Goal: Task Accomplishment & Management: Complete application form

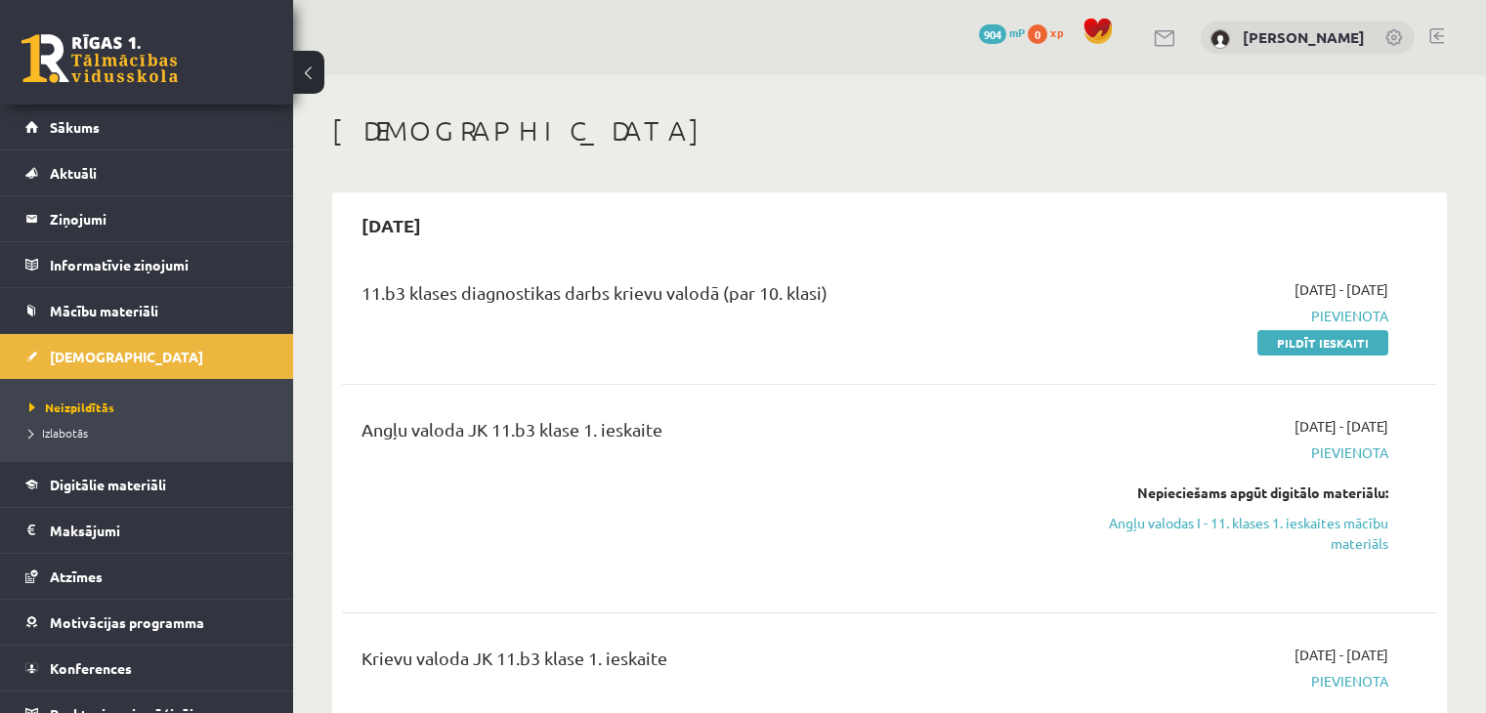
scroll to position [62, 0]
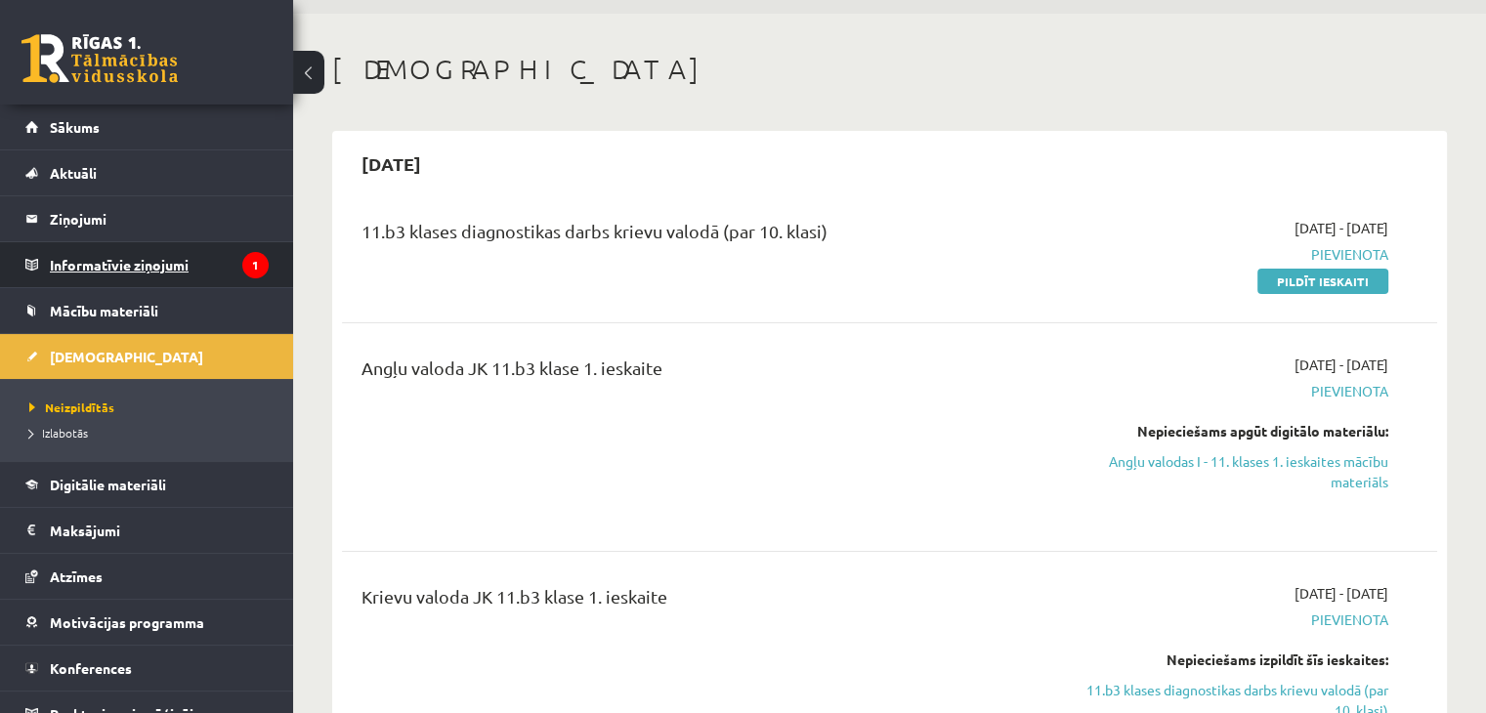
click at [103, 259] on legend "Informatīvie ziņojumi 1" at bounding box center [159, 264] width 219 height 45
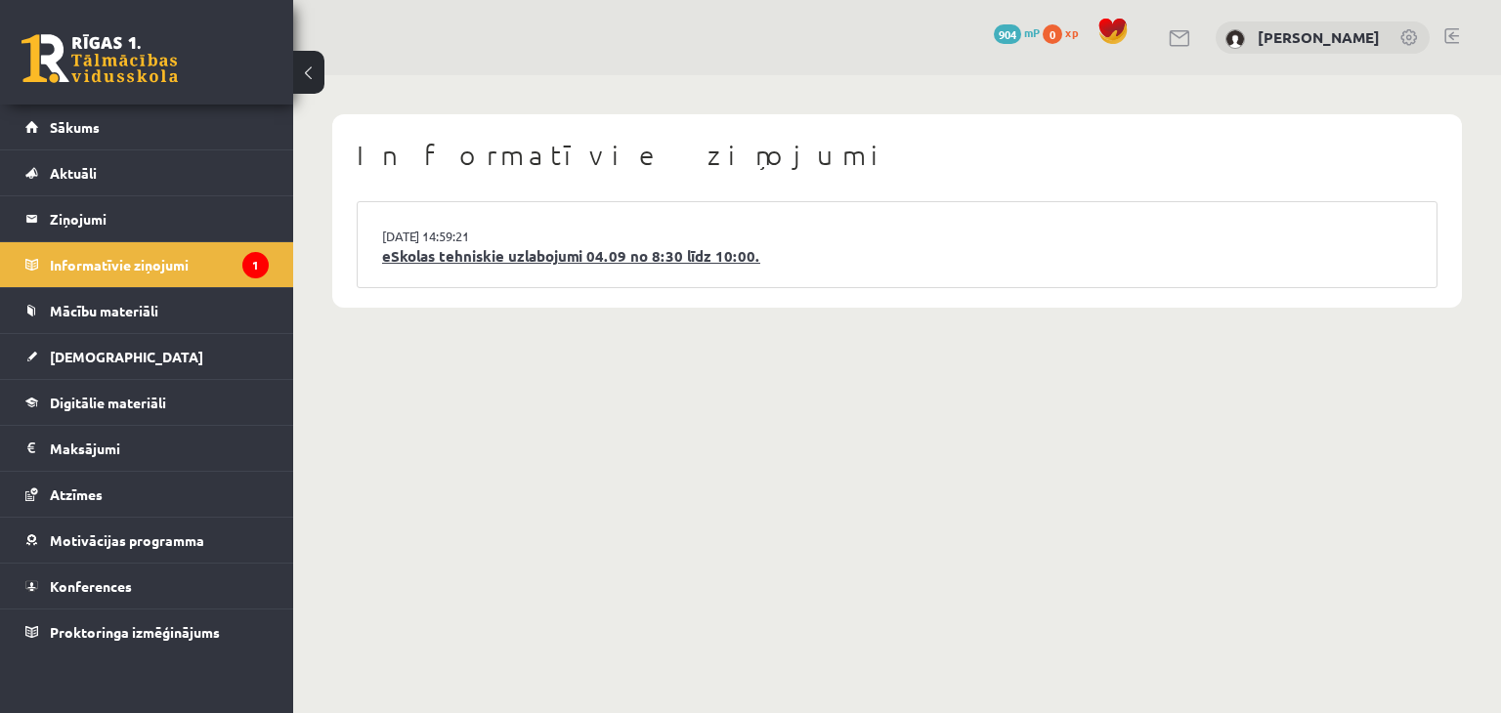
click at [507, 252] on link "eSkolas tehniskie uzlabojumi 04.09 no 8:30 līdz 10:00." at bounding box center [897, 256] width 1030 height 22
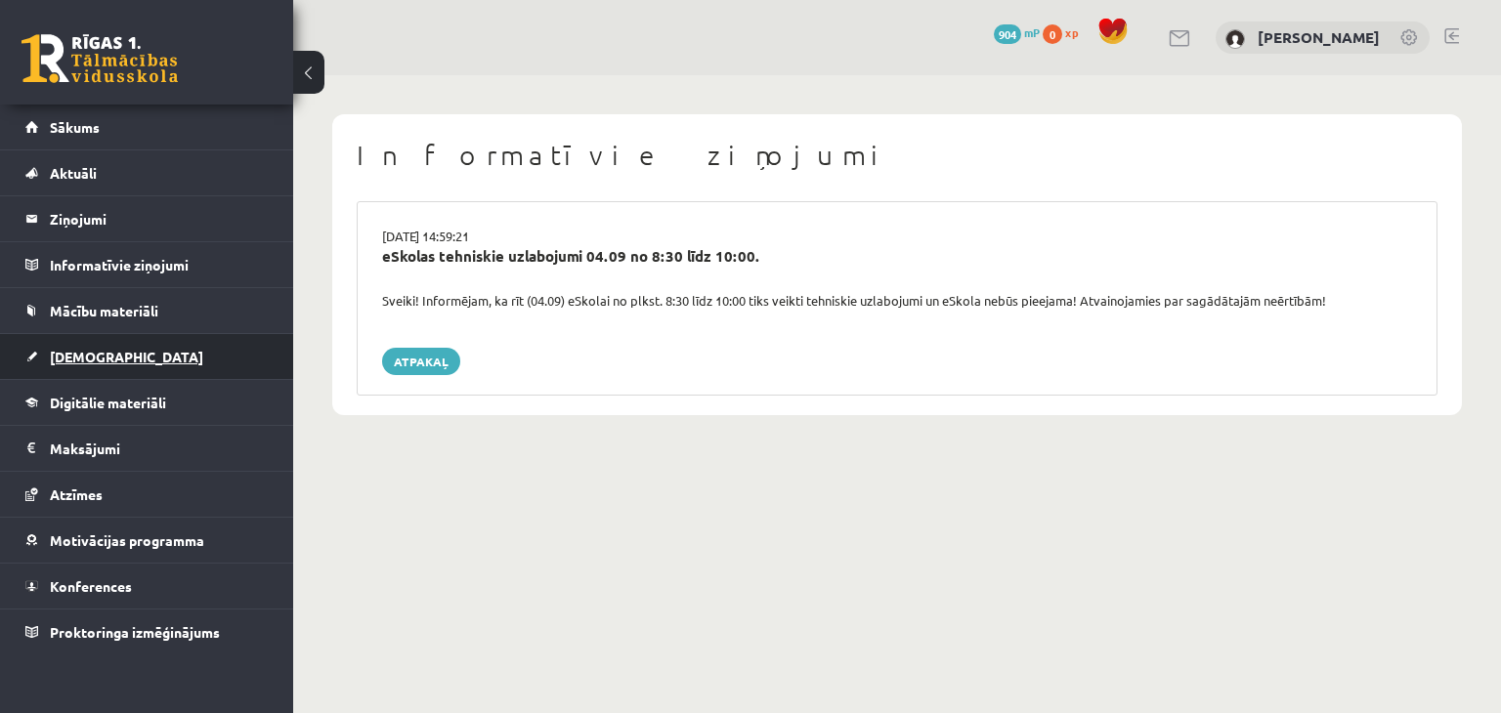
click at [123, 348] on link "[DEMOGRAPHIC_DATA]" at bounding box center [146, 356] width 243 height 45
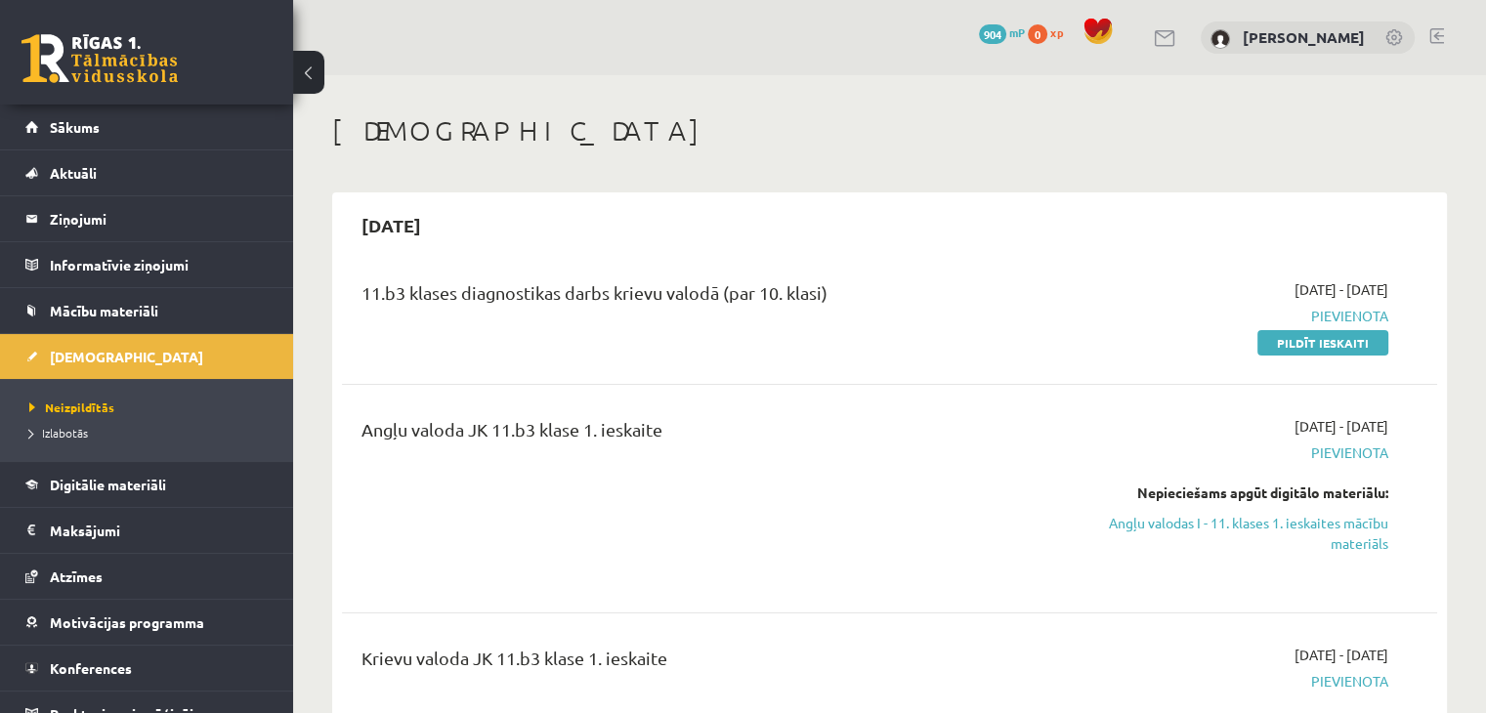
scroll to position [90, 0]
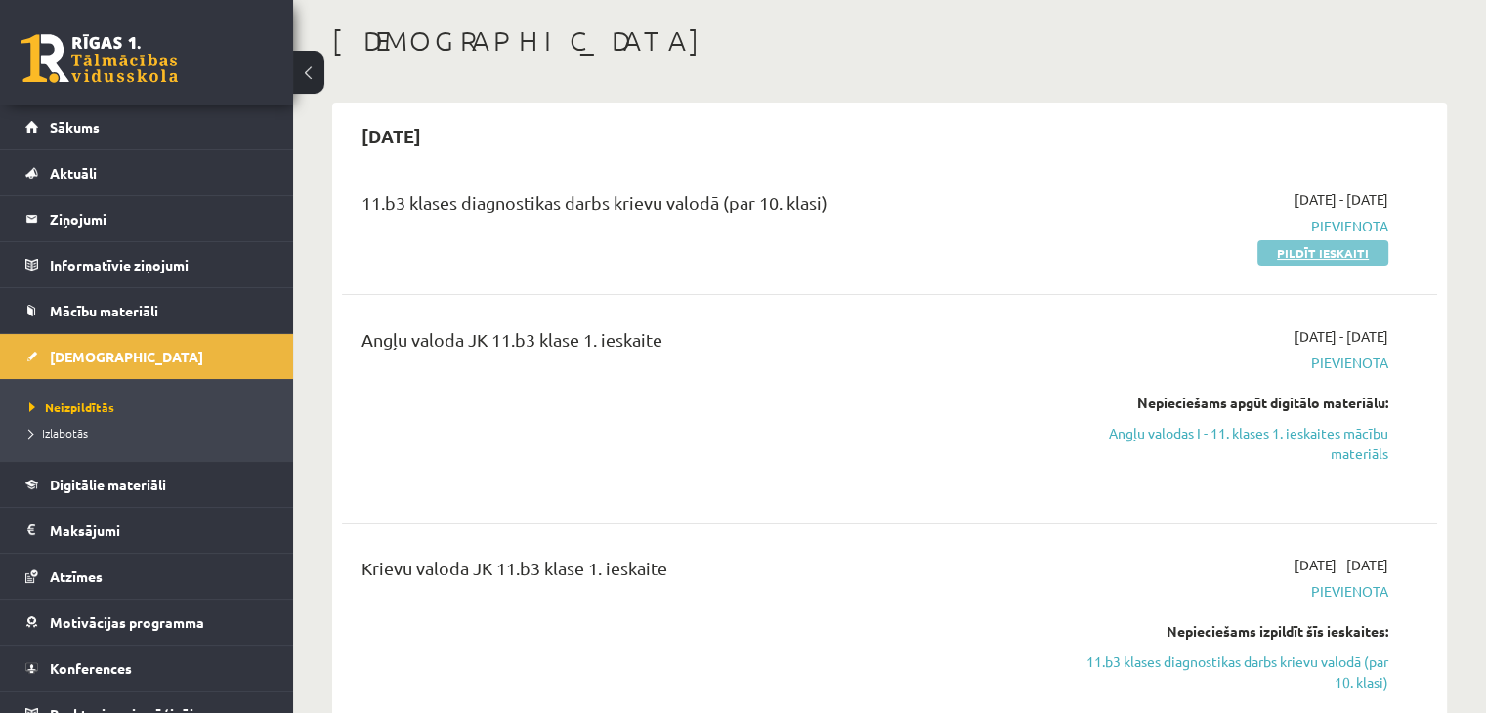
click at [1287, 248] on link "Pildīt ieskaiti" at bounding box center [1323, 252] width 131 height 25
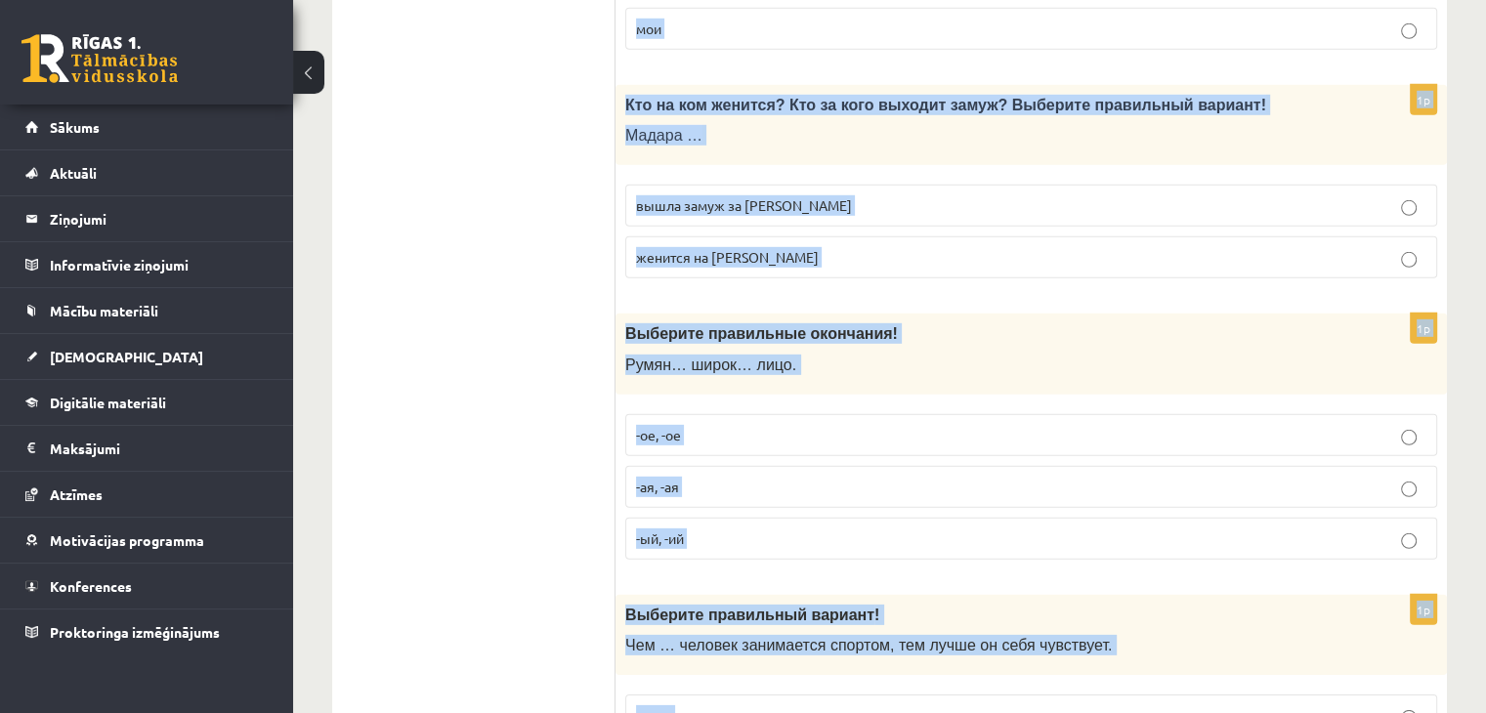
scroll to position [6305, 0]
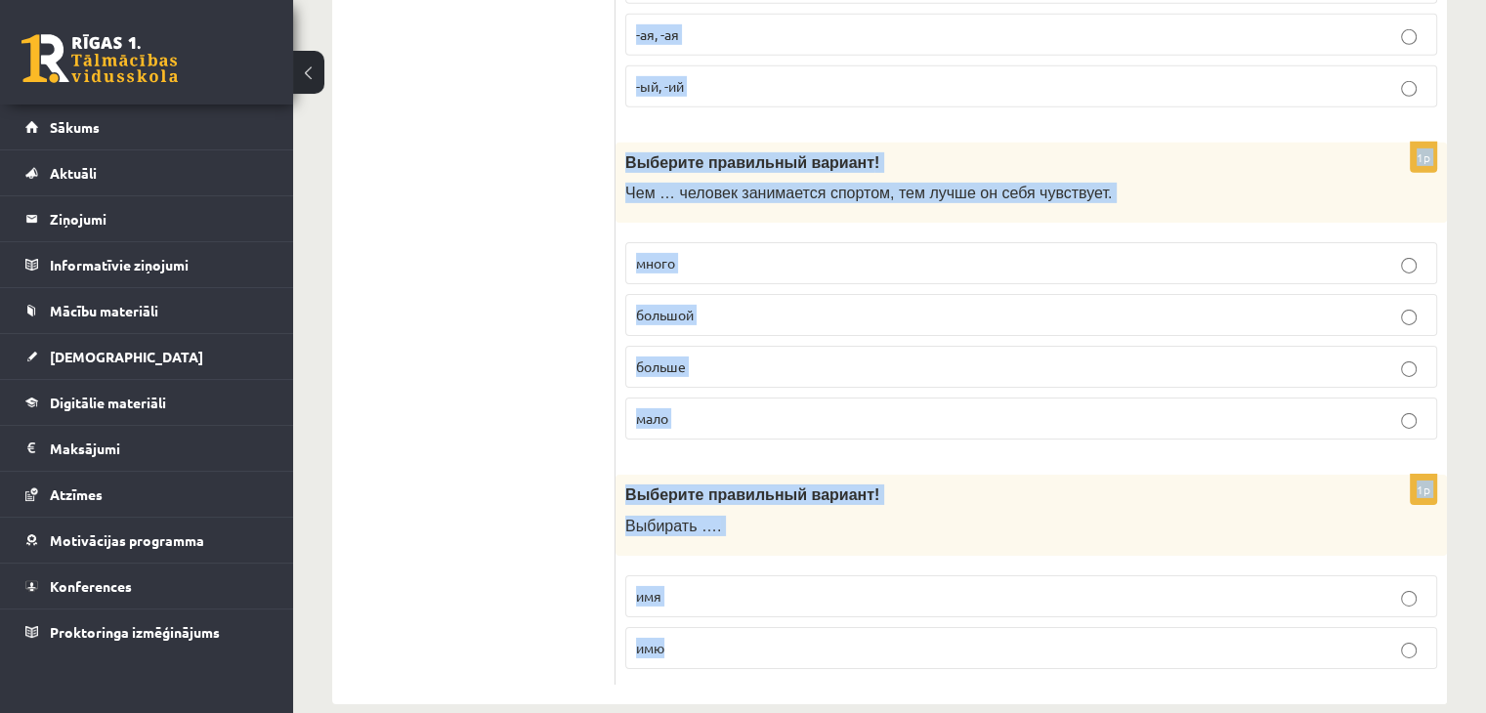
drag, startPoint x: 625, startPoint y: 114, endPoint x: 922, endPoint y: 614, distance: 581.0
copy form "Выберите правильный вариант! Мой брат – очень внимательный, он всегда … моими д…"
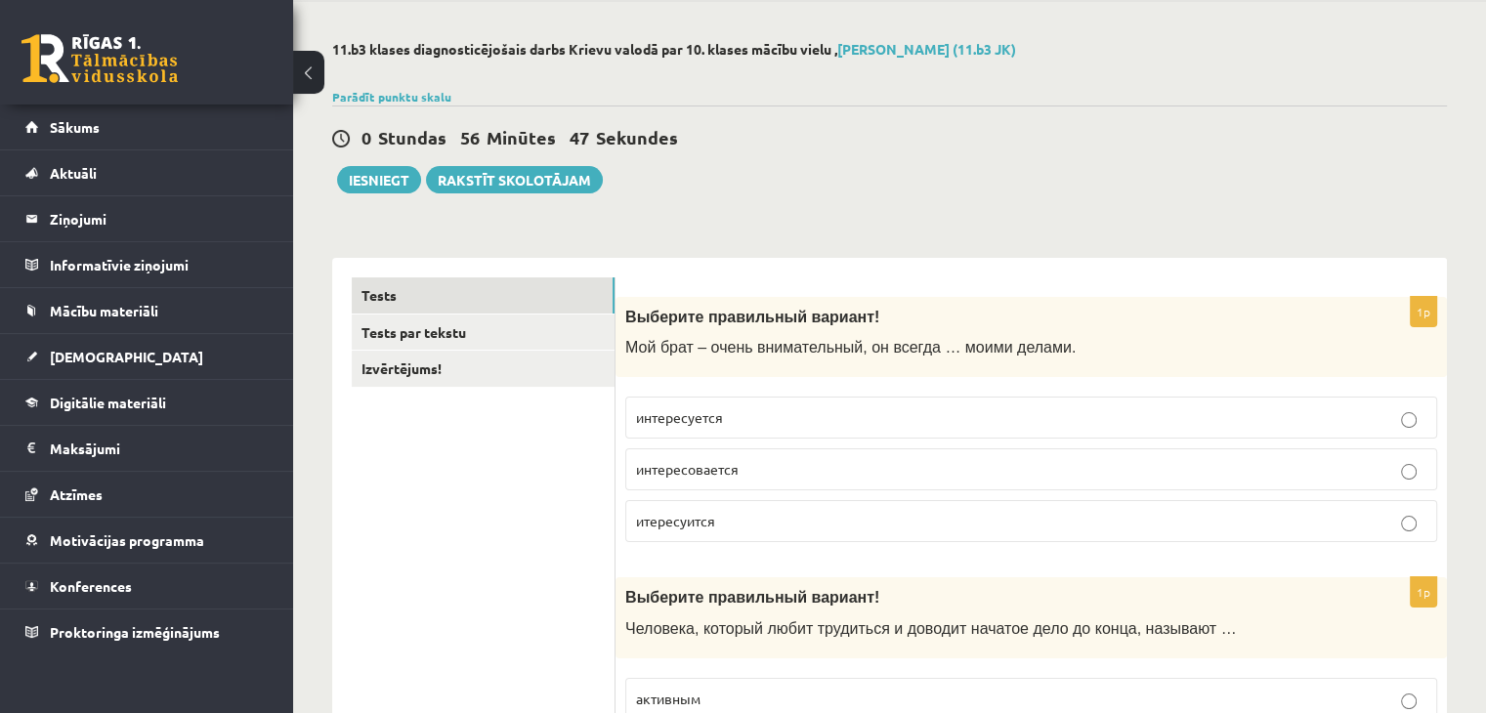
scroll to position [78, 0]
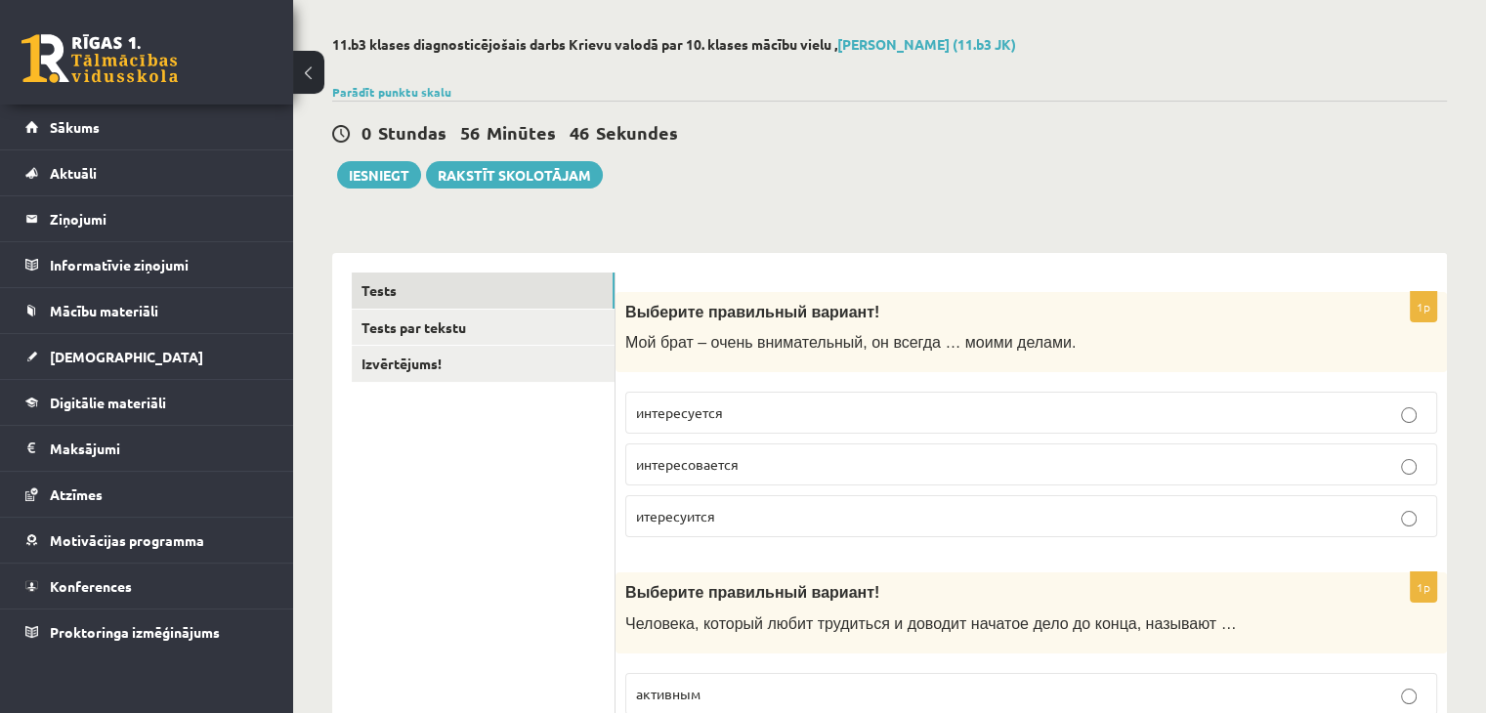
click at [876, 458] on p "интересовается" at bounding box center [1031, 464] width 791 height 21
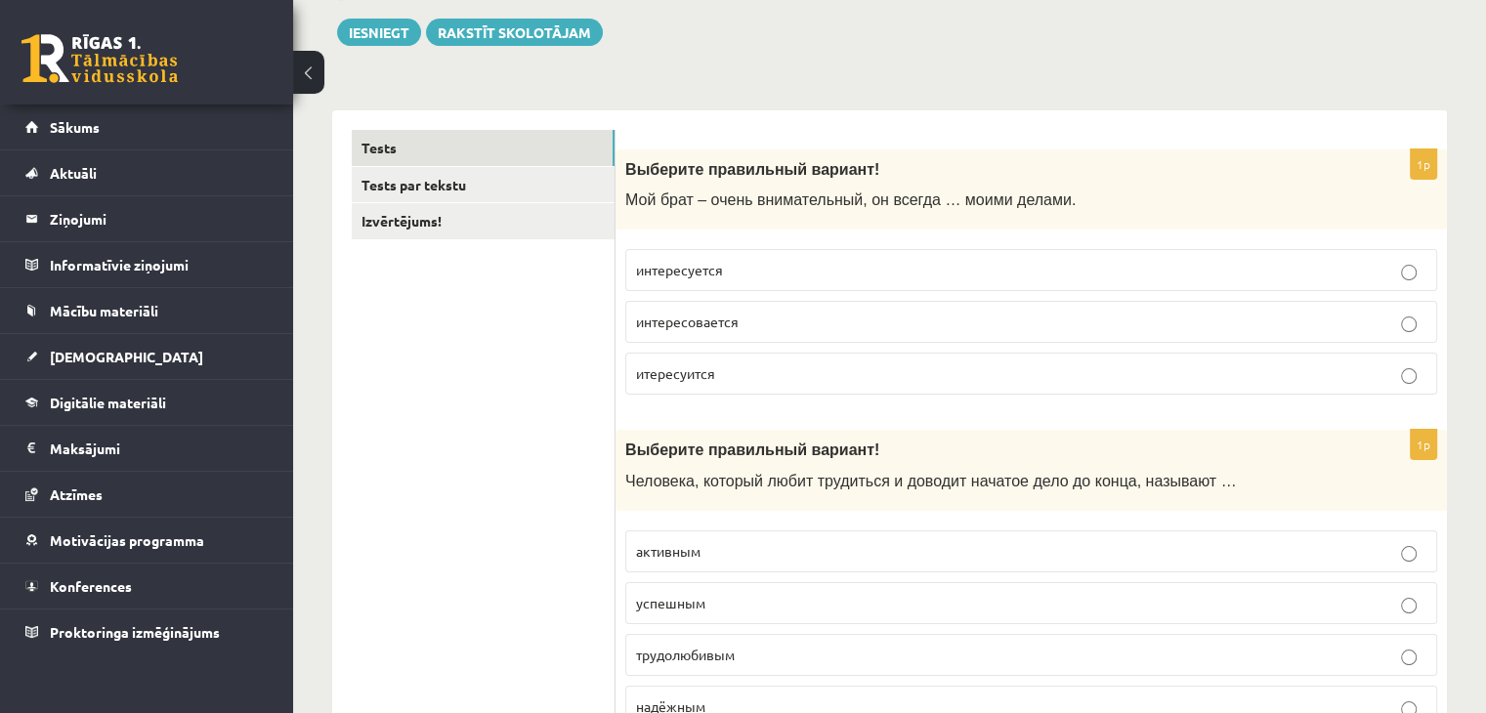
scroll to position [219, 0]
click at [914, 325] on p "интересовается" at bounding box center [1031, 324] width 791 height 21
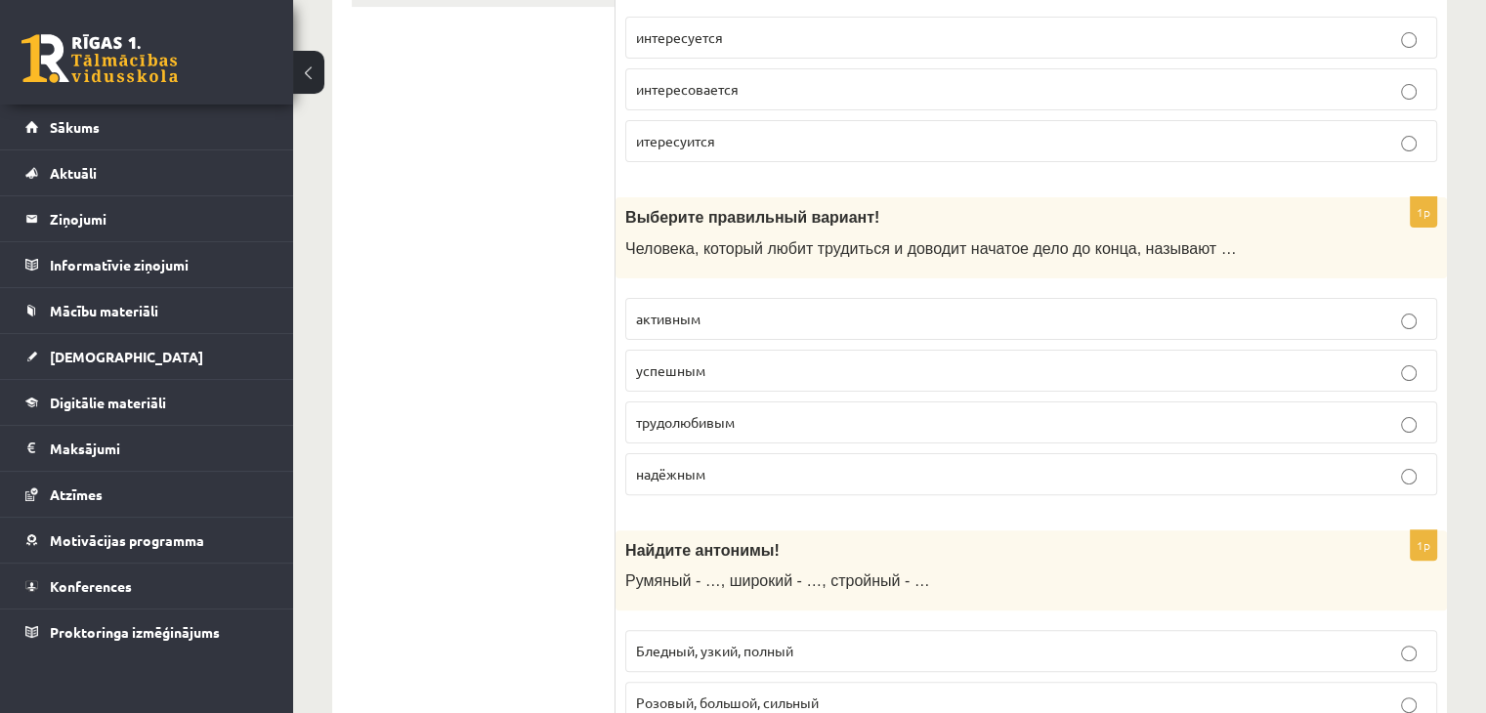
scroll to position [455, 0]
click at [858, 431] on label "трудолюбивым" at bounding box center [1031, 421] width 812 height 42
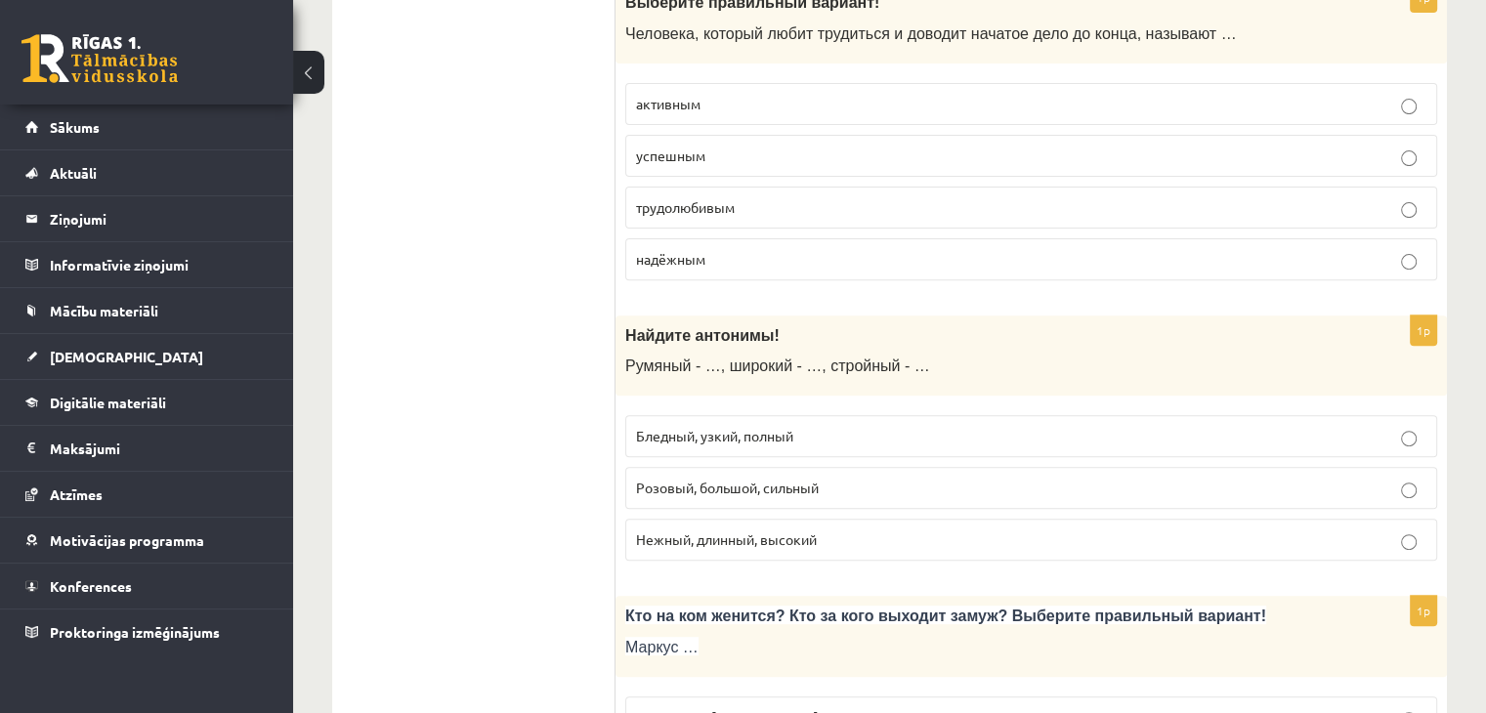
scroll to position [674, 0]
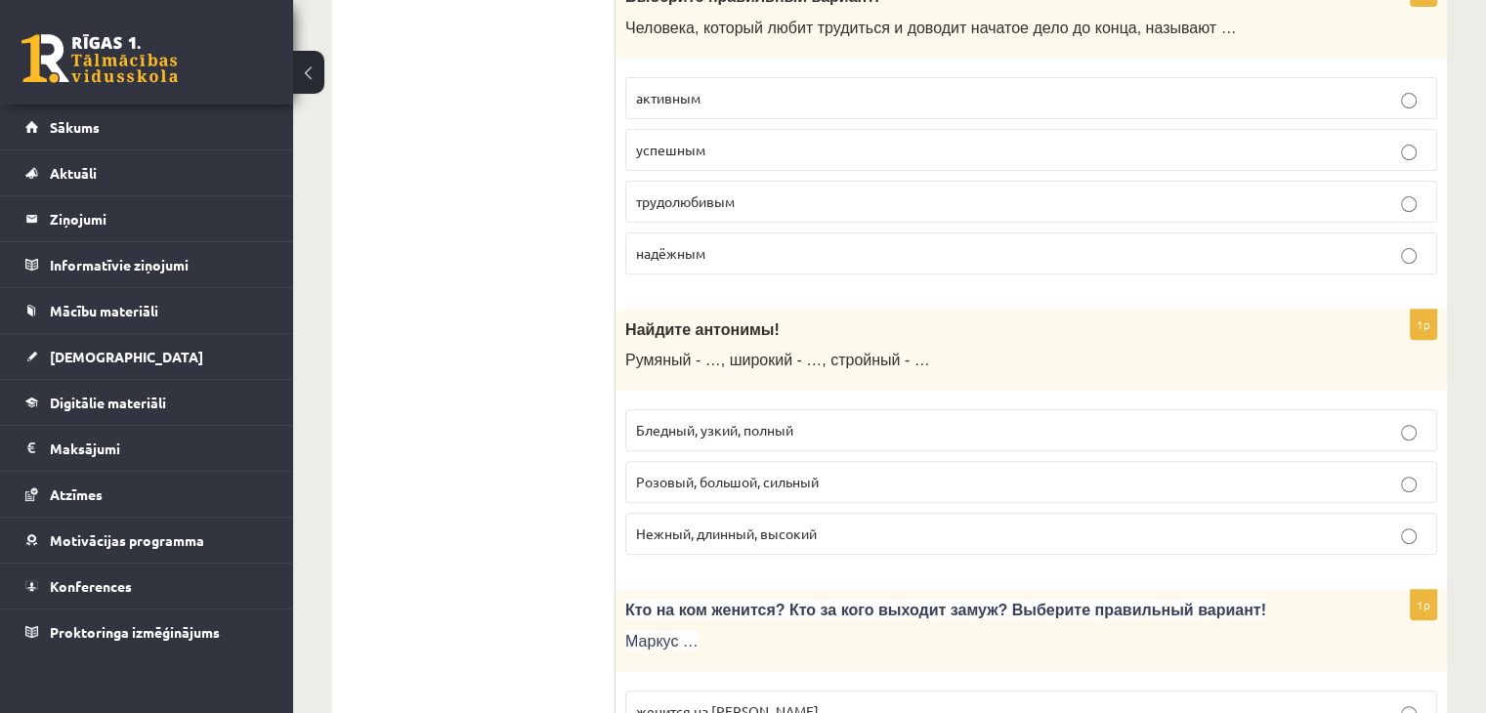
click at [858, 431] on p "Бледный, узкий, полный" at bounding box center [1031, 430] width 791 height 21
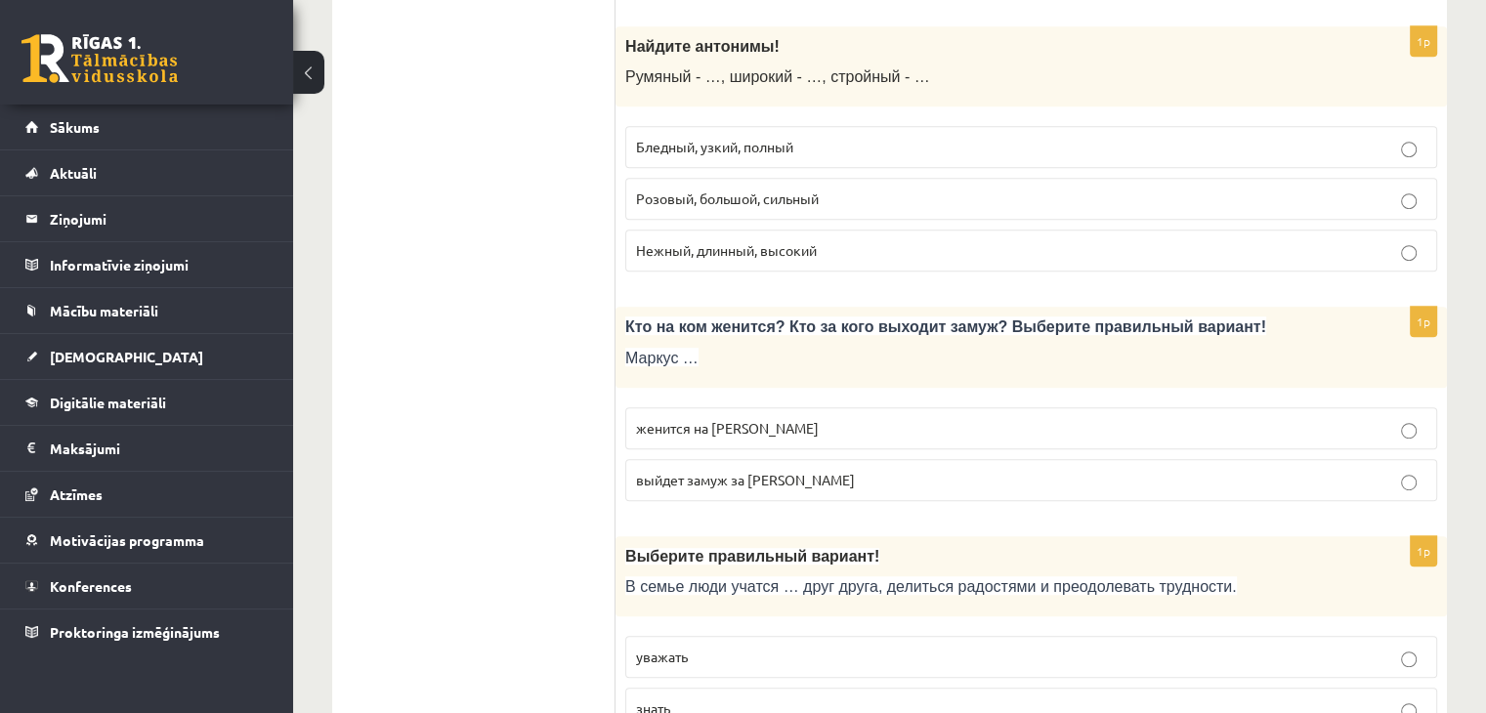
scroll to position [960, 0]
click at [858, 431] on p "женится на Агнии" at bounding box center [1031, 426] width 791 height 21
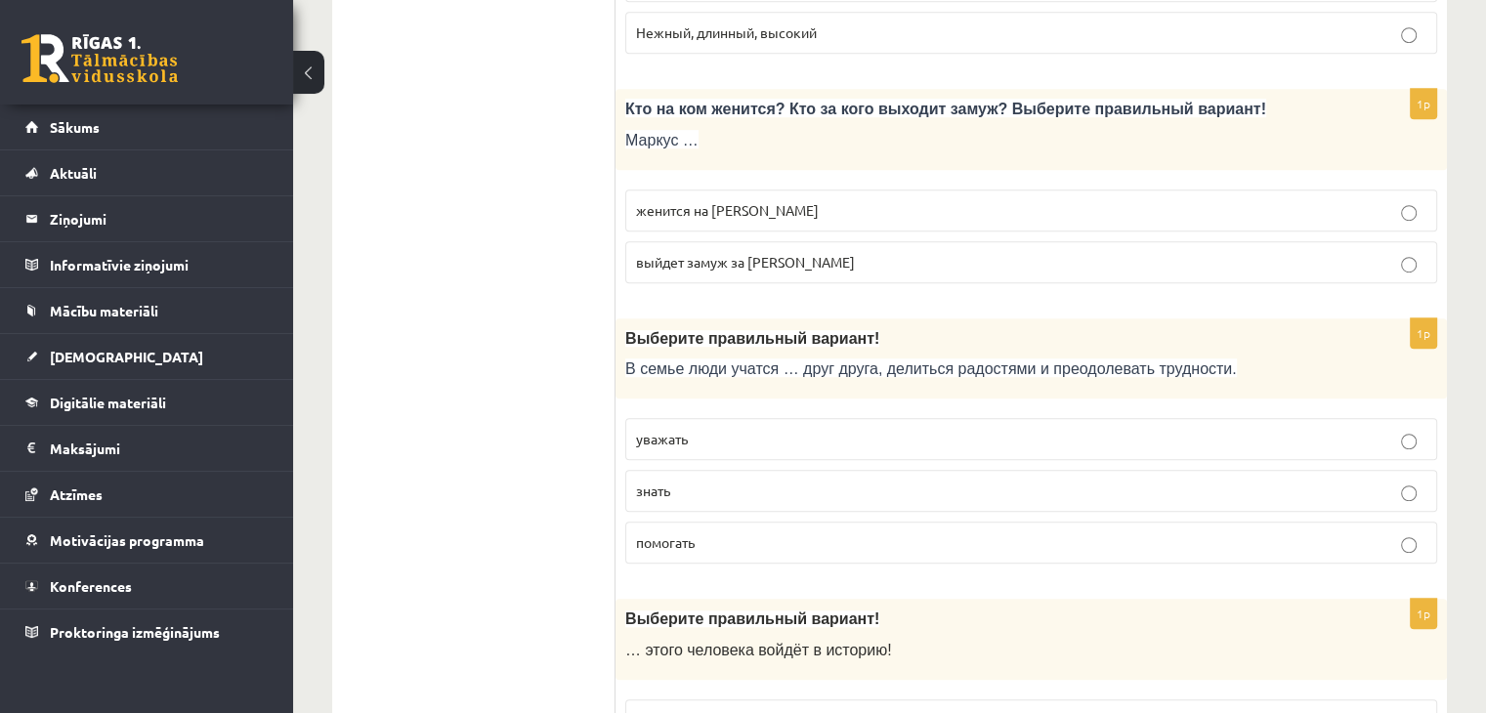
scroll to position [1188, 0]
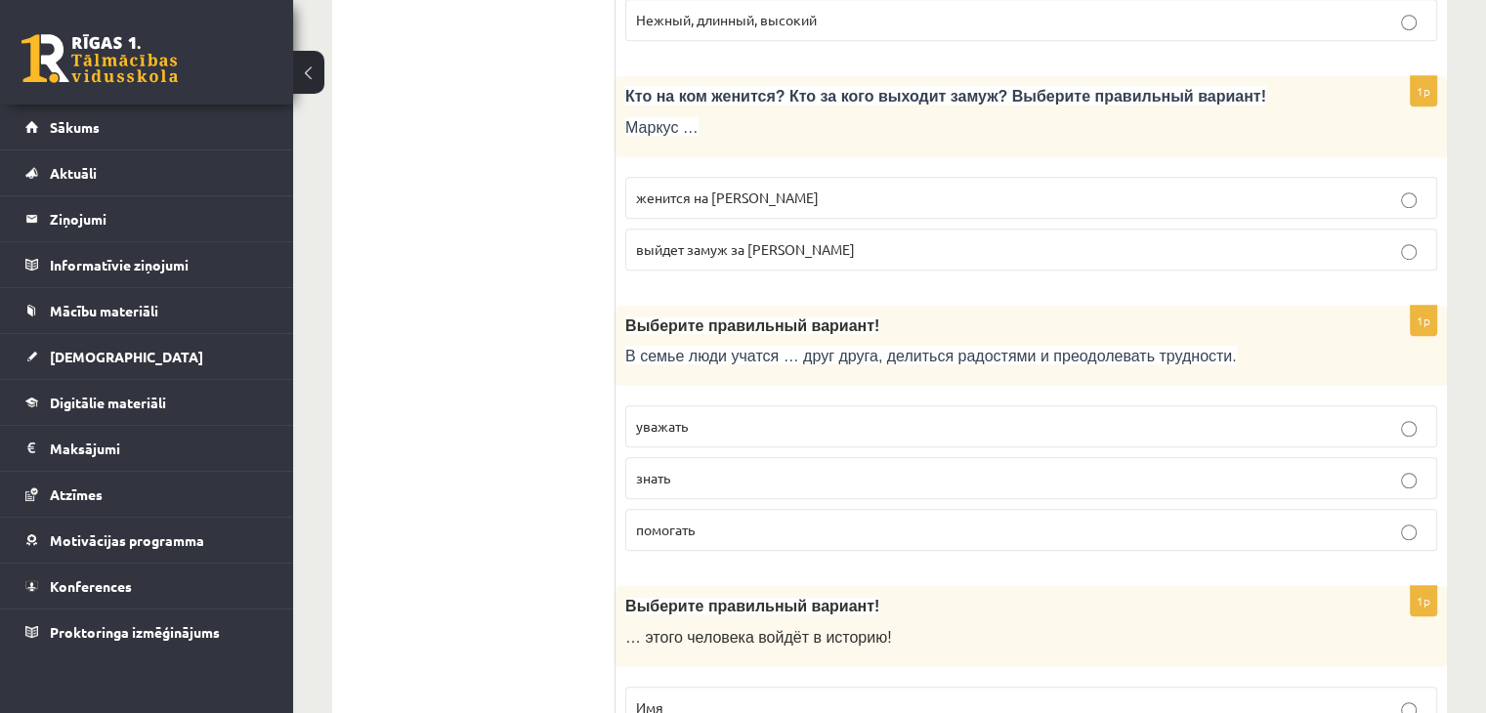
click at [878, 416] on p "уважать" at bounding box center [1031, 426] width 791 height 21
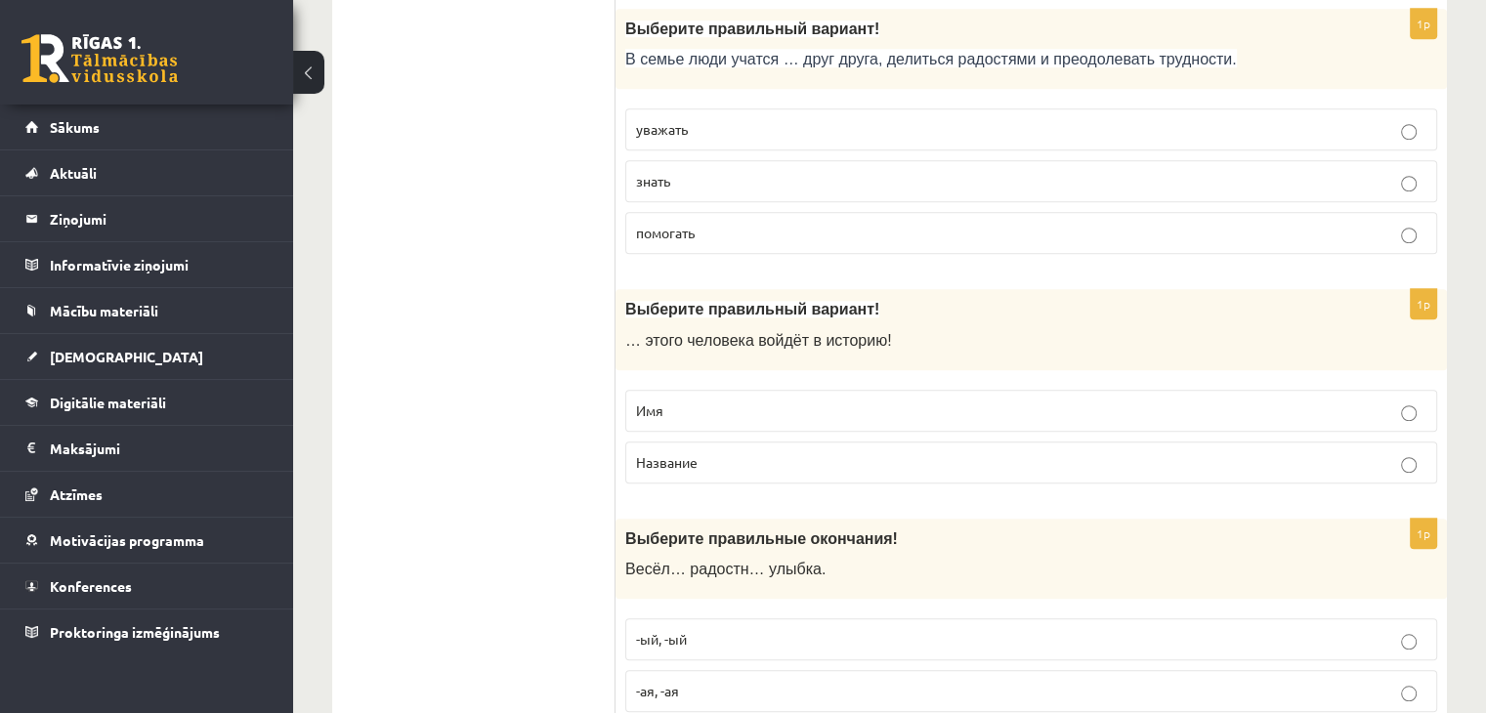
scroll to position [1491, 0]
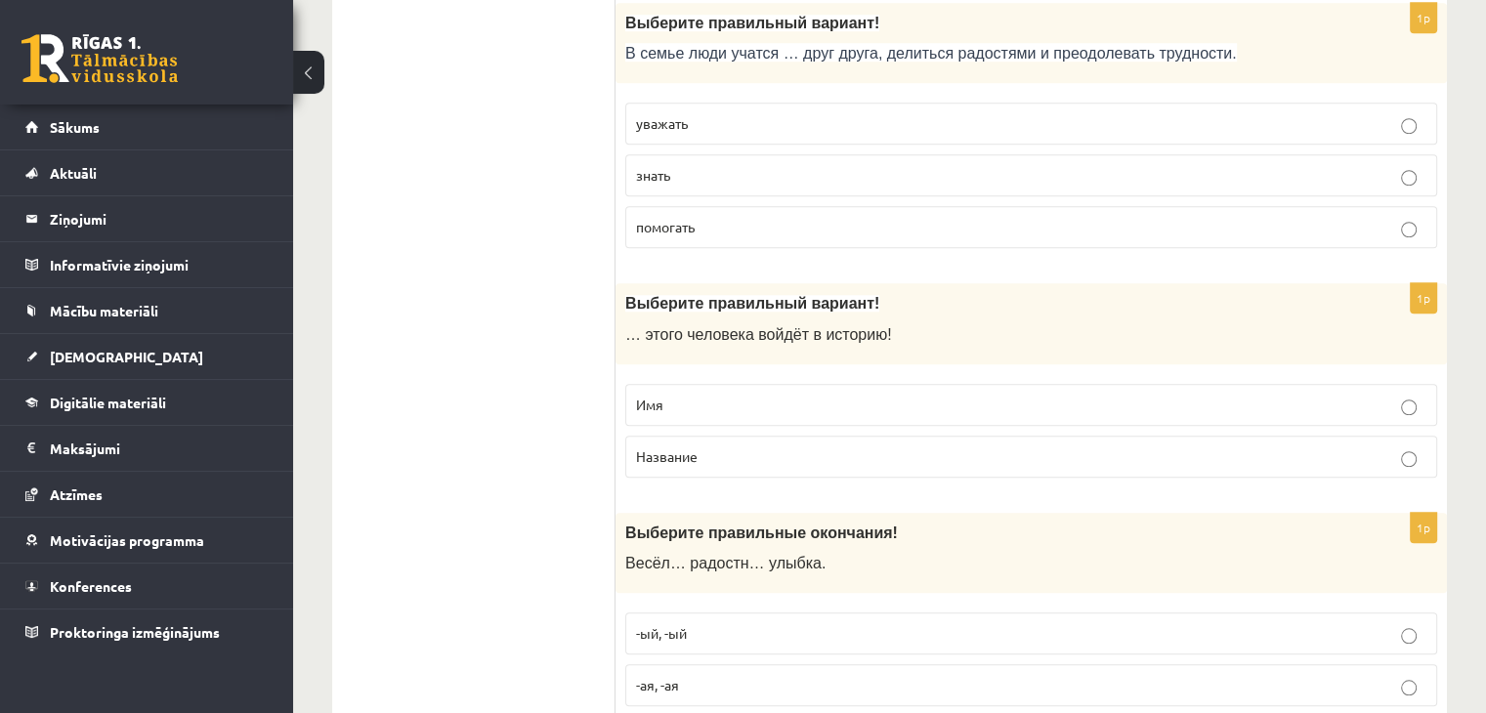
click at [841, 396] on p "Имя" at bounding box center [1031, 405] width 791 height 21
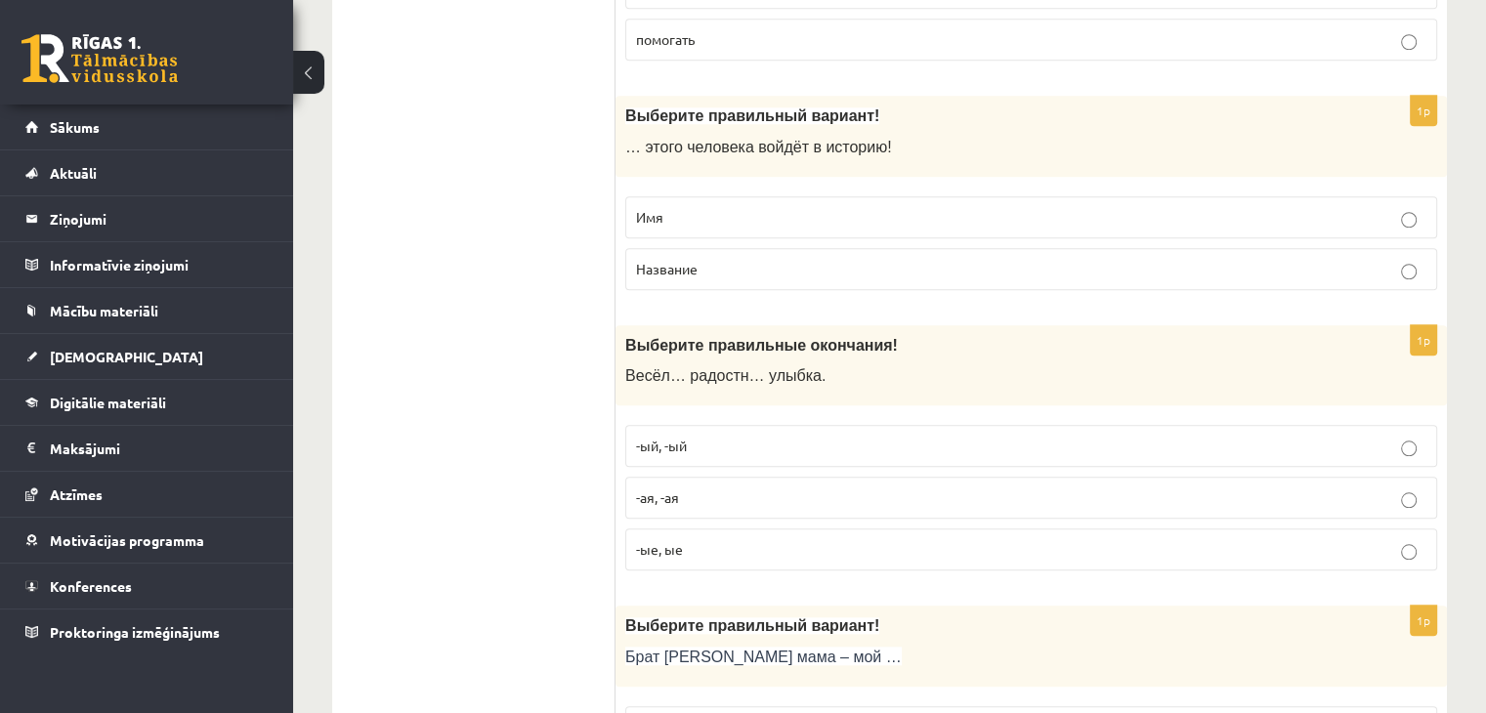
scroll to position [1685, 0]
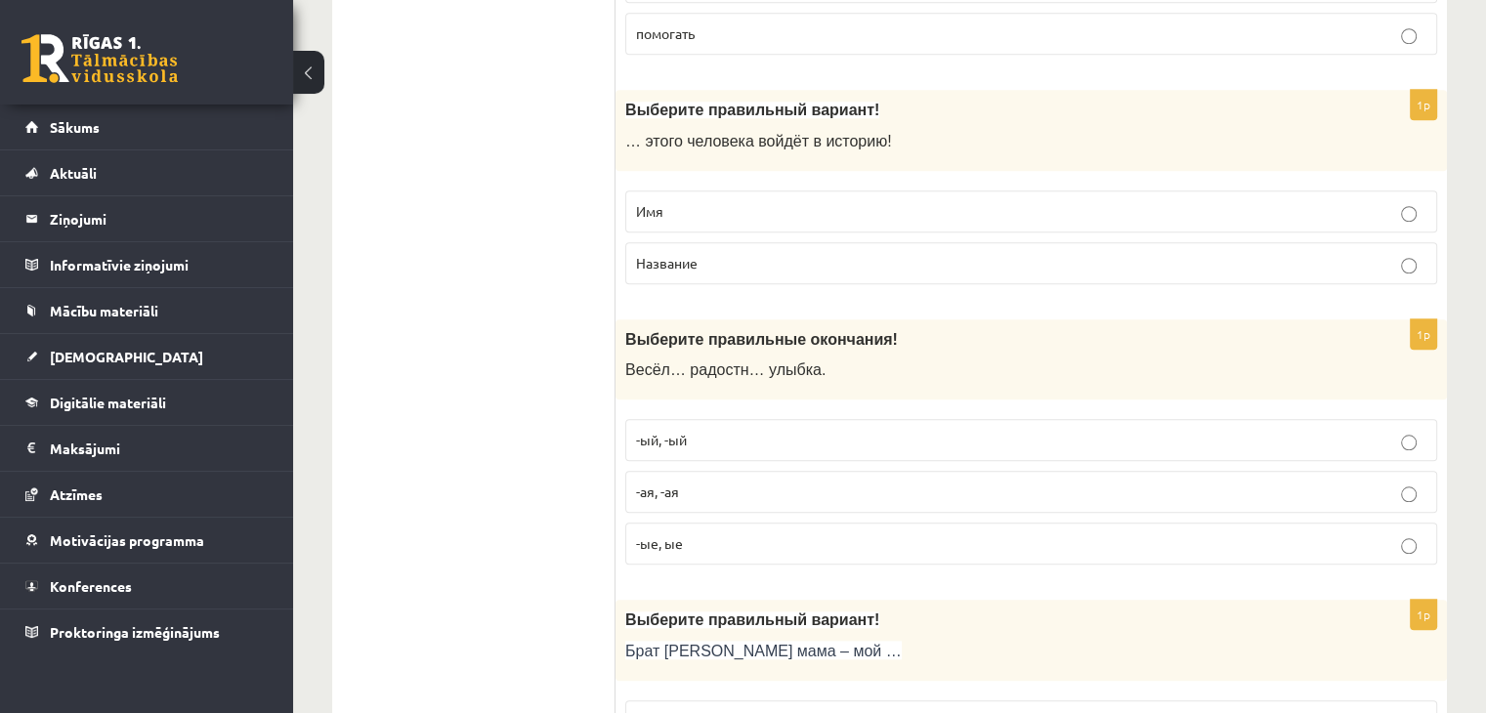
click at [817, 484] on p "-ая, -ая" at bounding box center [1031, 492] width 791 height 21
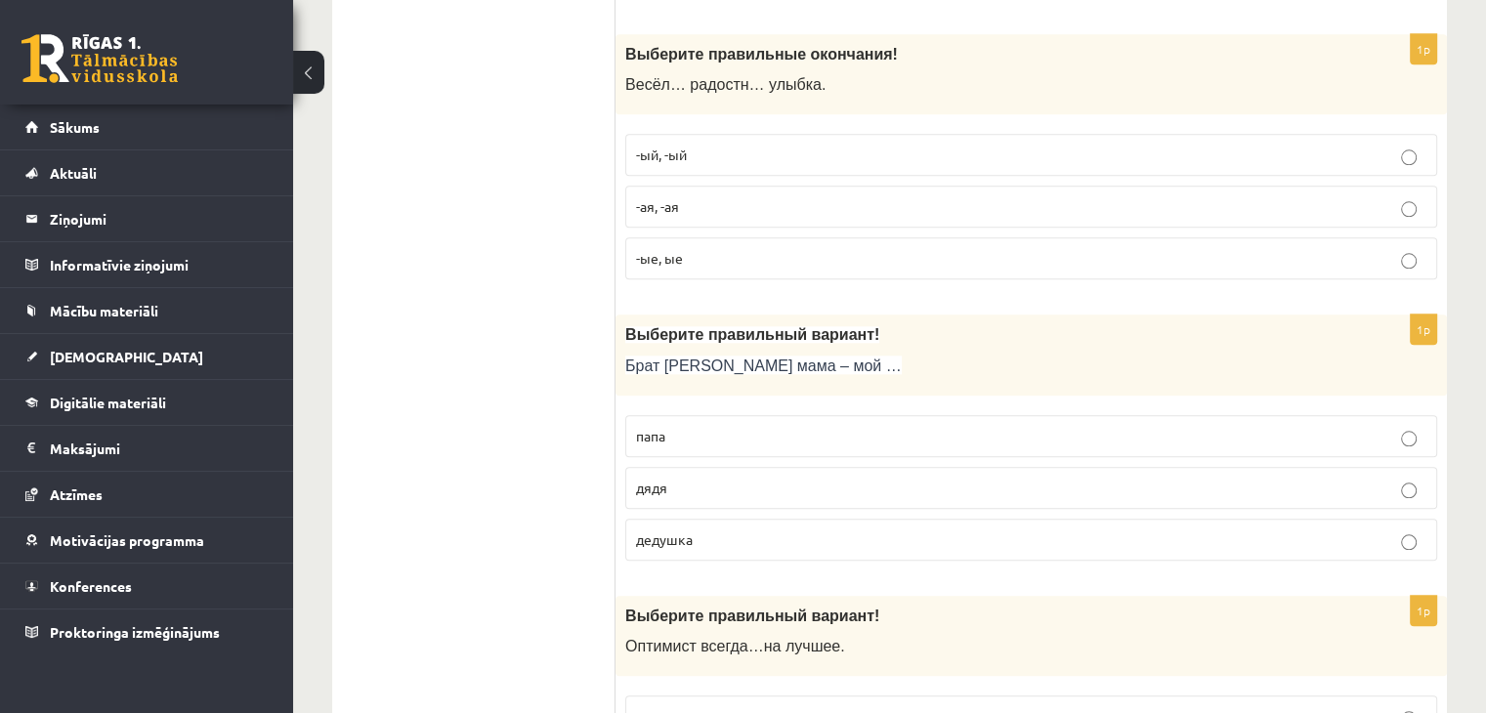
scroll to position [1978, 0]
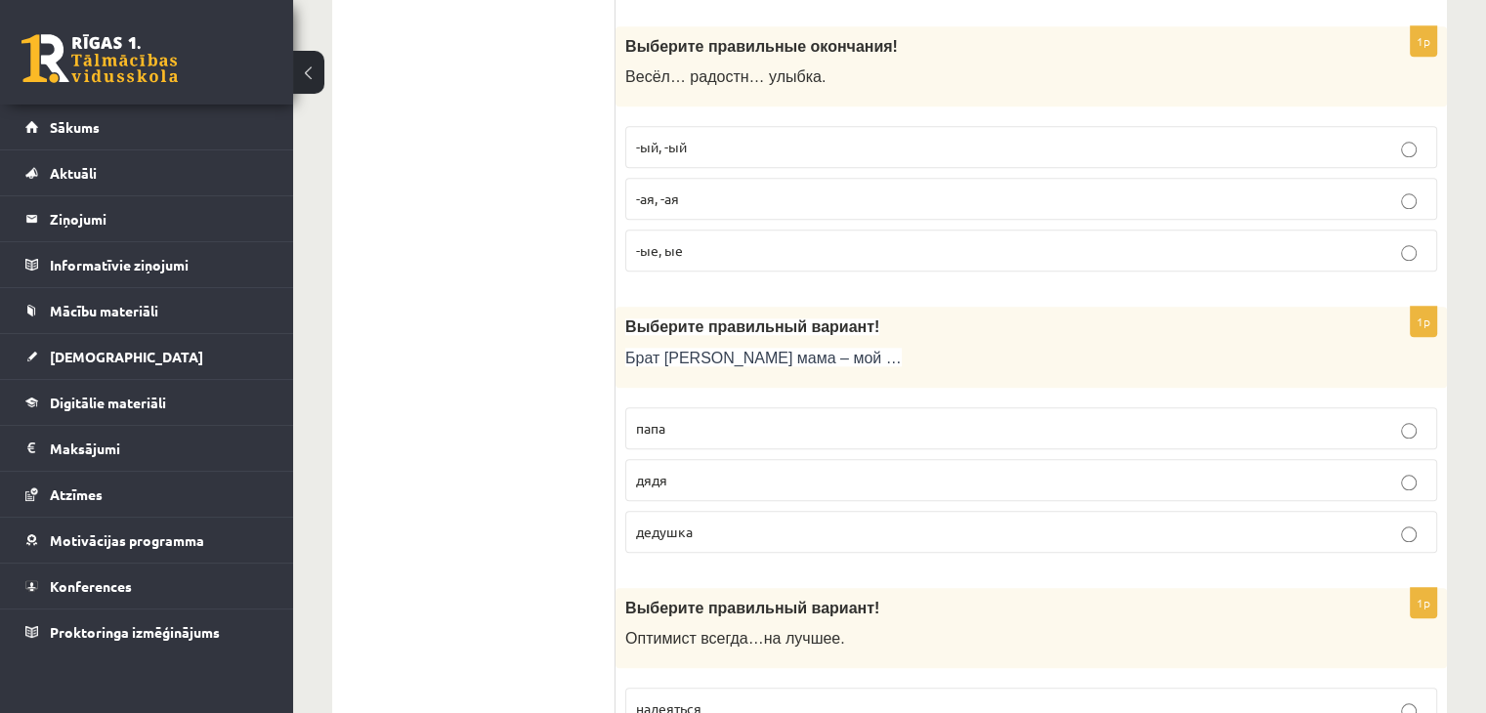
click at [822, 470] on p "дядя" at bounding box center [1031, 480] width 791 height 21
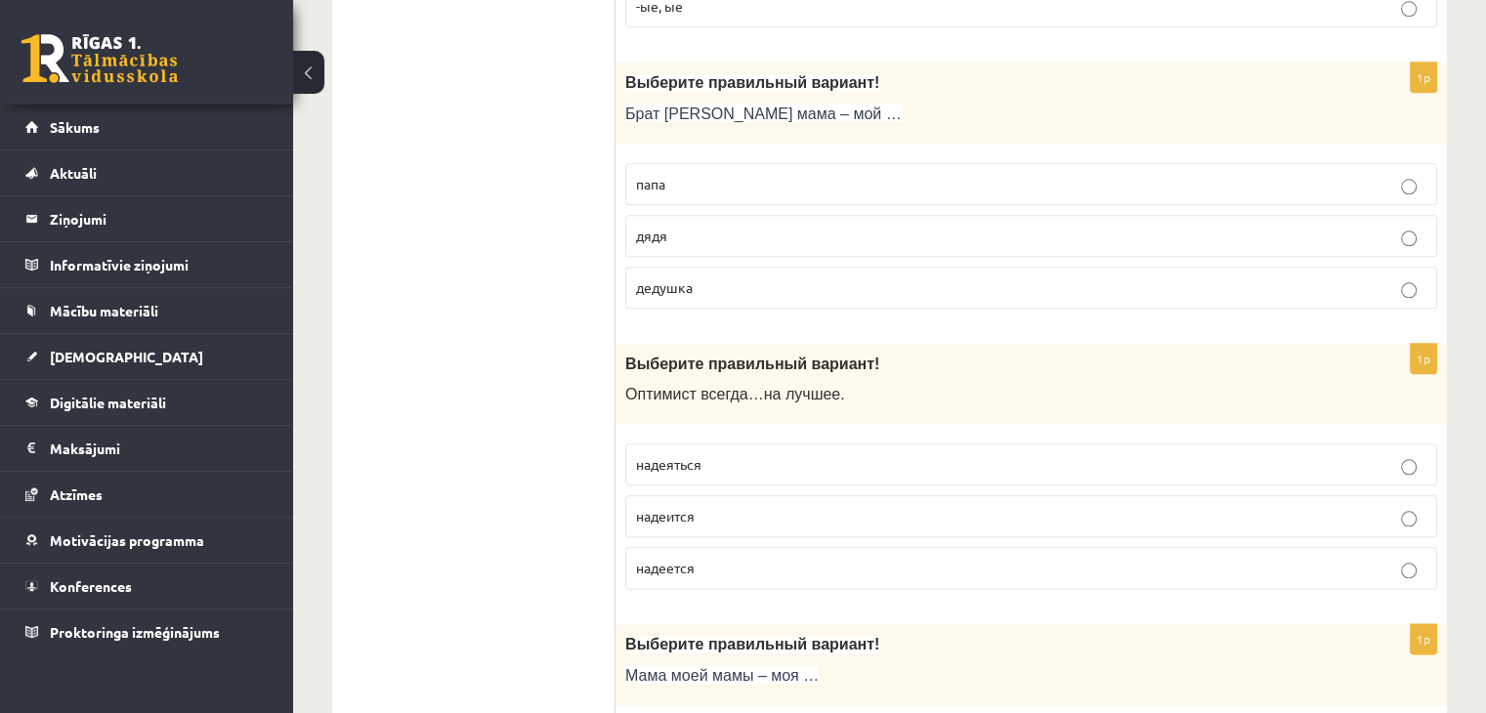
scroll to position [2227, 0]
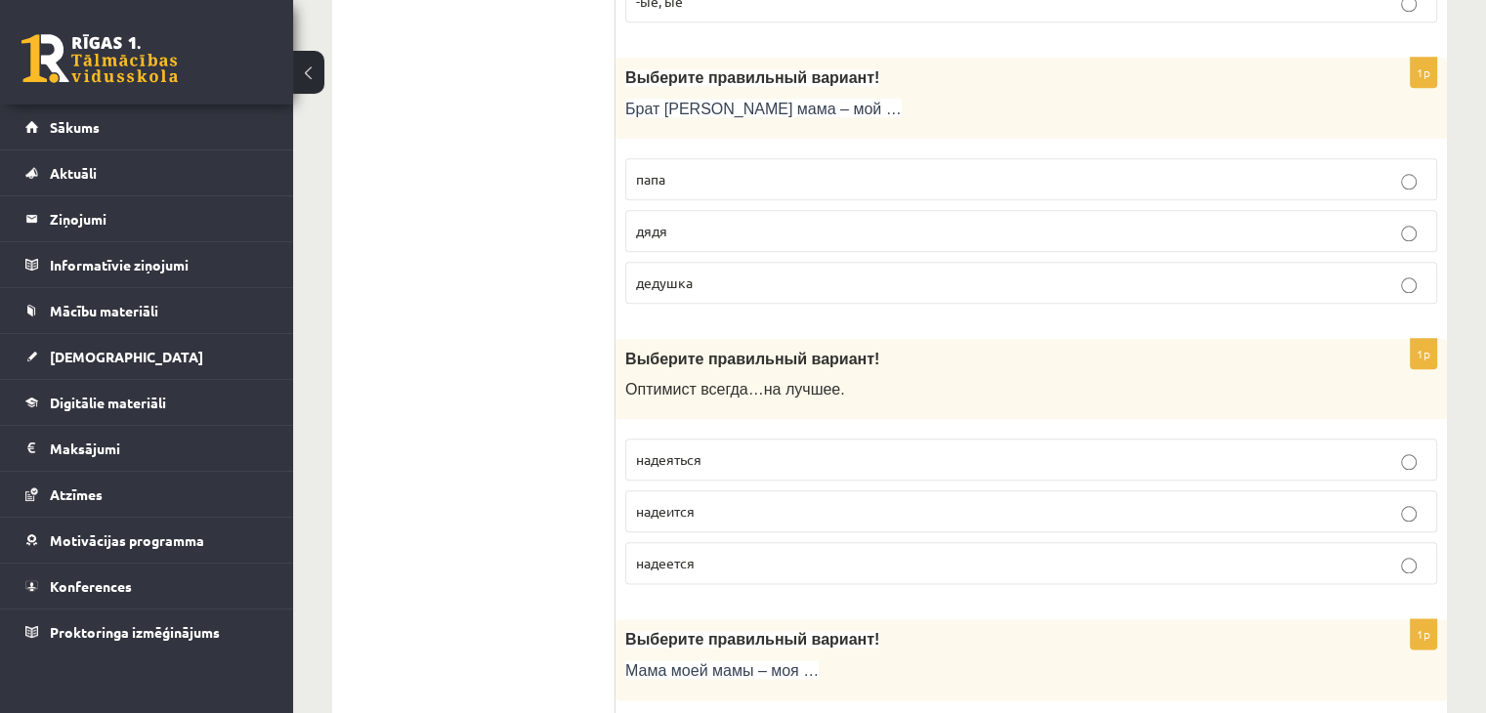
click at [770, 561] on p "надеется" at bounding box center [1031, 563] width 791 height 21
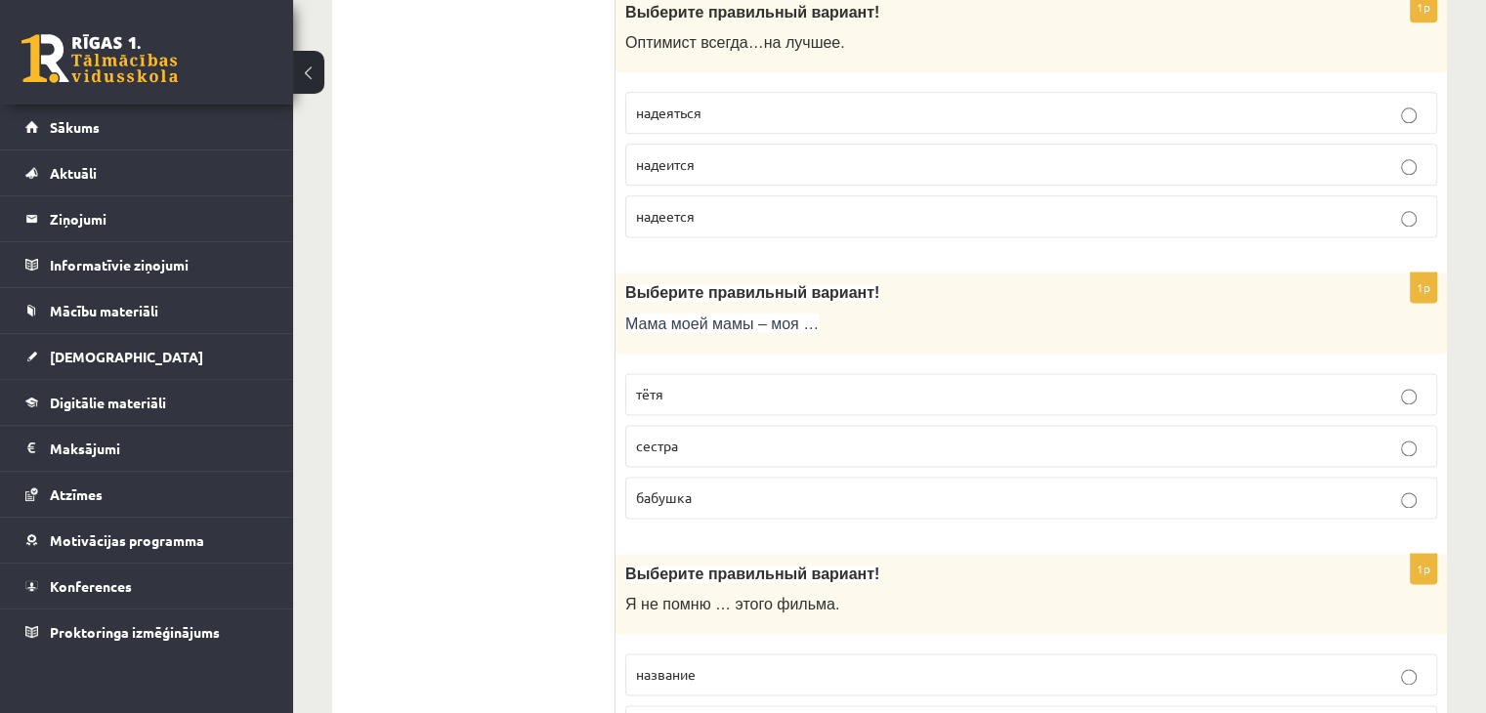
scroll to position [2598, 0]
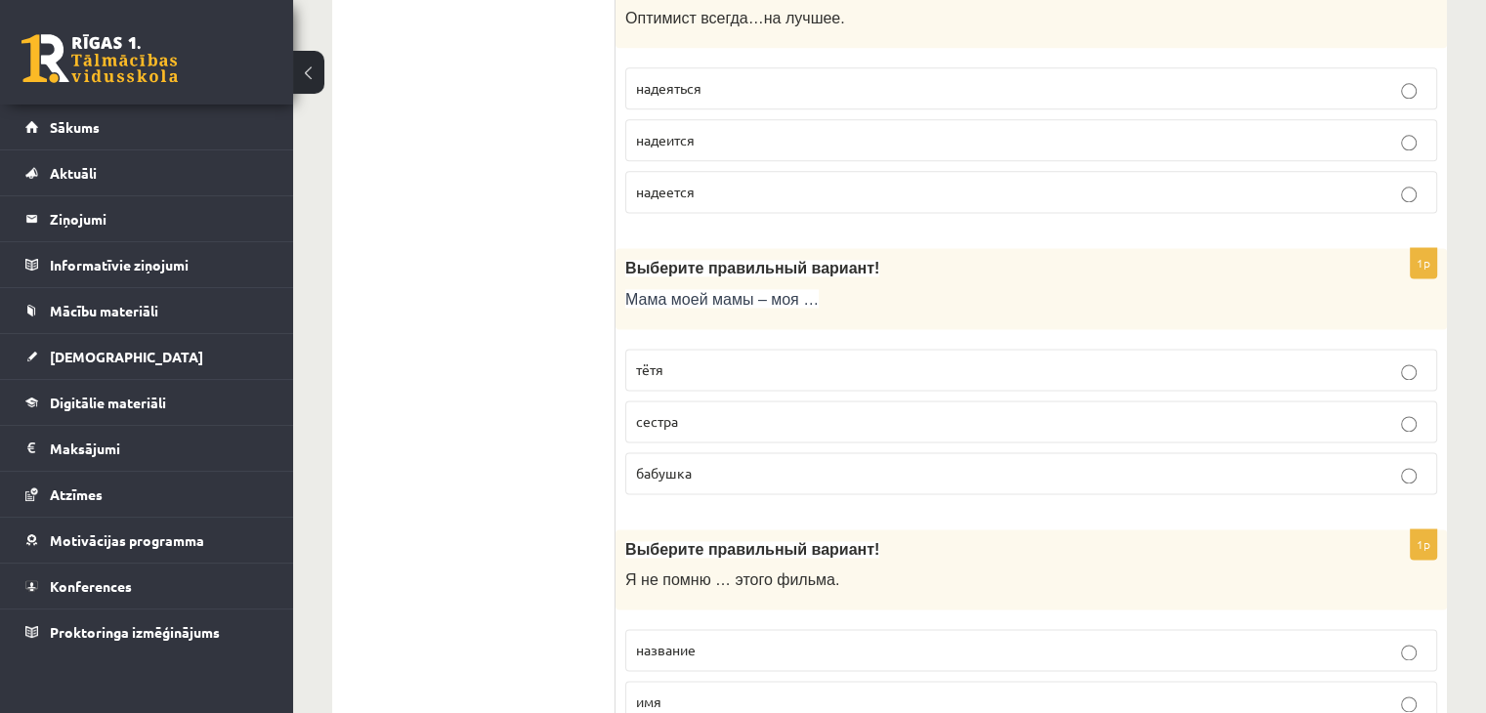
click at [840, 463] on p "бабушка" at bounding box center [1031, 473] width 791 height 21
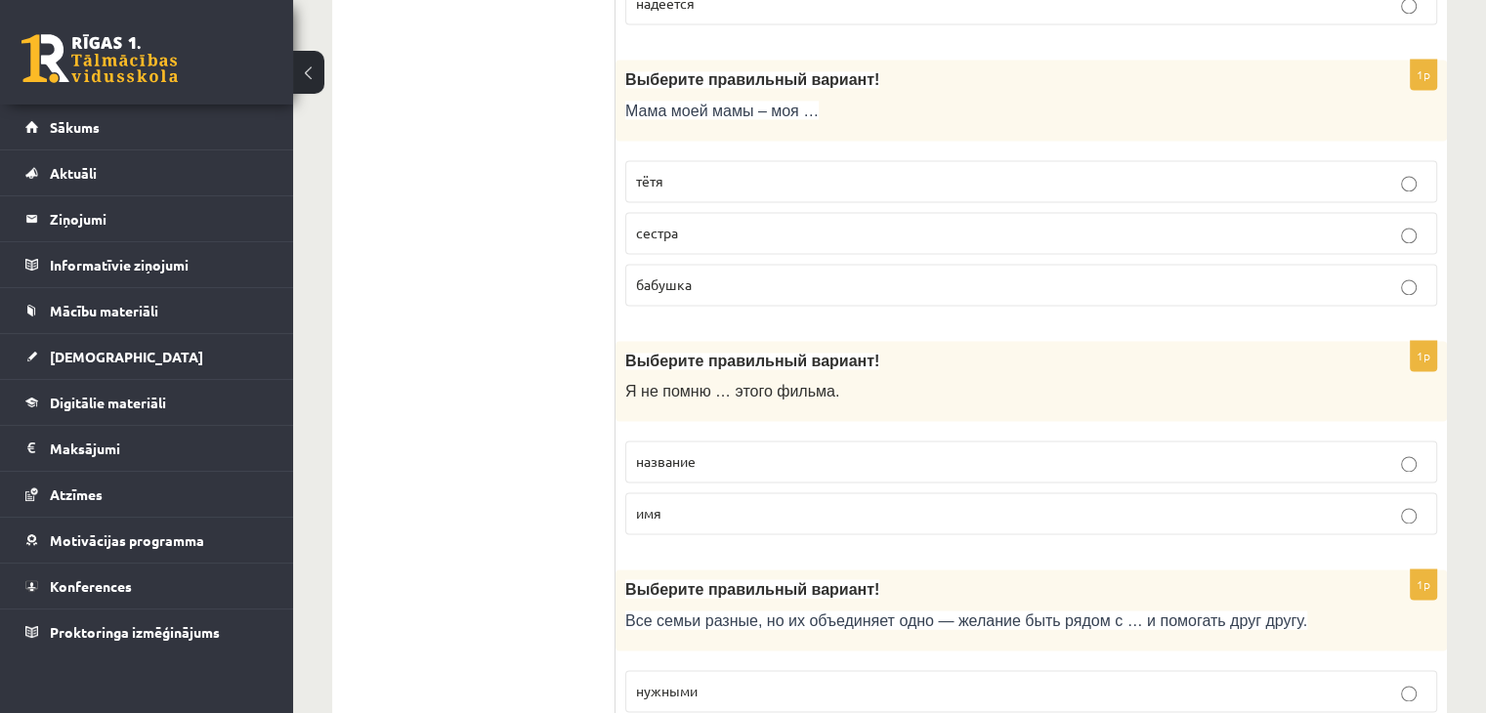
scroll to position [2791, 0]
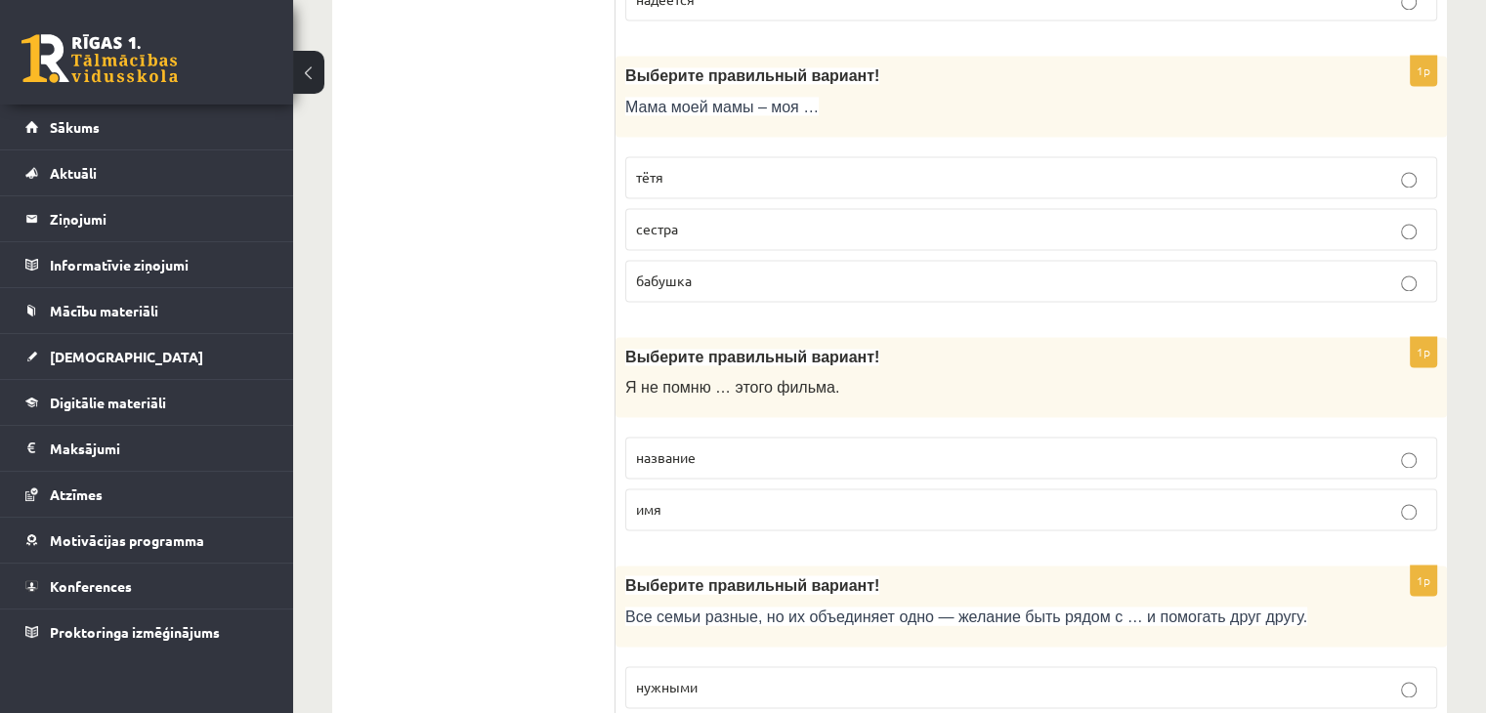
click at [840, 451] on p "название" at bounding box center [1031, 458] width 791 height 21
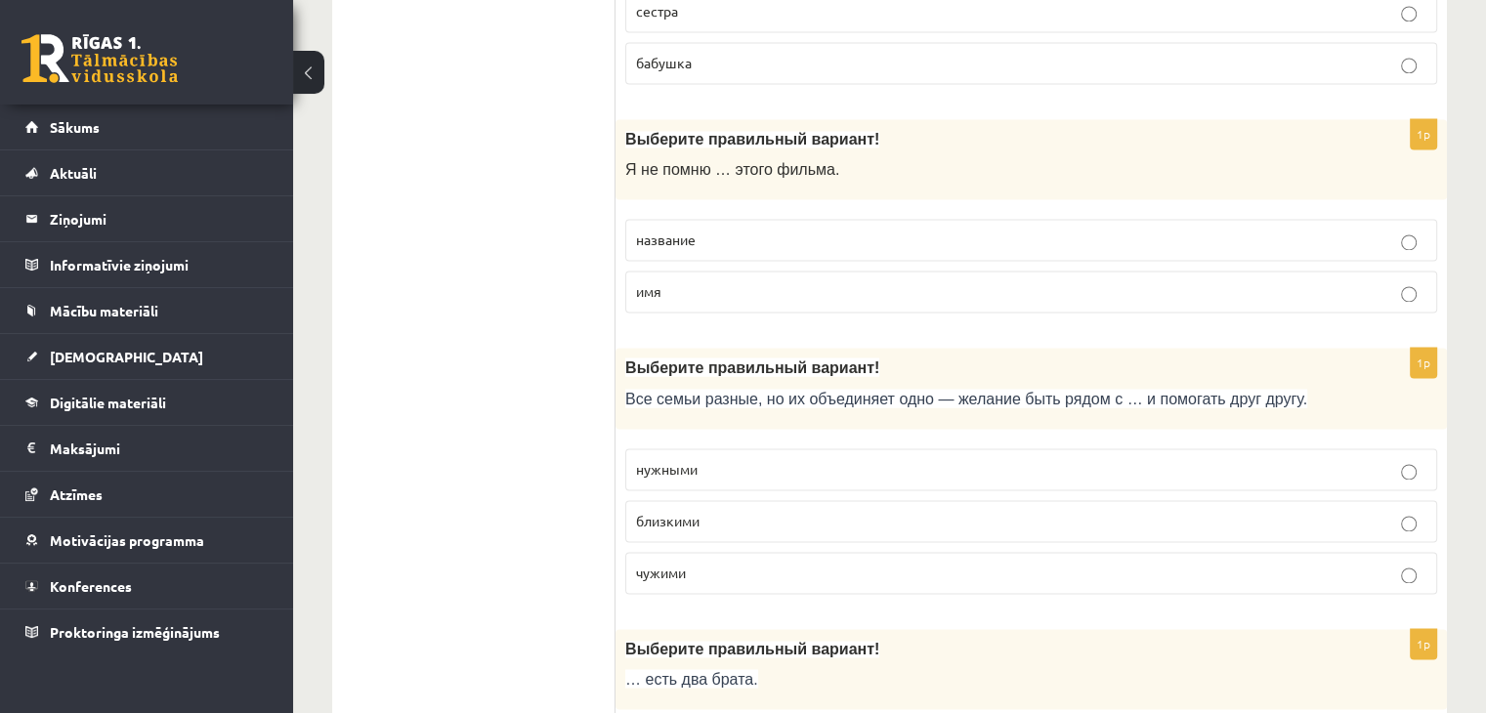
scroll to position [3010, 0]
click at [787, 510] on p "близкими" at bounding box center [1031, 520] width 791 height 21
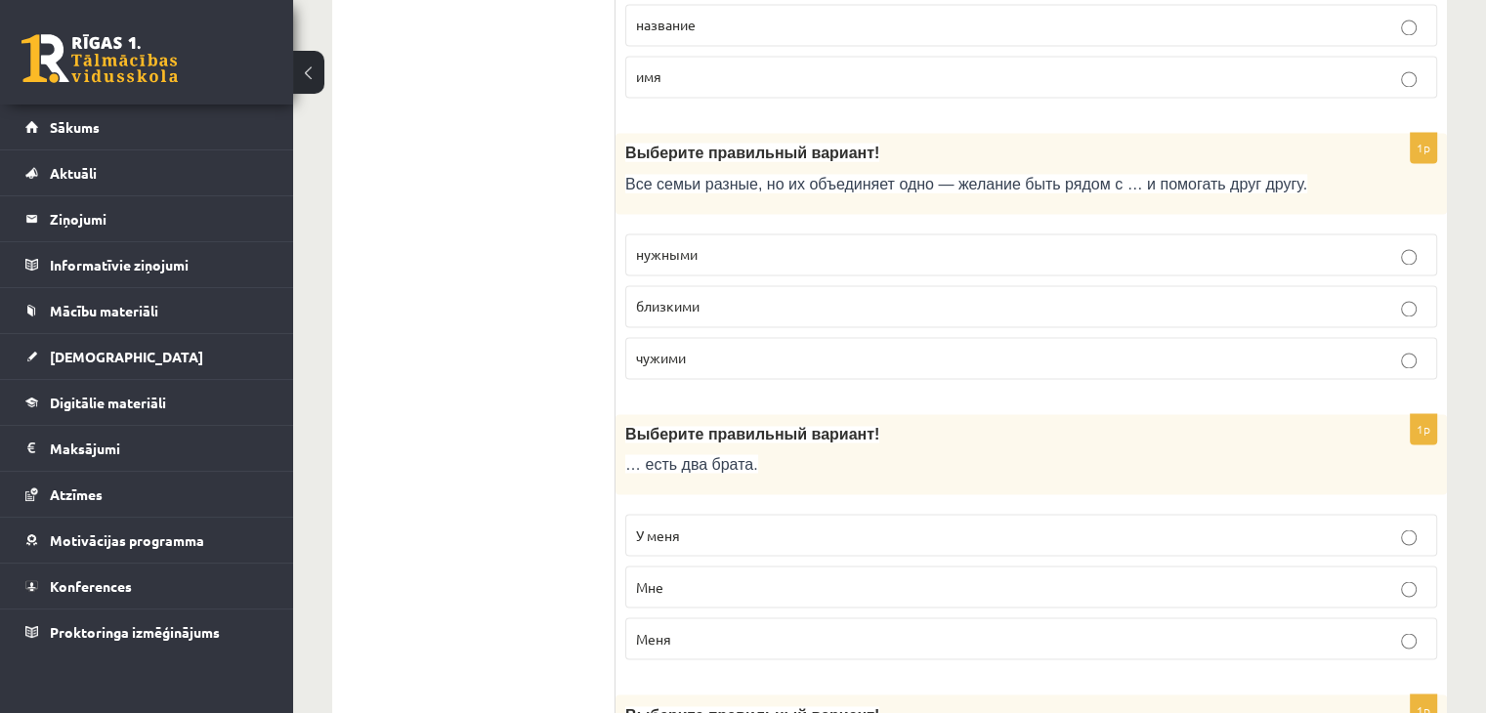
scroll to position [3225, 0]
click at [787, 524] on p "У меня" at bounding box center [1031, 534] width 791 height 21
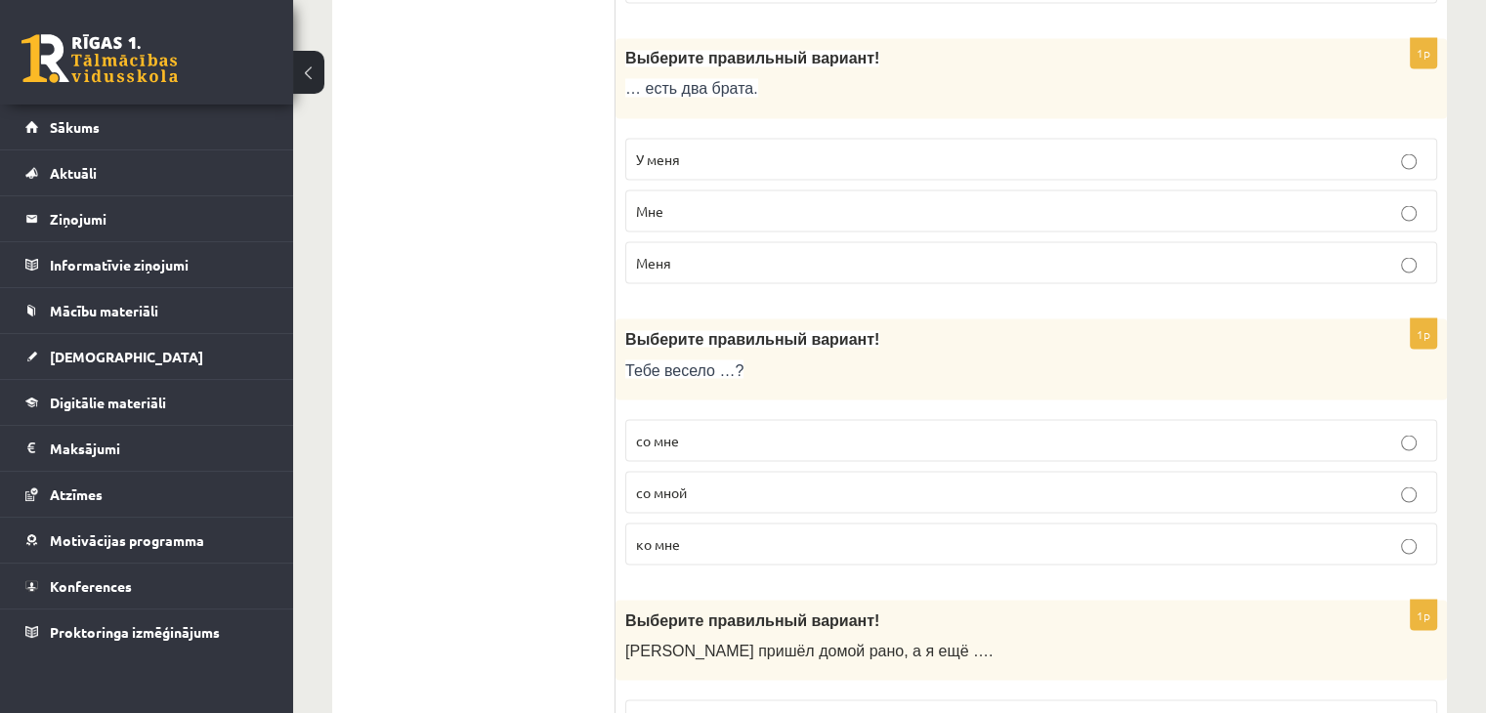
scroll to position [3600, 0]
click at [785, 482] on p "со мной" at bounding box center [1031, 492] width 791 height 21
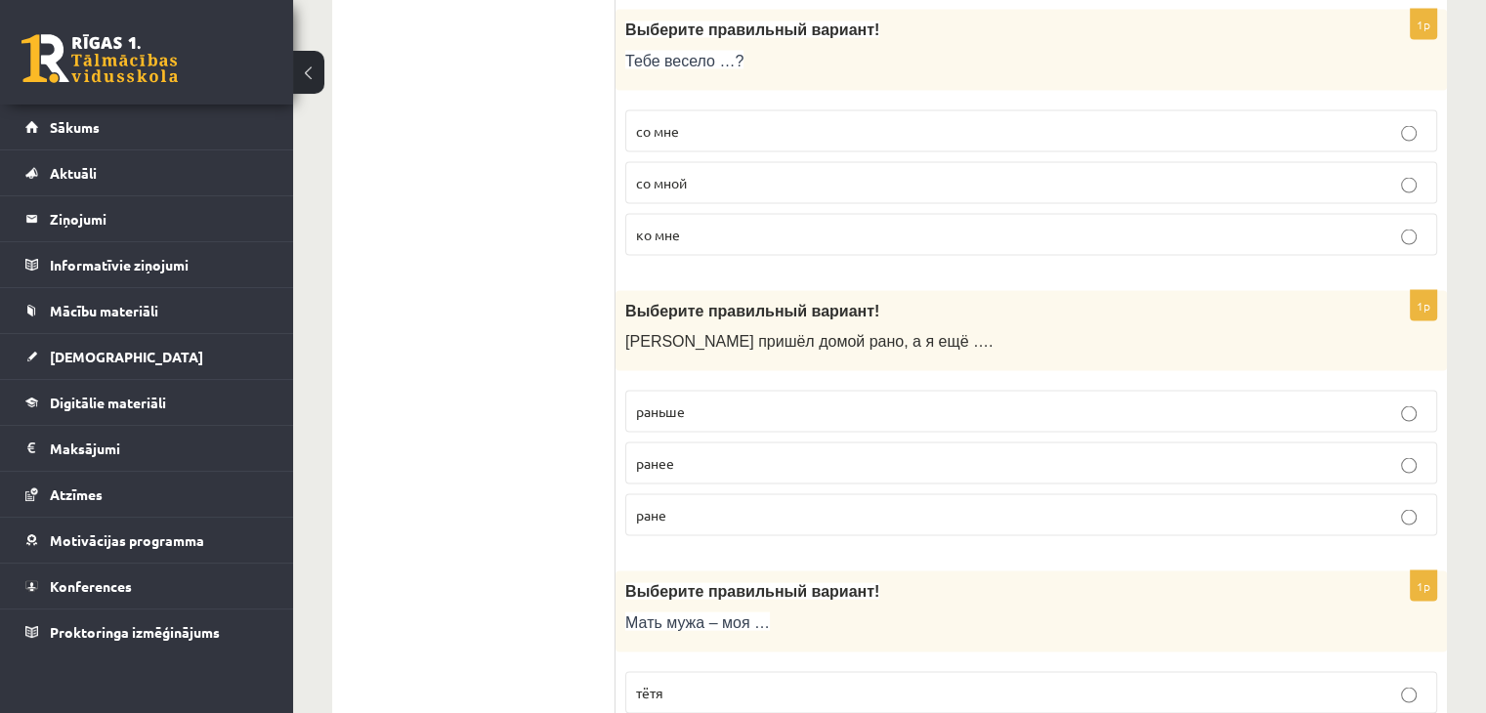
scroll to position [3911, 0]
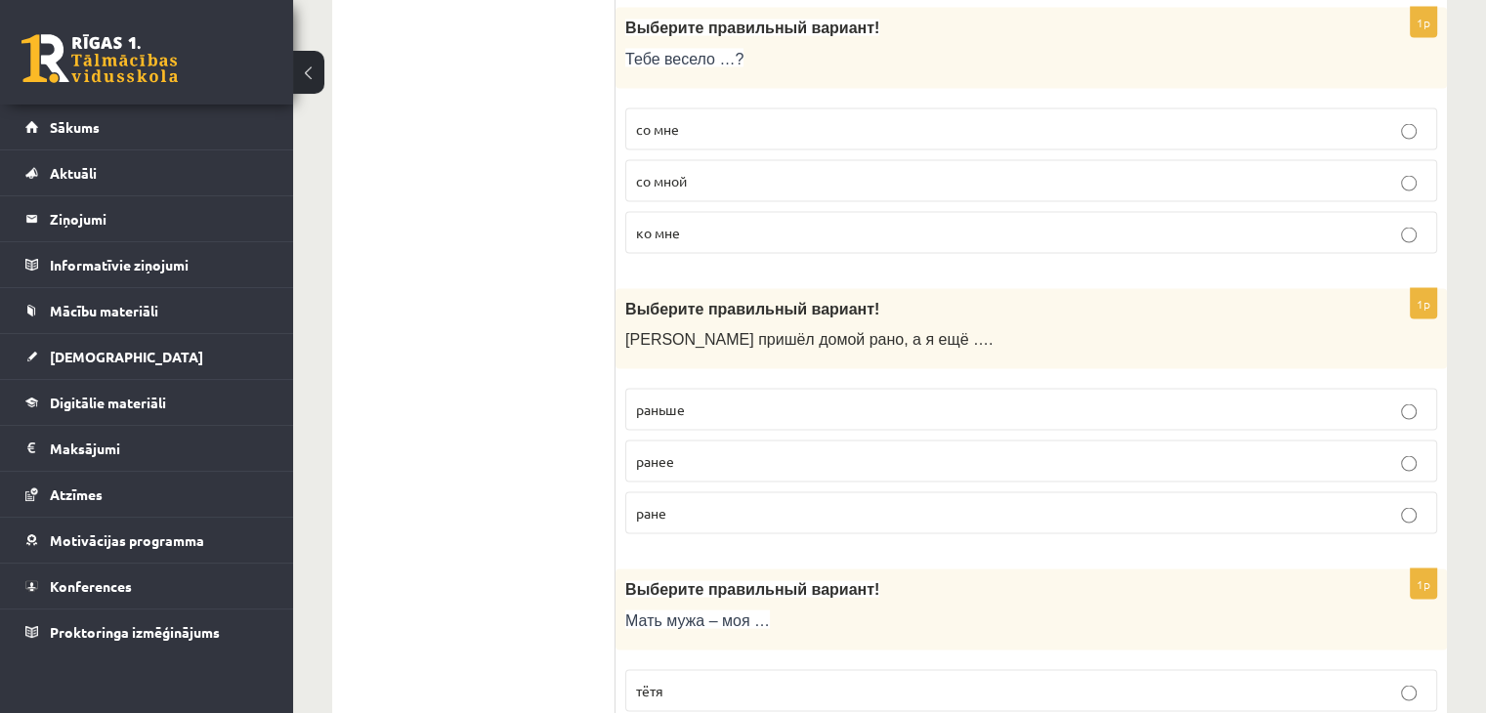
click at [802, 407] on label "раньше" at bounding box center [1031, 410] width 812 height 42
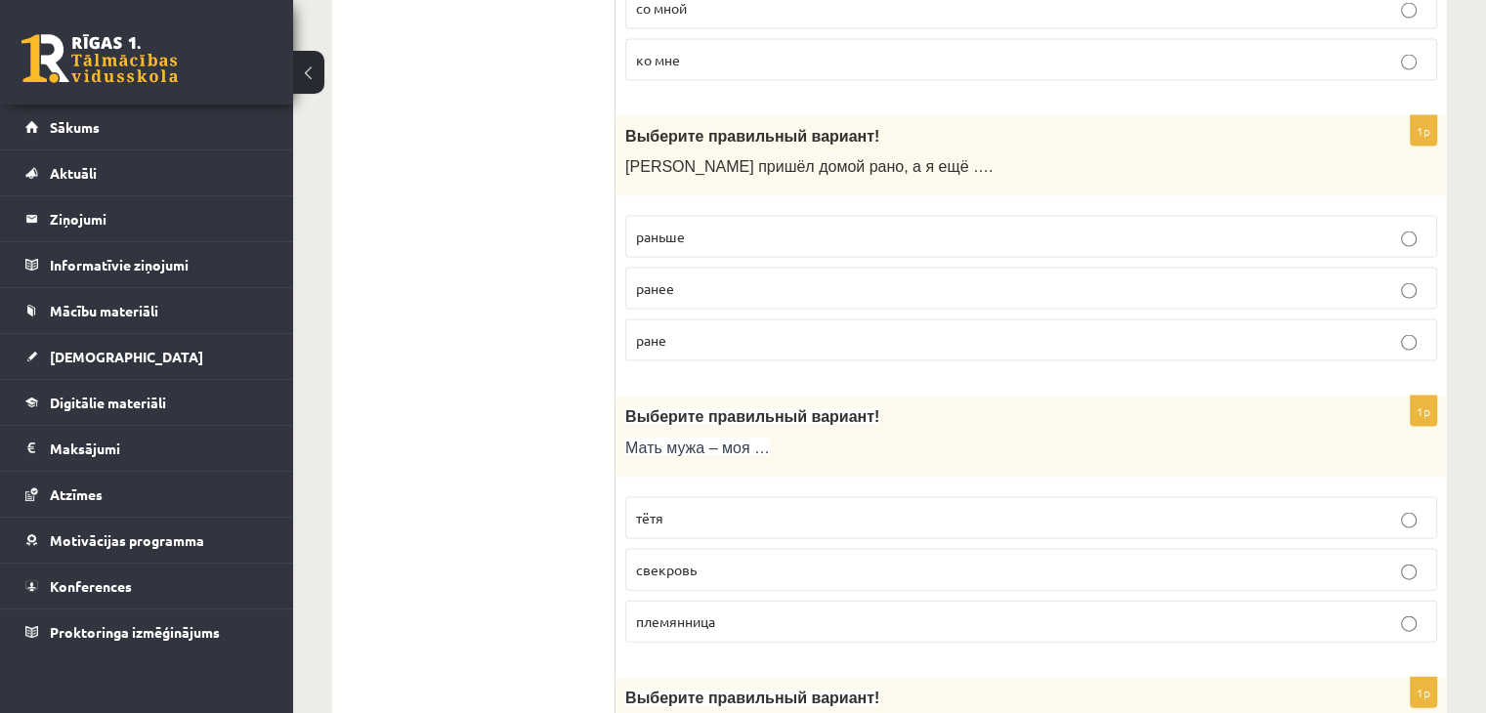
scroll to position [4174, 0]
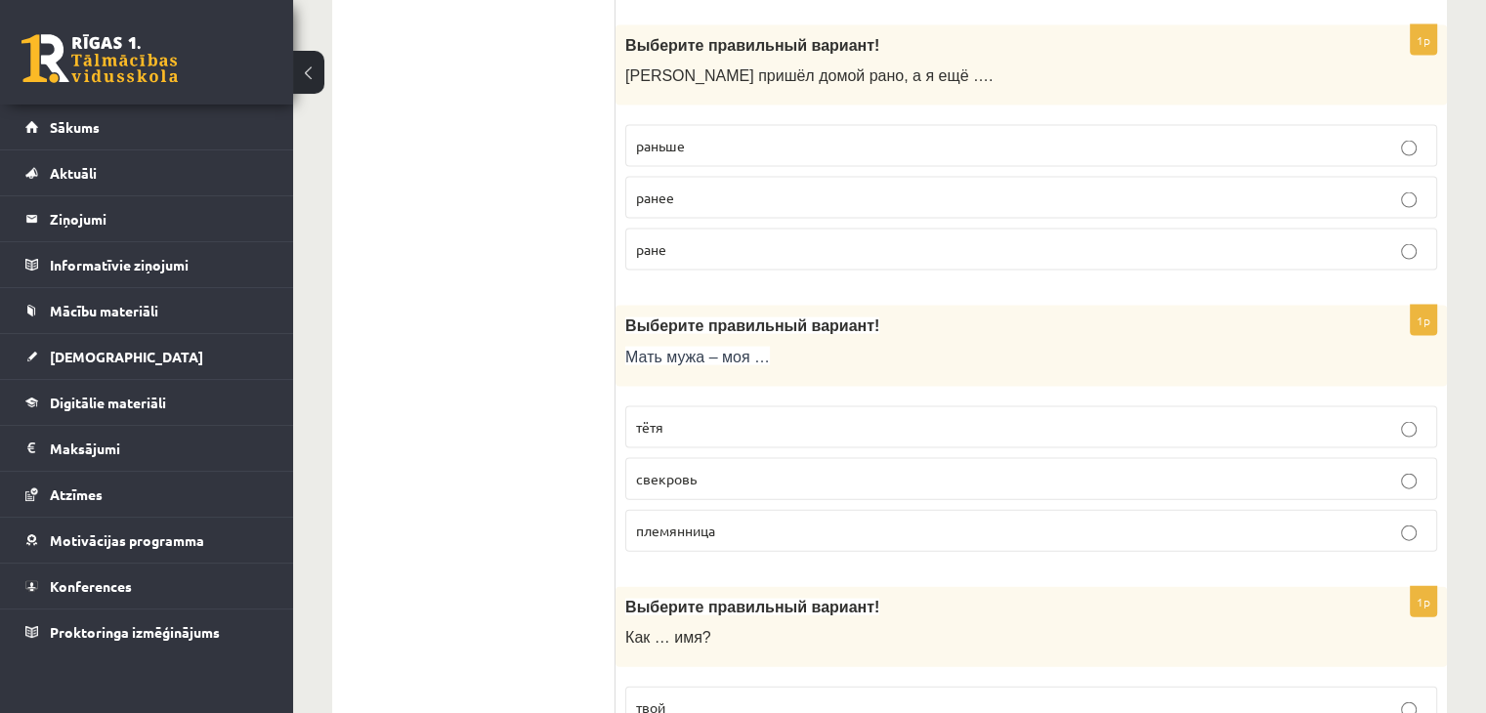
click at [829, 458] on label "свекровь" at bounding box center [1031, 479] width 812 height 42
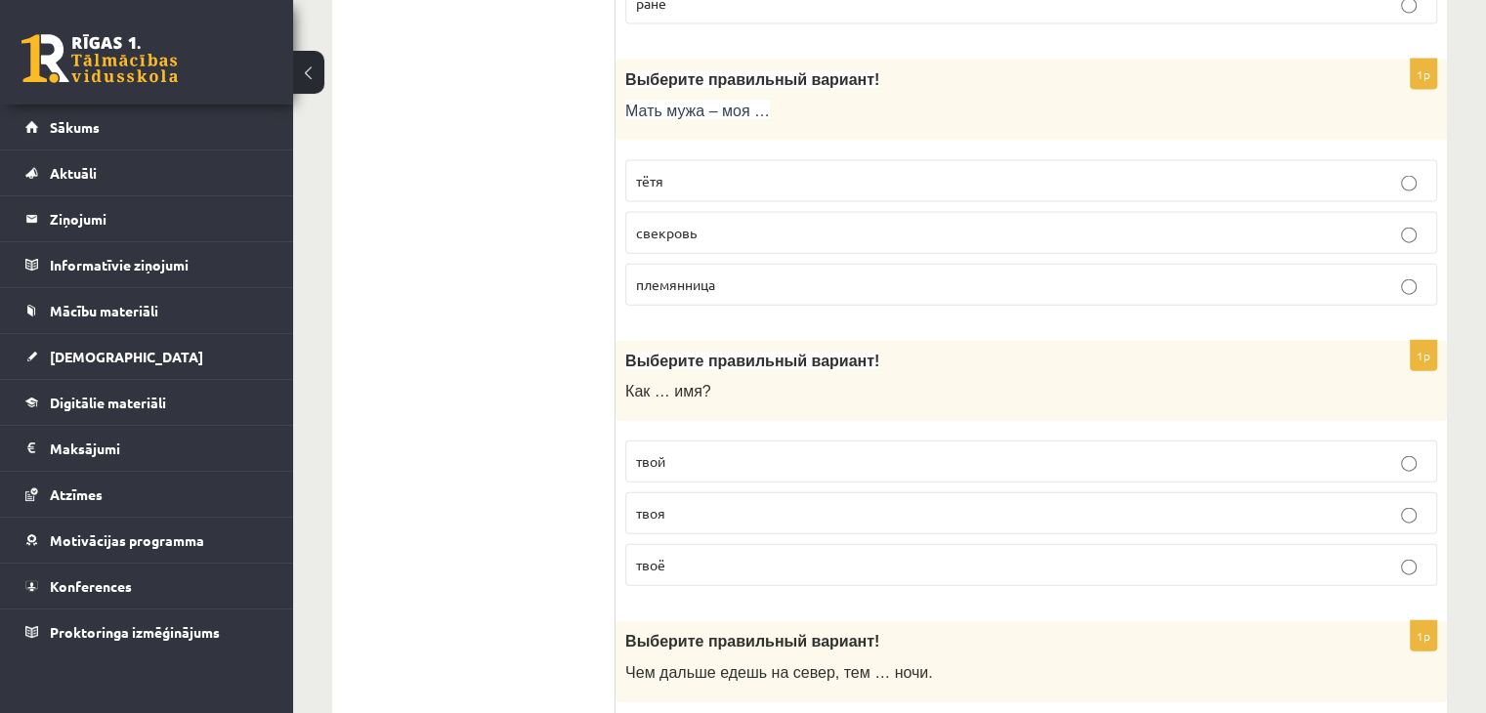
scroll to position [4421, 0]
click at [766, 556] on label "твоё" at bounding box center [1031, 565] width 812 height 42
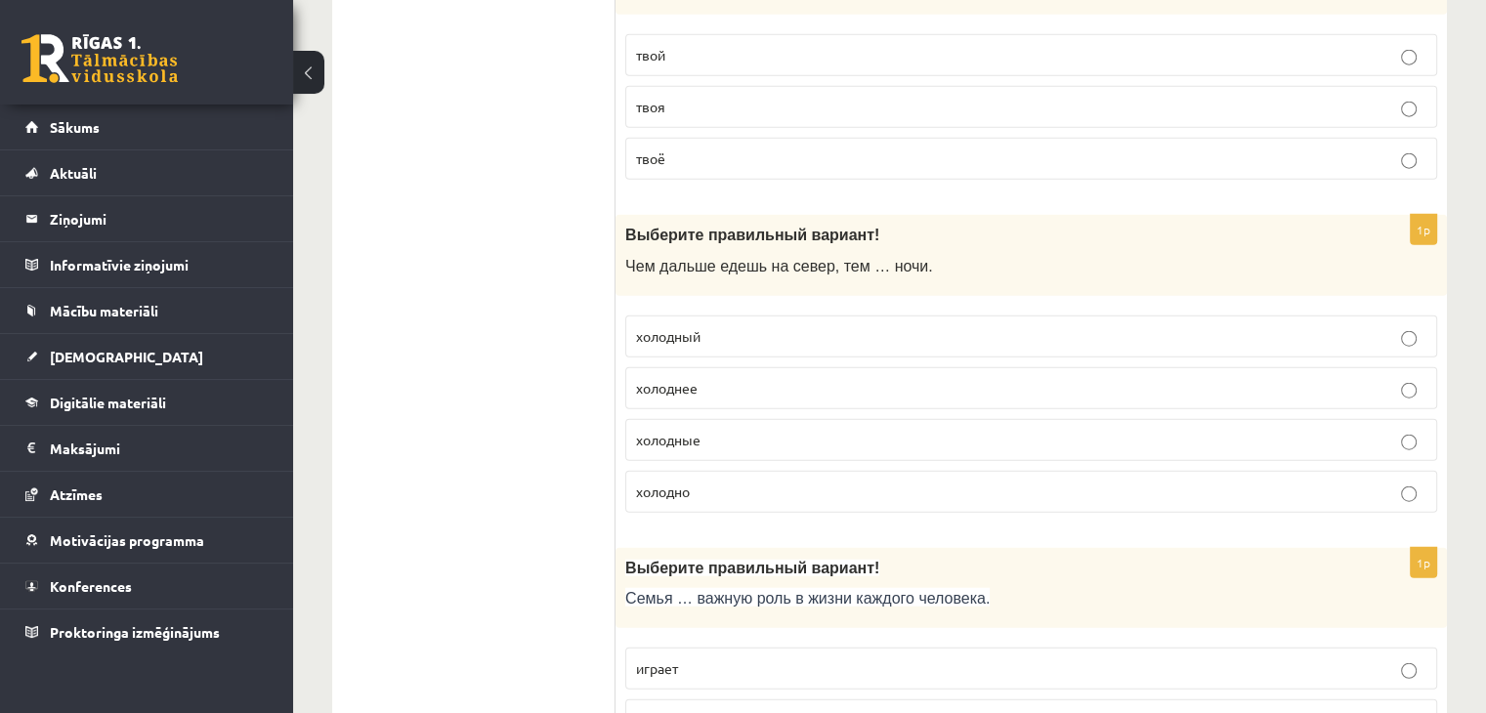
scroll to position [4827, 0]
click at [806, 378] on p "холоднее" at bounding box center [1031, 388] width 791 height 21
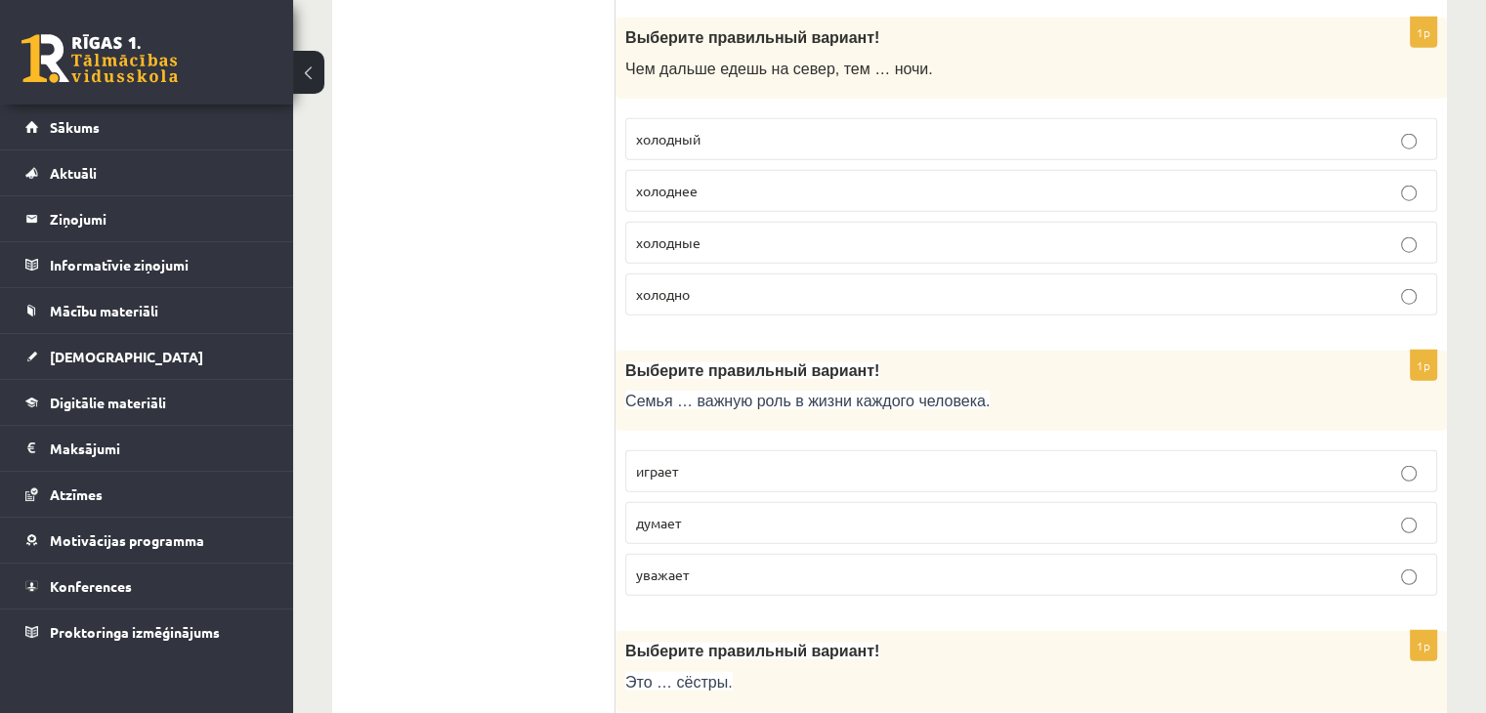
scroll to position [5026, 0]
click at [782, 460] on p "играет" at bounding box center [1031, 470] width 791 height 21
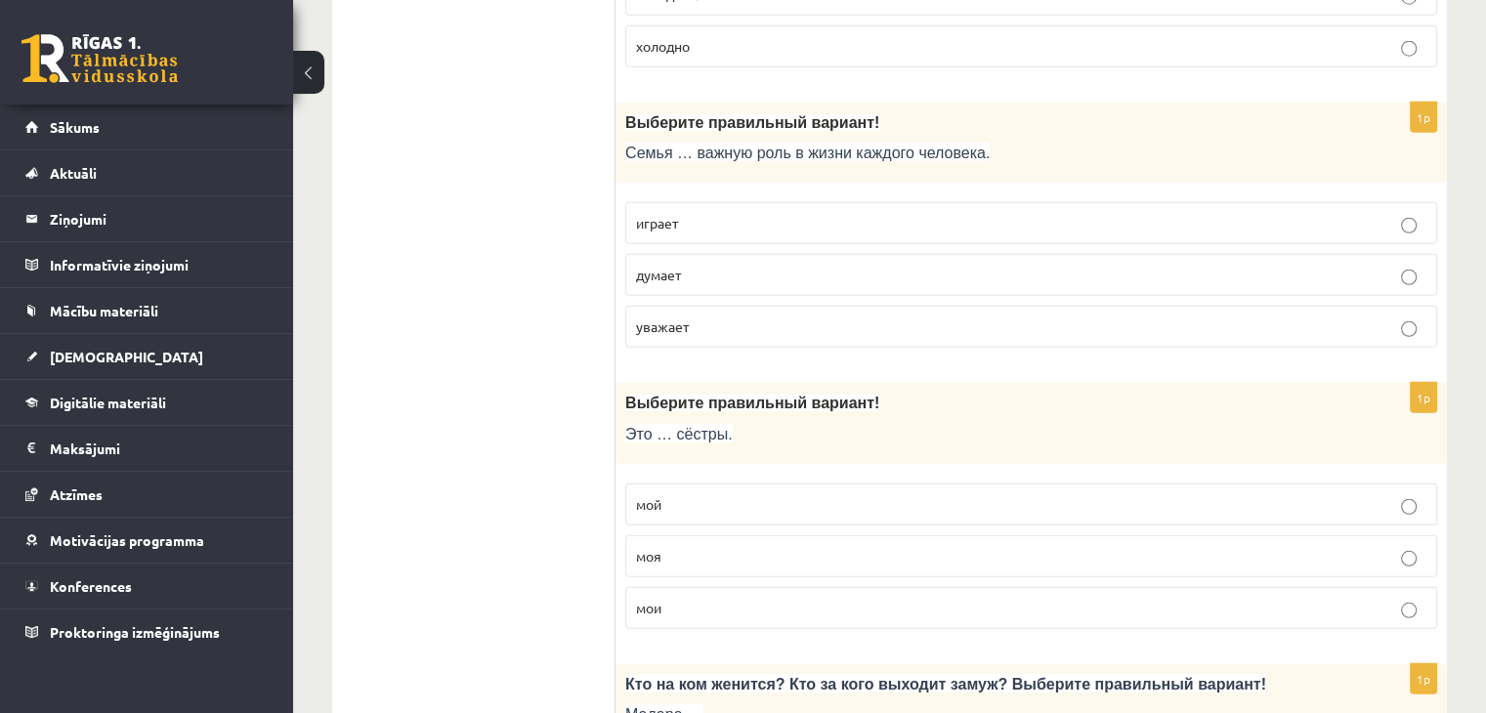
scroll to position [5276, 0]
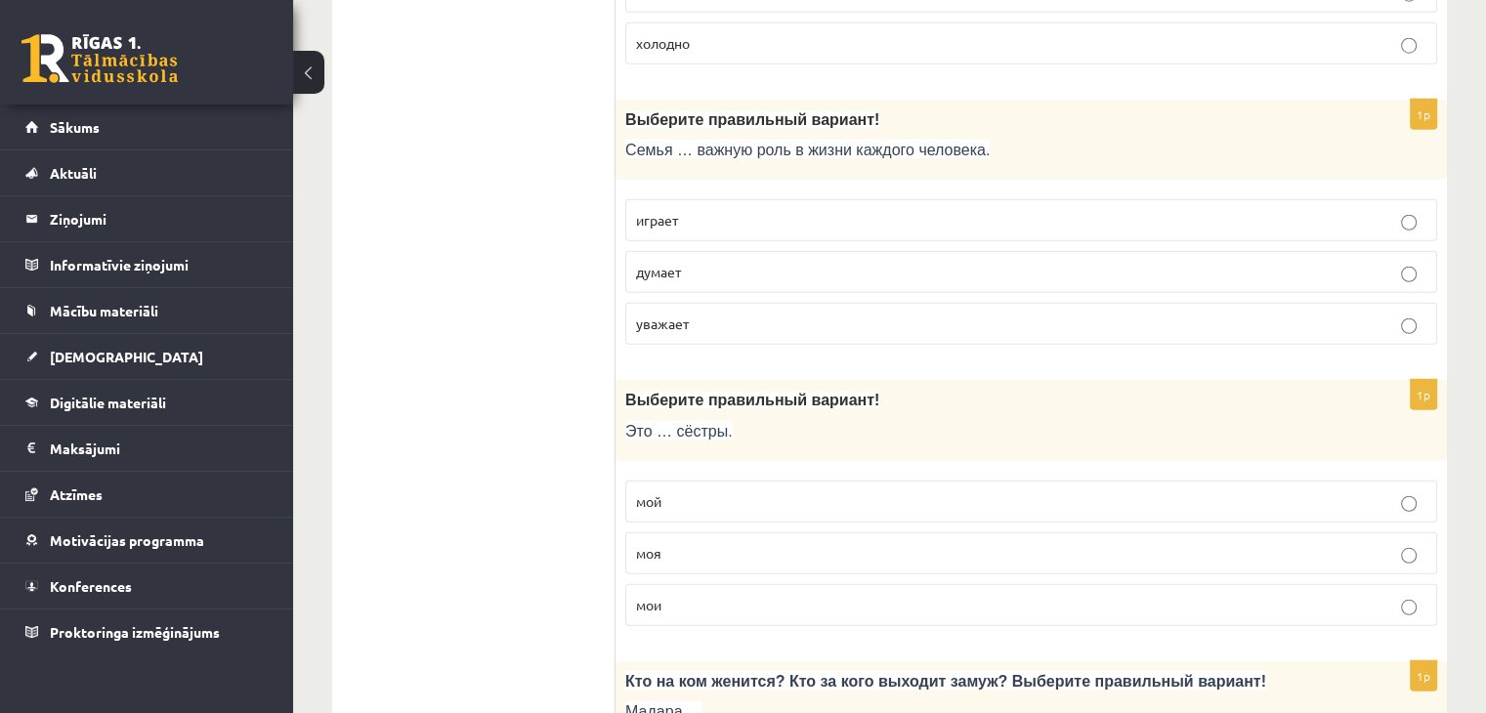
click at [746, 595] on p "мои" at bounding box center [1031, 605] width 791 height 21
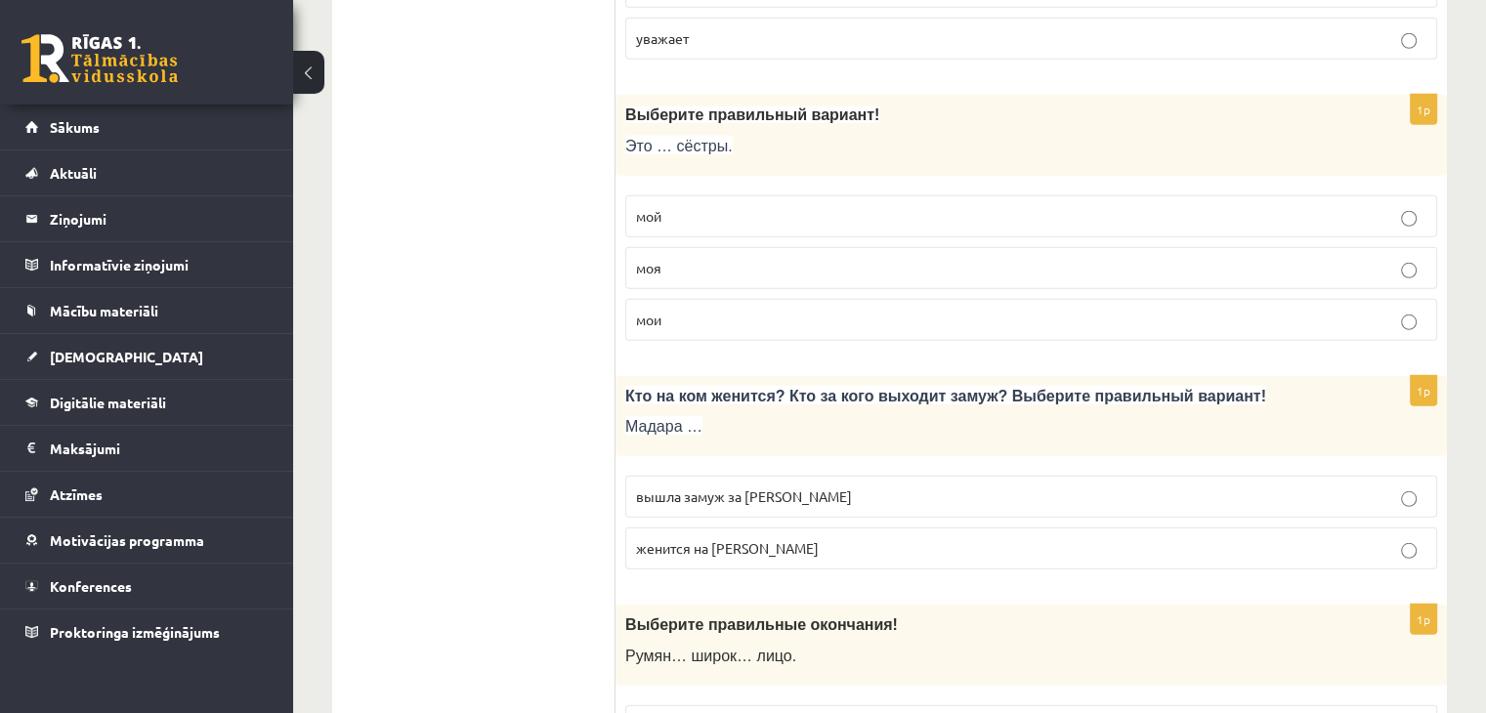
scroll to position [5578, 0]
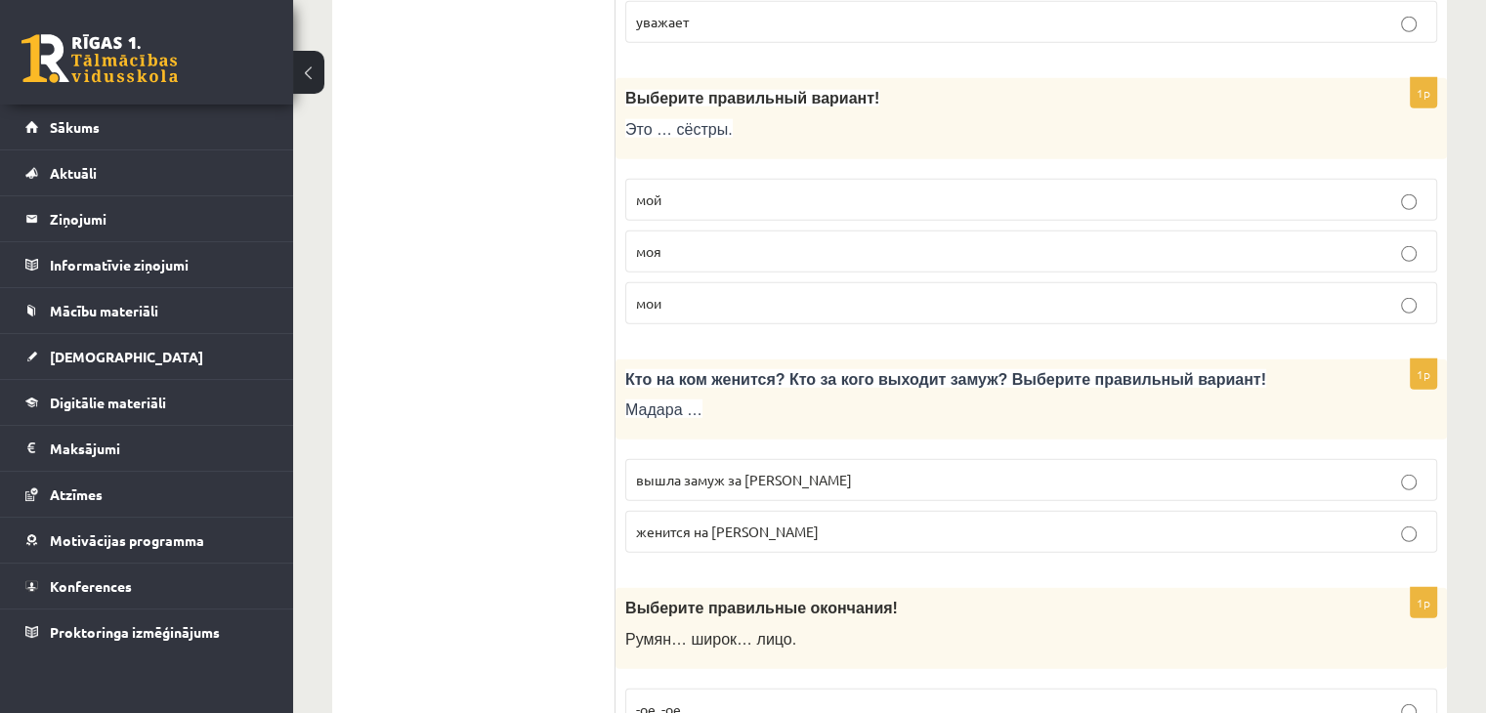
click at [814, 470] on p "вышла замуж за Марка" at bounding box center [1031, 480] width 791 height 21
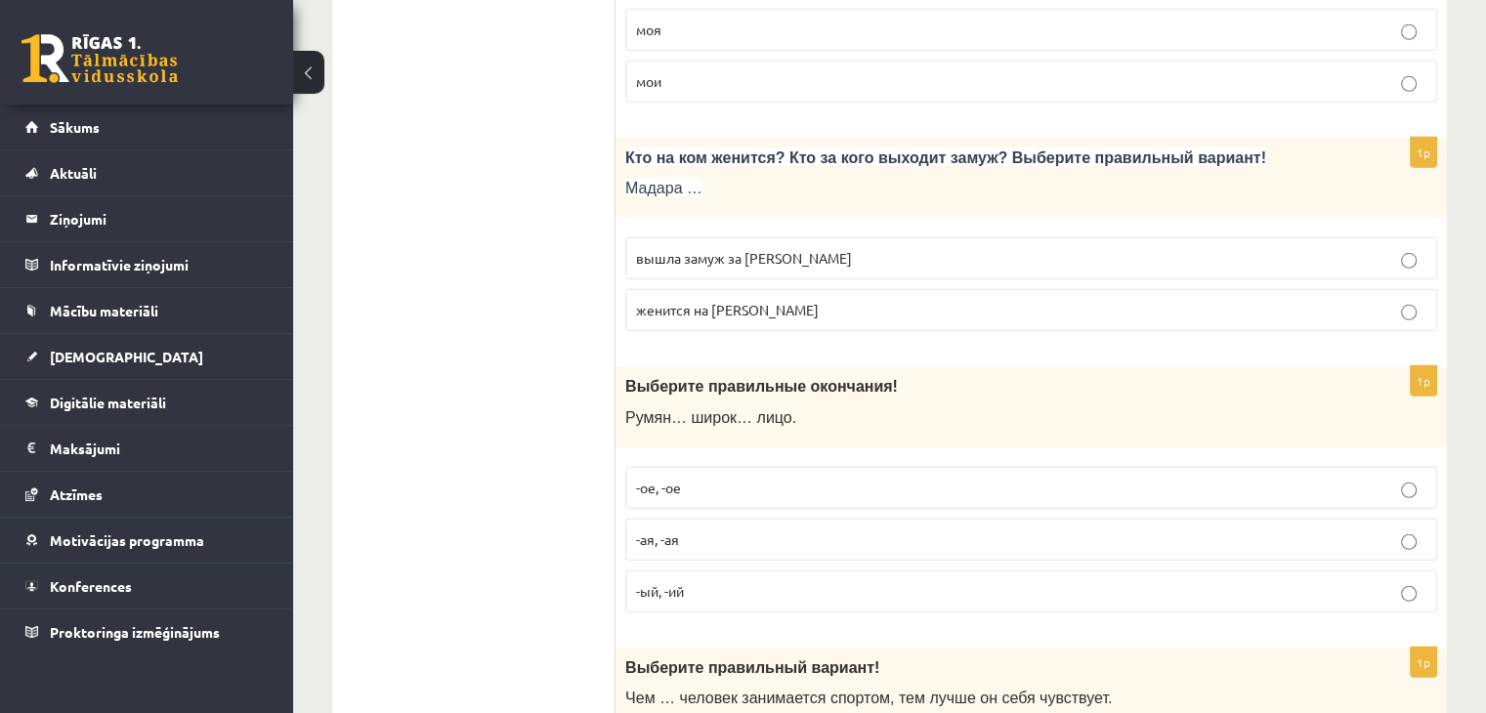
scroll to position [5800, 0]
click at [779, 477] on p "-ое, -ое" at bounding box center [1031, 487] width 791 height 21
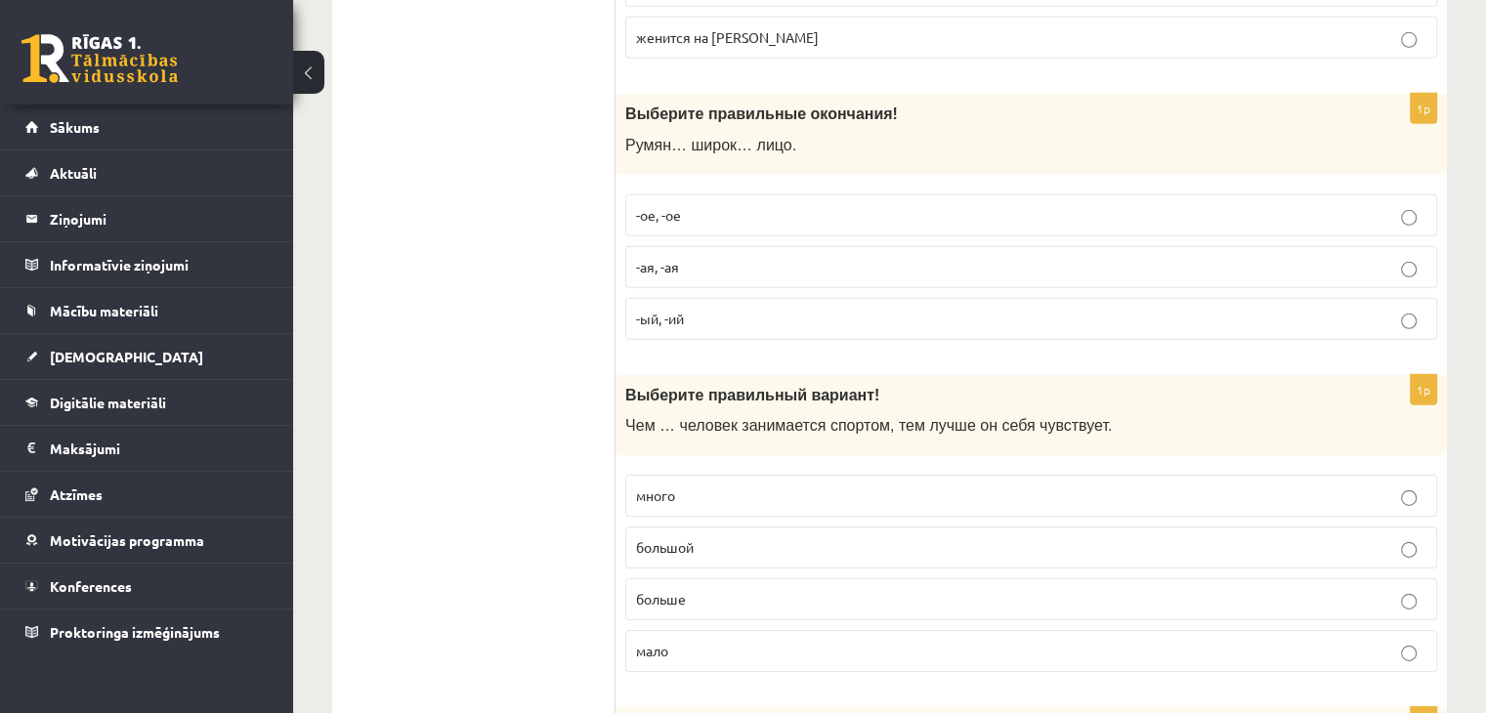
click at [739, 589] on p "больше" at bounding box center [1031, 599] width 791 height 21
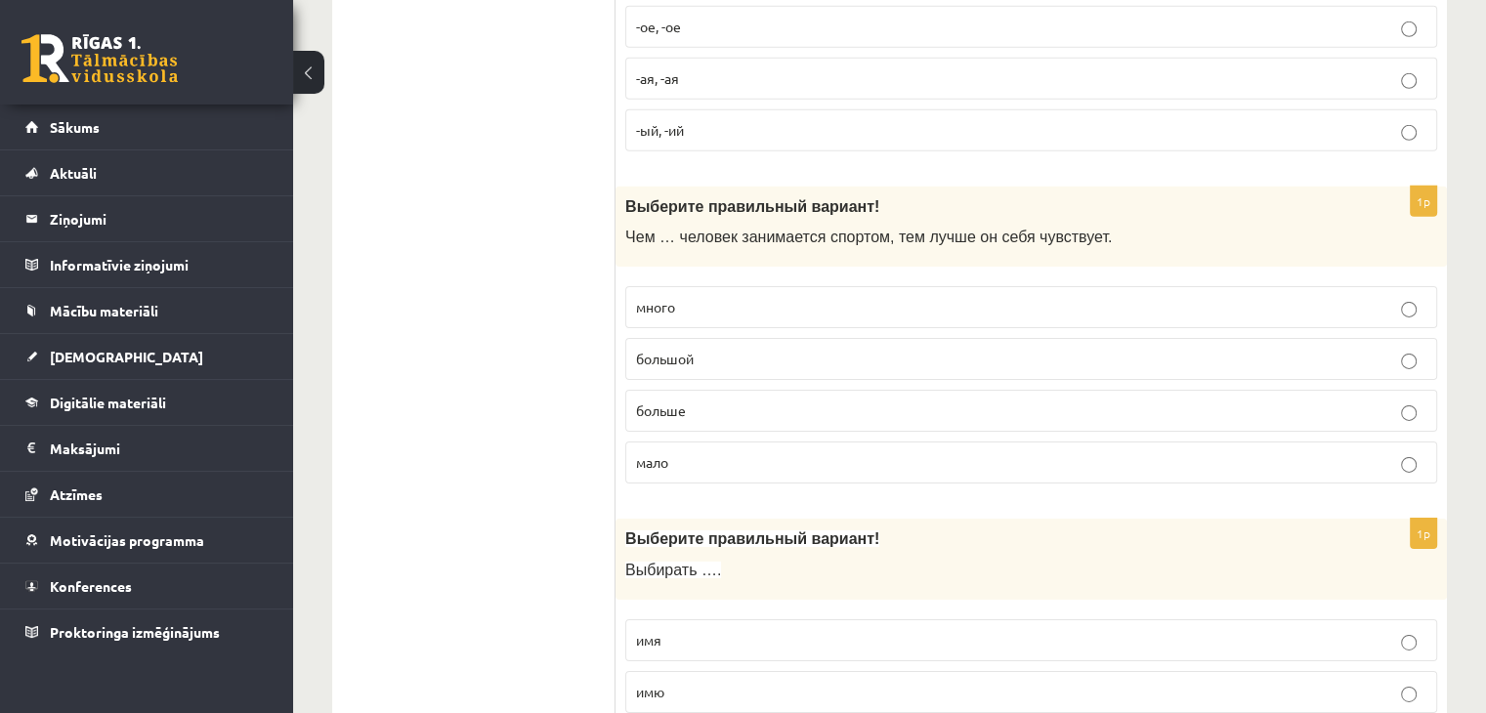
scroll to position [6305, 0]
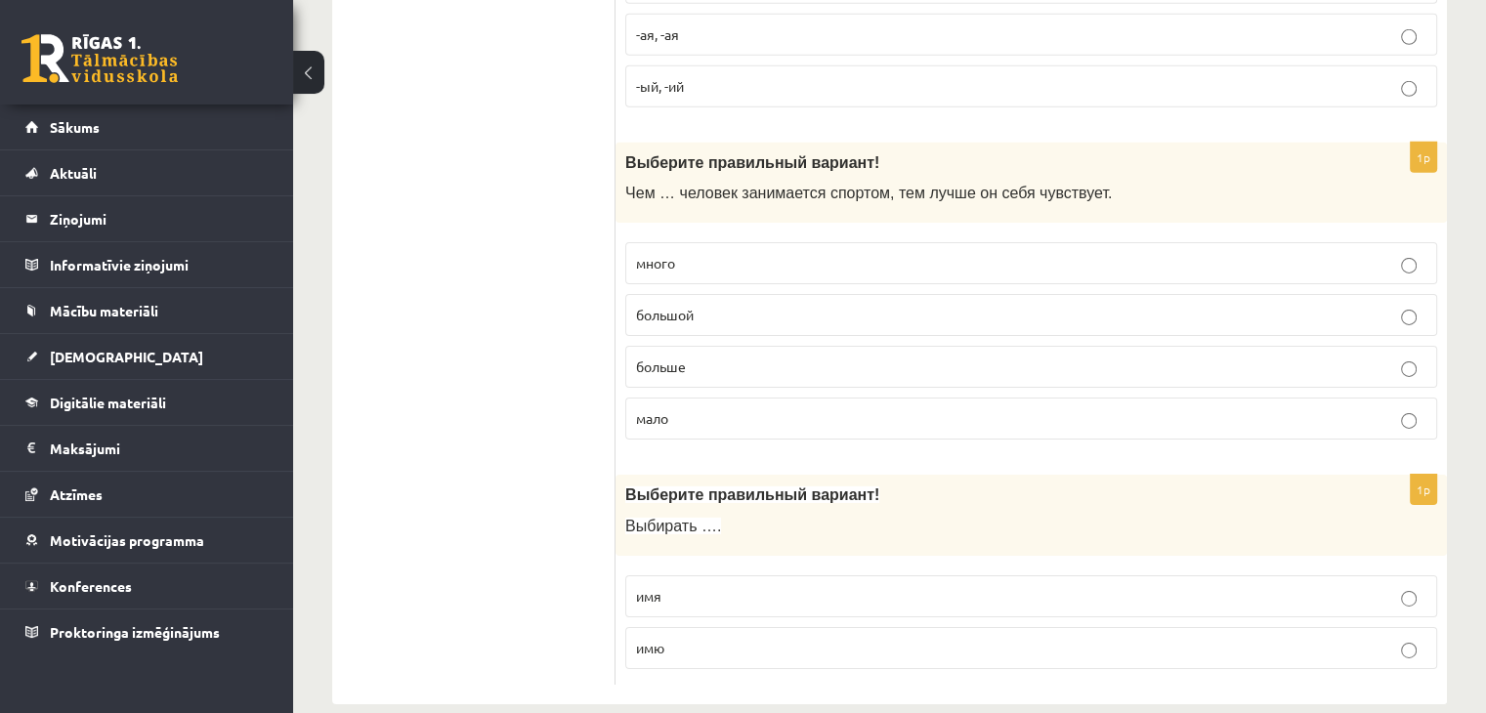
click at [739, 586] on p "имя" at bounding box center [1031, 596] width 791 height 21
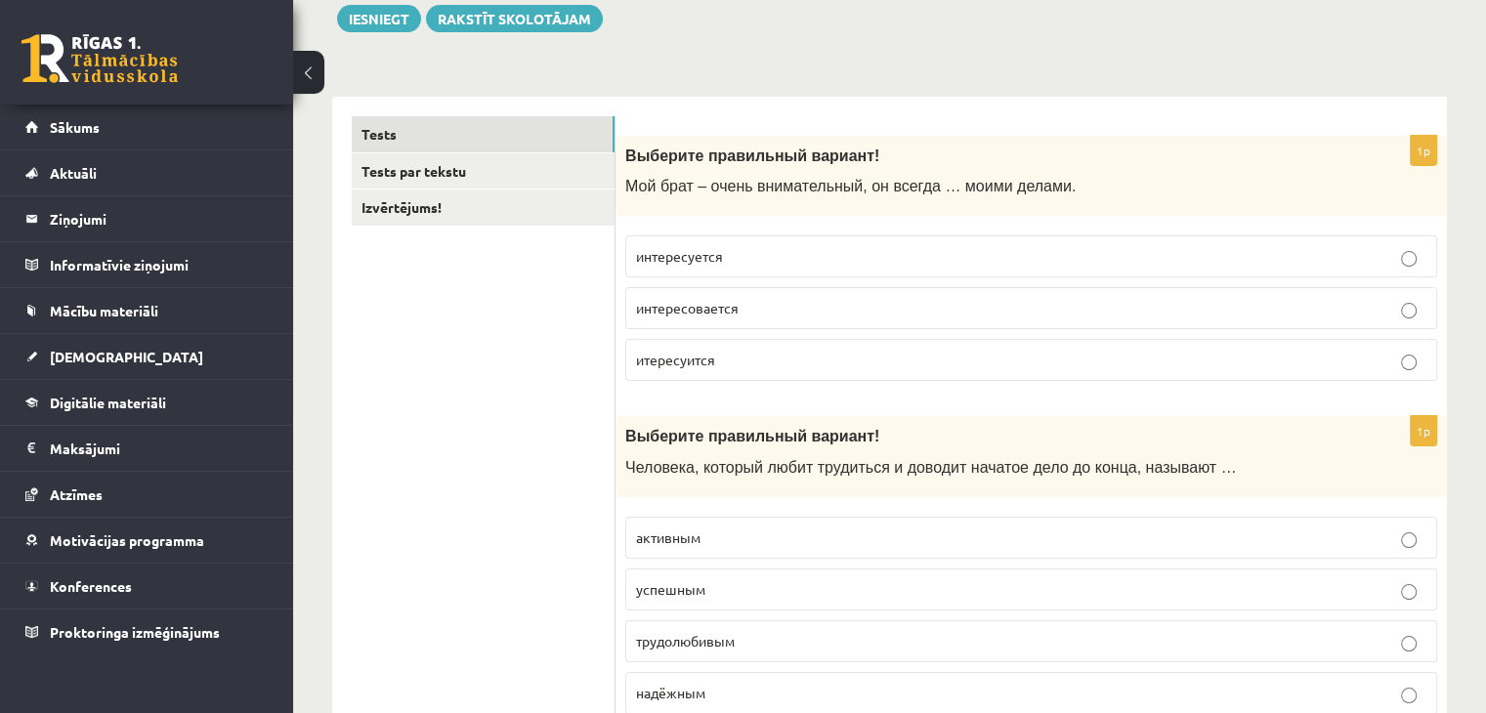
scroll to position [235, 0]
click at [575, 180] on link "Tests par tekstu" at bounding box center [483, 171] width 263 height 36
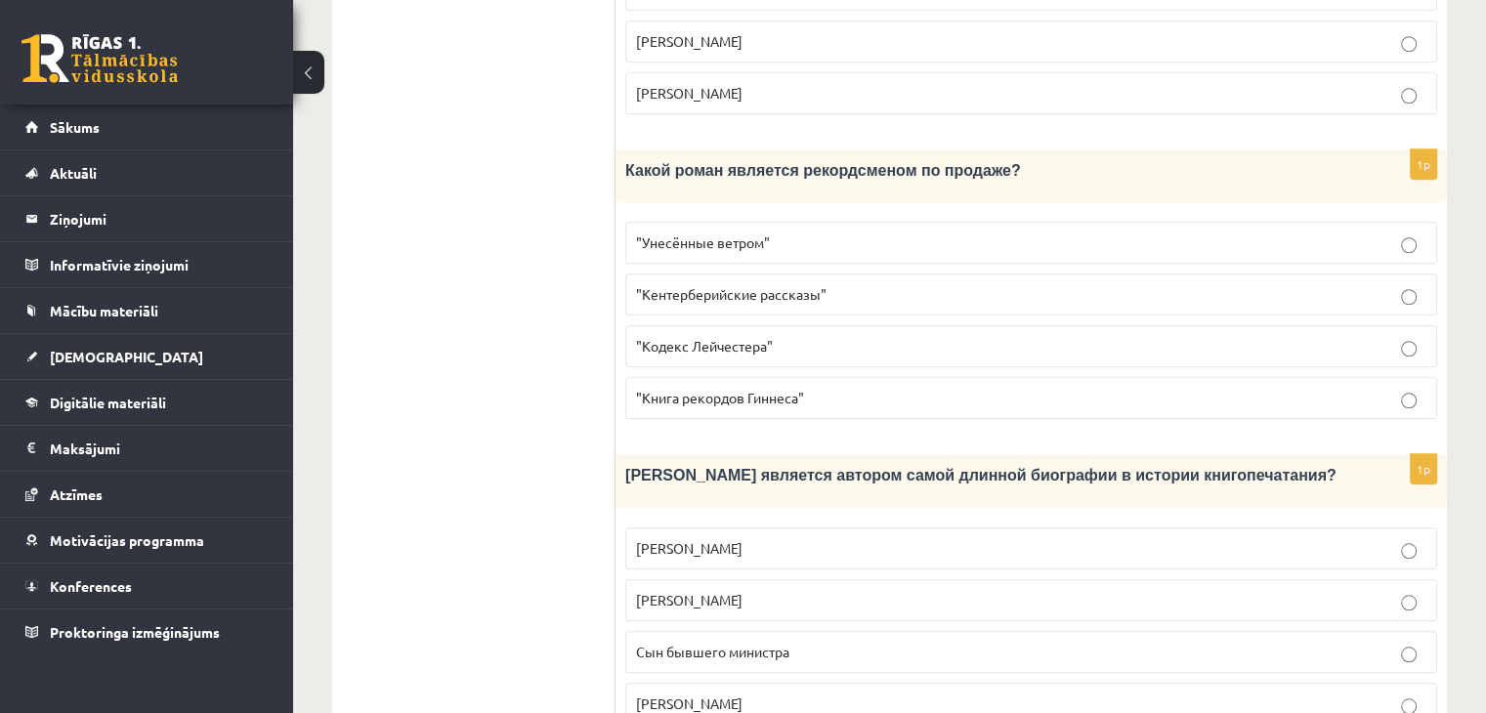
scroll to position [1920, 0]
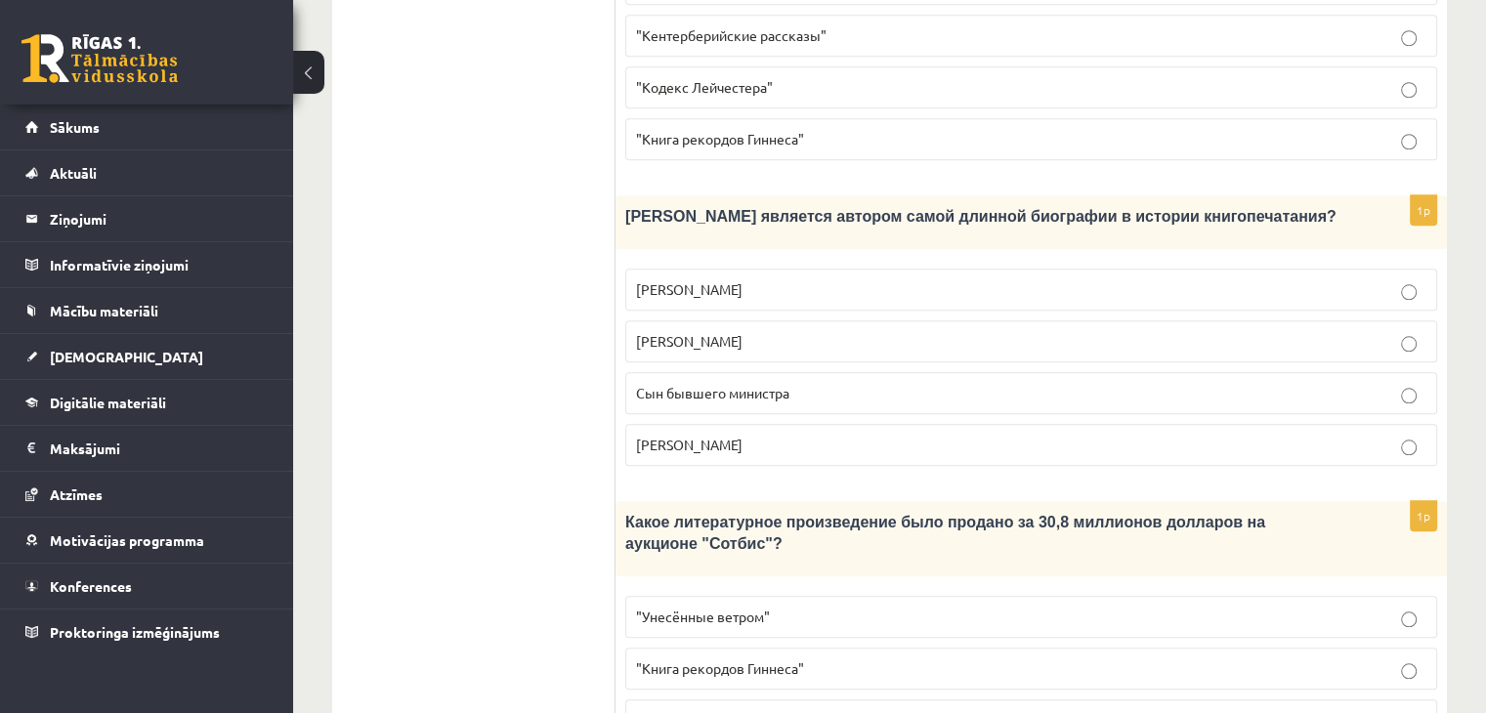
drag, startPoint x: 636, startPoint y: 67, endPoint x: 1206, endPoint y: 621, distance: 794.7
copy form "Прочитайте текст «Интересные факты о книгах», выберите правильный вариант! Инте…"
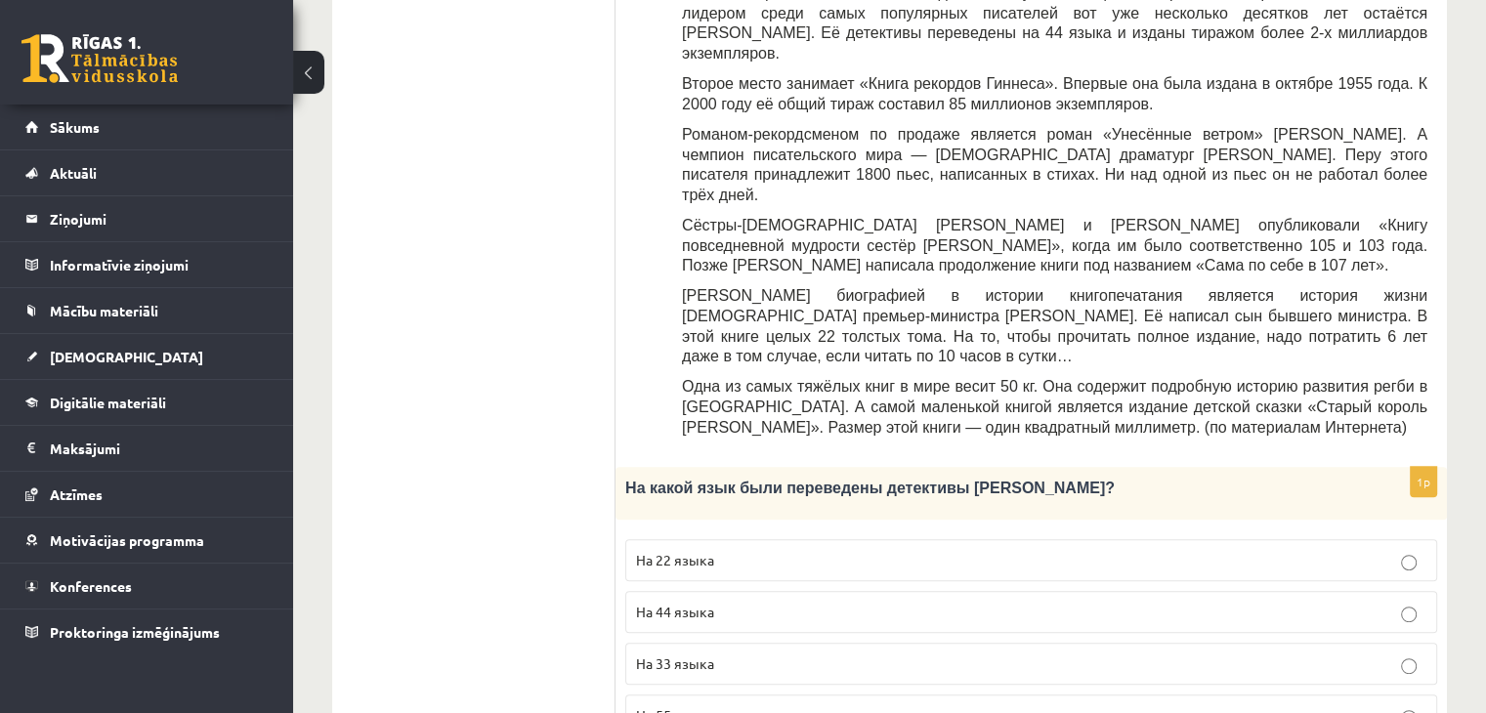
scroll to position [730, 0]
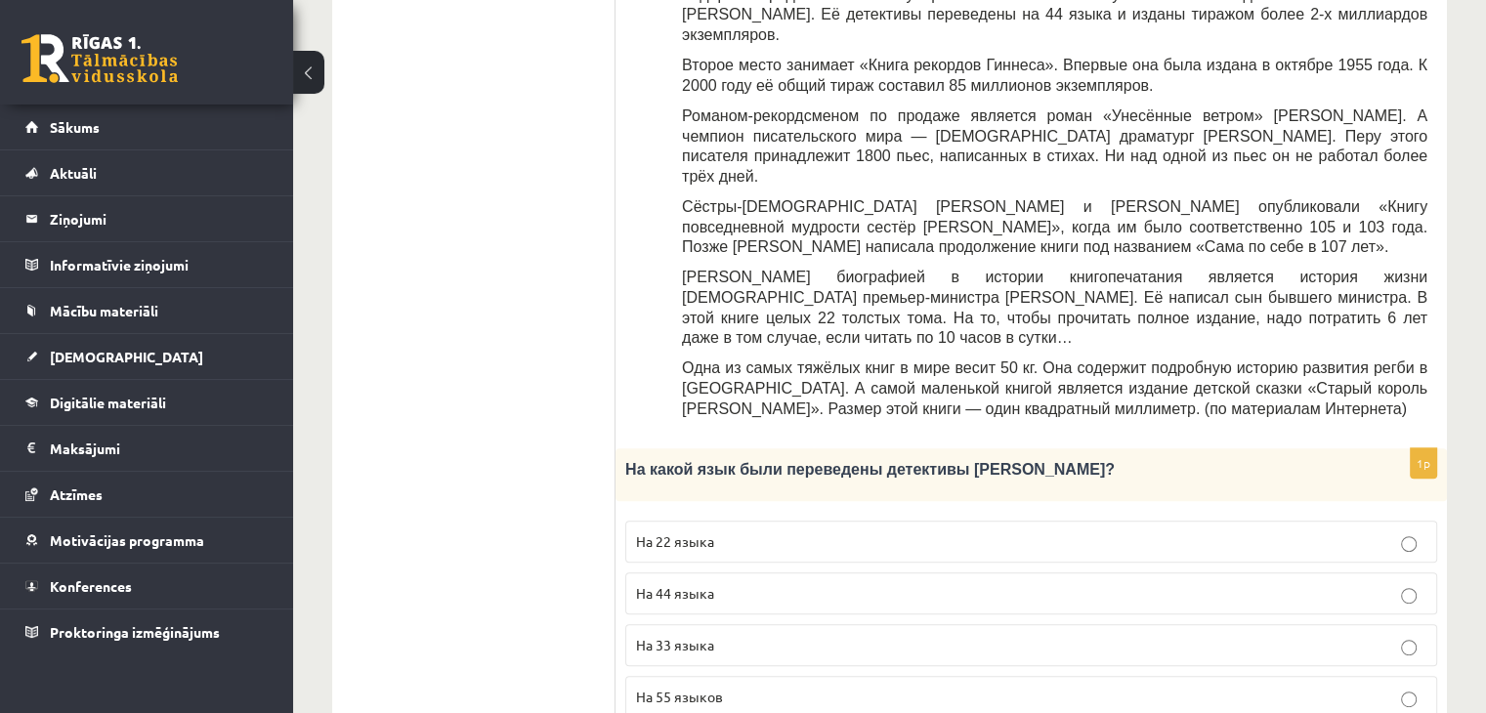
click at [827, 583] on p "На 44 языка" at bounding box center [1031, 593] width 791 height 21
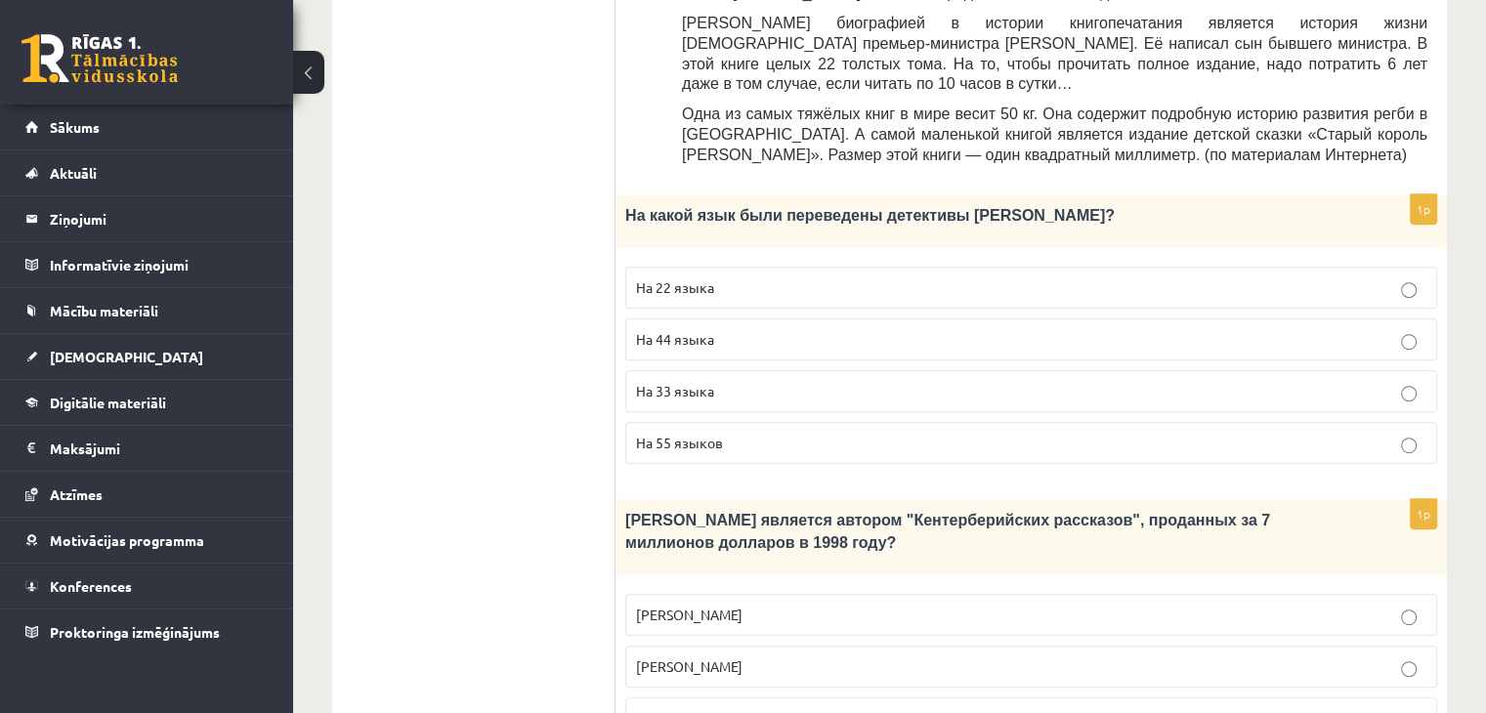
scroll to position [1051, 0]
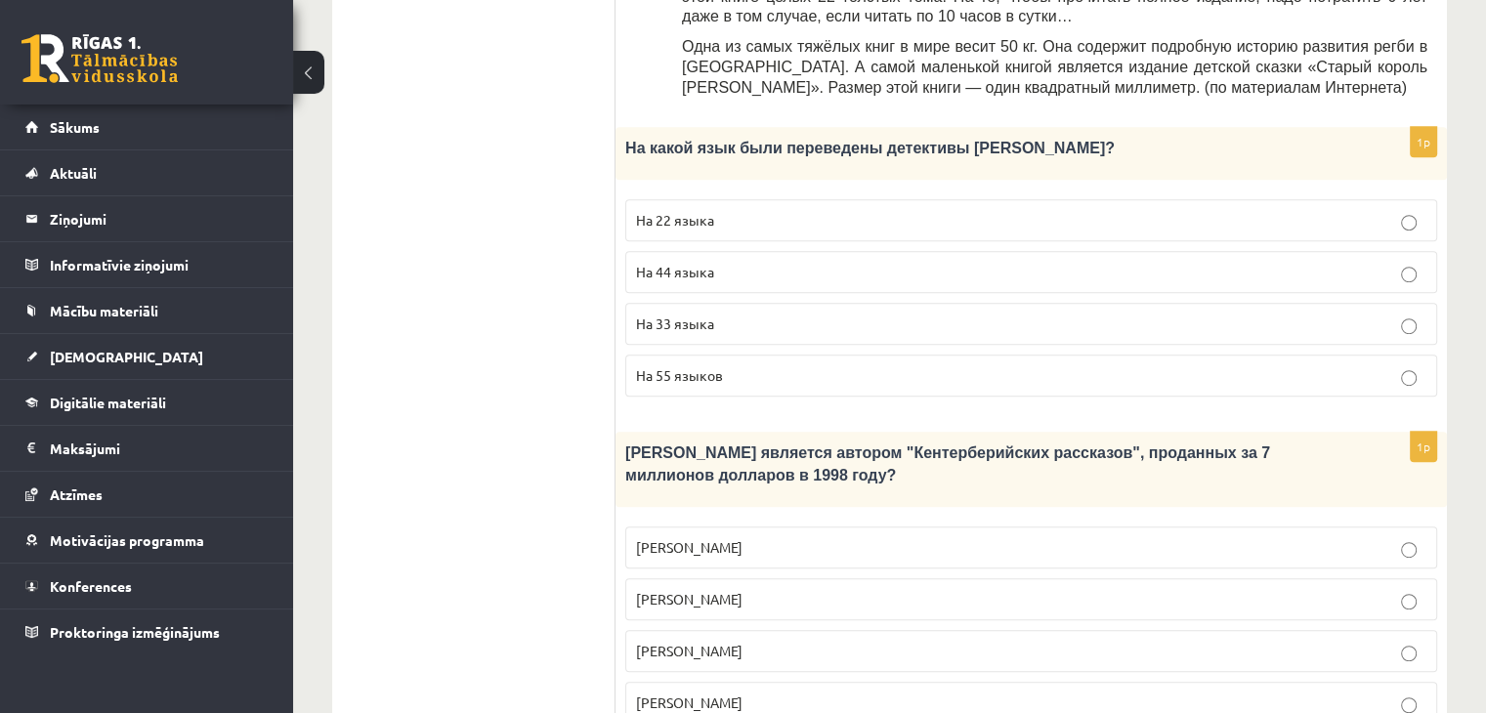
click at [810, 641] on p "Джефри Чосер" at bounding box center [1031, 651] width 791 height 21
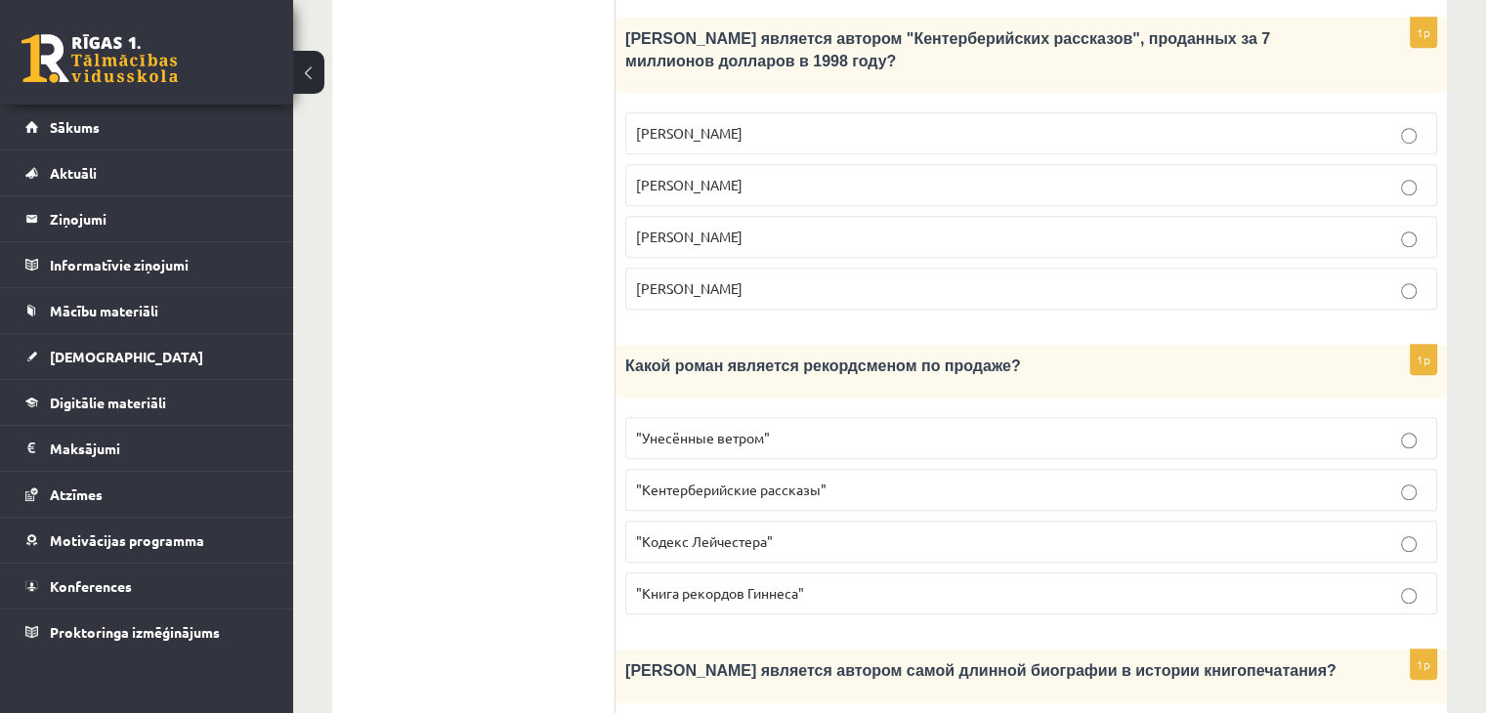
scroll to position [1466, 0]
click at [866, 428] on p ""Унесённые ветром"" at bounding box center [1031, 438] width 791 height 21
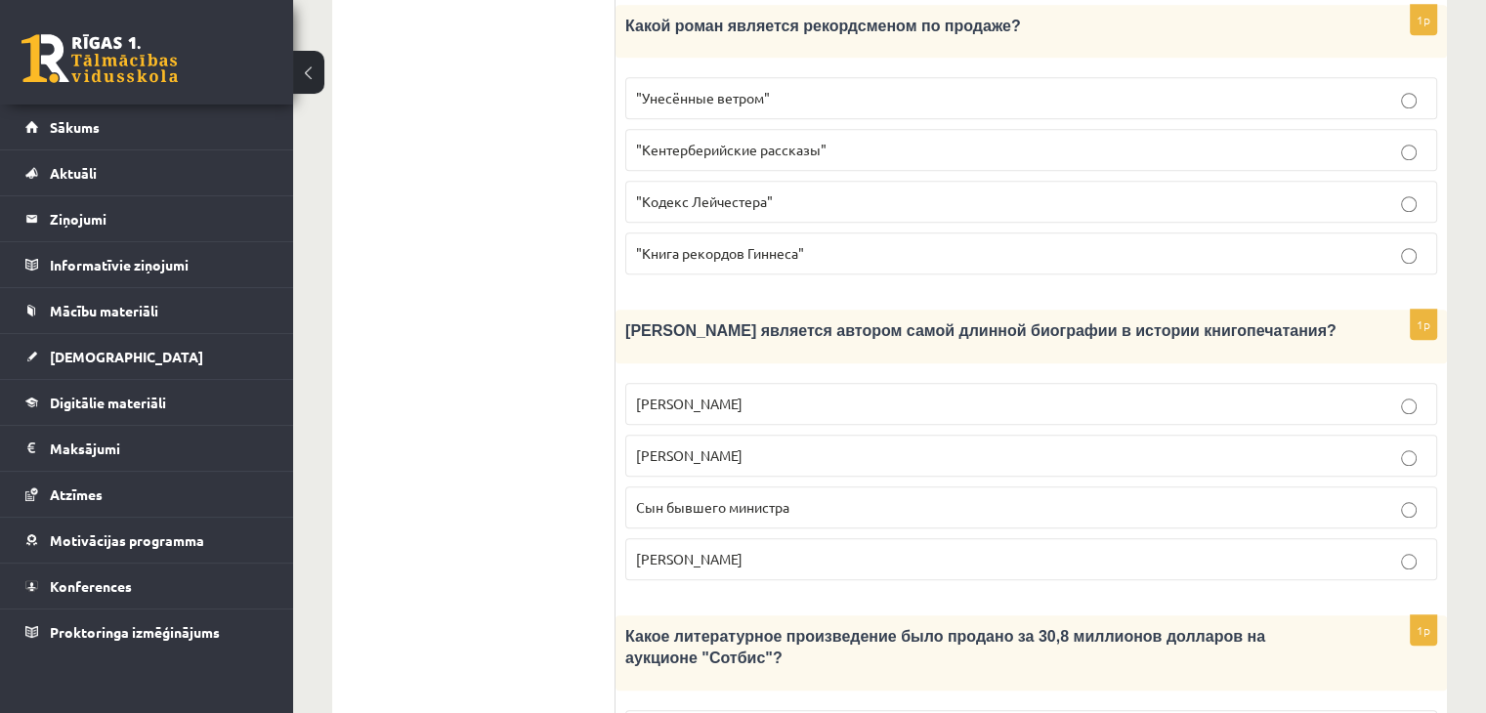
scroll to position [1812, 0]
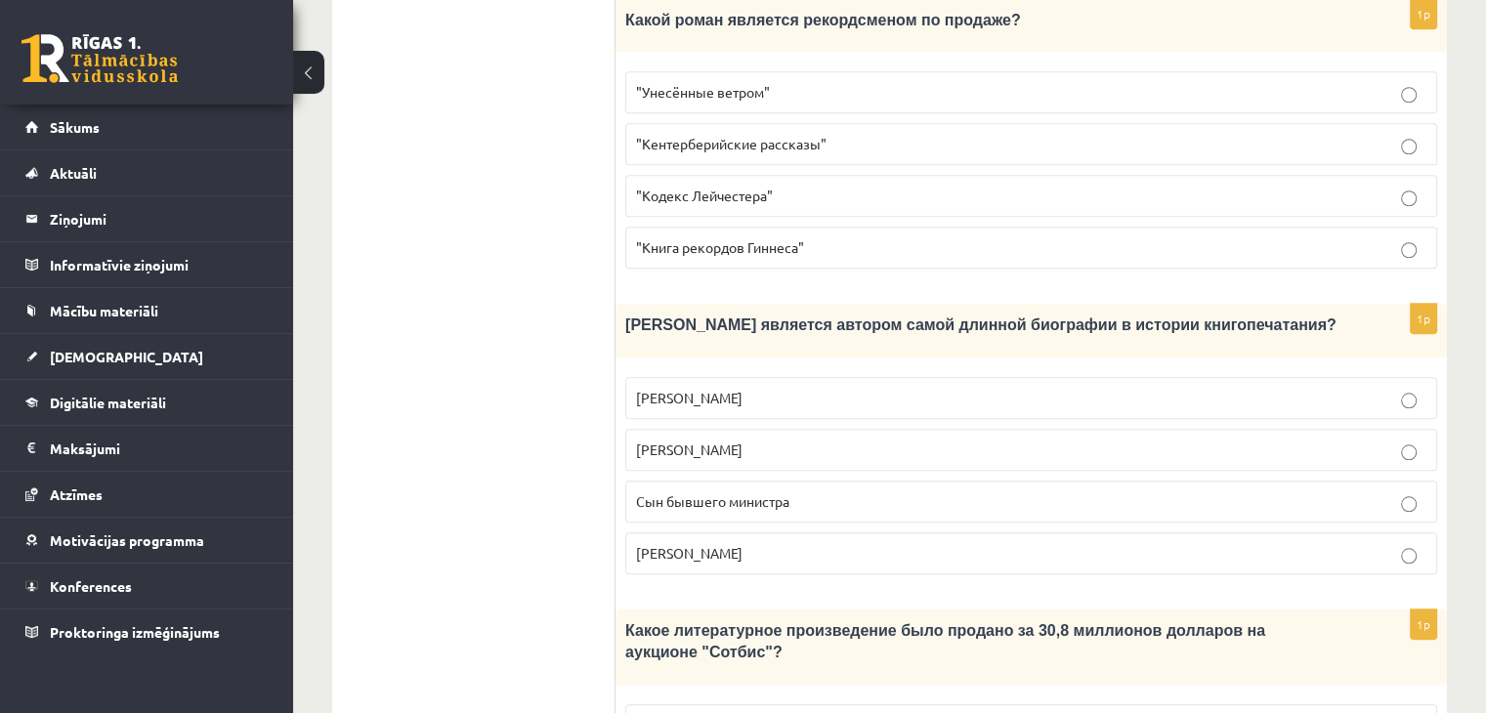
click at [821, 492] on p "Сын бывшего министра" at bounding box center [1031, 502] width 791 height 21
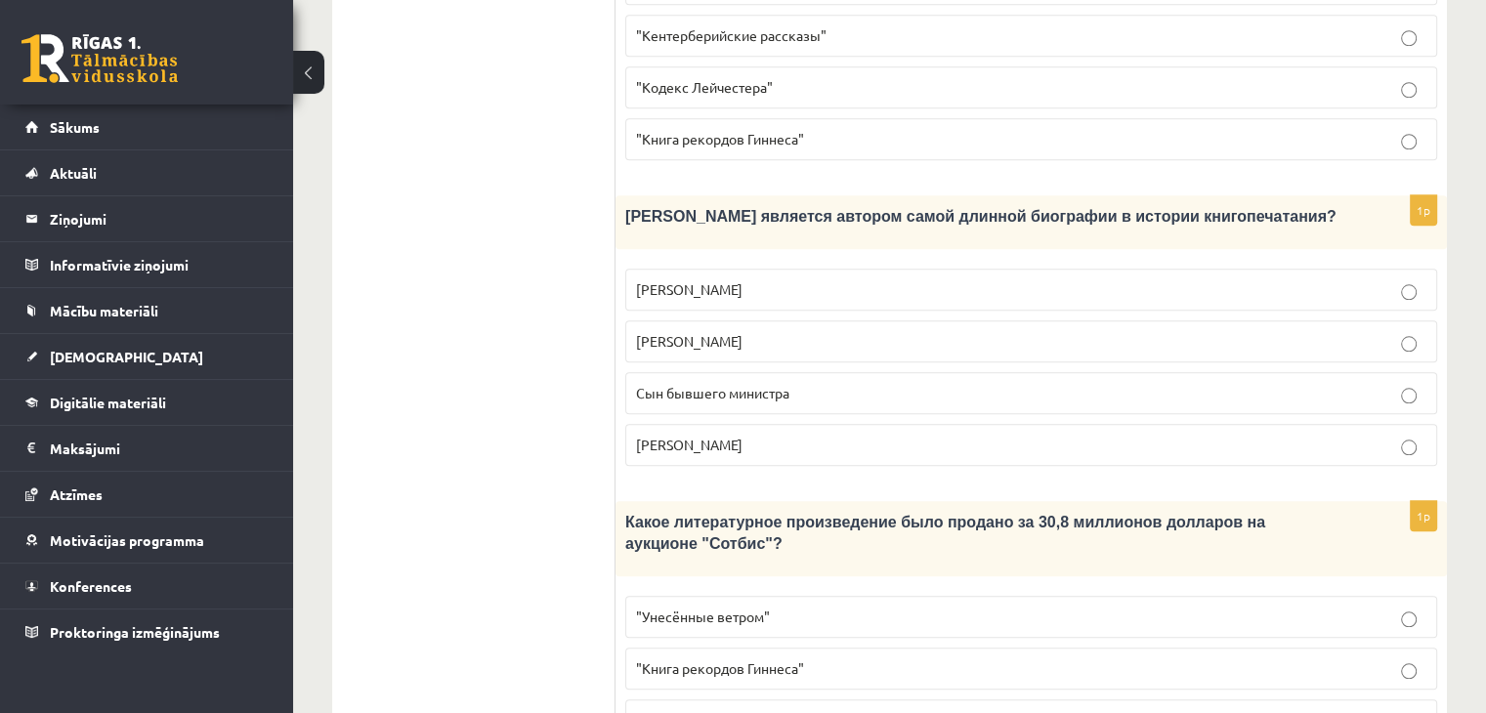
click at [747, 710] on p ""Кодекс Лейчестера"" at bounding box center [1031, 720] width 791 height 21
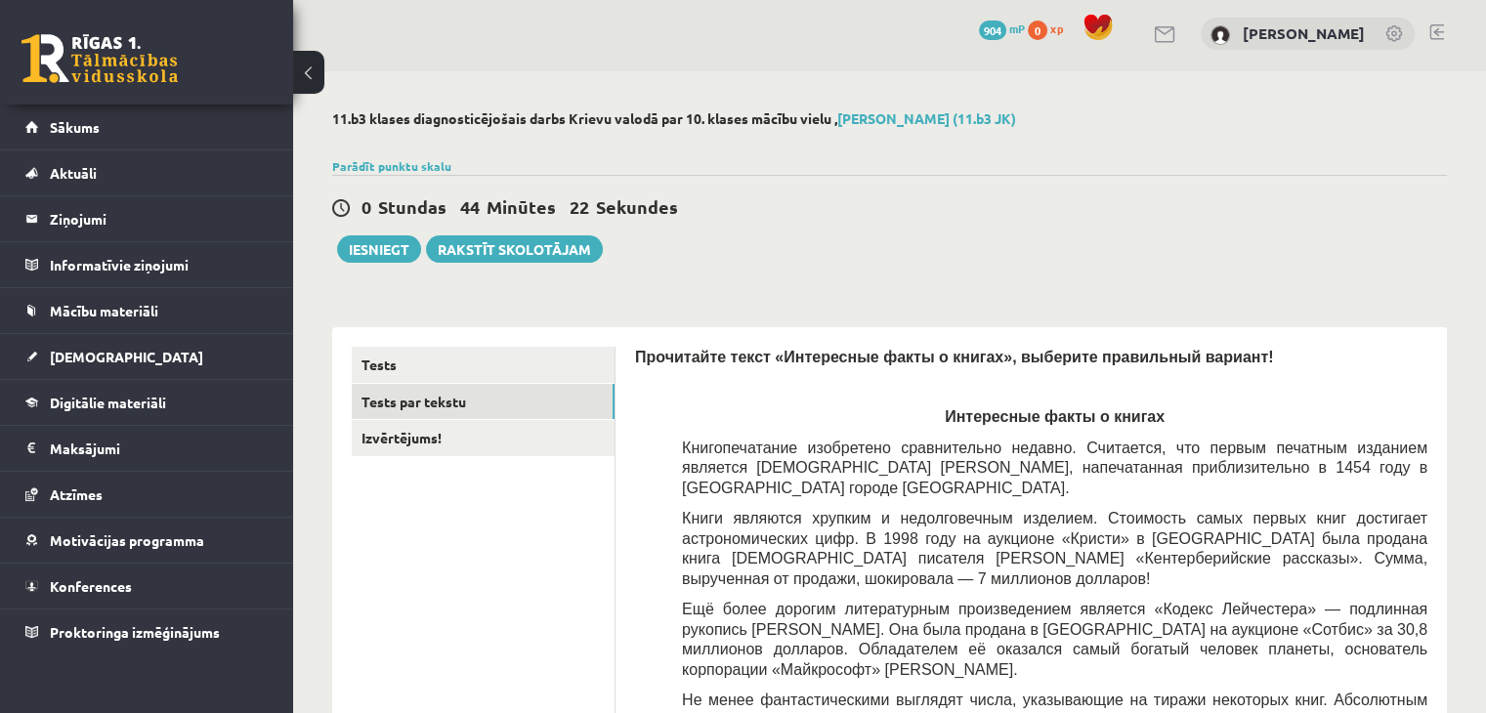
scroll to position [6, 0]
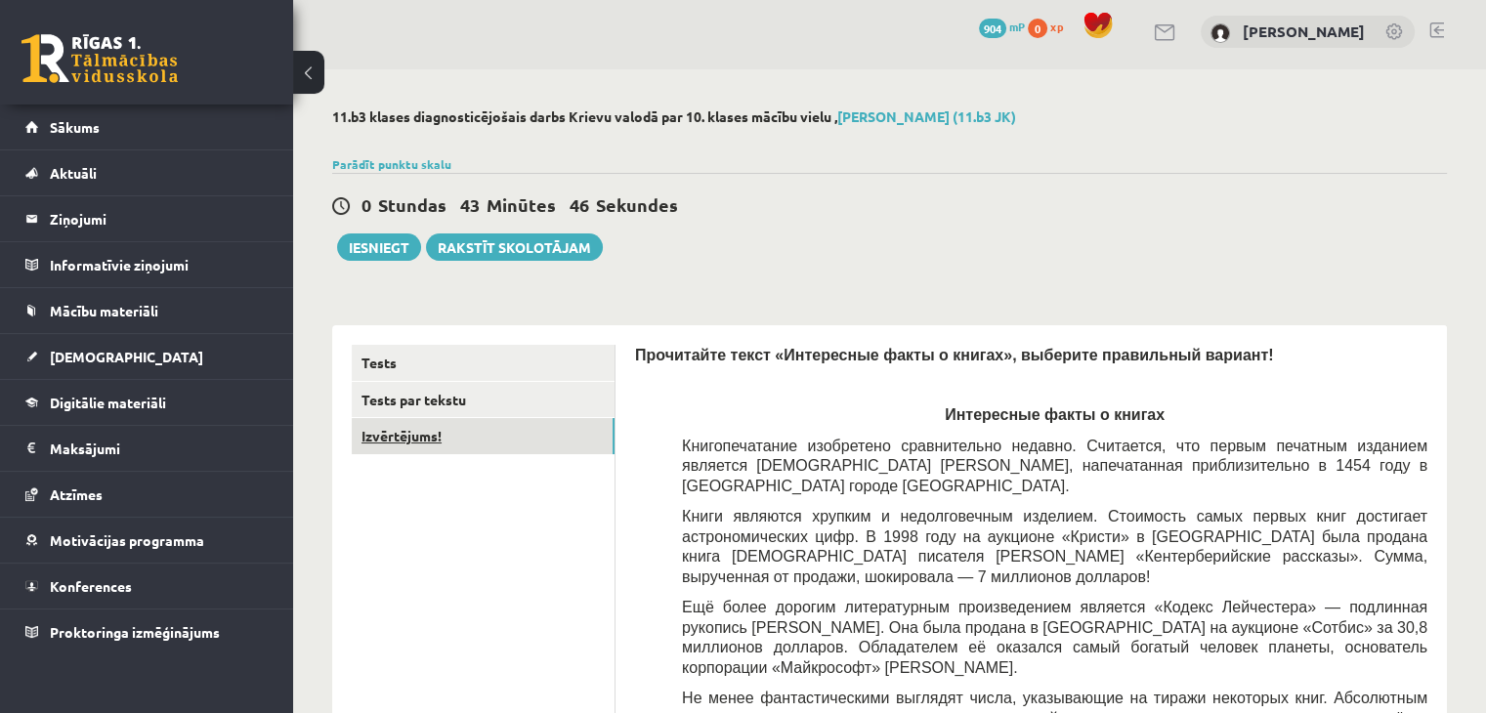
click at [537, 436] on link "Izvērtējums!" at bounding box center [483, 436] width 263 height 36
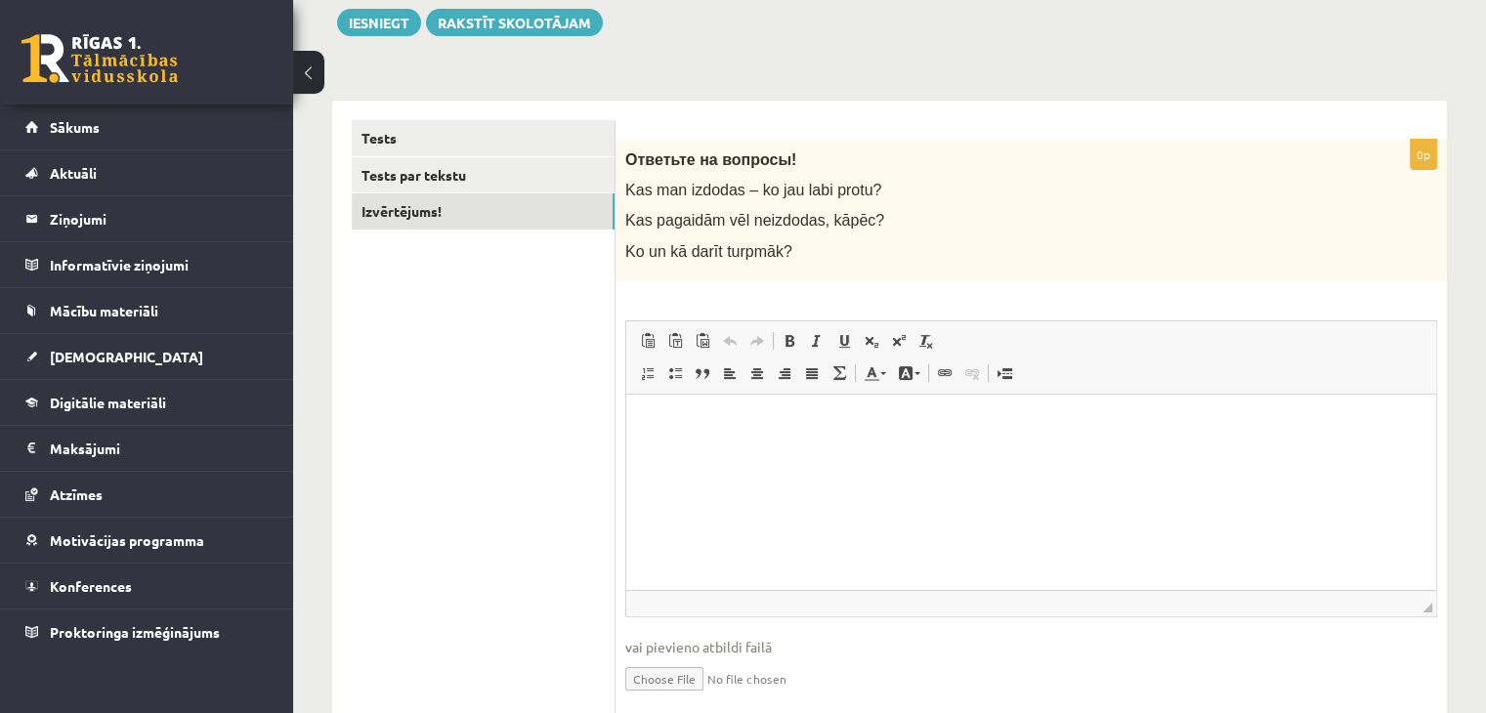
scroll to position [231, 0]
click at [664, 414] on p "Bagātinātā teksta redaktors, wiswyg-editor-user-answer-47363800905440" at bounding box center [1031, 423] width 771 height 21
click at [810, 427] on p "**********" at bounding box center [1032, 423] width 772 height 21
click at [986, 422] on p "**********" at bounding box center [1032, 423] width 772 height 21
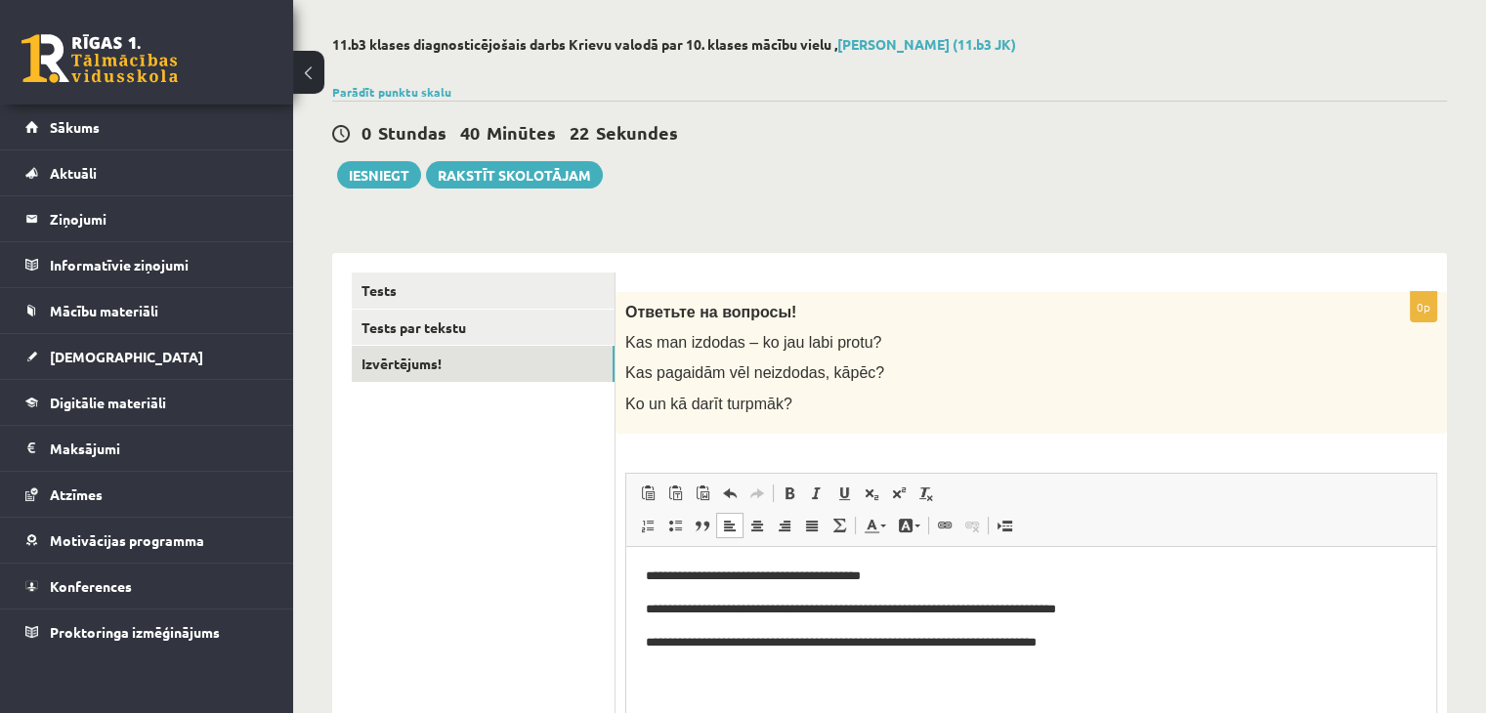
scroll to position [78, 0]
click at [397, 180] on button "Iesniegt" at bounding box center [379, 174] width 84 height 27
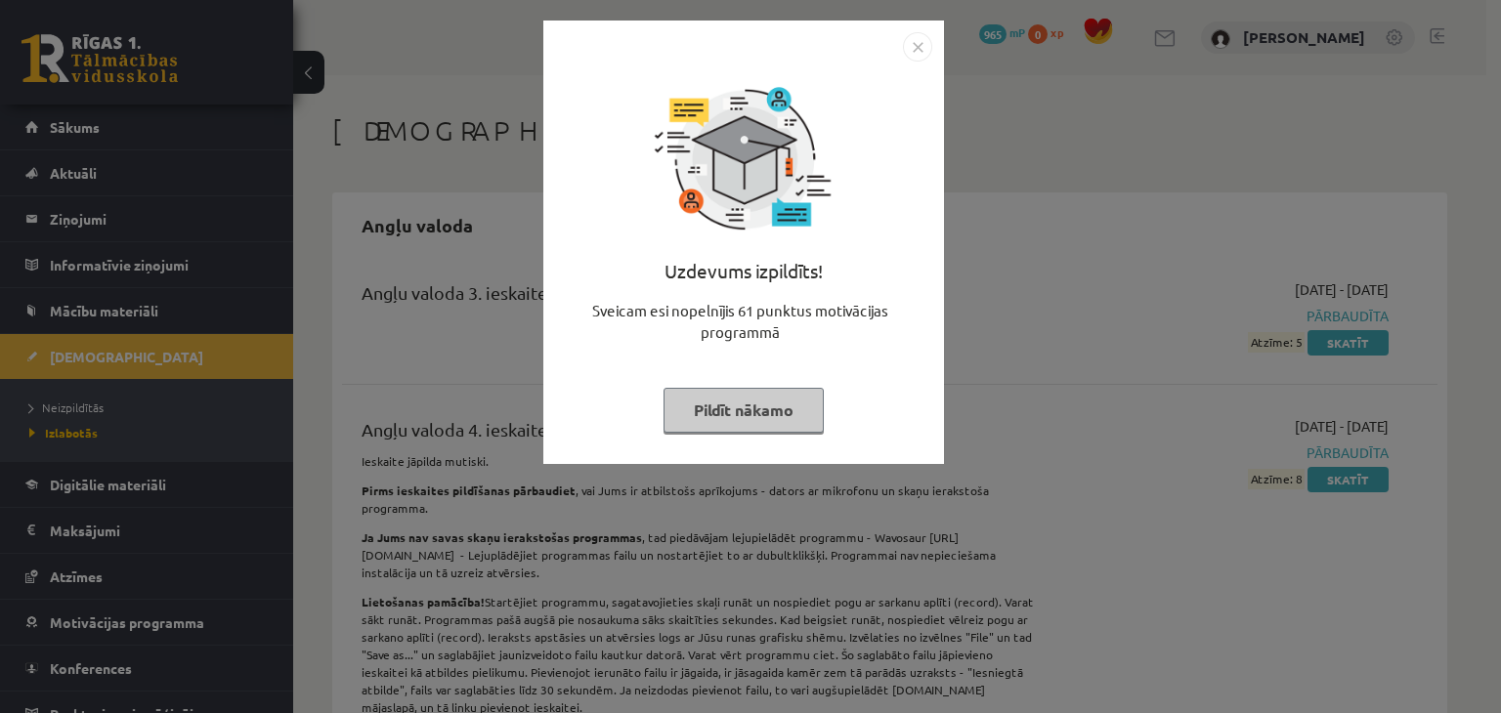
click at [920, 52] on img "Close" at bounding box center [917, 46] width 29 height 29
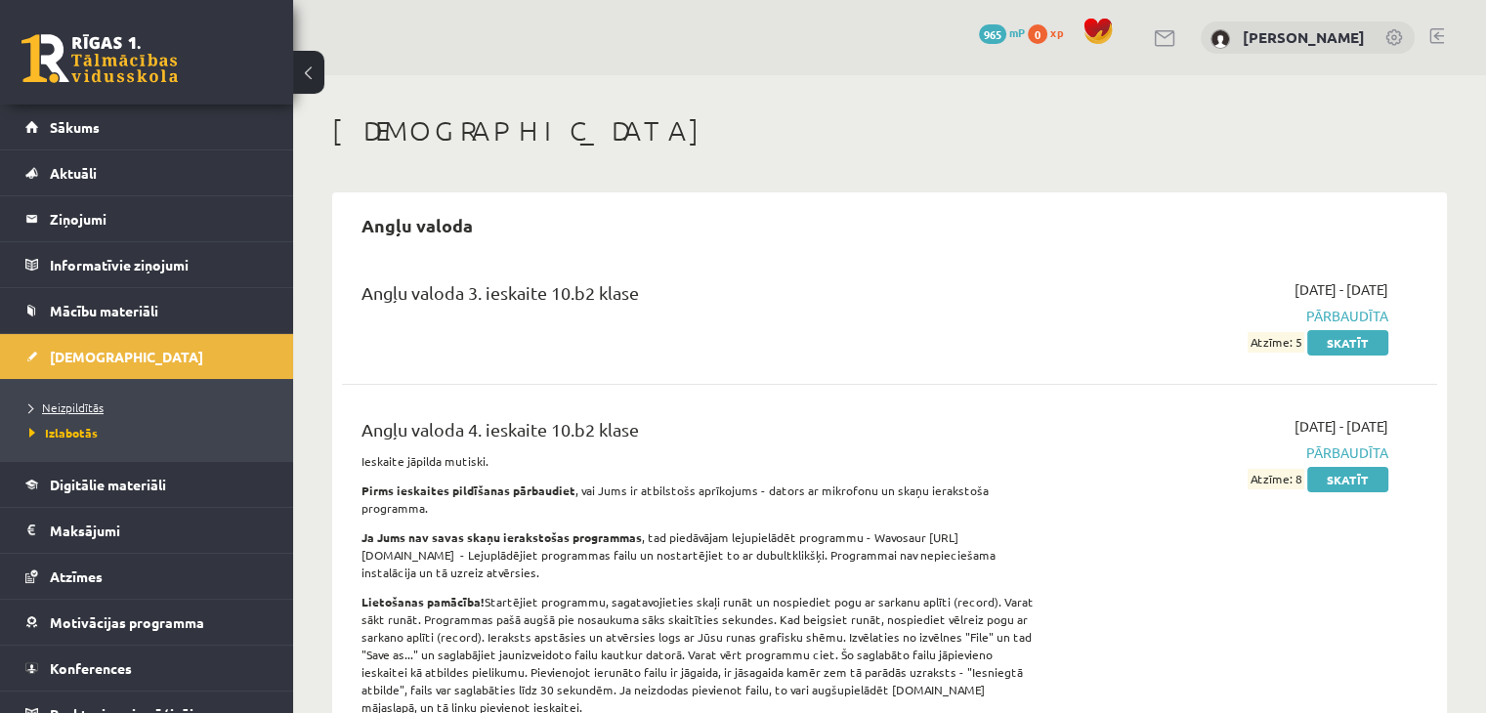
click at [82, 410] on span "Neizpildītās" at bounding box center [66, 408] width 74 height 16
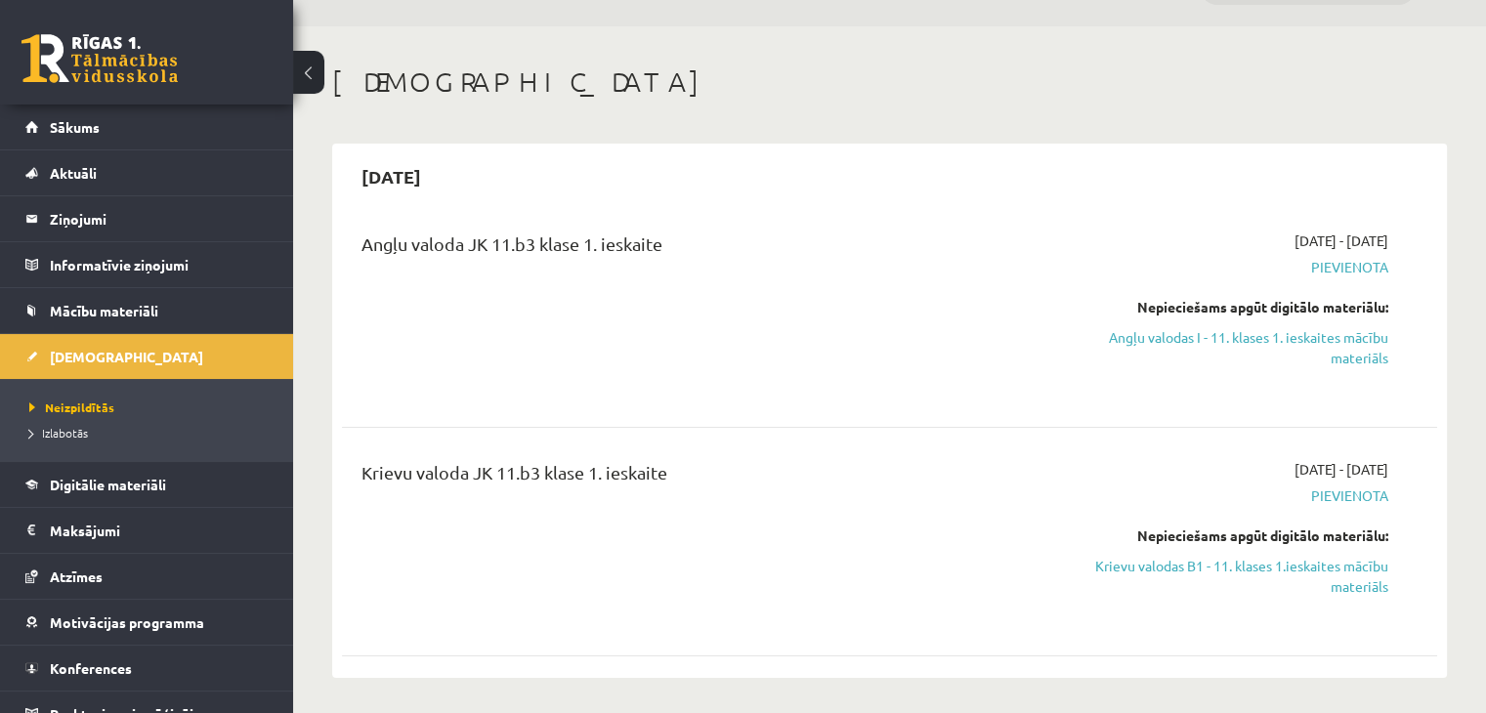
scroll to position [46, 0]
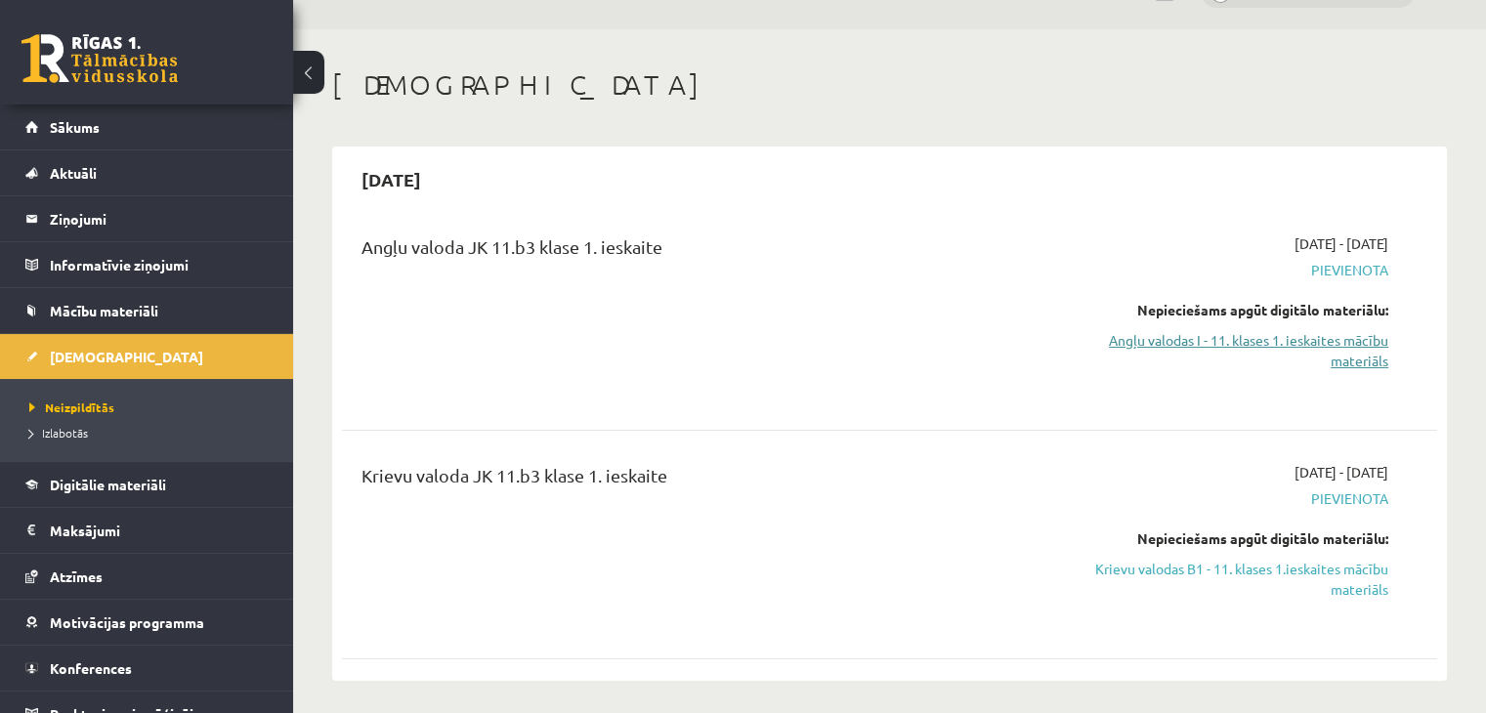
click at [1291, 352] on link "Angļu valodas I - 11. klases 1. ieskaites mācību materiāls" at bounding box center [1227, 350] width 322 height 41
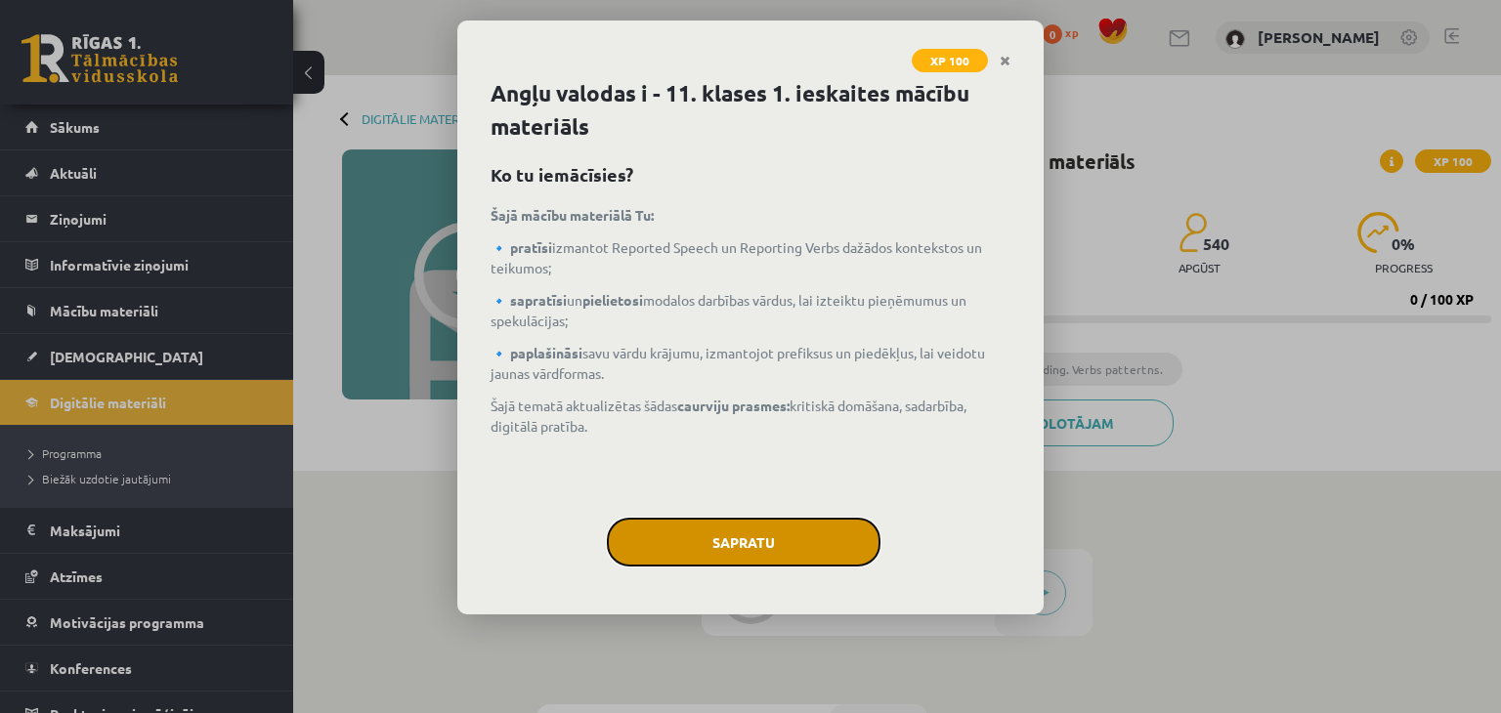
click at [840, 538] on button "Sapratu" at bounding box center [744, 542] width 274 height 49
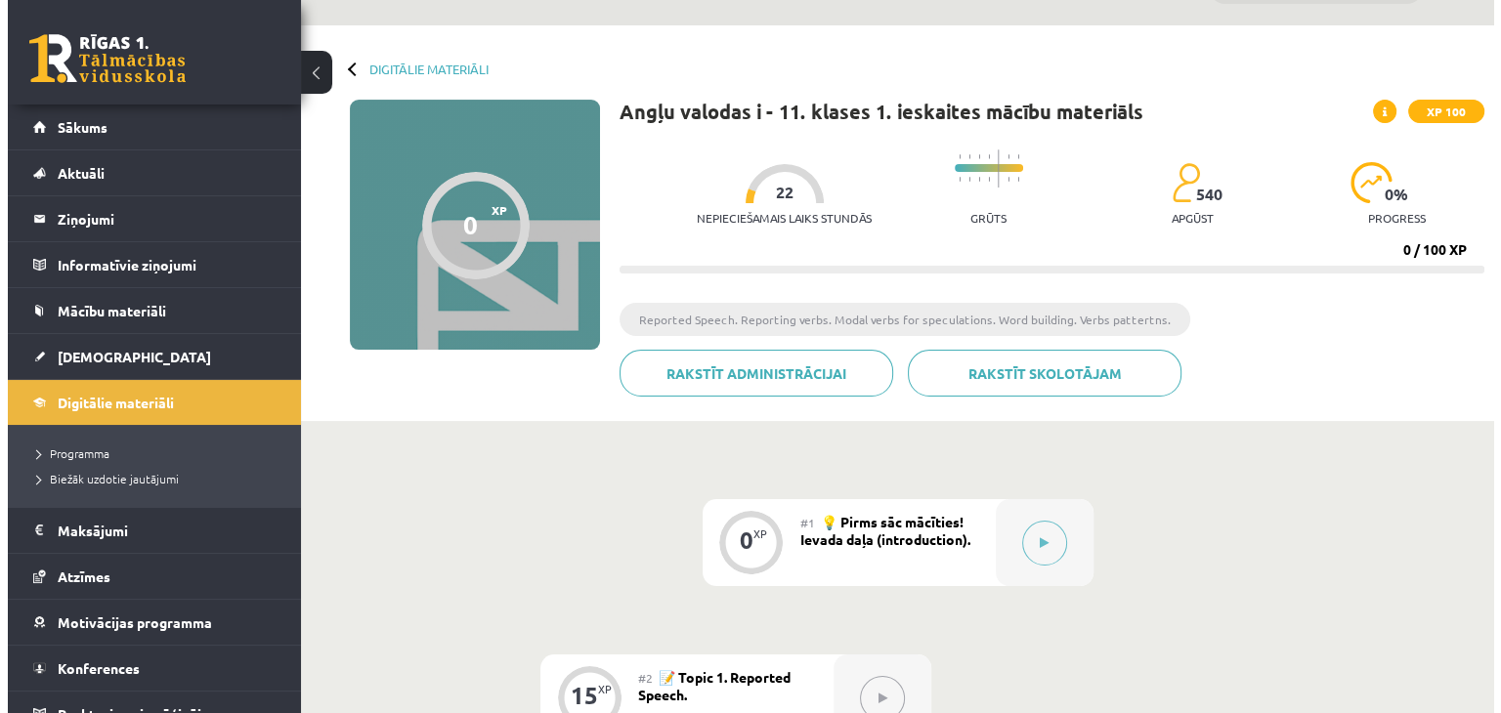
scroll to position [47, 0]
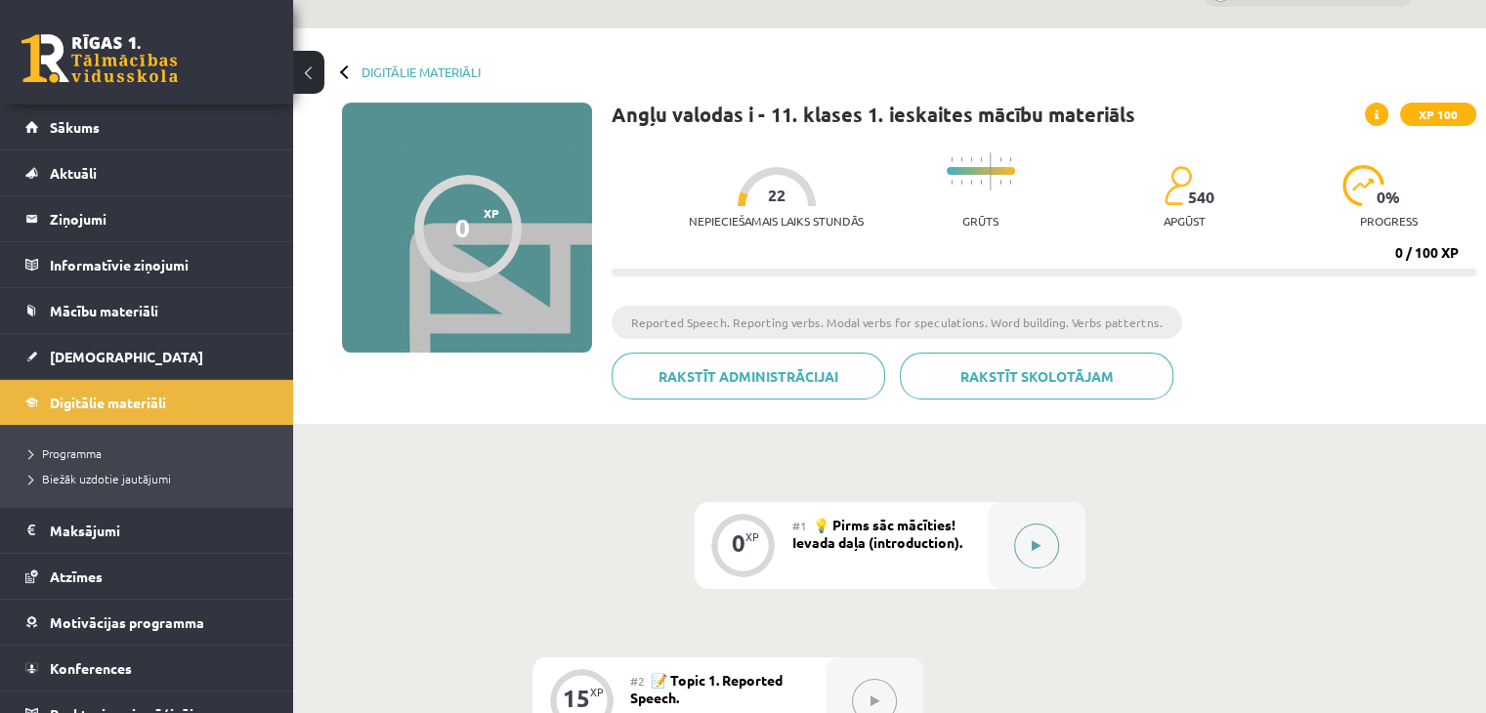
click at [1042, 560] on button at bounding box center [1036, 546] width 45 height 45
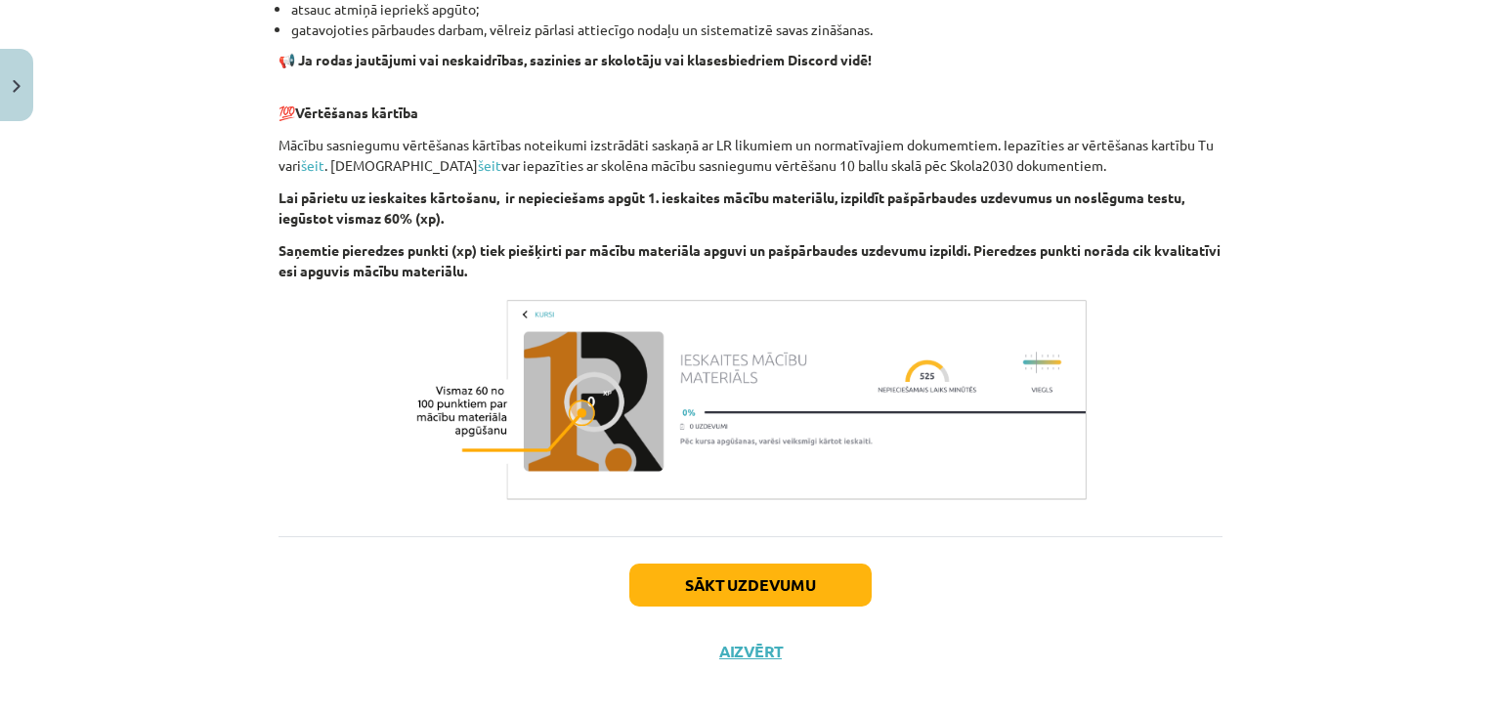
scroll to position [1323, 0]
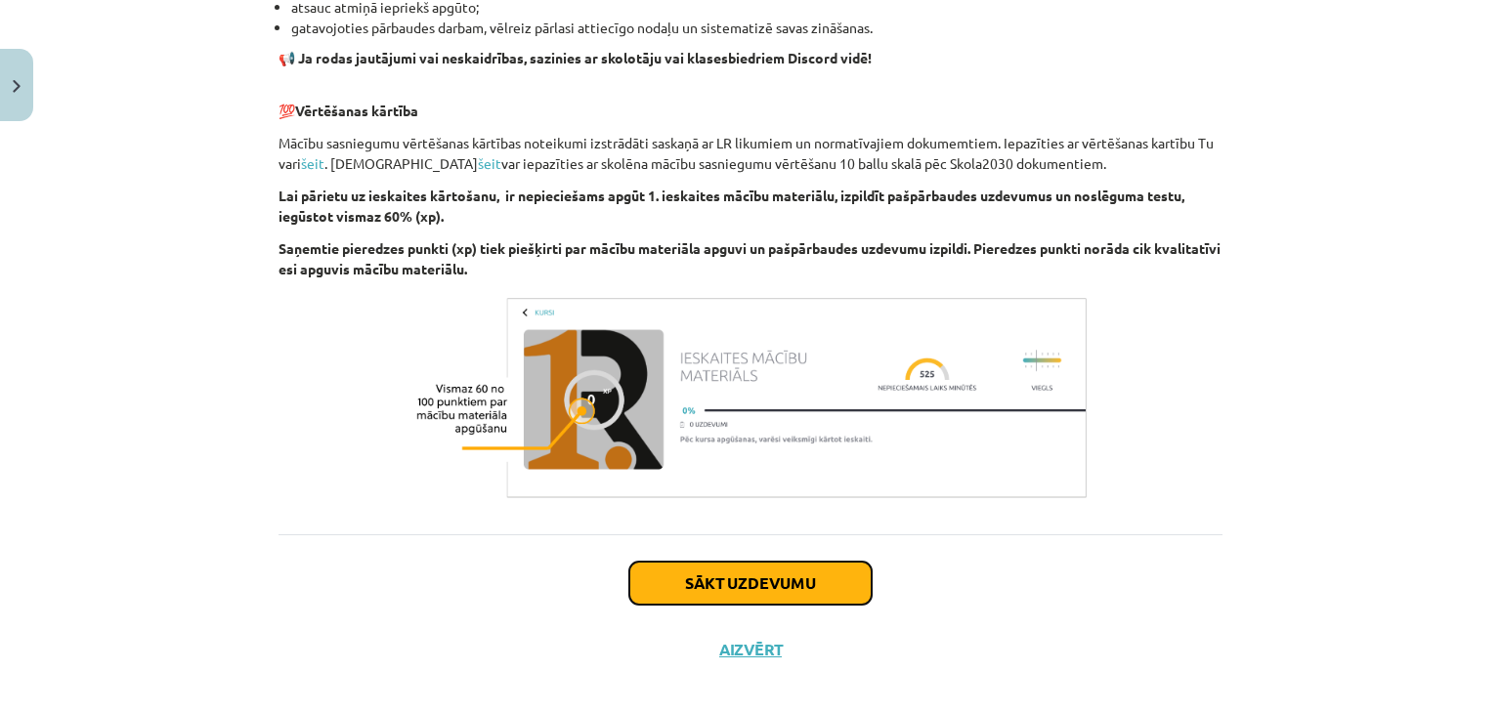
click at [831, 585] on button "Sākt uzdevumu" at bounding box center [750, 583] width 242 height 43
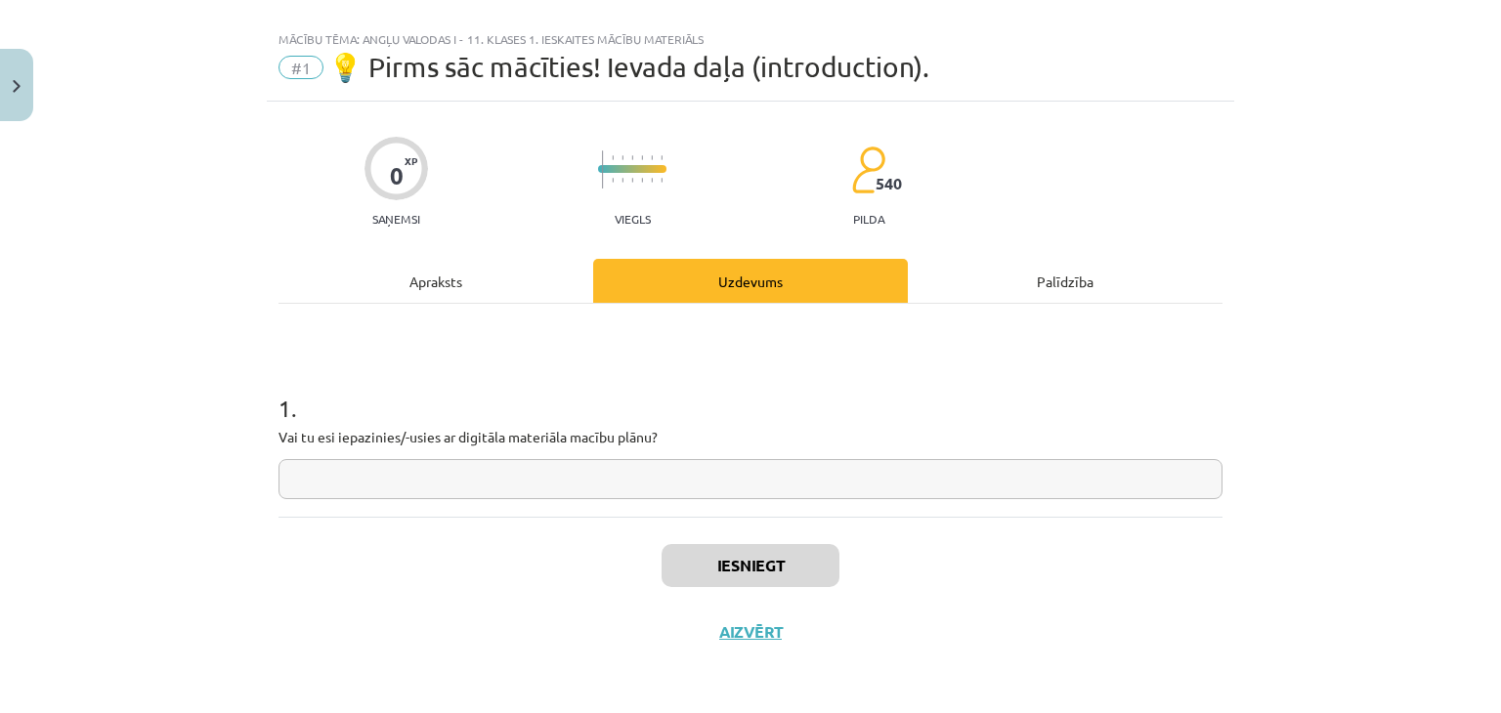
click at [556, 482] on input "text" at bounding box center [750, 479] width 944 height 40
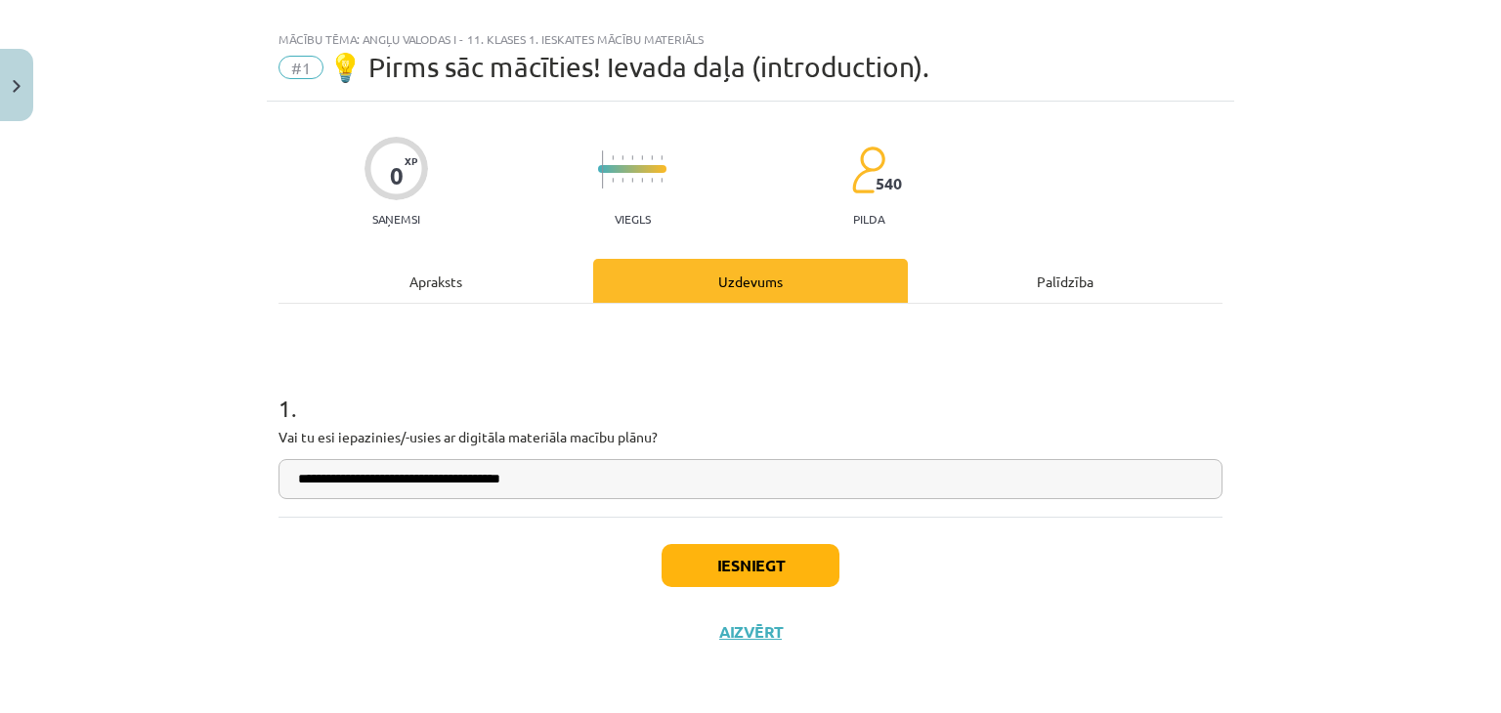
click at [475, 477] on input "**********" at bounding box center [750, 479] width 944 height 40
type input "**********"
click at [706, 552] on button "Iesniegt" at bounding box center [751, 565] width 178 height 43
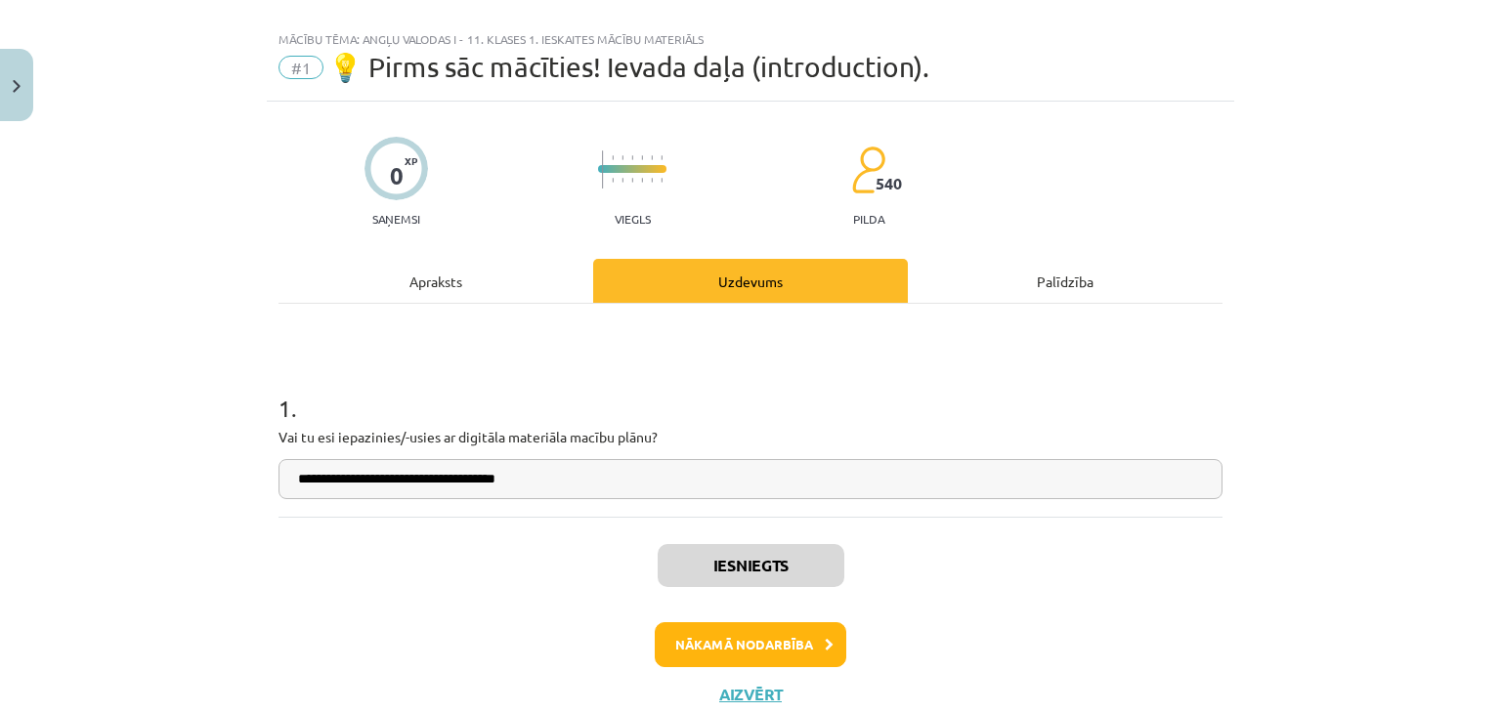
scroll to position [90, 0]
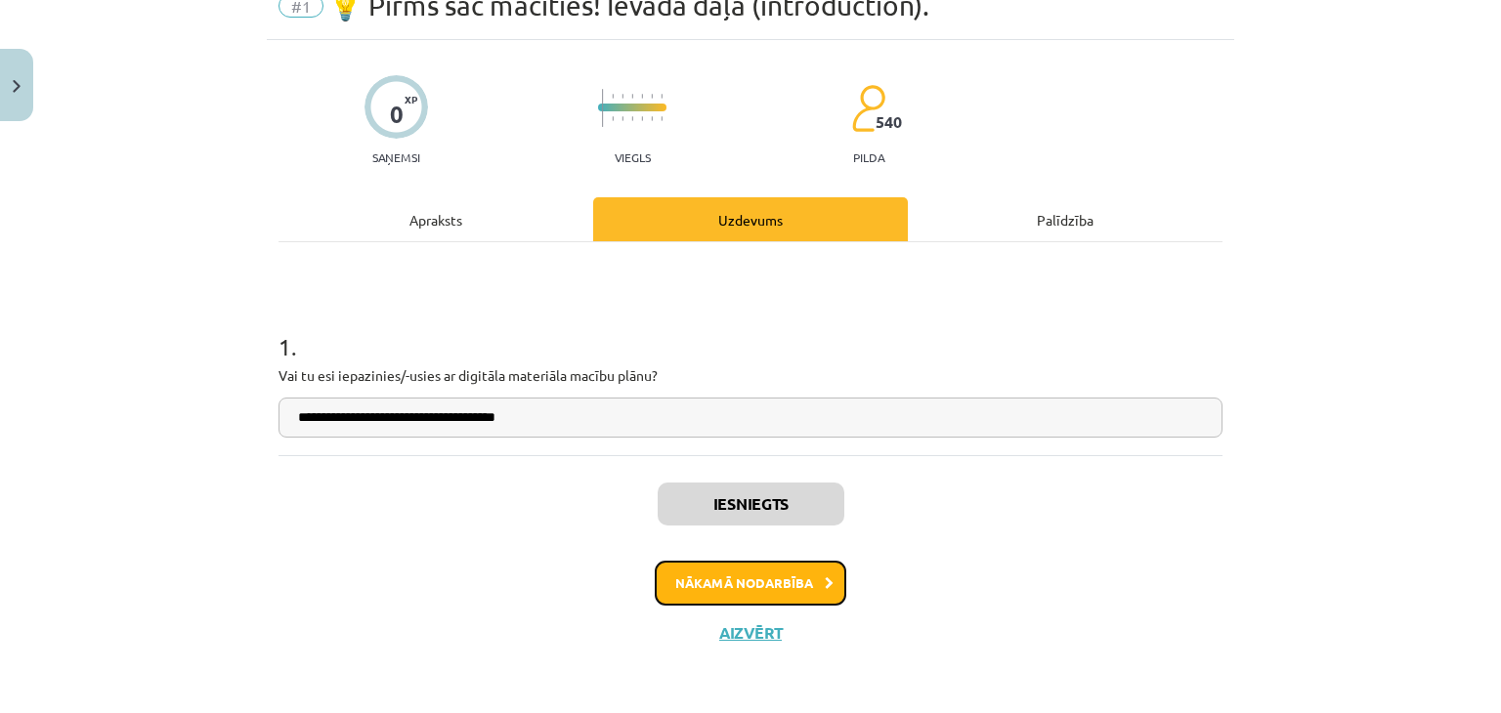
click at [770, 580] on button "Nākamā nodarbība" at bounding box center [751, 583] width 192 height 45
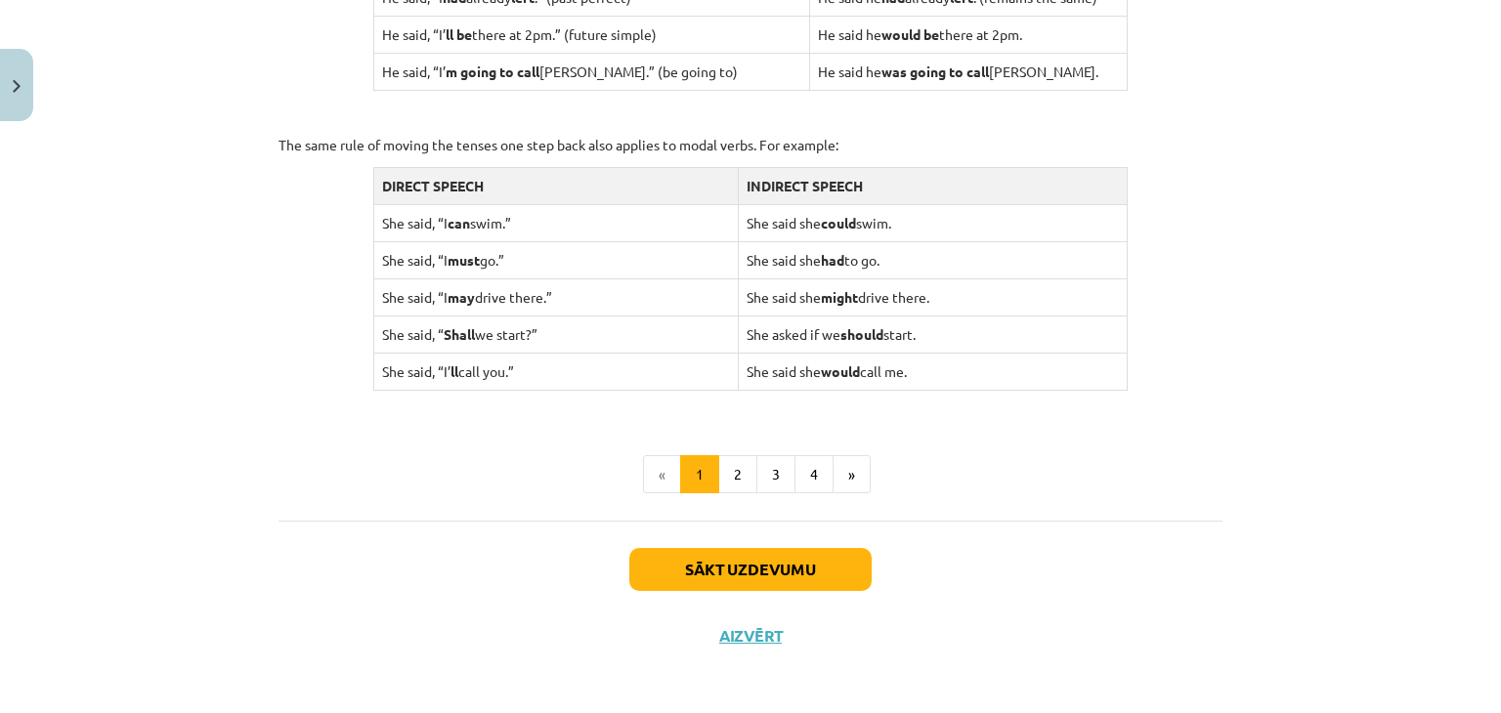
scroll to position [1923, 0]
click at [838, 561] on button "Sākt uzdevumu" at bounding box center [750, 569] width 242 height 43
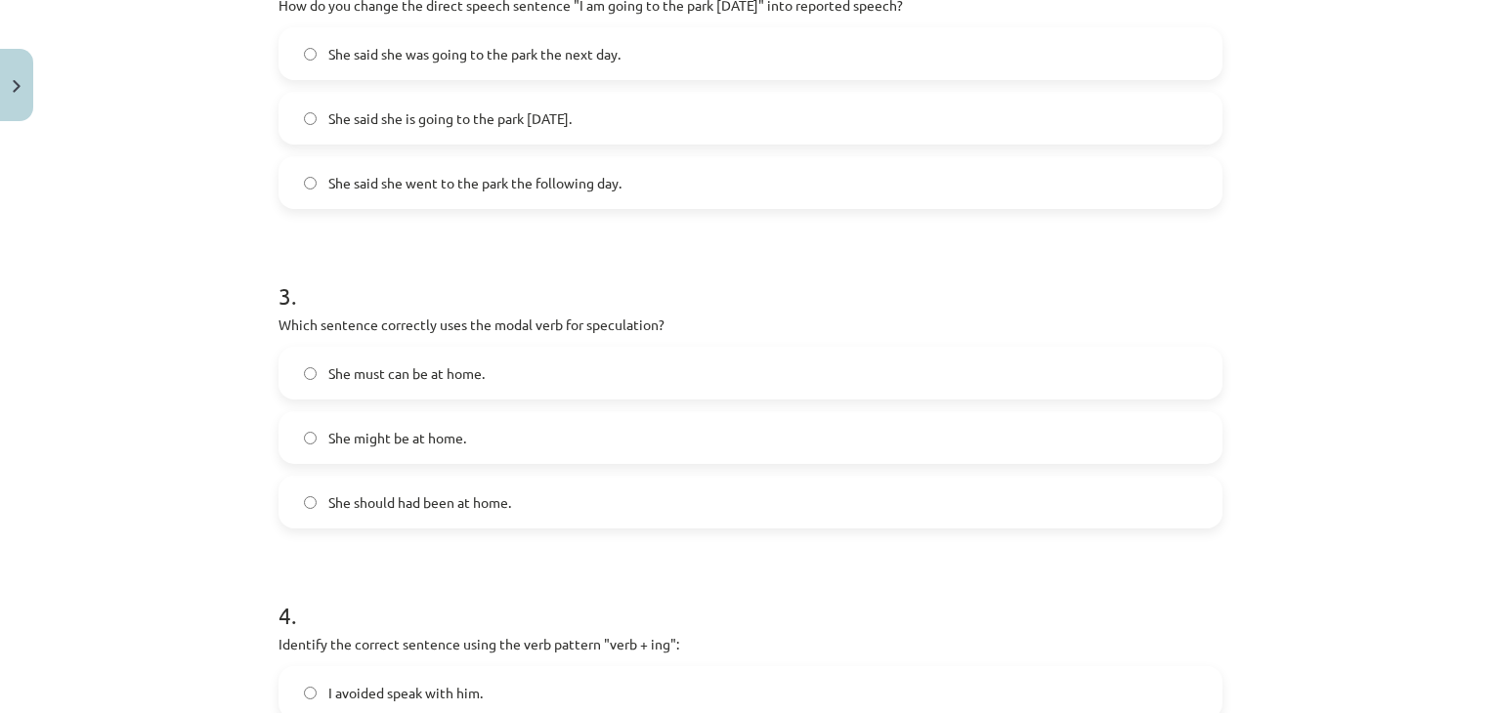
scroll to position [1461, 0]
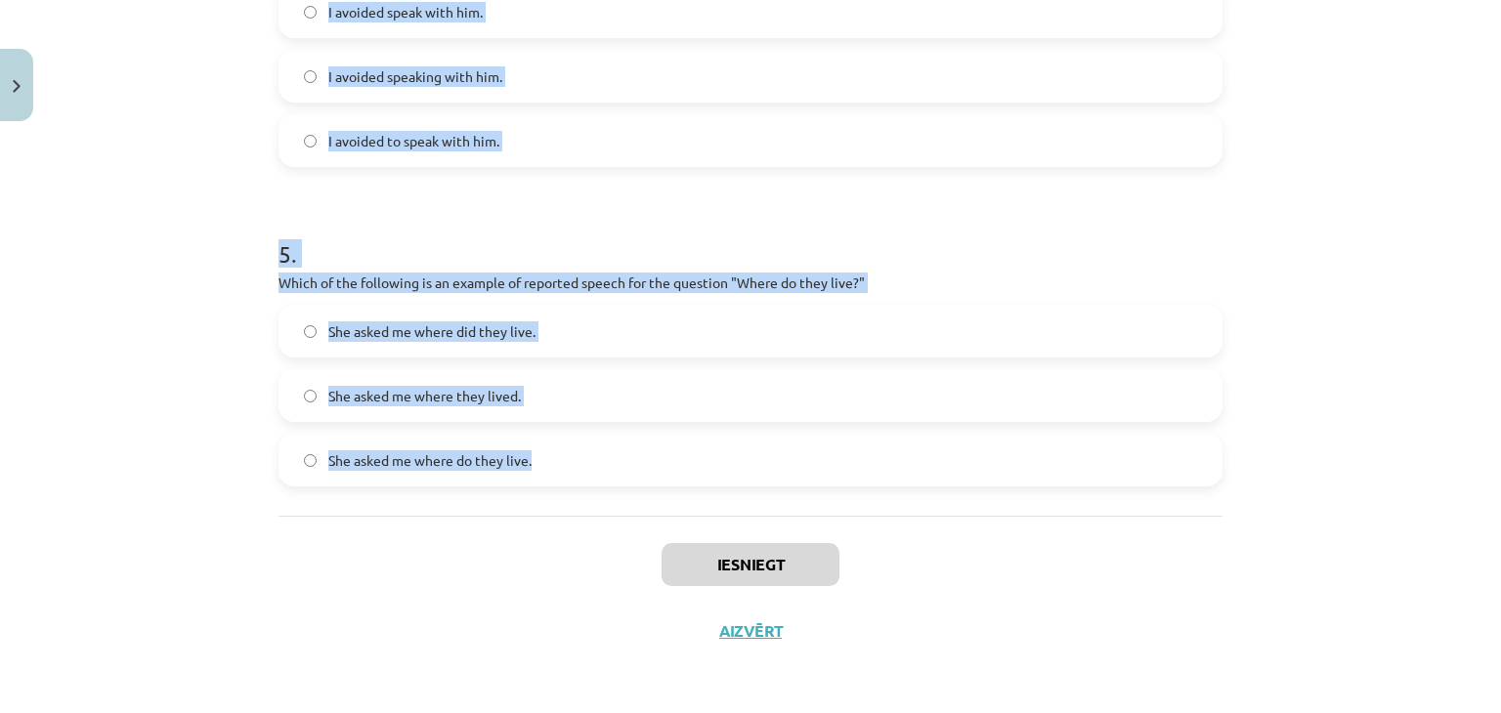
drag, startPoint x: 273, startPoint y: 238, endPoint x: 579, endPoint y: 474, distance: 386.8
copy form "1 . Which of the following sentences correctly uses reported speech? He said th…"
click at [172, 247] on div "Mācību tēma: Angļu valodas i - 11. klases 1. ieskaites mācību materiāls #2 📝 To…" at bounding box center [750, 356] width 1501 height 713
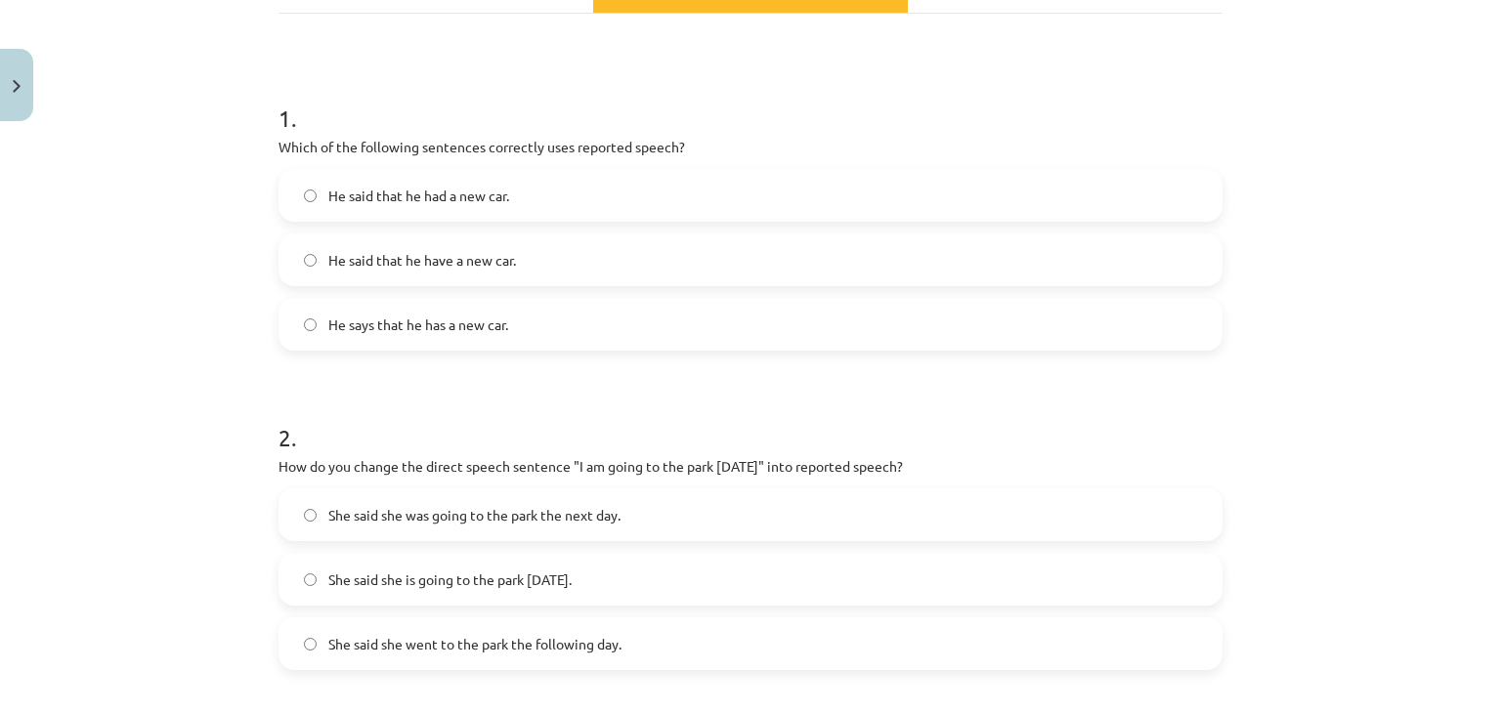
scroll to position [300, 0]
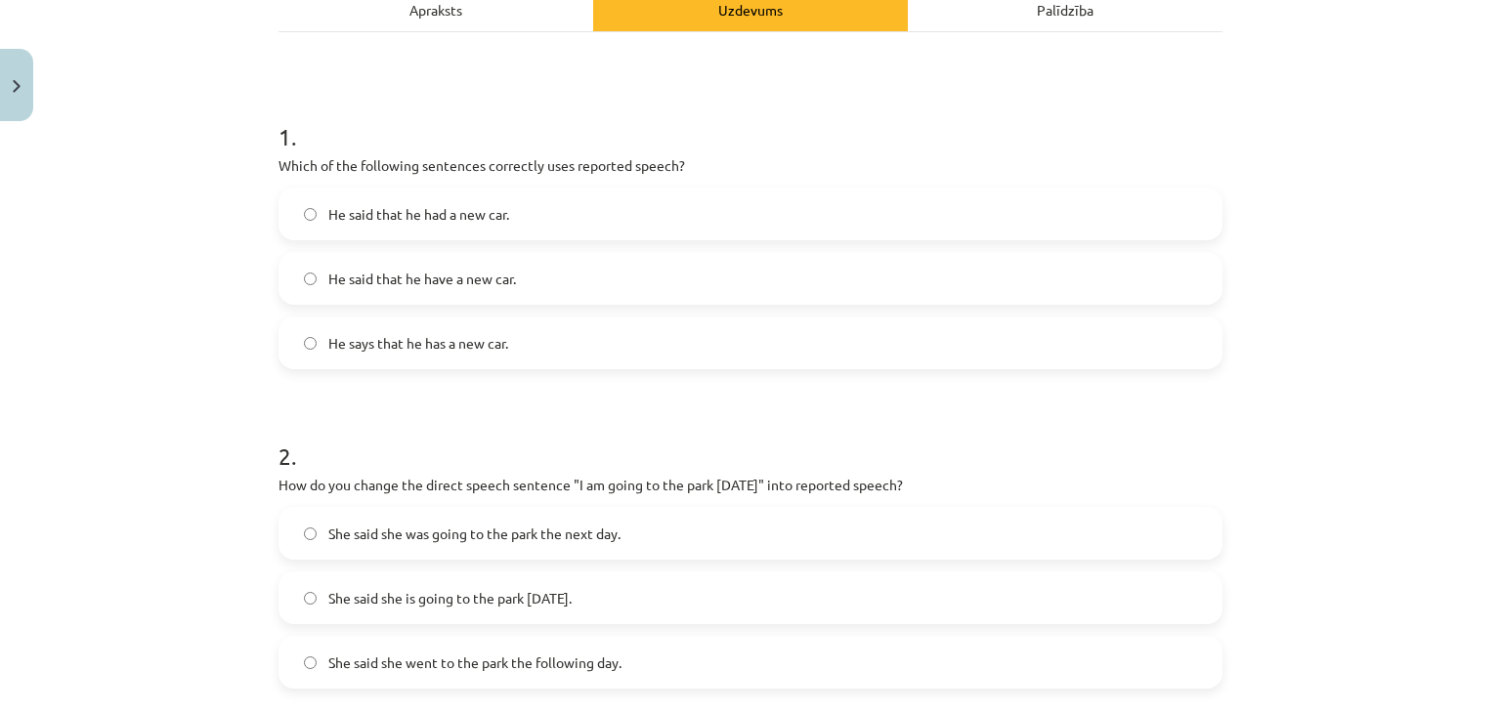
click at [562, 198] on label "He said that he had a new car." at bounding box center [750, 214] width 940 height 49
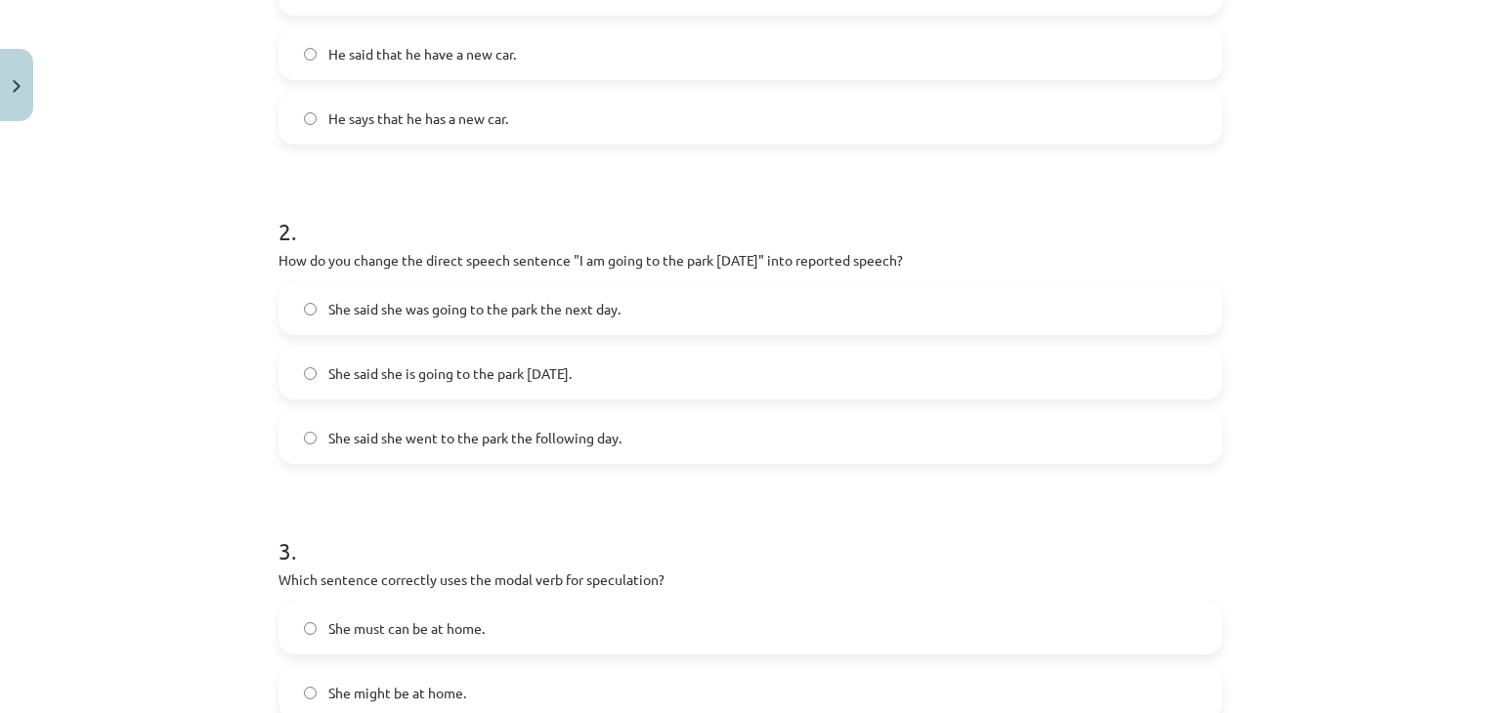
scroll to position [528, 0]
click at [512, 292] on label "She said she was going to the park the next day." at bounding box center [750, 305] width 940 height 49
click at [507, 364] on span "She said she is going to the park [DATE]." at bounding box center [449, 371] width 243 height 21
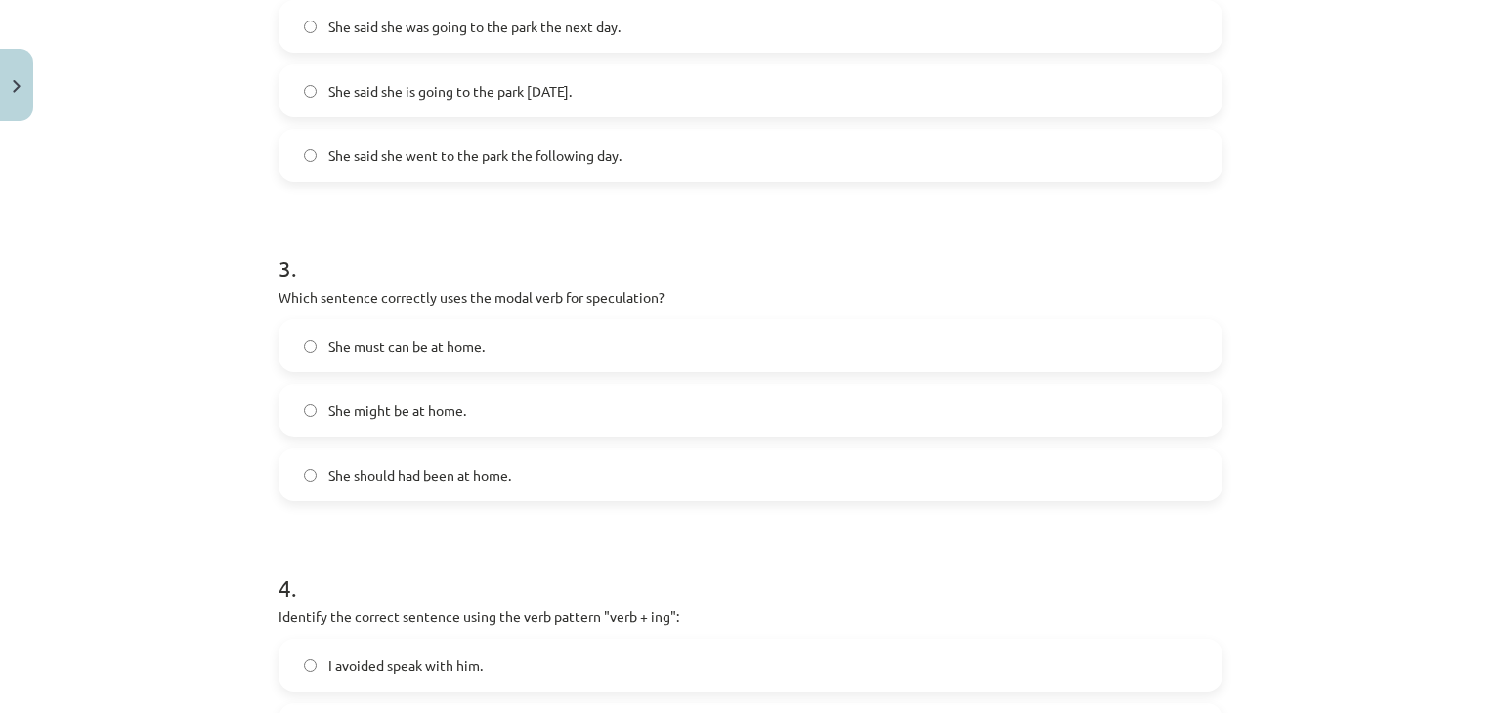
scroll to position [844, 0]
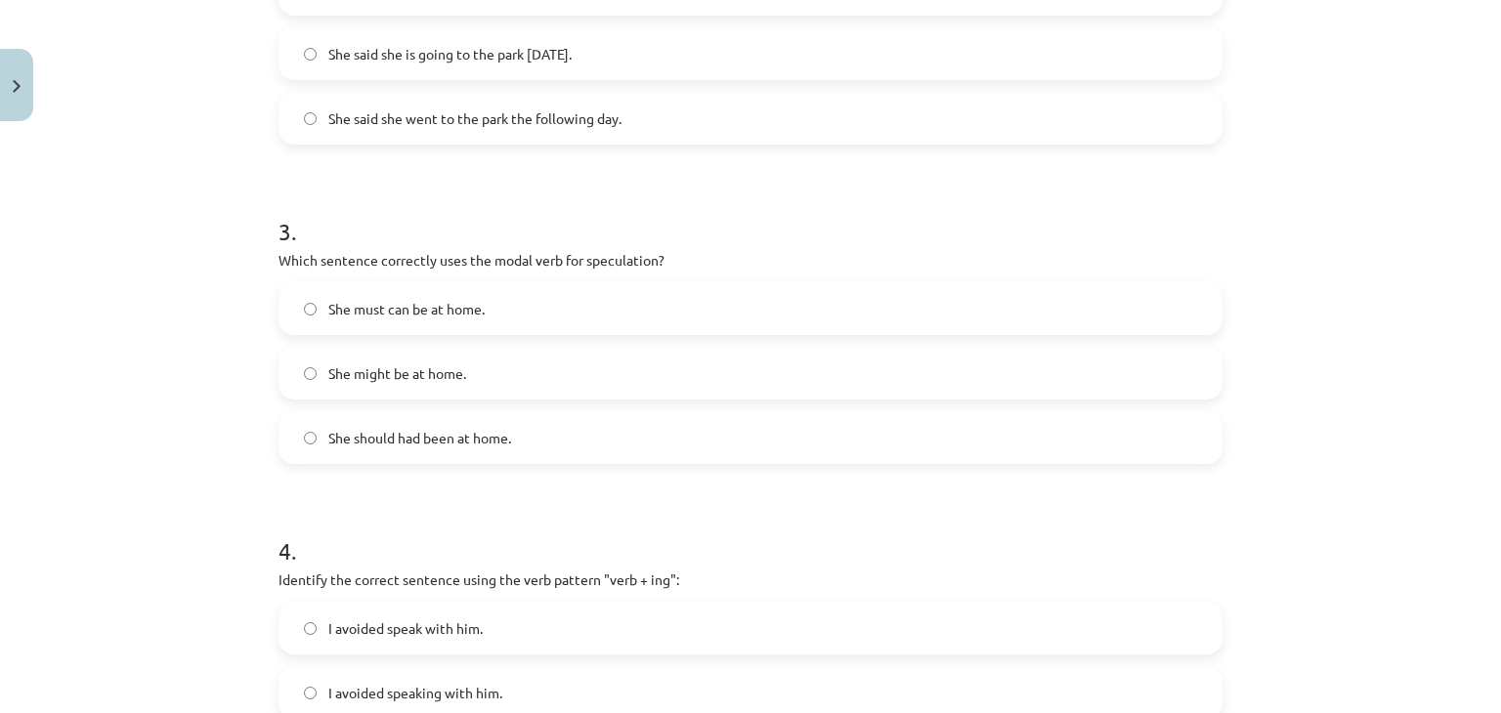
click at [549, 372] on label "She might be at home." at bounding box center [750, 373] width 940 height 49
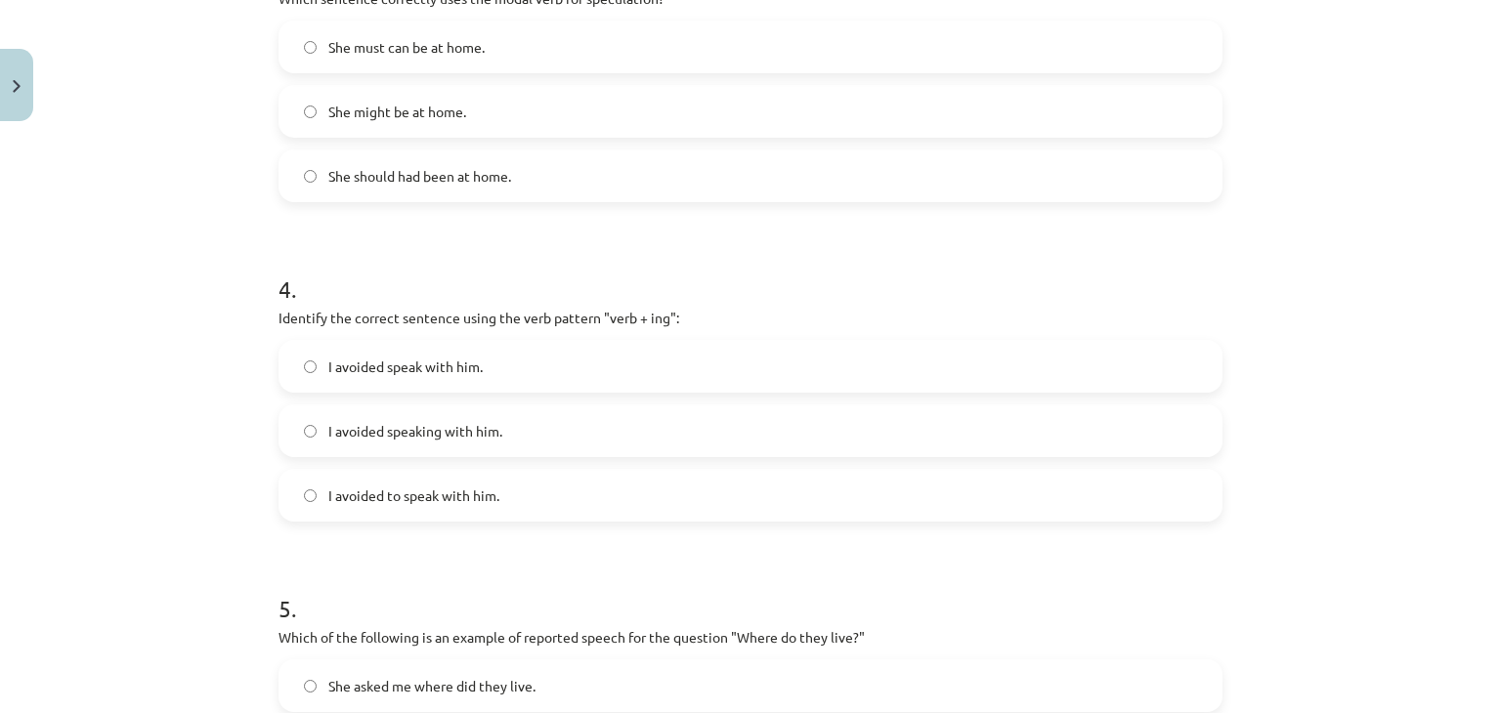
scroll to position [1107, 0]
click at [511, 423] on label "I avoided speaking with him." at bounding box center [750, 430] width 940 height 49
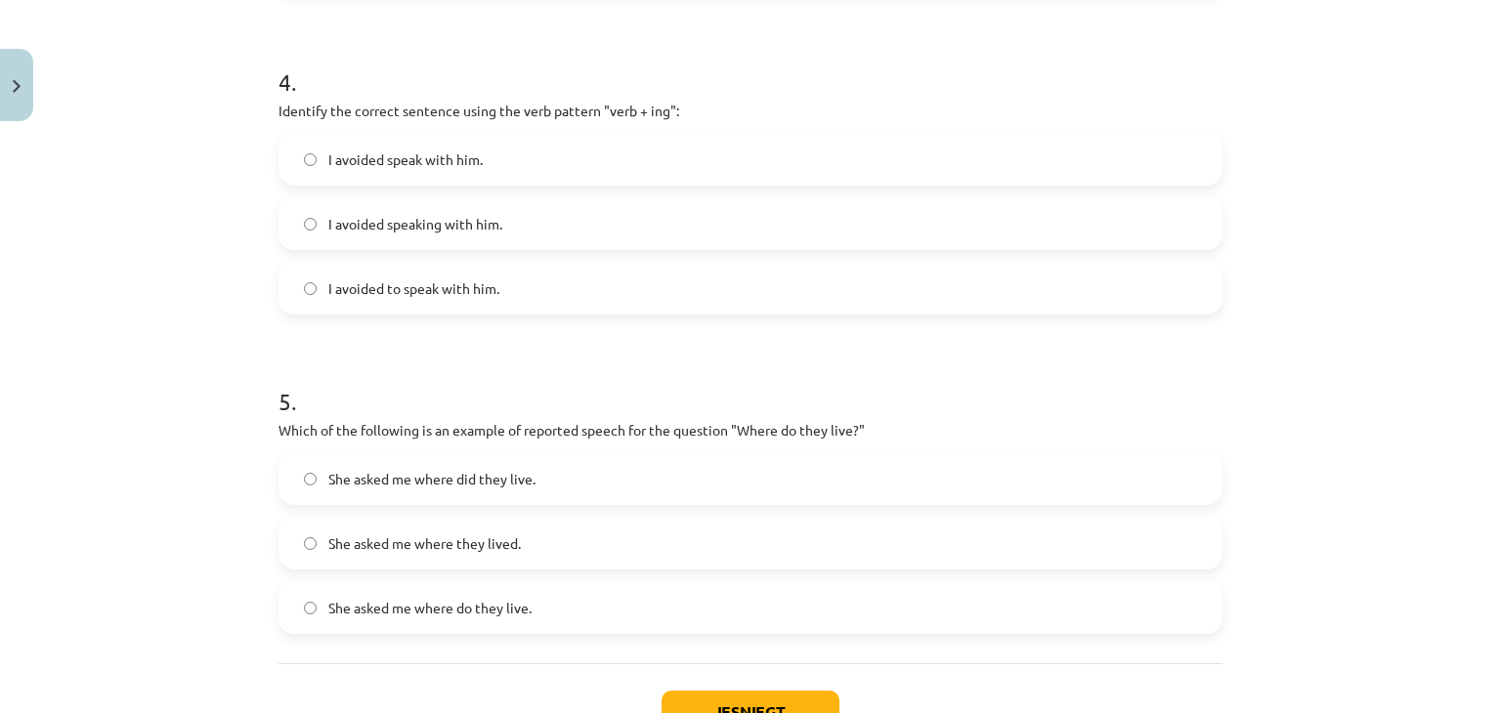
scroll to position [1330, 0]
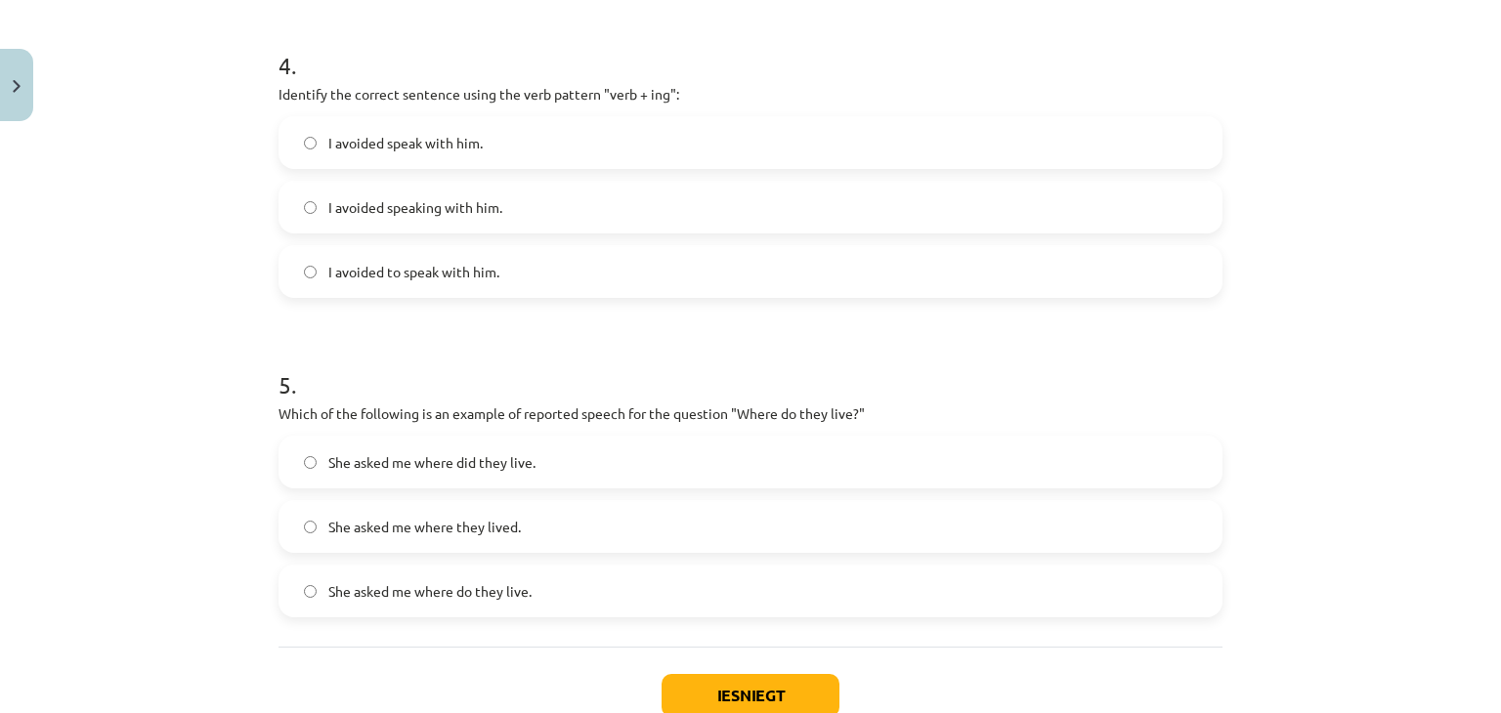
click at [493, 601] on label "She asked me where do they live." at bounding box center [750, 591] width 940 height 49
click at [603, 519] on label "She asked me where they lived." at bounding box center [750, 526] width 940 height 49
click at [747, 676] on button "Iesniegt" at bounding box center [751, 695] width 178 height 43
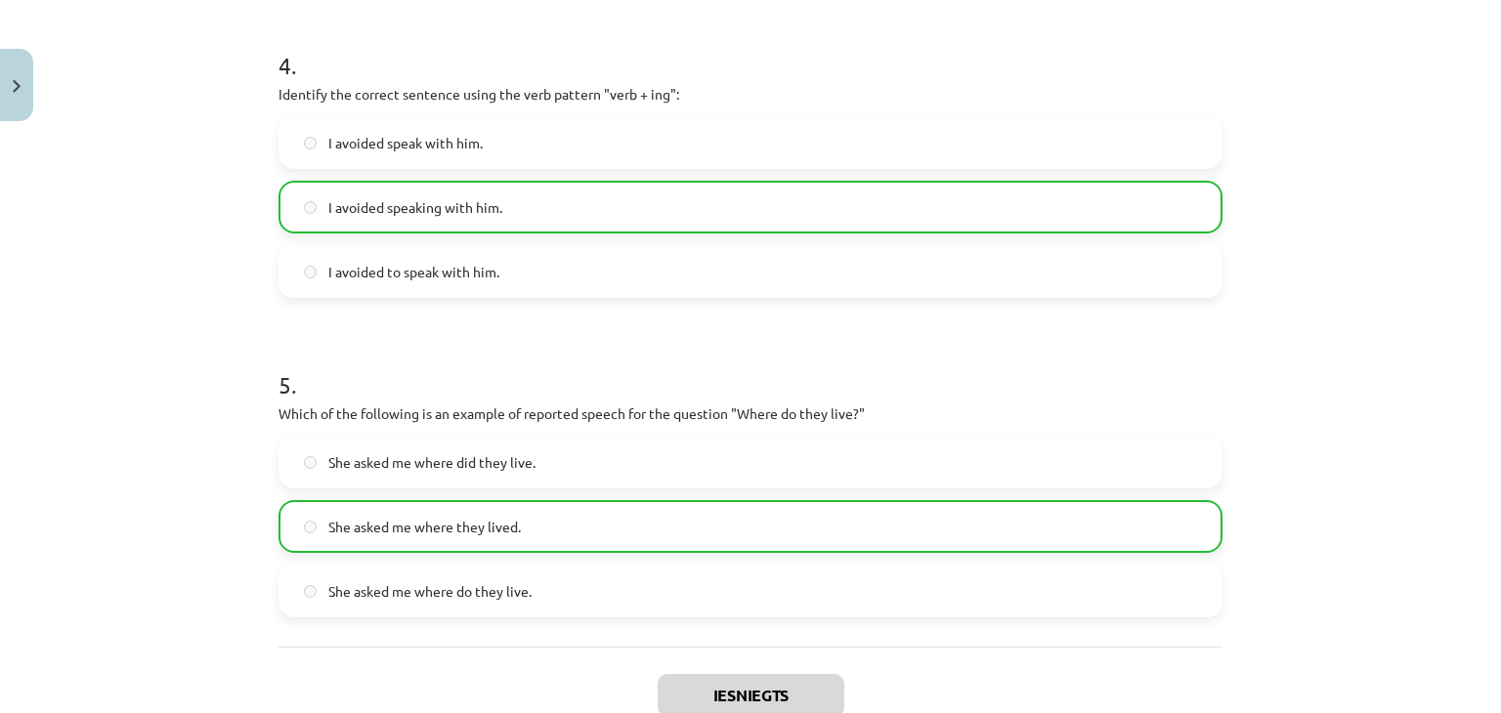
scroll to position [1521, 0]
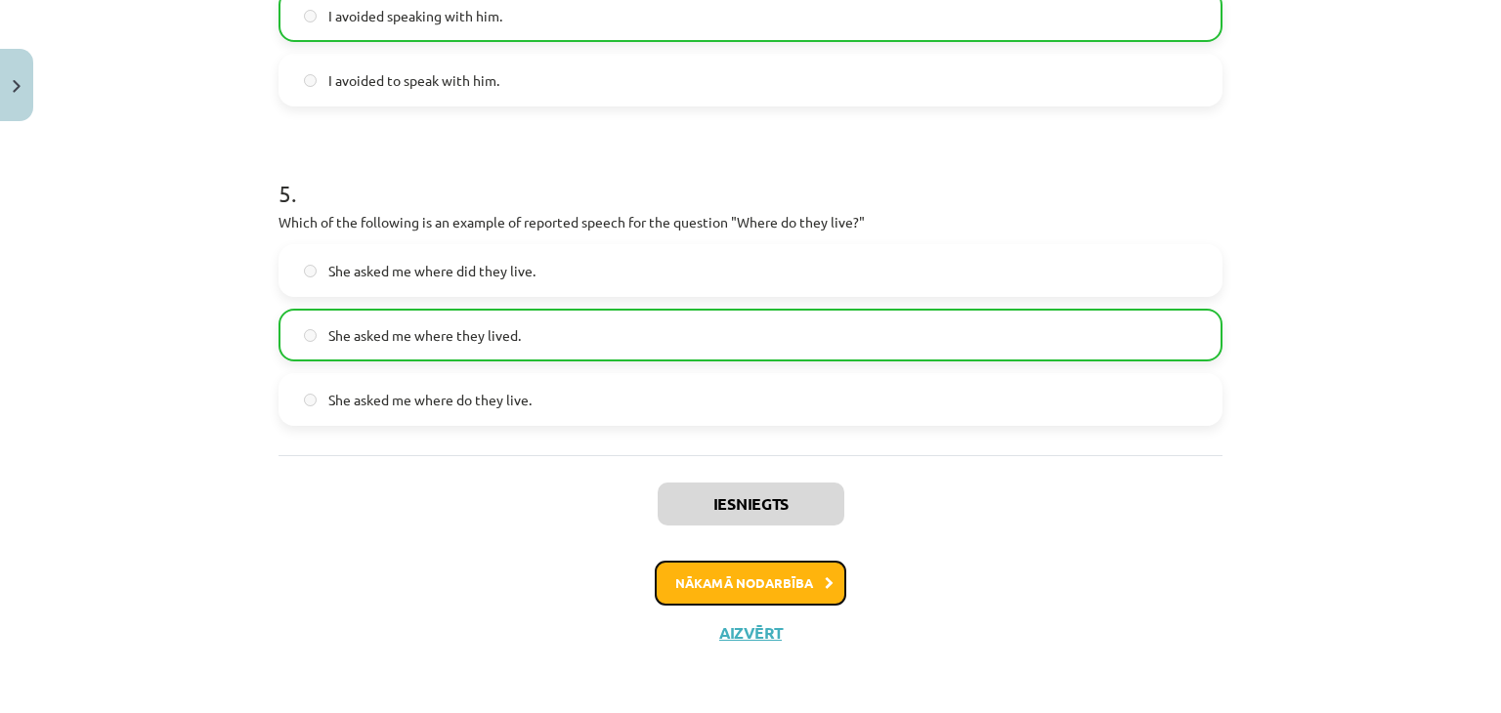
click at [790, 576] on button "Nākamā nodarbība" at bounding box center [751, 583] width 192 height 45
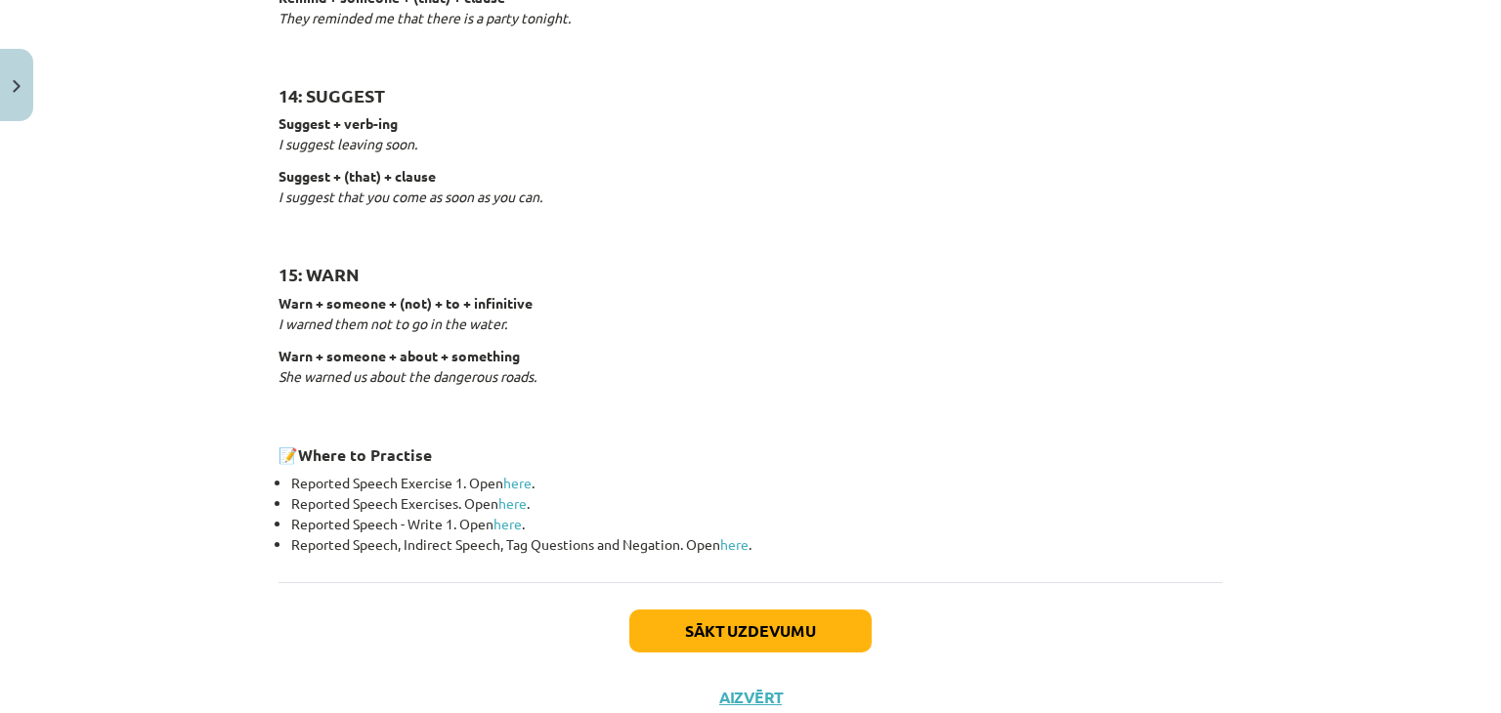
scroll to position [3010, 0]
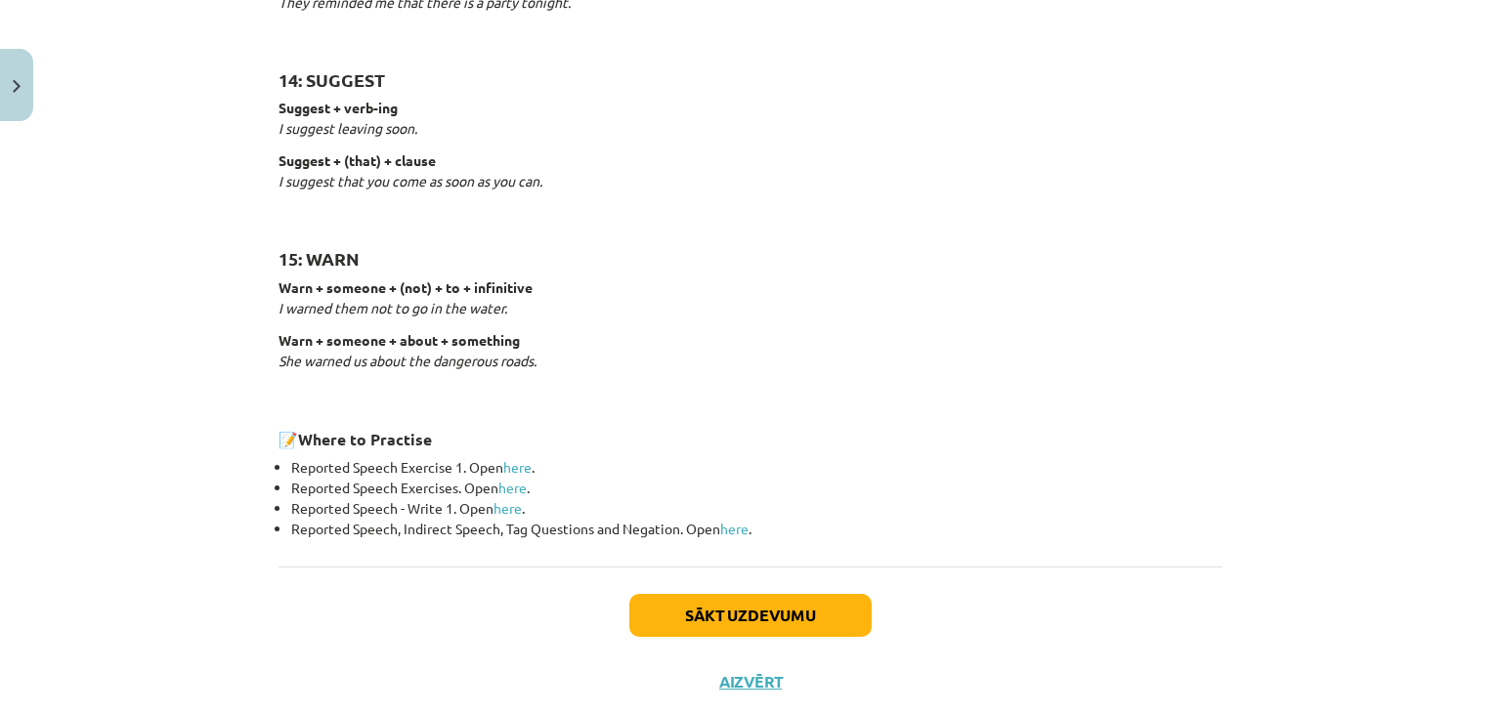
click at [792, 634] on div "Sākt uzdevumu Aizvērt" at bounding box center [750, 635] width 944 height 137
click at [808, 605] on button "Sākt uzdevumu" at bounding box center [750, 615] width 242 height 43
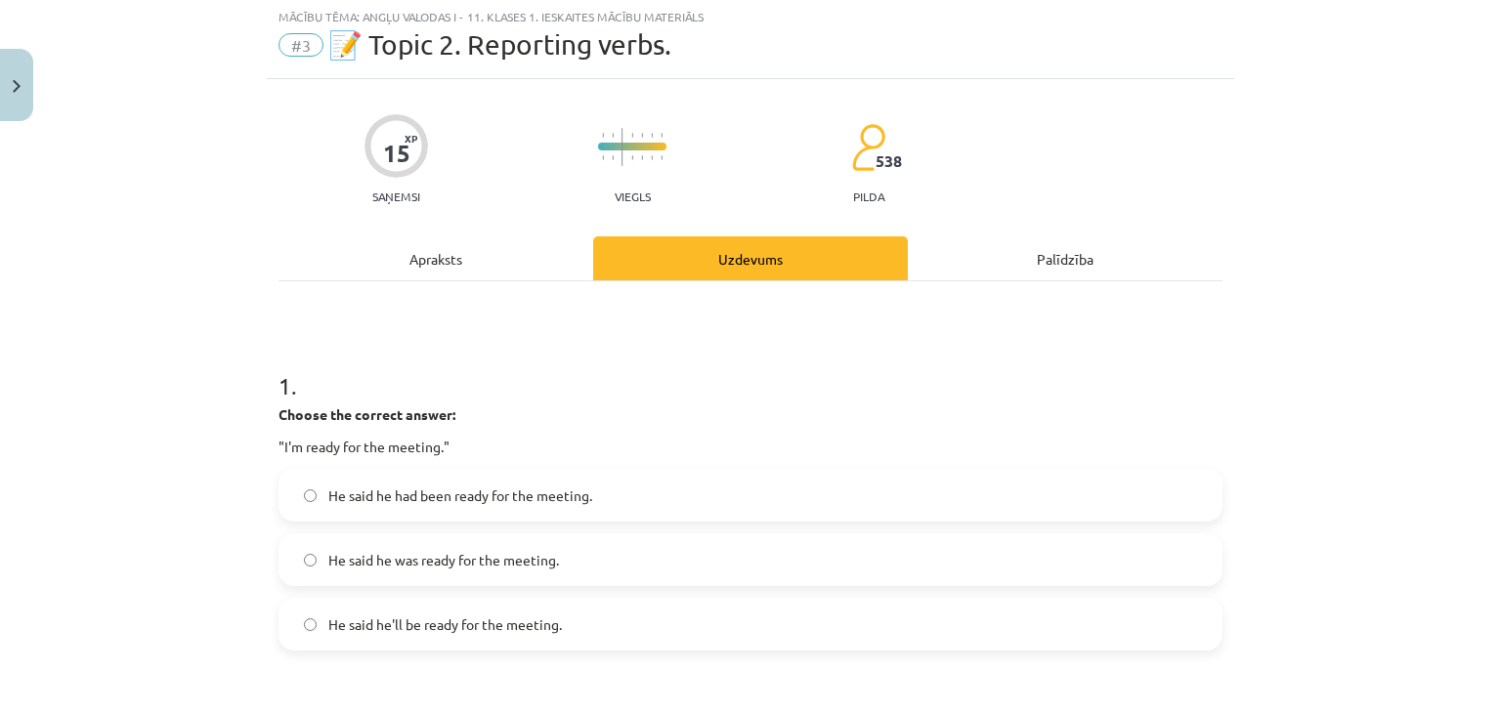
scroll to position [49, 0]
click at [704, 548] on label "He said he was ready for the meeting." at bounding box center [750, 561] width 940 height 49
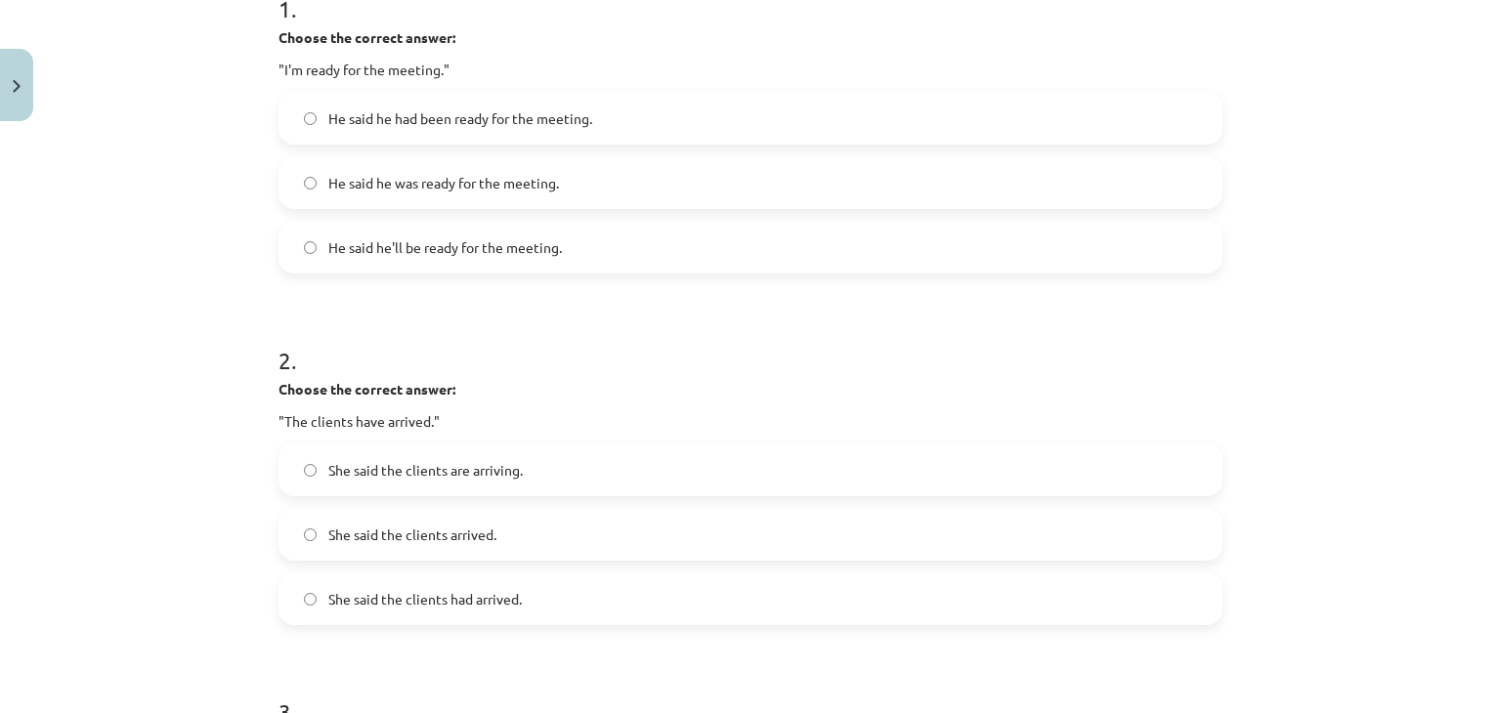
scroll to position [429, 0]
click at [644, 603] on label "She said the clients had arrived." at bounding box center [750, 598] width 940 height 49
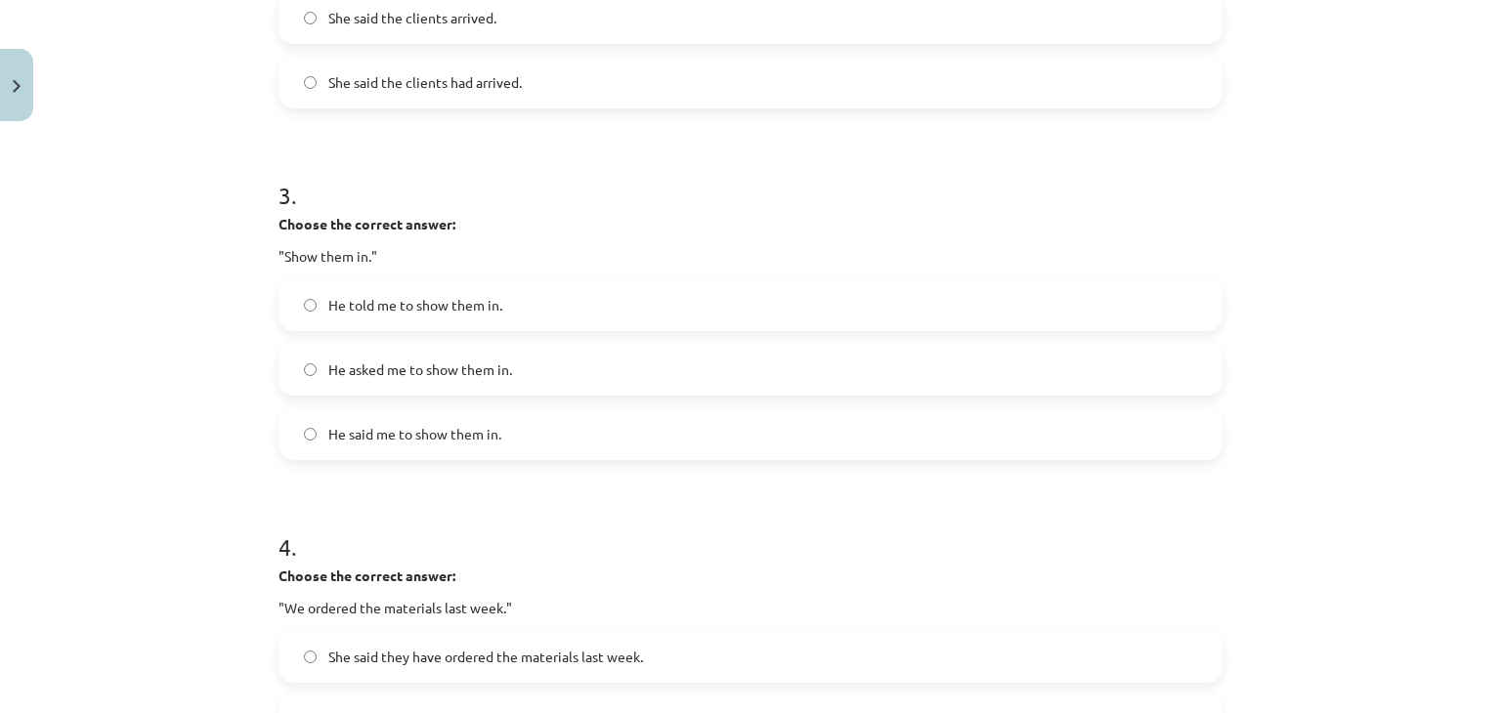
scroll to position [942, 0]
click at [596, 313] on label "He told me to show them in." at bounding box center [750, 307] width 940 height 49
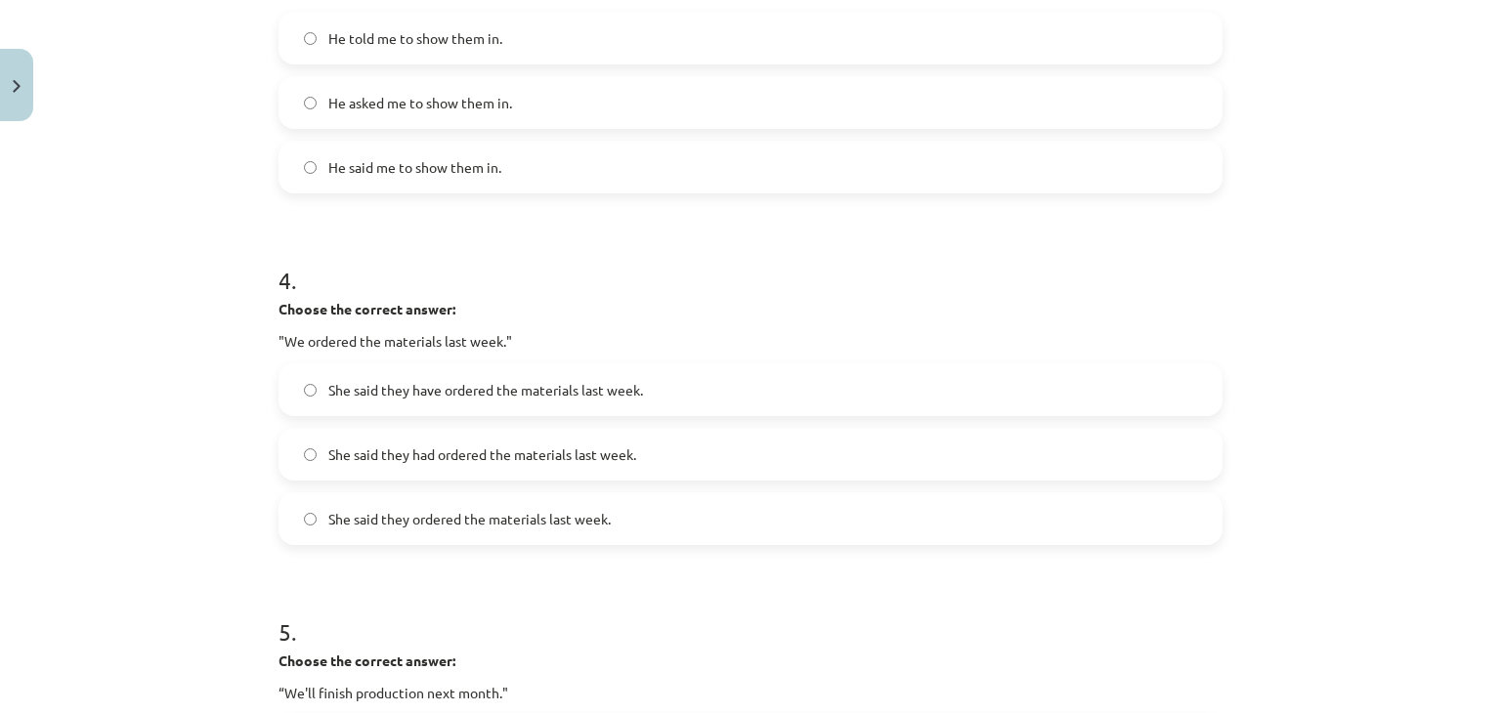
scroll to position [1219, 0]
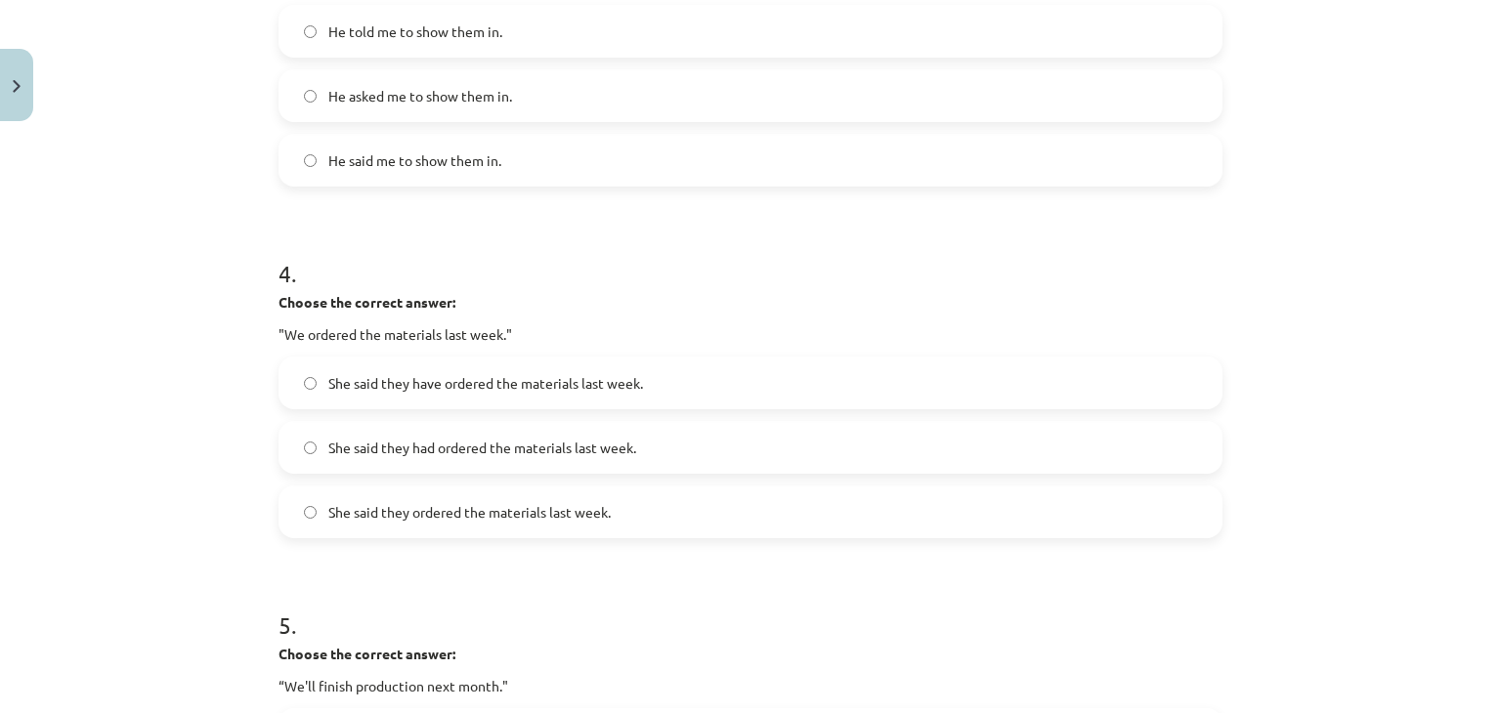
click at [528, 462] on label "She said they had ordered the materials last week." at bounding box center [750, 447] width 940 height 49
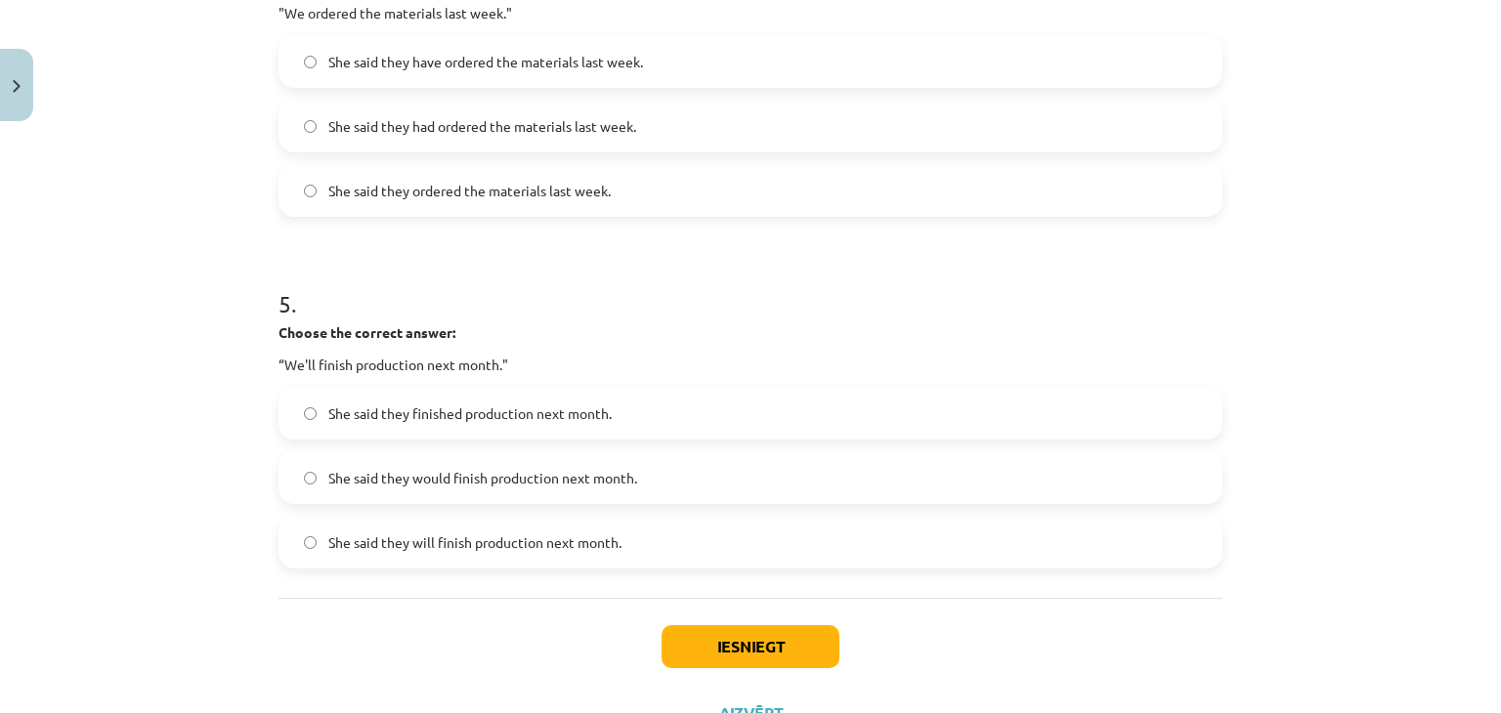
scroll to position [1543, 0]
click at [521, 474] on span "She said they would finish production next month." at bounding box center [482, 475] width 309 height 21
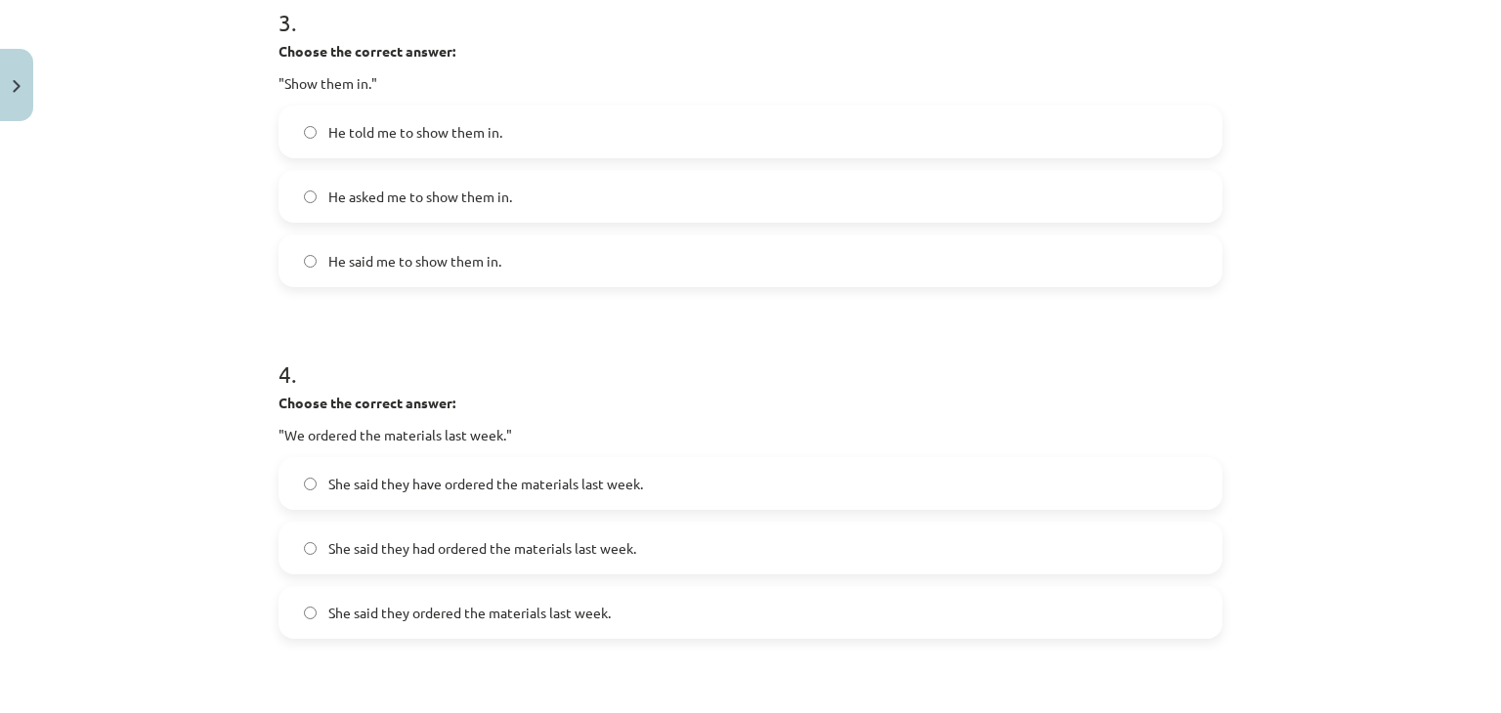
scroll to position [1622, 0]
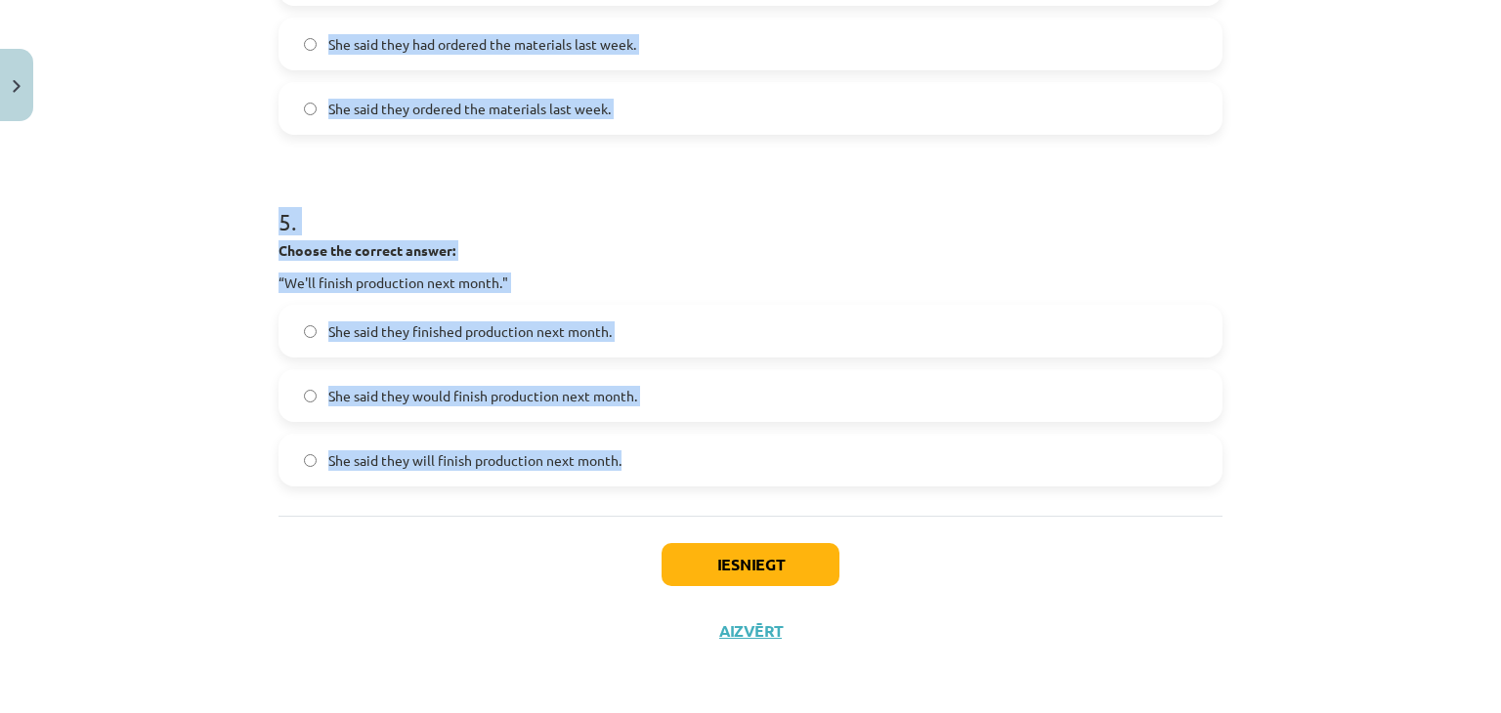
drag, startPoint x: 277, startPoint y: 436, endPoint x: 654, endPoint y: 475, distance: 379.2
copy form "1 . Choose the correct answer: "I'm ready for the meeting." He said he had been…"
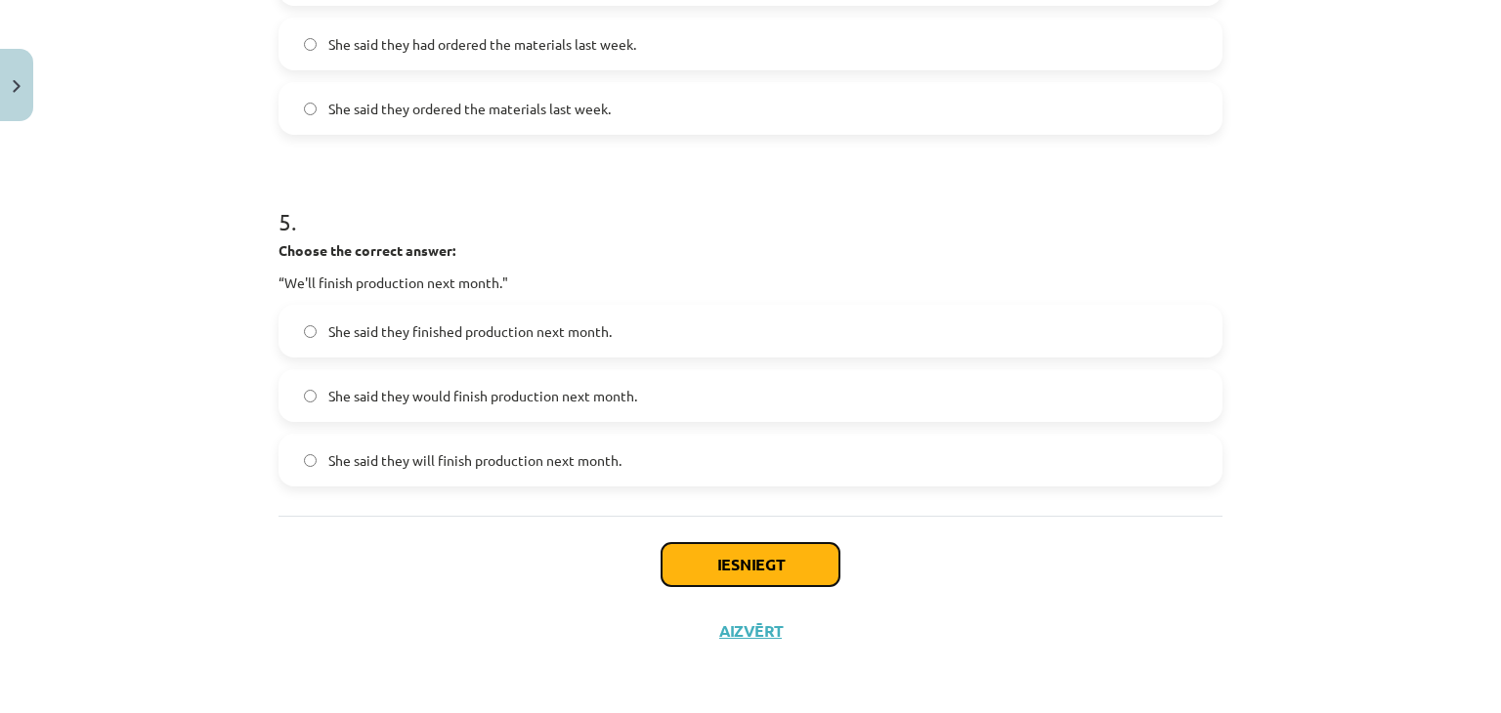
click at [766, 558] on button "Iesniegt" at bounding box center [751, 564] width 178 height 43
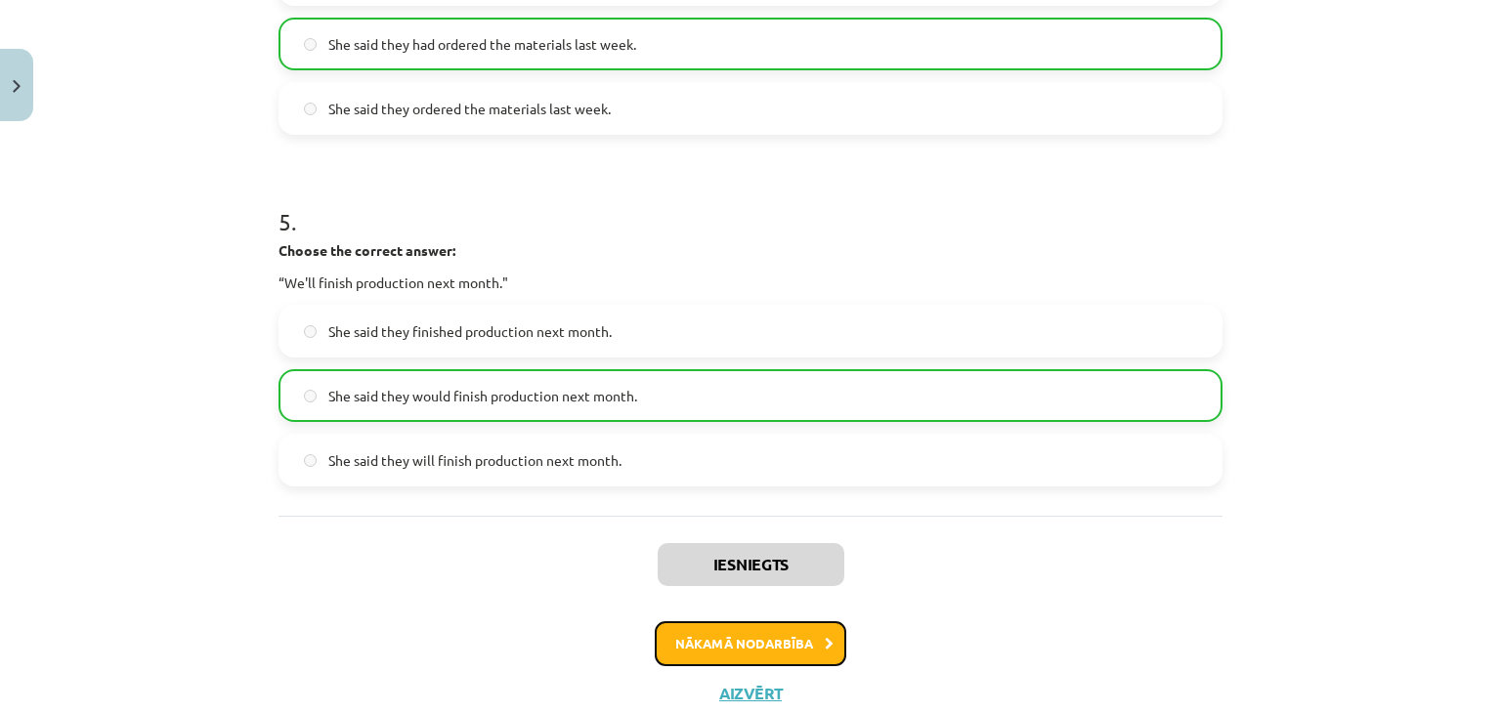
click at [762, 631] on button "Nākamā nodarbība" at bounding box center [751, 643] width 192 height 45
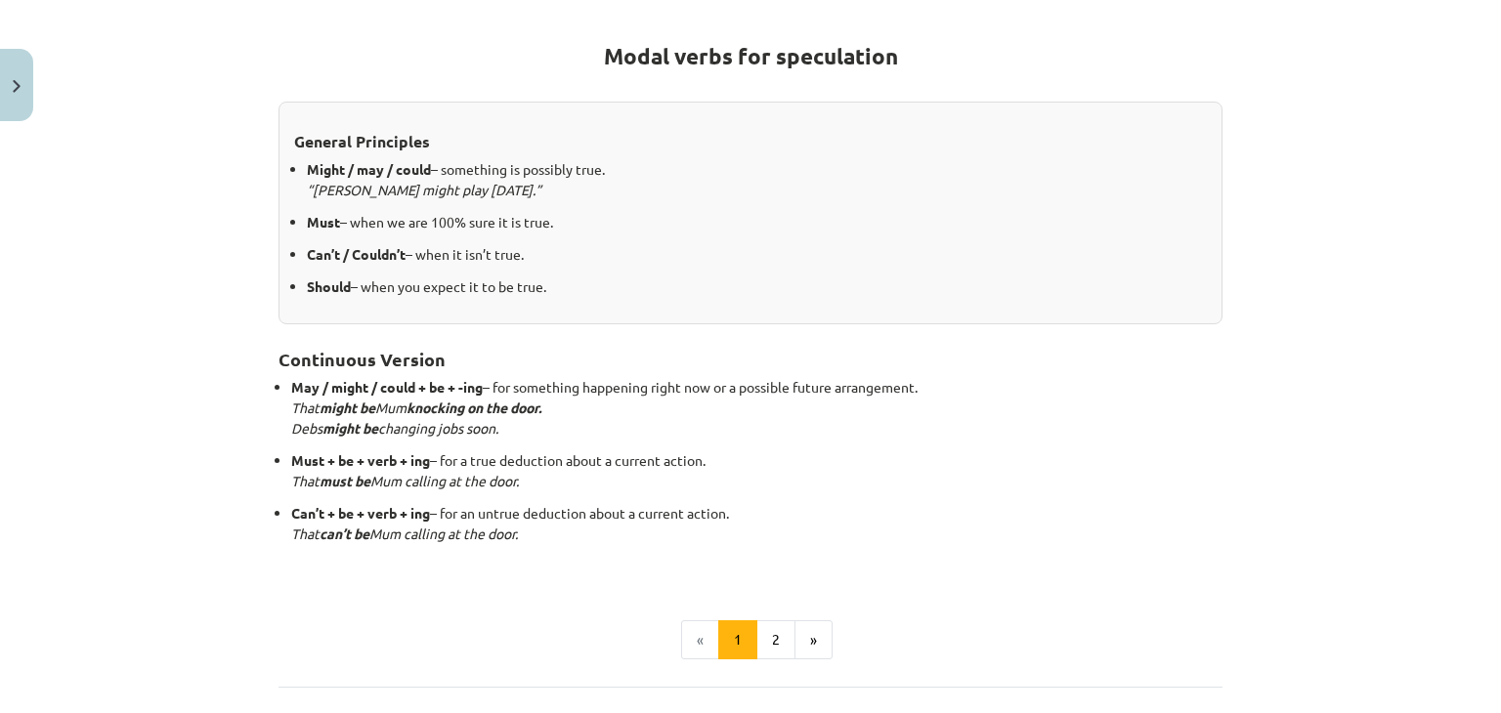
scroll to position [461, 0]
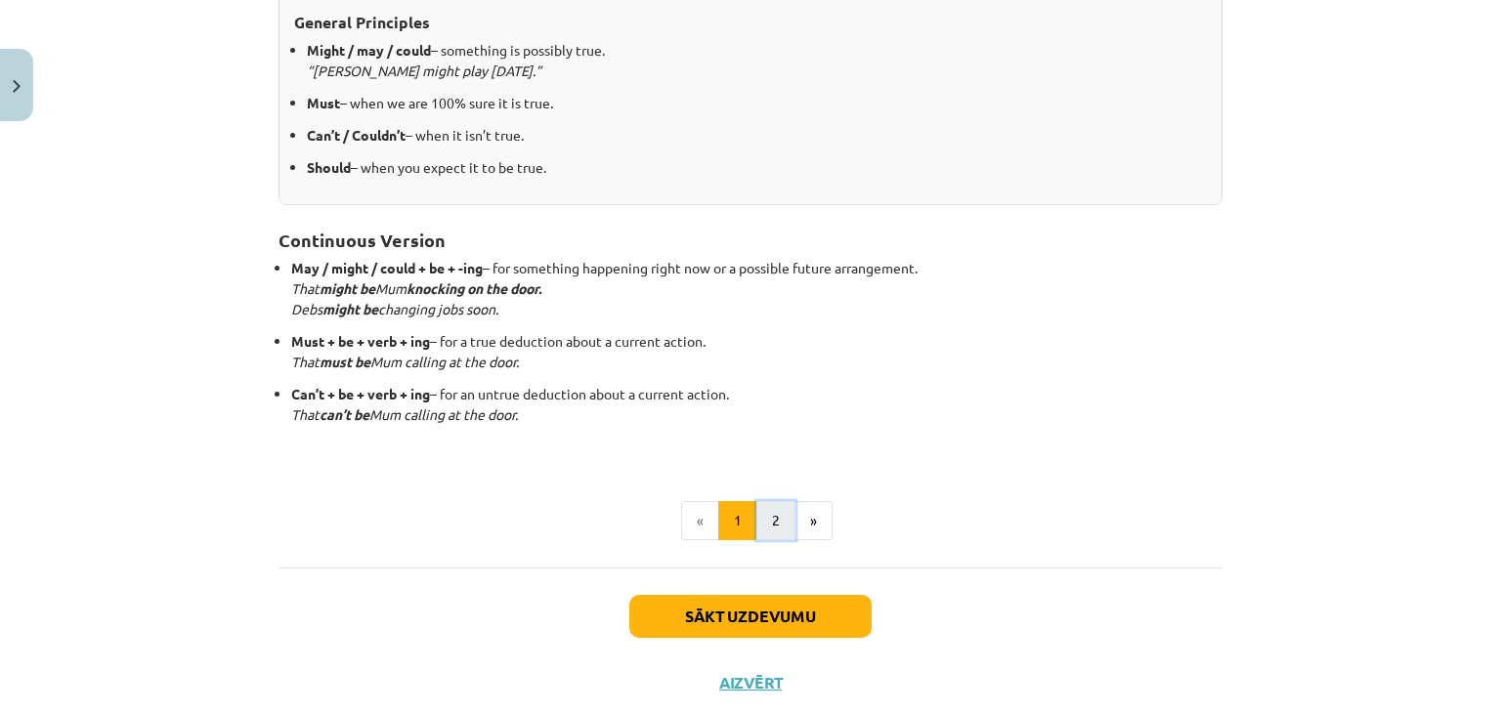
click at [777, 526] on button "2" at bounding box center [775, 520] width 39 height 39
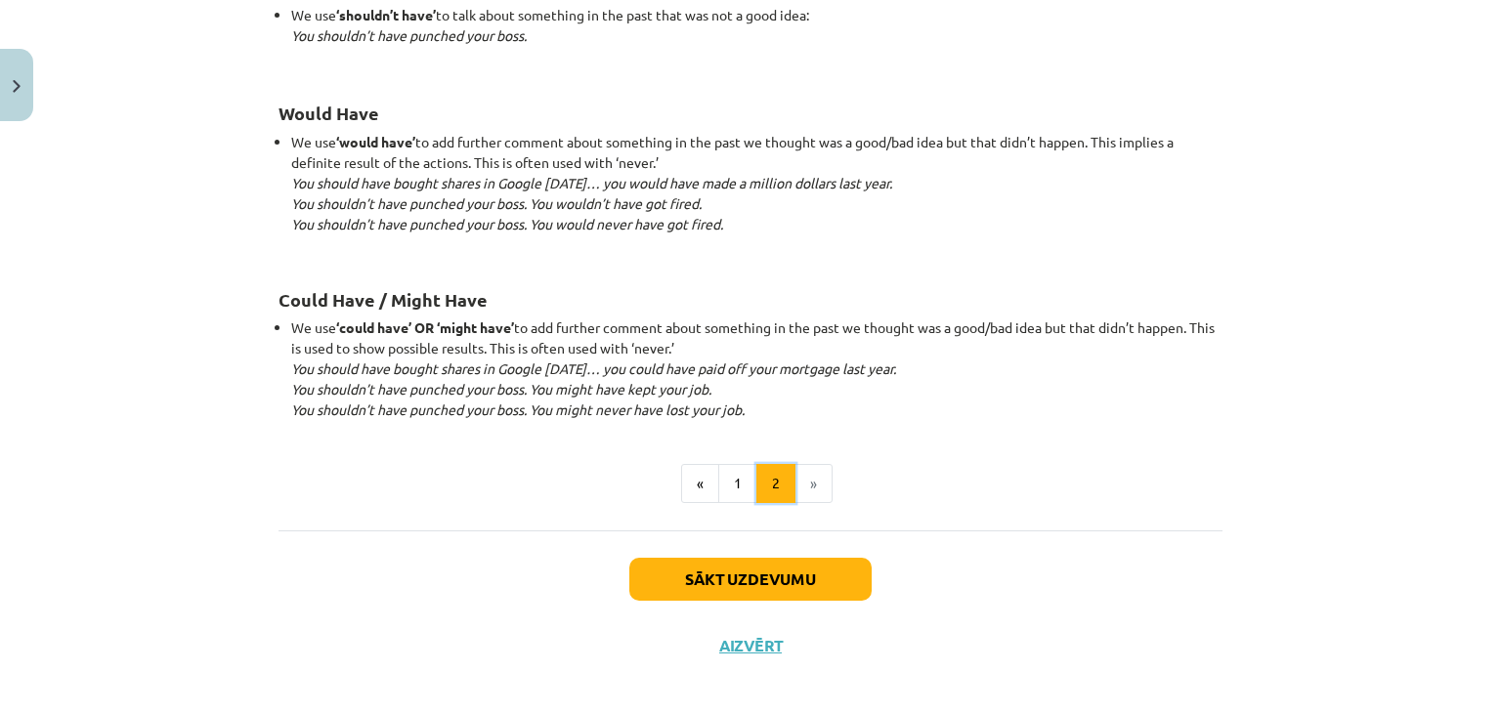
scroll to position [1912, 0]
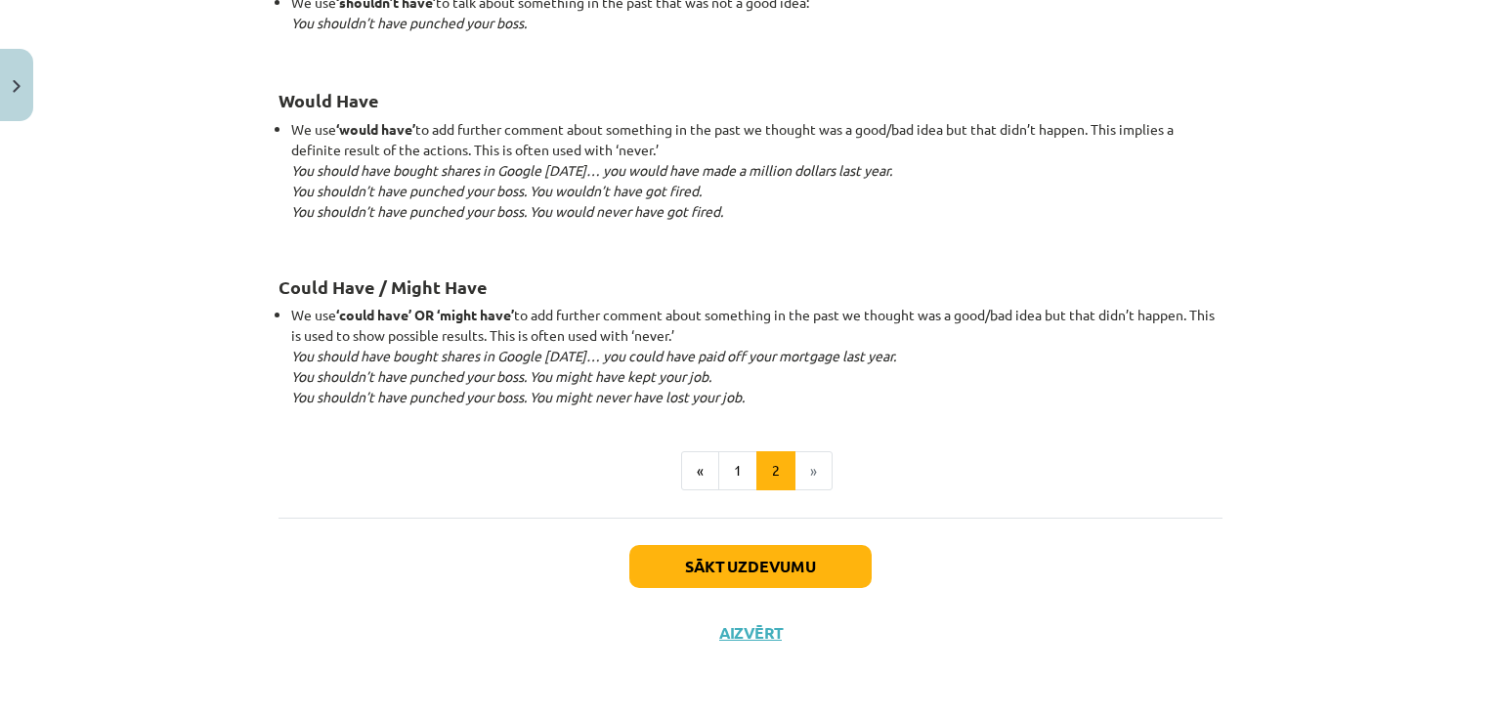
click at [805, 474] on li "»" at bounding box center [813, 470] width 37 height 39
click at [740, 455] on button "1" at bounding box center [737, 470] width 39 height 39
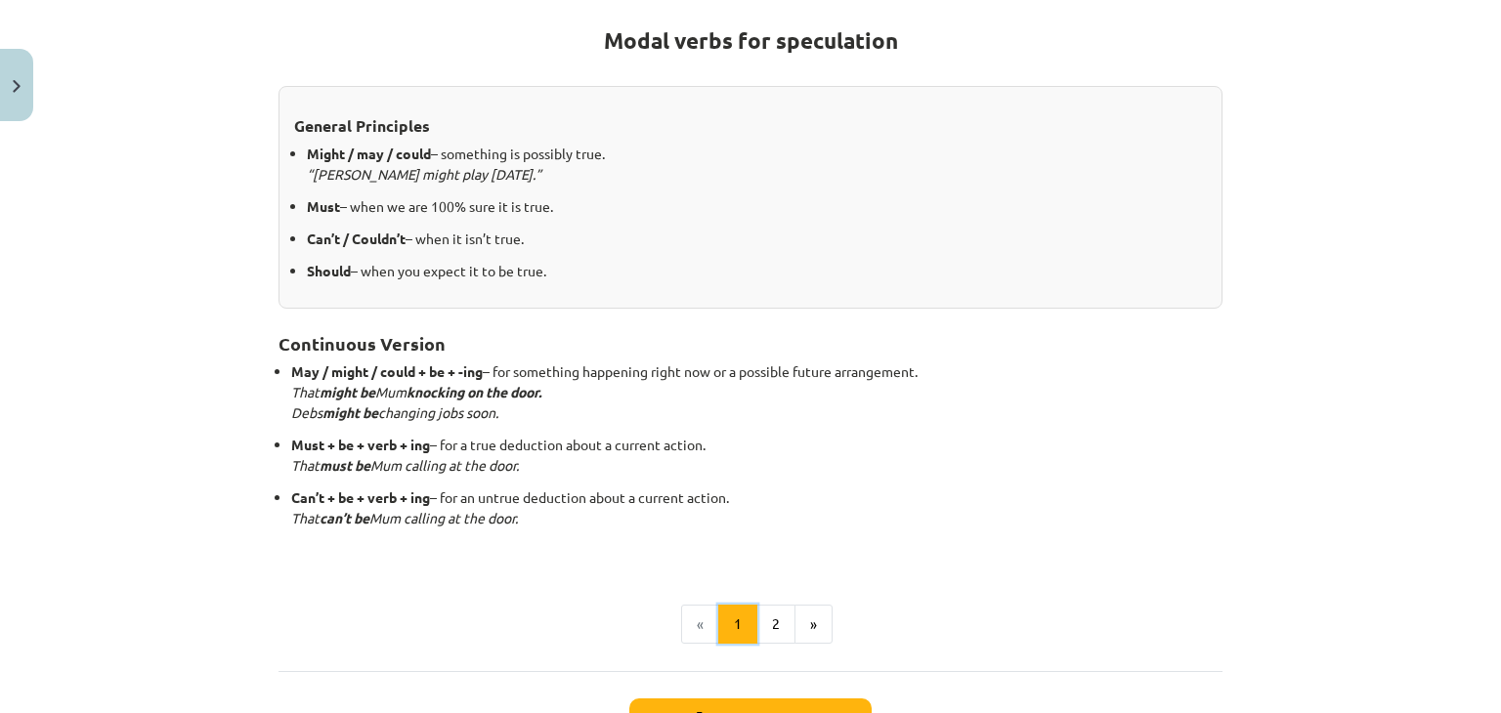
scroll to position [349, 0]
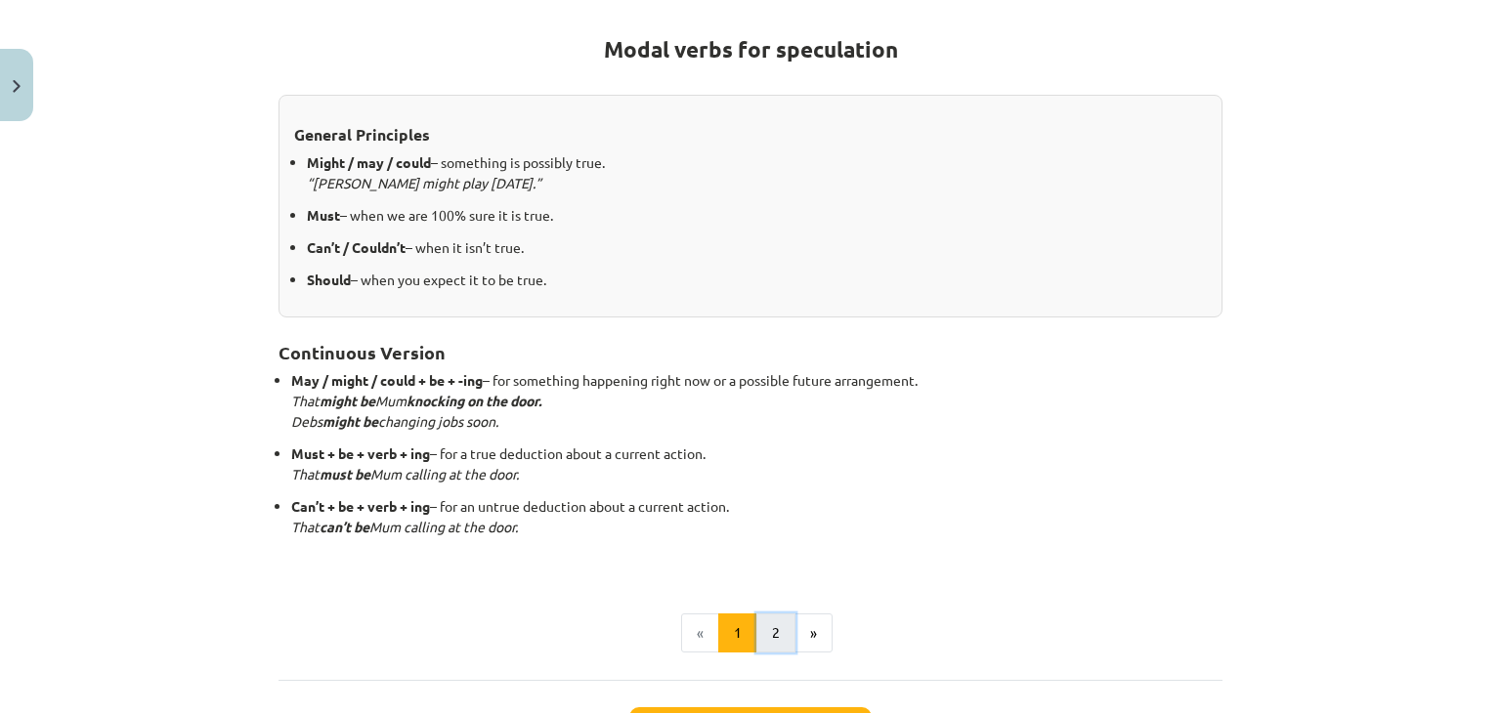
click at [756, 634] on button "2" at bounding box center [775, 633] width 39 height 39
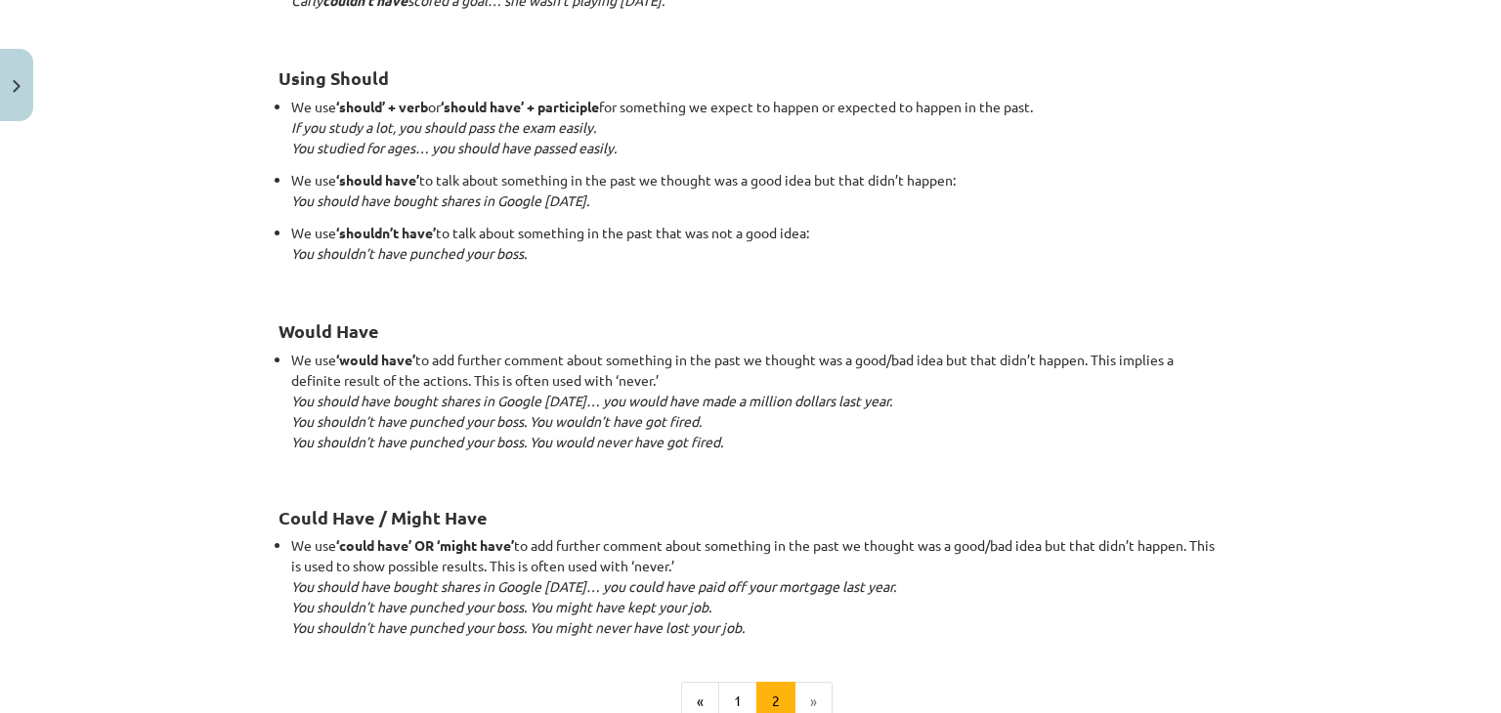
scroll to position [1908, 0]
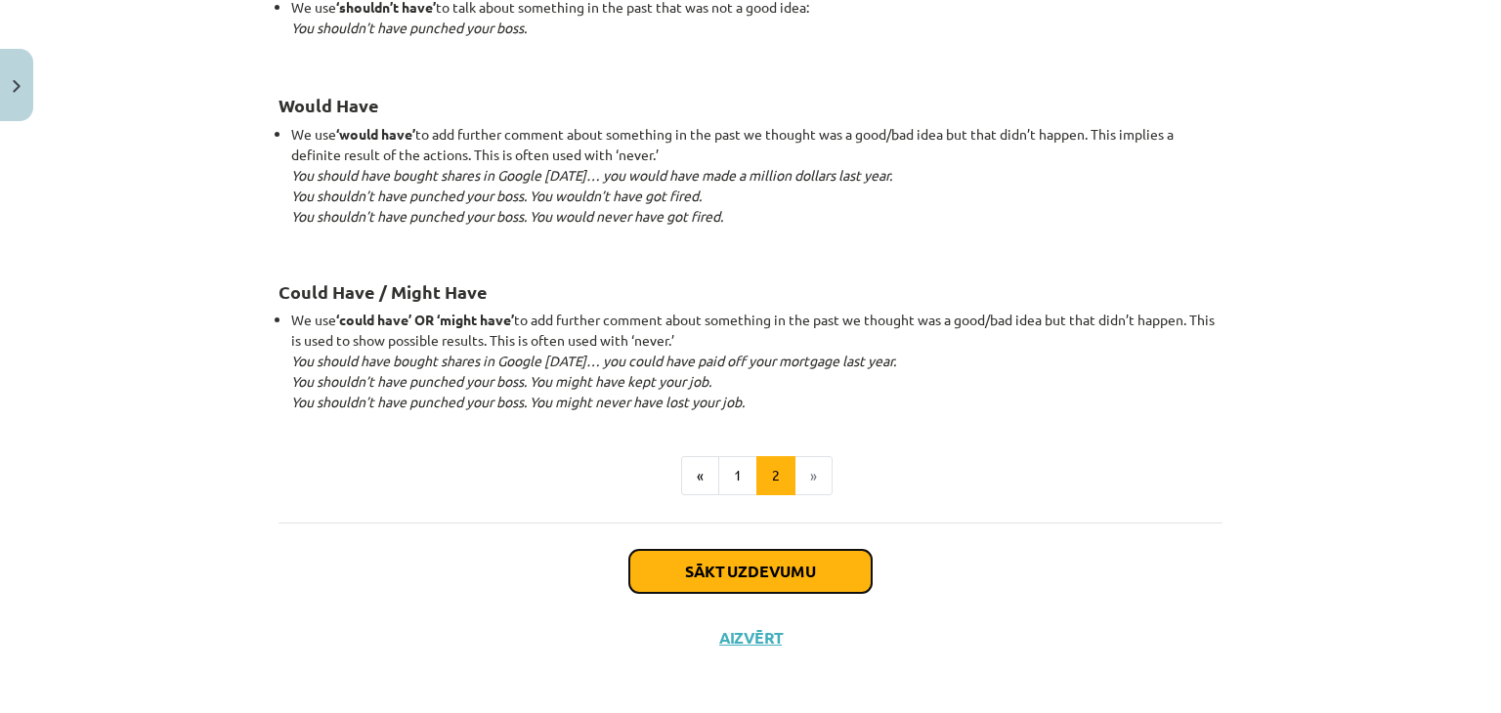
click at [704, 553] on button "Sākt uzdevumu" at bounding box center [750, 571] width 242 height 43
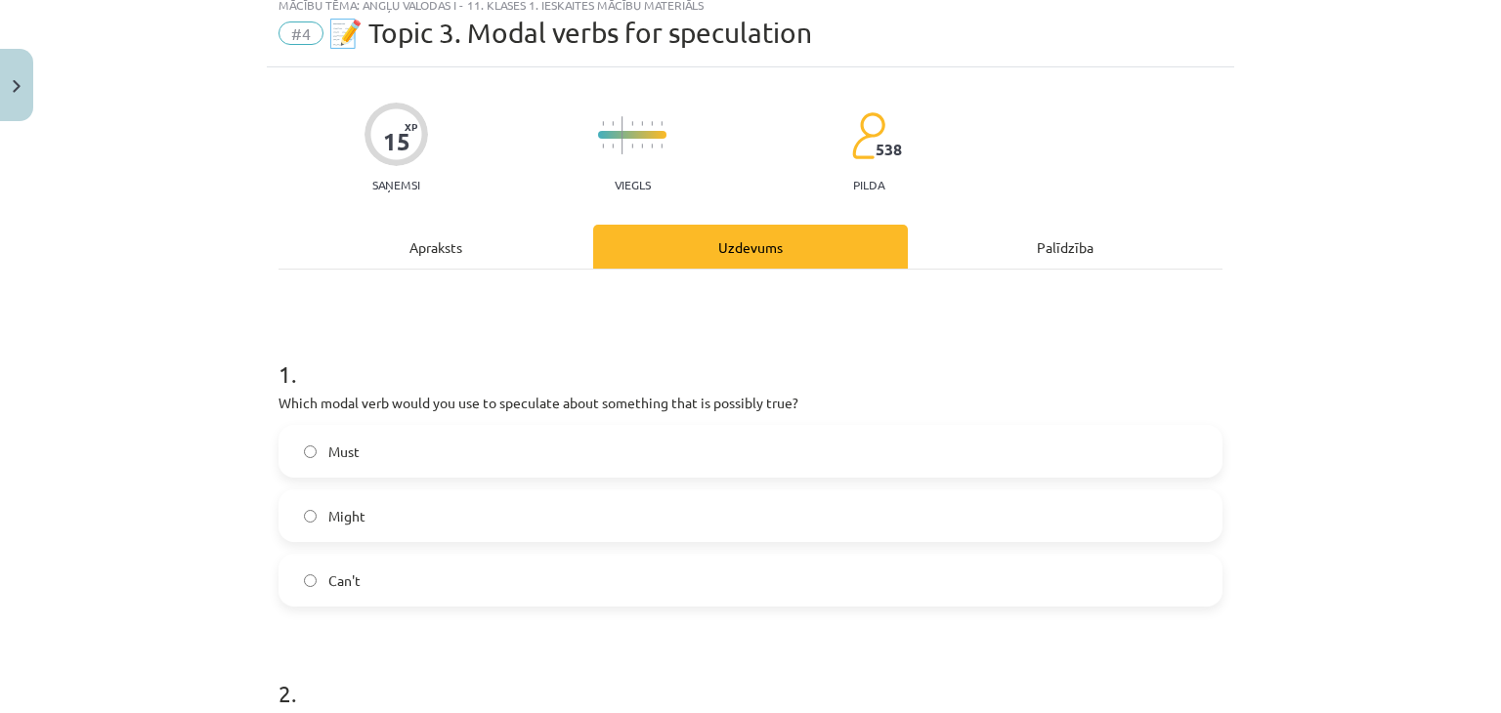
scroll to position [49, 0]
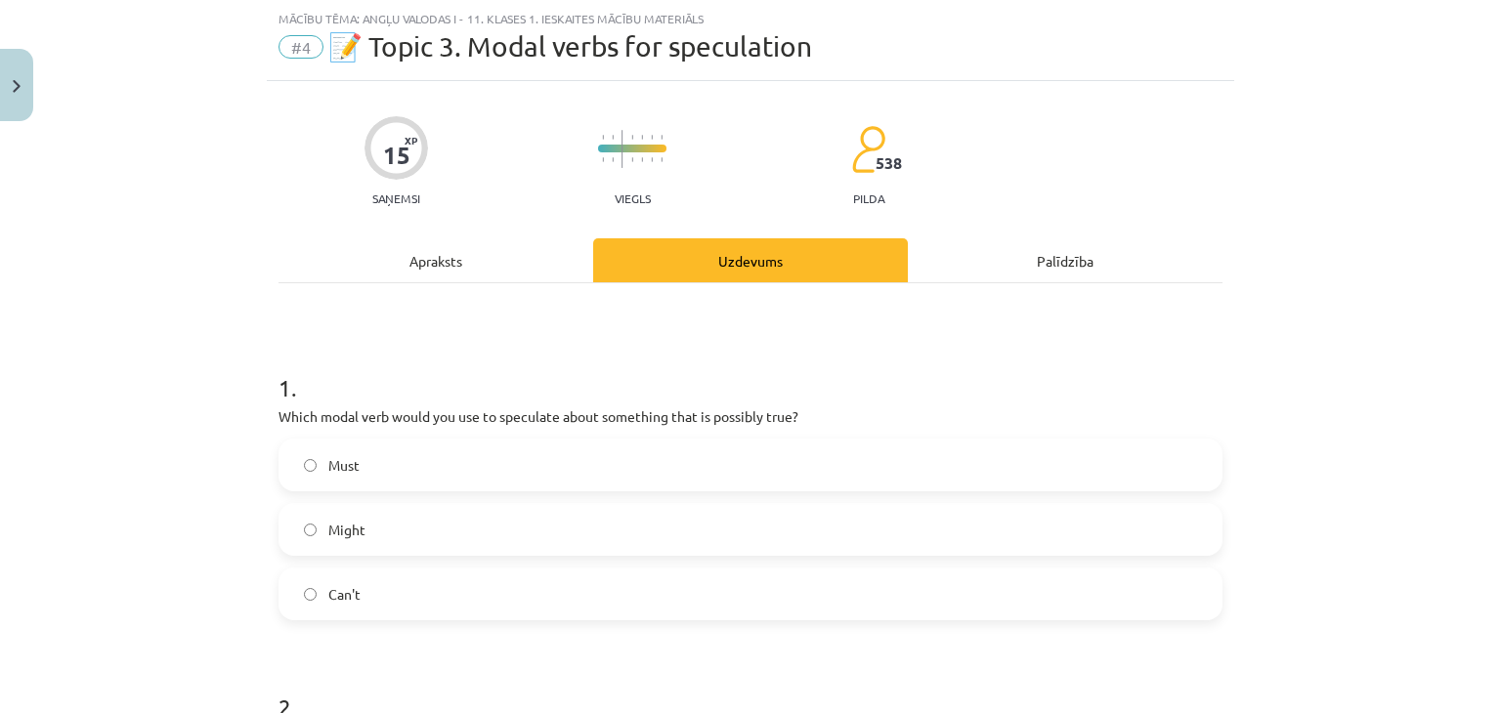
click at [576, 534] on label "Might" at bounding box center [750, 529] width 940 height 49
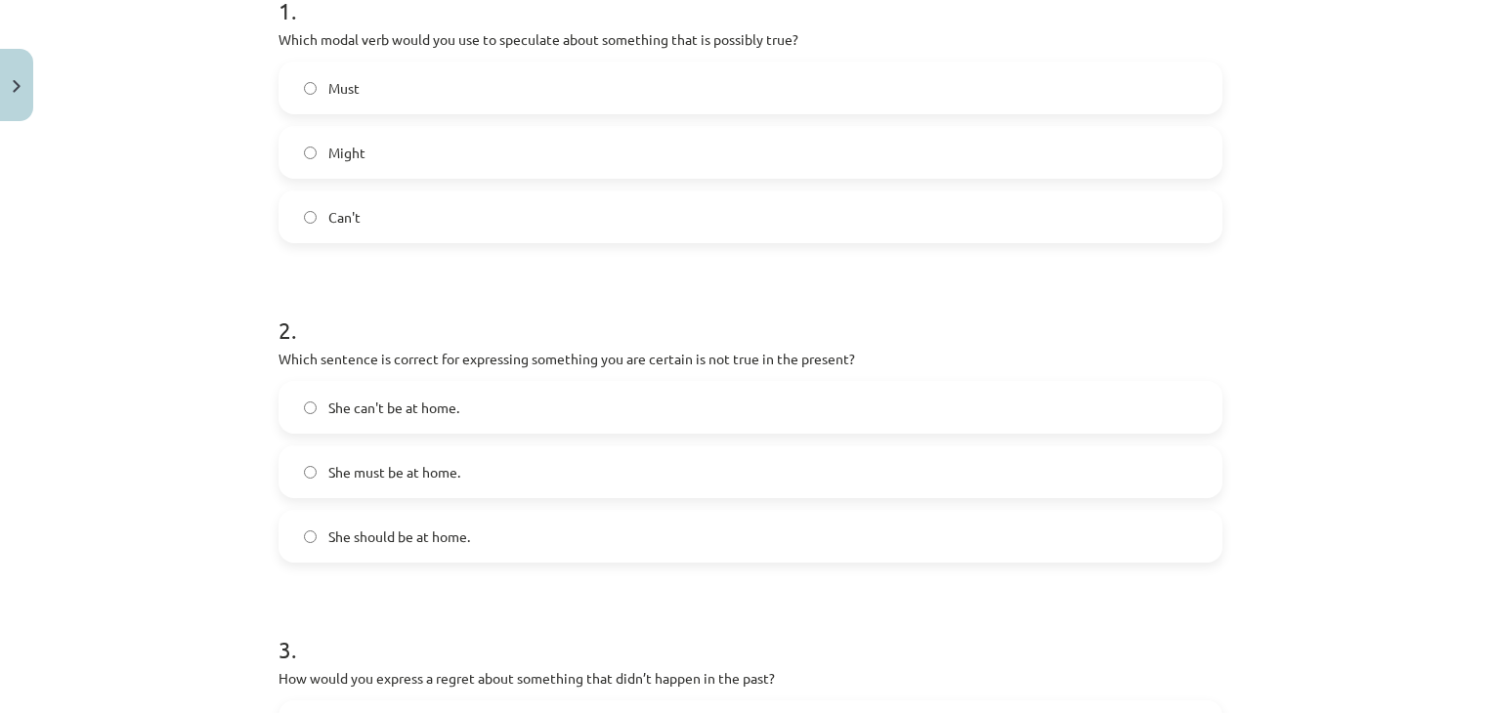
scroll to position [447, 0]
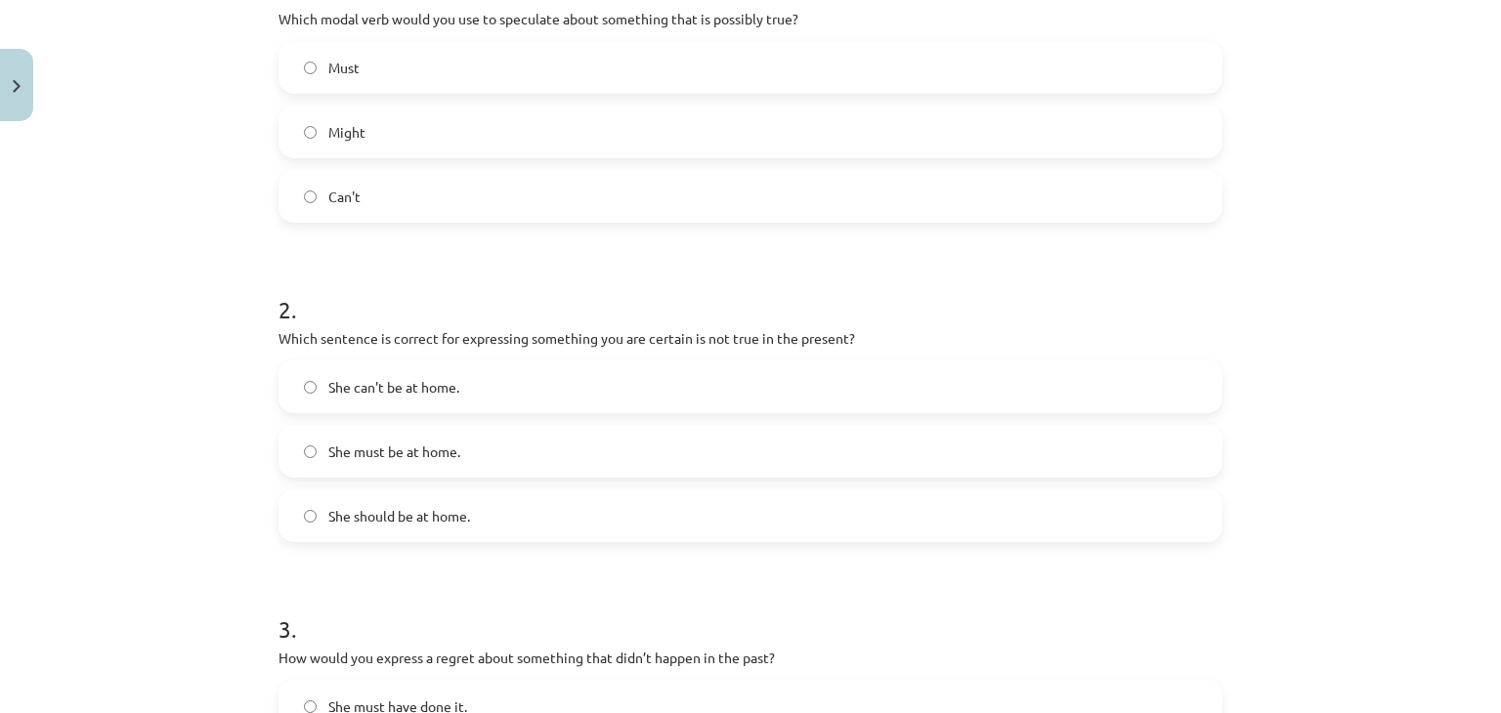
click at [555, 380] on label "She can't be at home." at bounding box center [750, 387] width 940 height 49
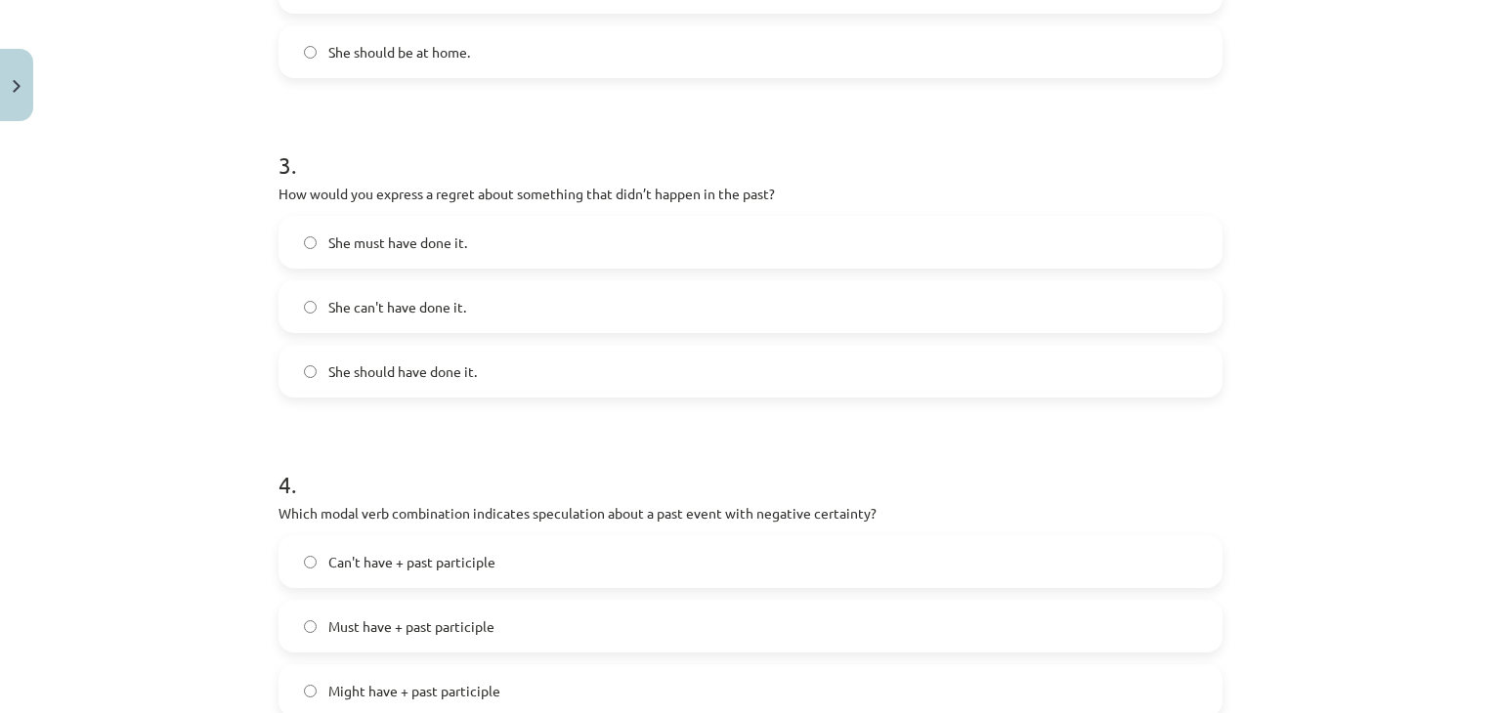
scroll to position [912, 0]
click at [572, 290] on label "She can't have done it." at bounding box center [750, 305] width 940 height 49
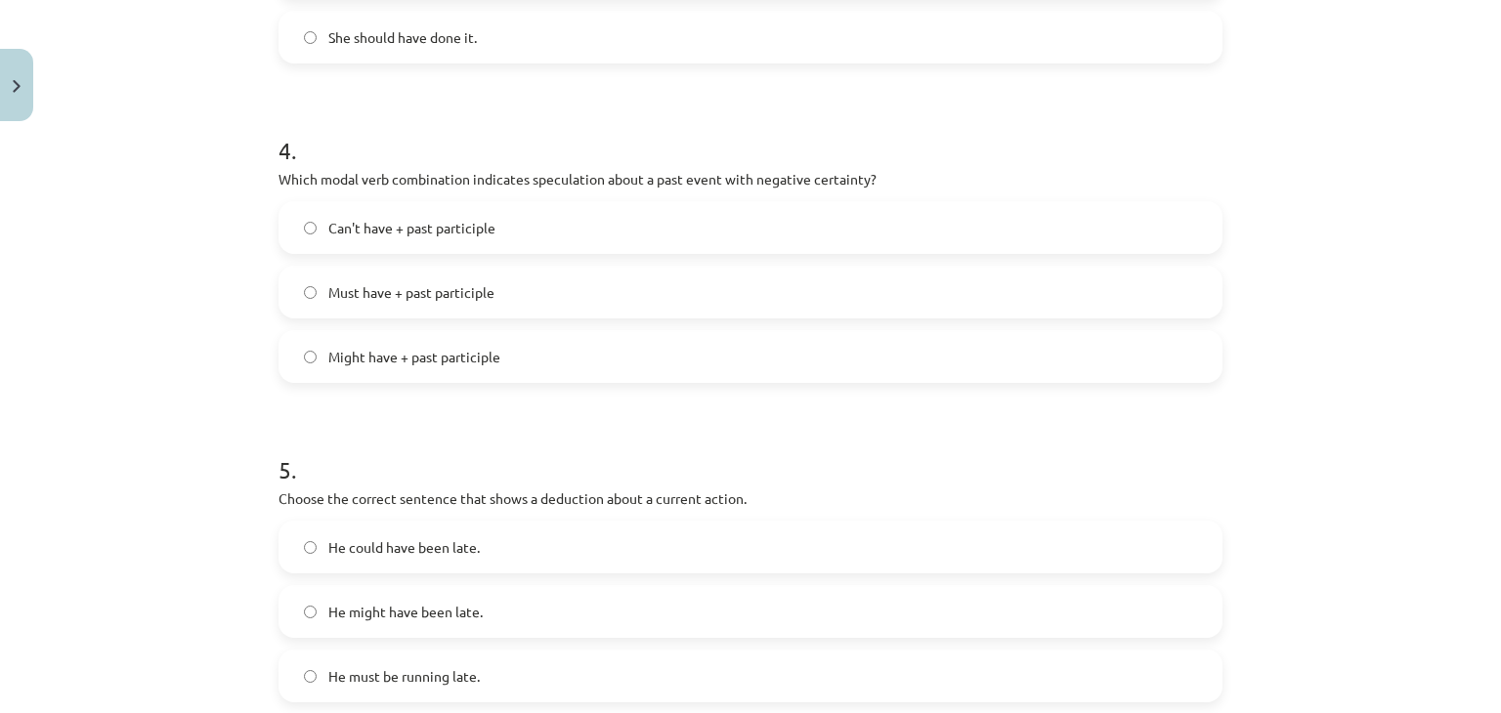
scroll to position [1236, 0]
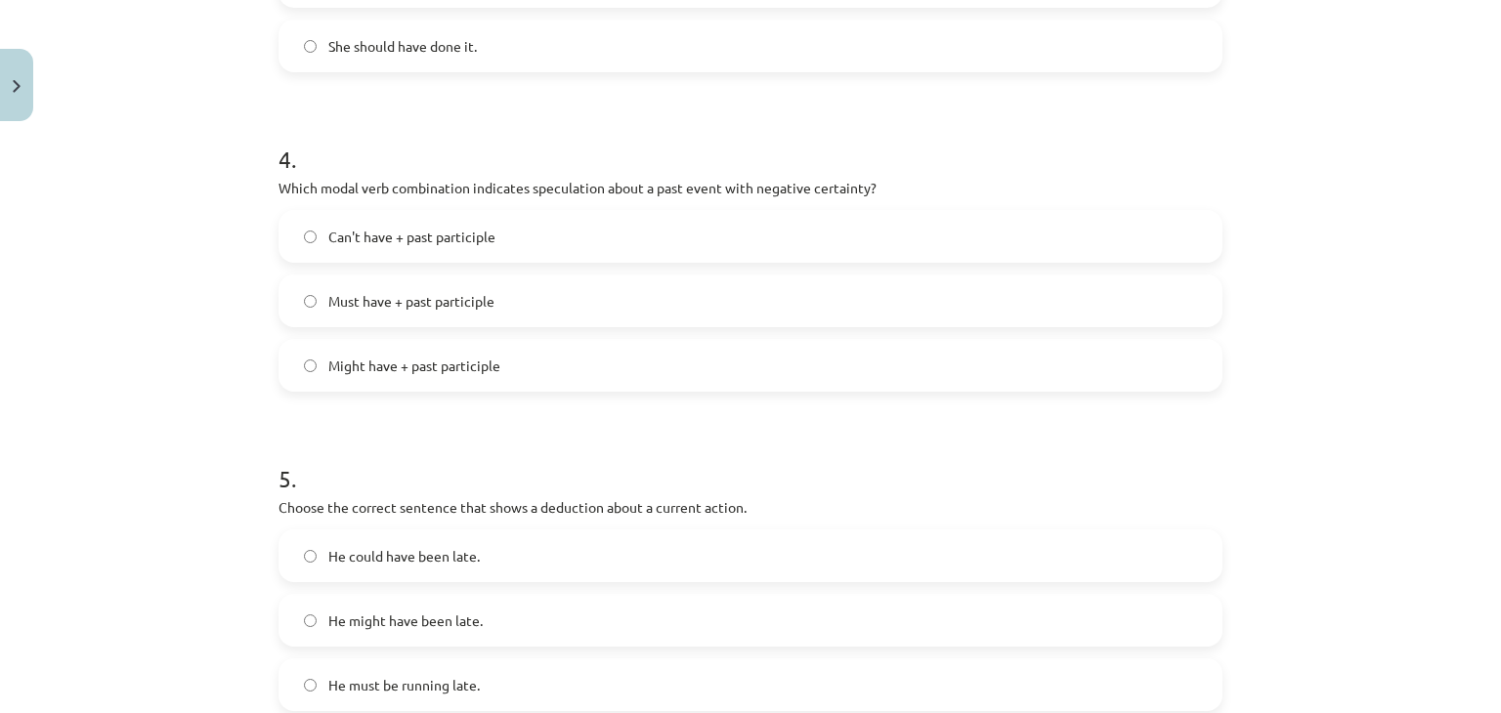
click at [586, 246] on label "Can't have + past participle" at bounding box center [750, 236] width 940 height 49
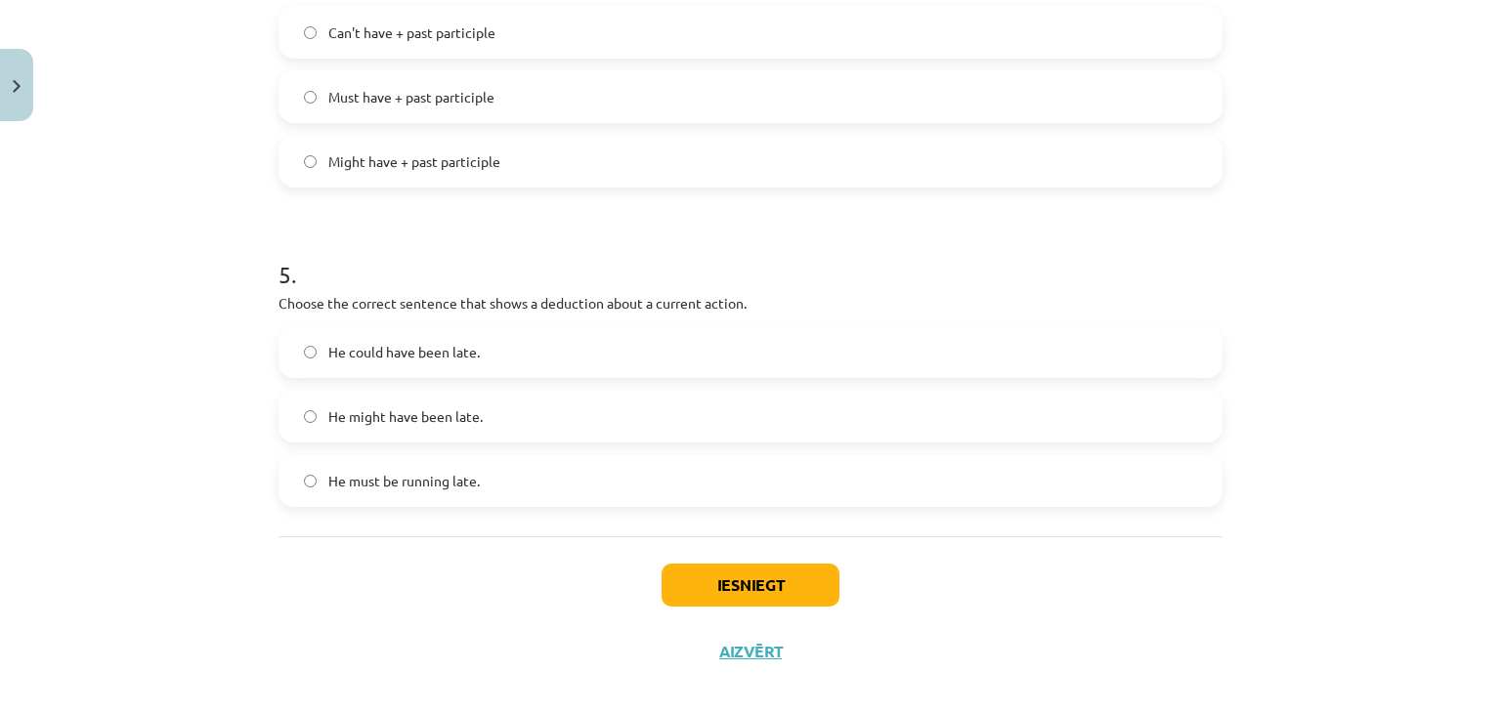
scroll to position [1441, 0]
click at [521, 457] on label "He must be running late." at bounding box center [750, 479] width 940 height 49
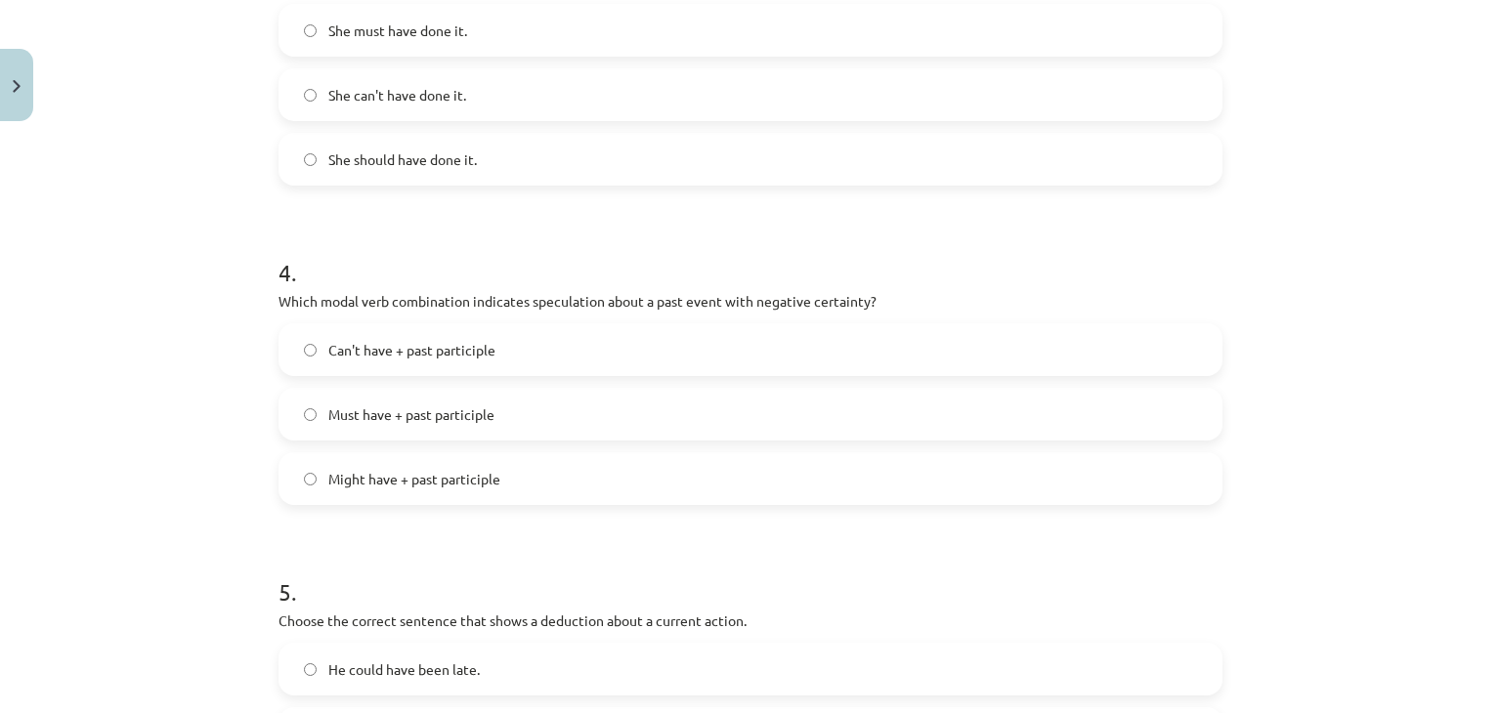
scroll to position [1461, 0]
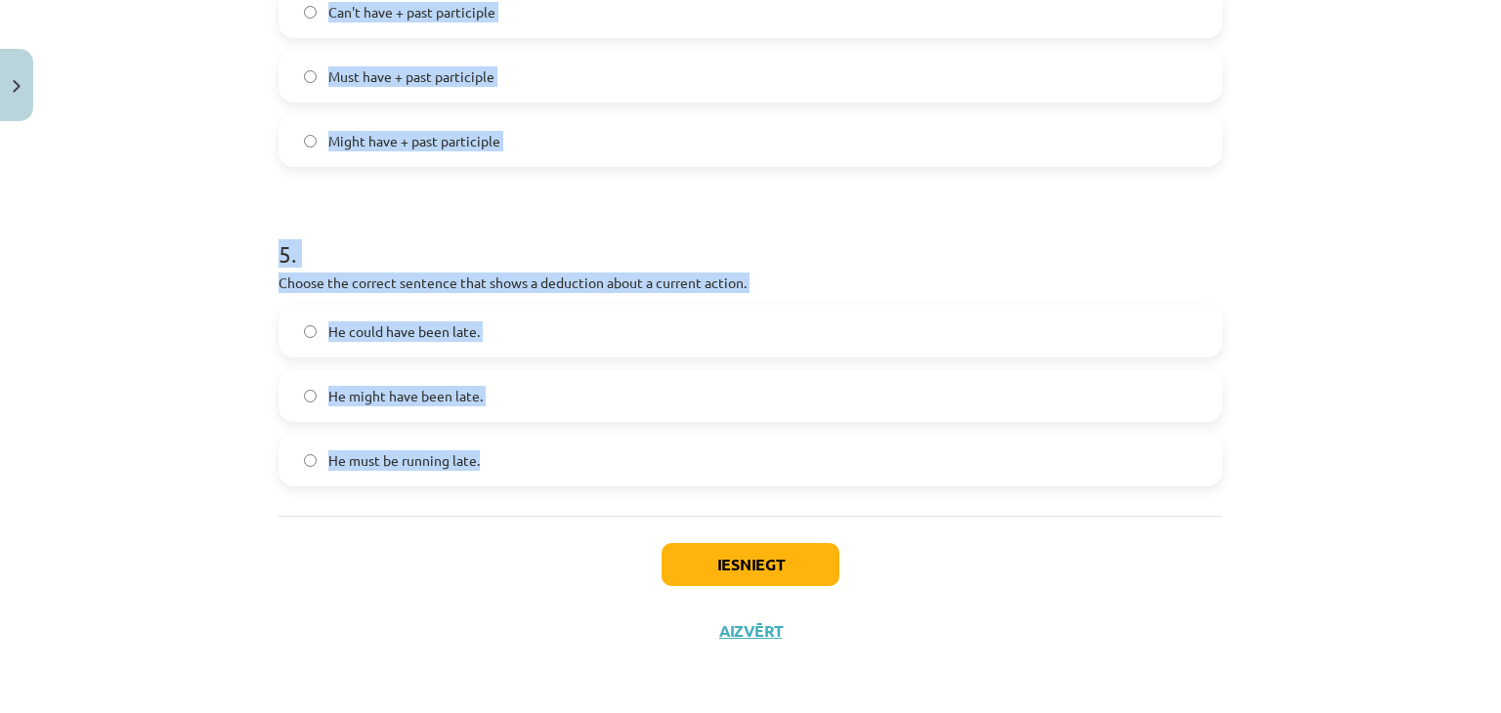
drag, startPoint x: 274, startPoint y: 265, endPoint x: 490, endPoint y: 449, distance: 283.5
copy form "1 . Which modal verb would you use to speculate about something that is possibl…"
click at [207, 228] on div "Mācību tēma: Angļu valodas i - 11. klases 1. ieskaites mācību materiāls #4 📝 To…" at bounding box center [750, 356] width 1501 height 713
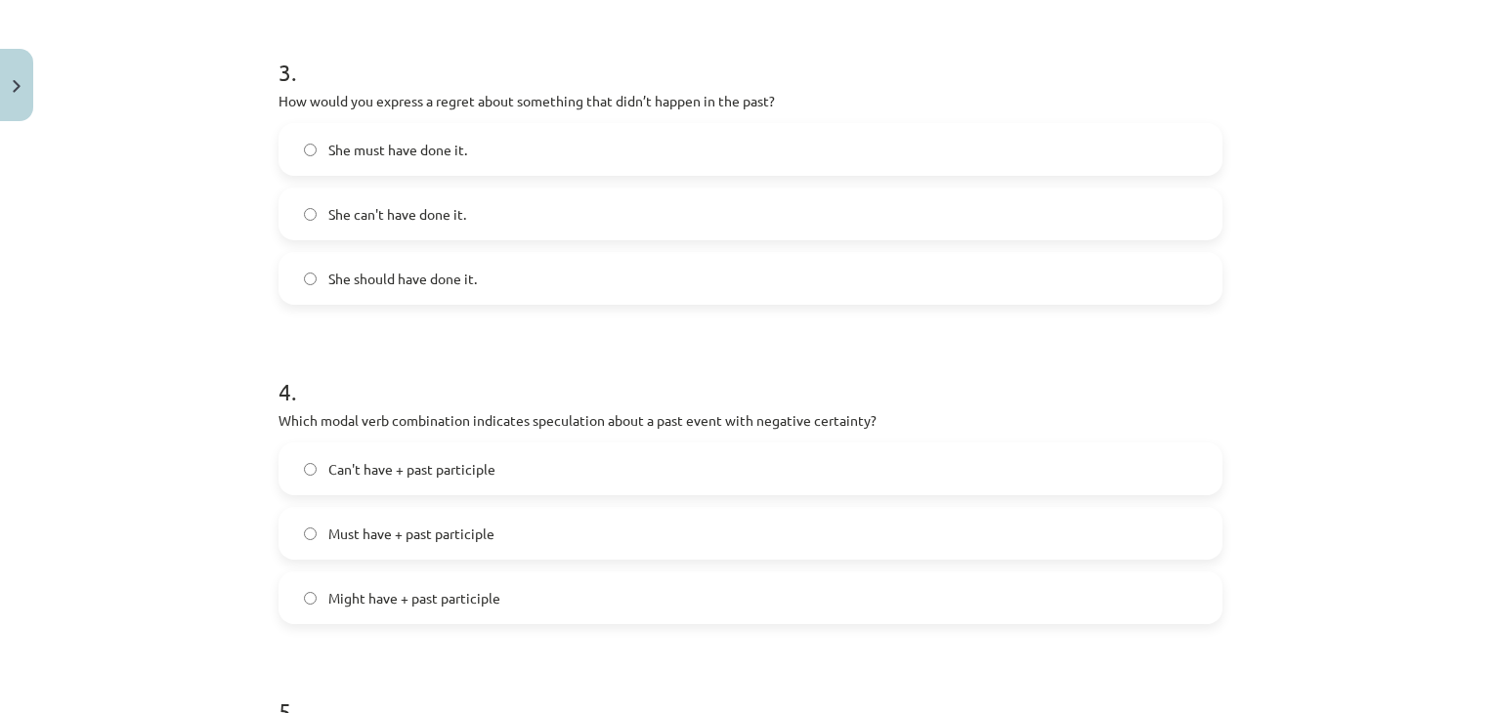
scroll to position [1005, 0]
click at [517, 278] on label "She should have done it." at bounding box center [750, 277] width 940 height 49
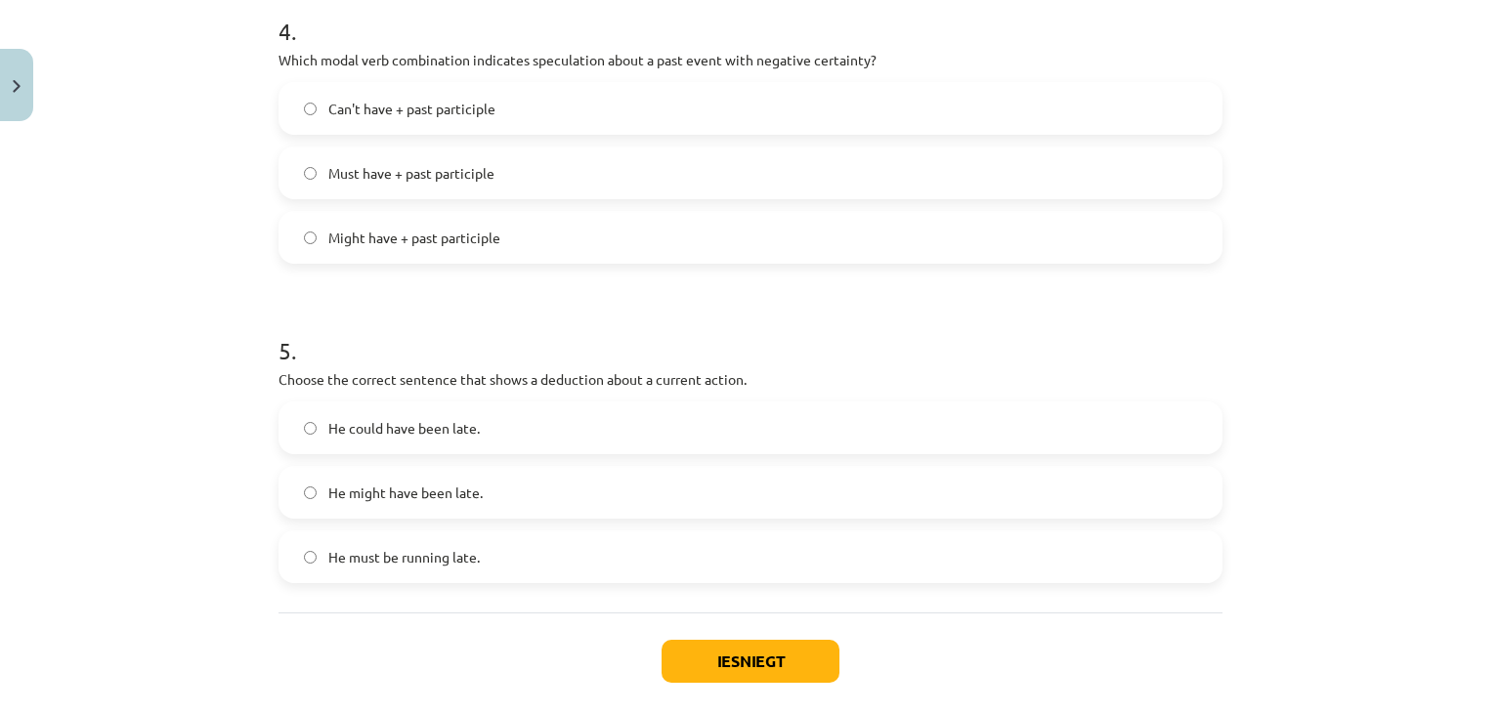
scroll to position [1461, 0]
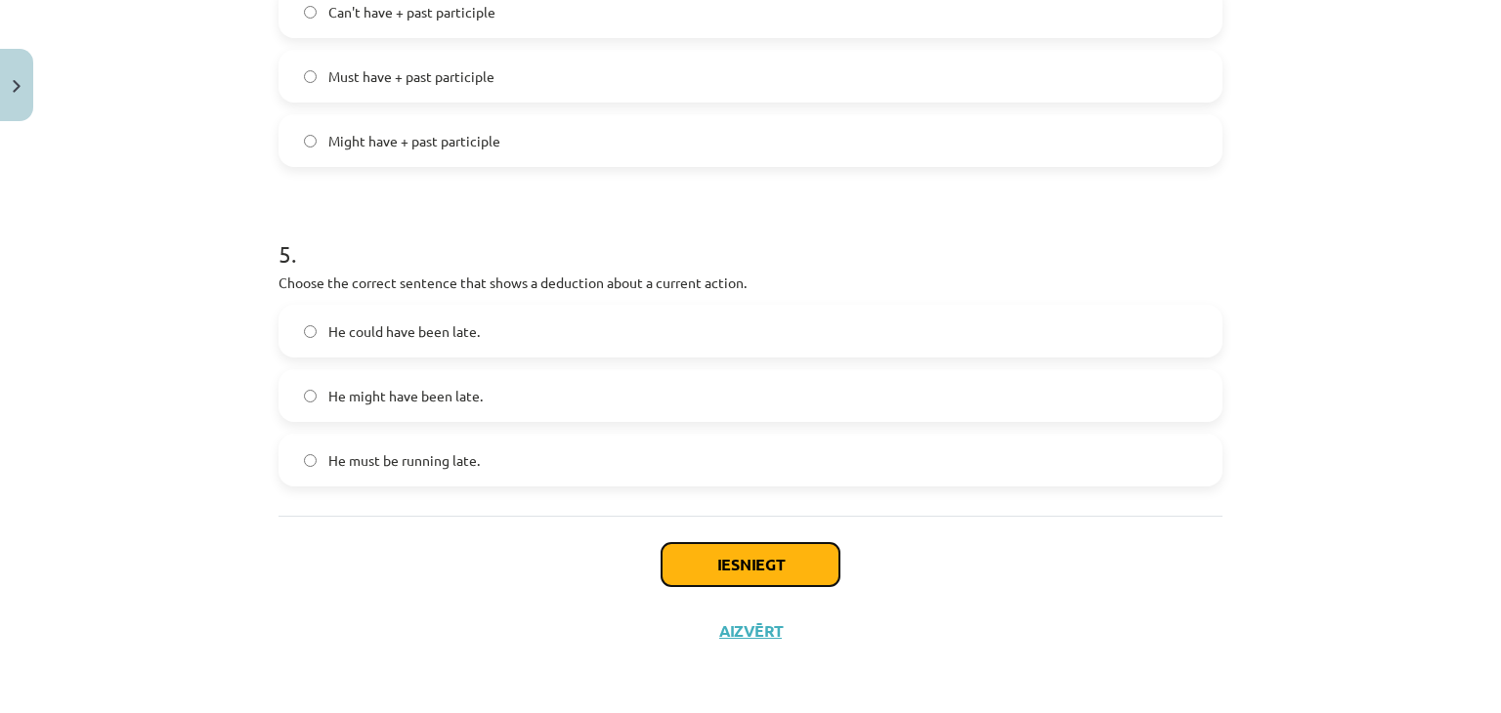
click at [762, 560] on button "Iesniegt" at bounding box center [751, 564] width 178 height 43
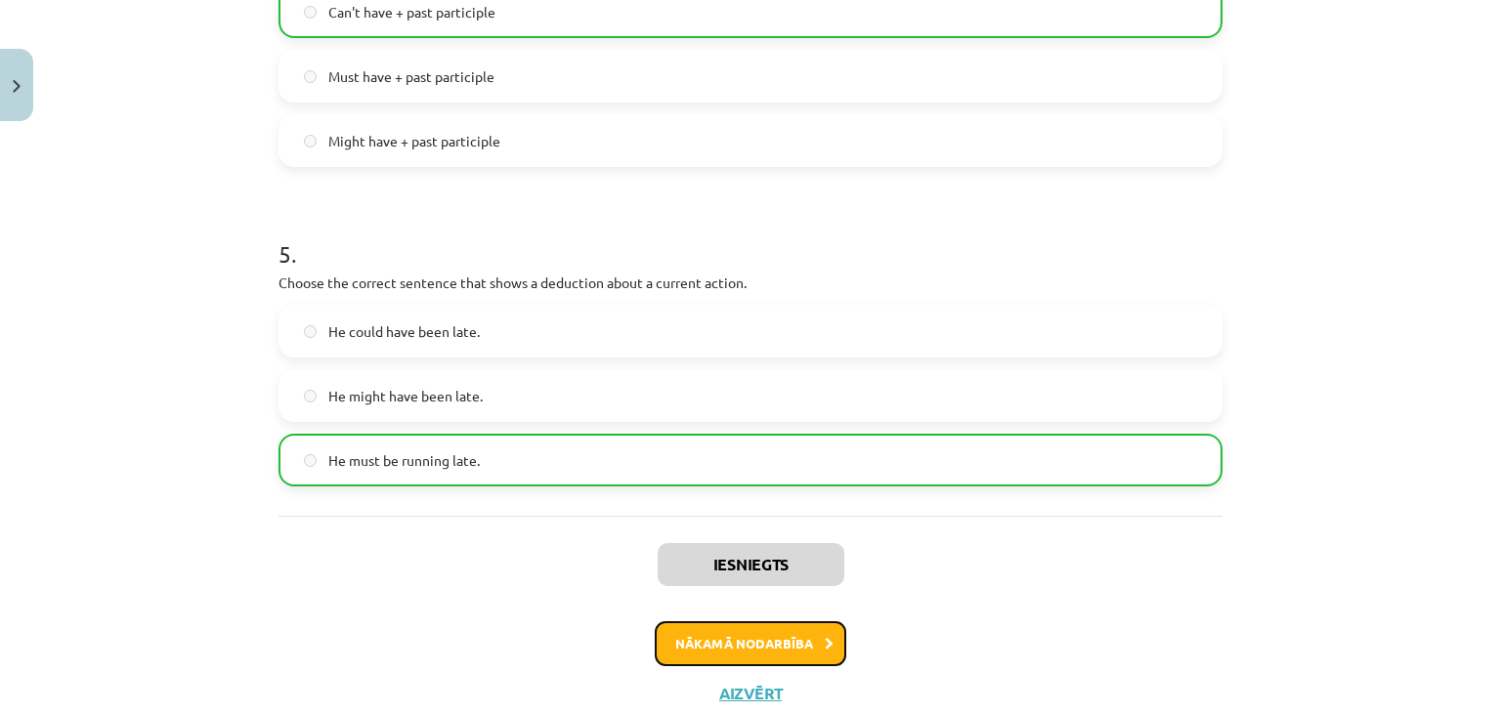
click at [738, 657] on button "Nākamā nodarbība" at bounding box center [751, 643] width 192 height 45
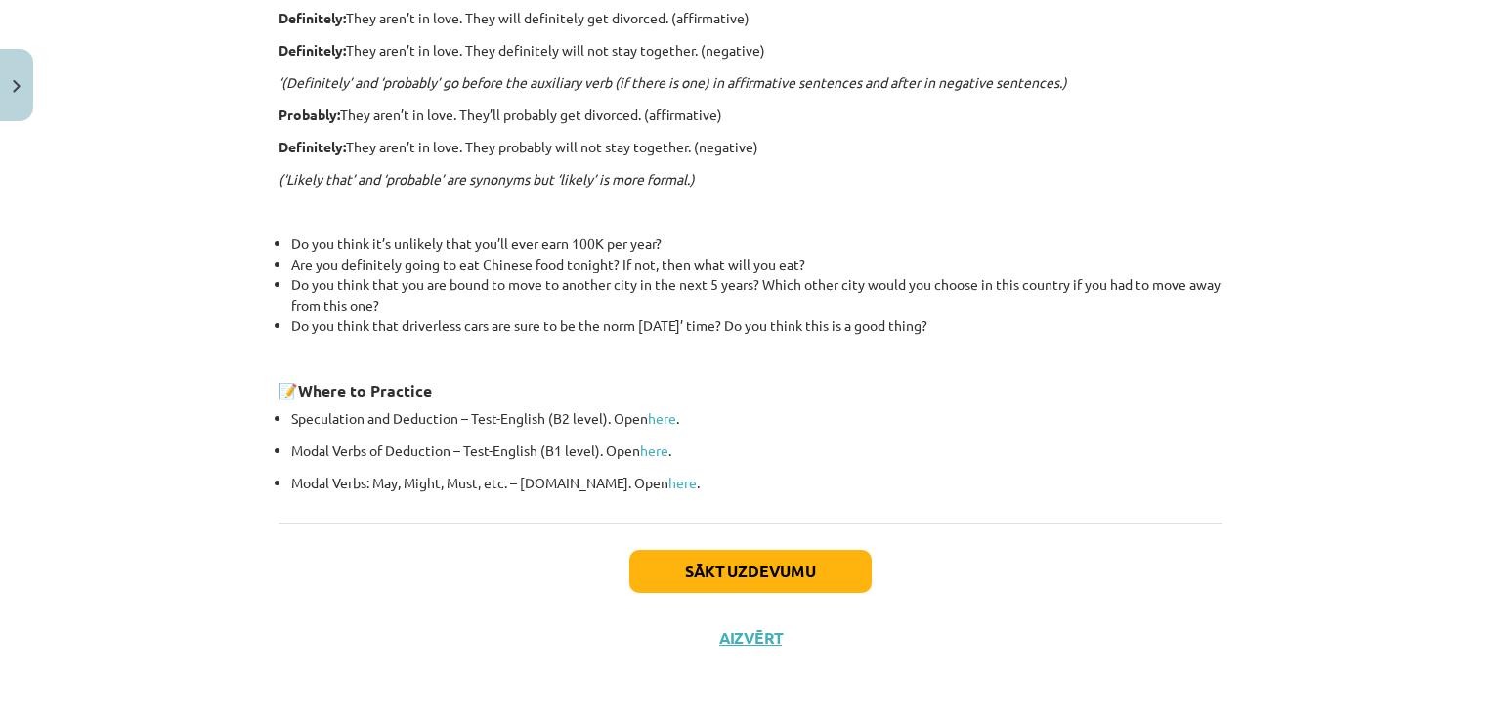
scroll to position [630, 0]
click at [768, 578] on button "Sākt uzdevumu" at bounding box center [750, 570] width 242 height 43
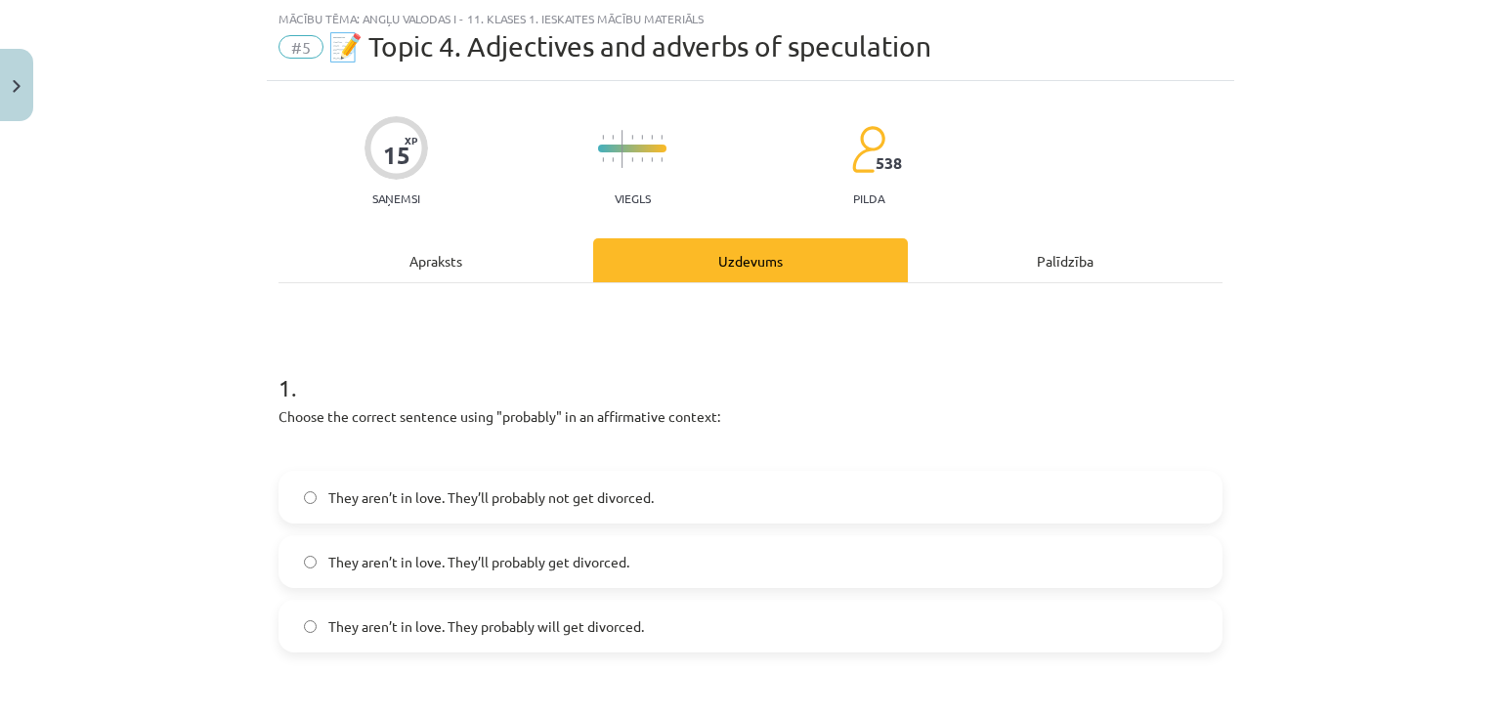
scroll to position [210, 0]
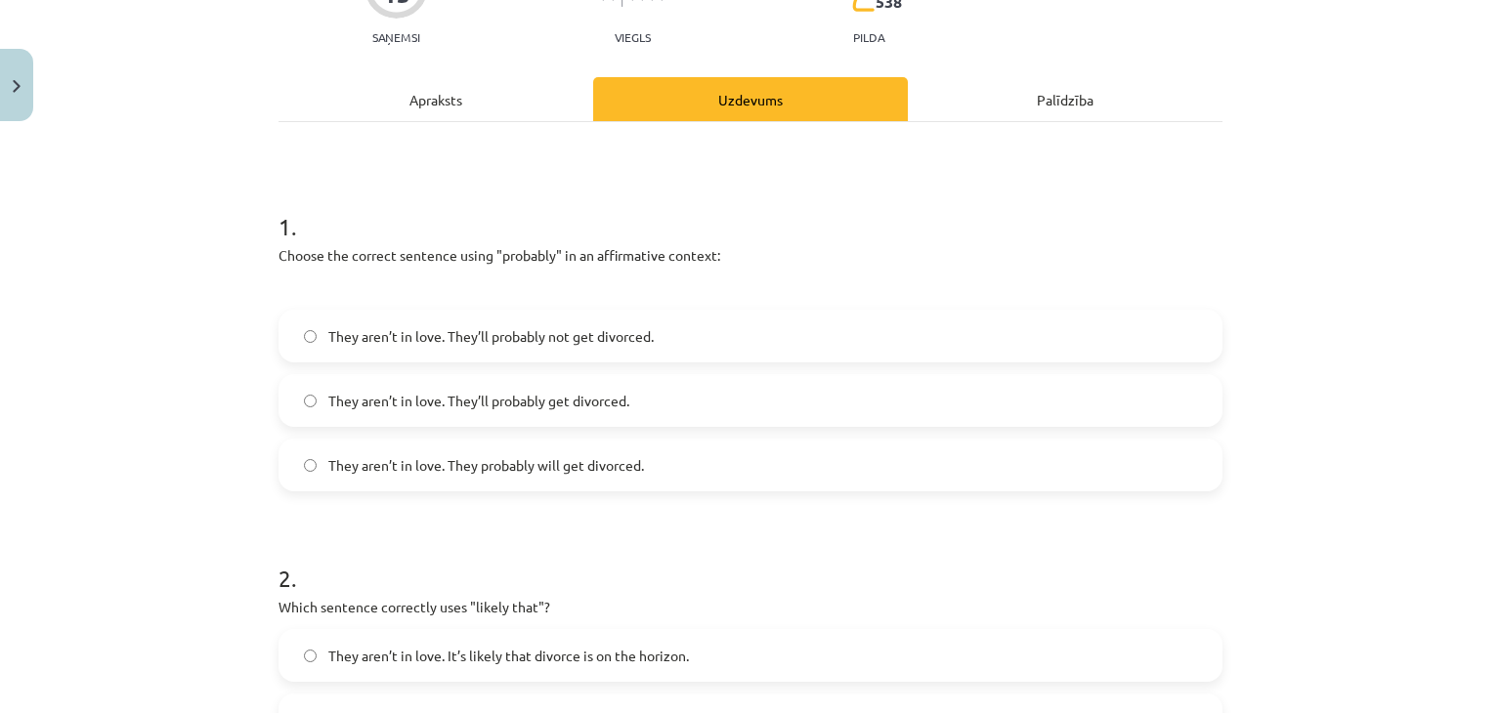
click at [615, 400] on span "They aren’t in love. They’ll probably get divorced." at bounding box center [478, 401] width 301 height 21
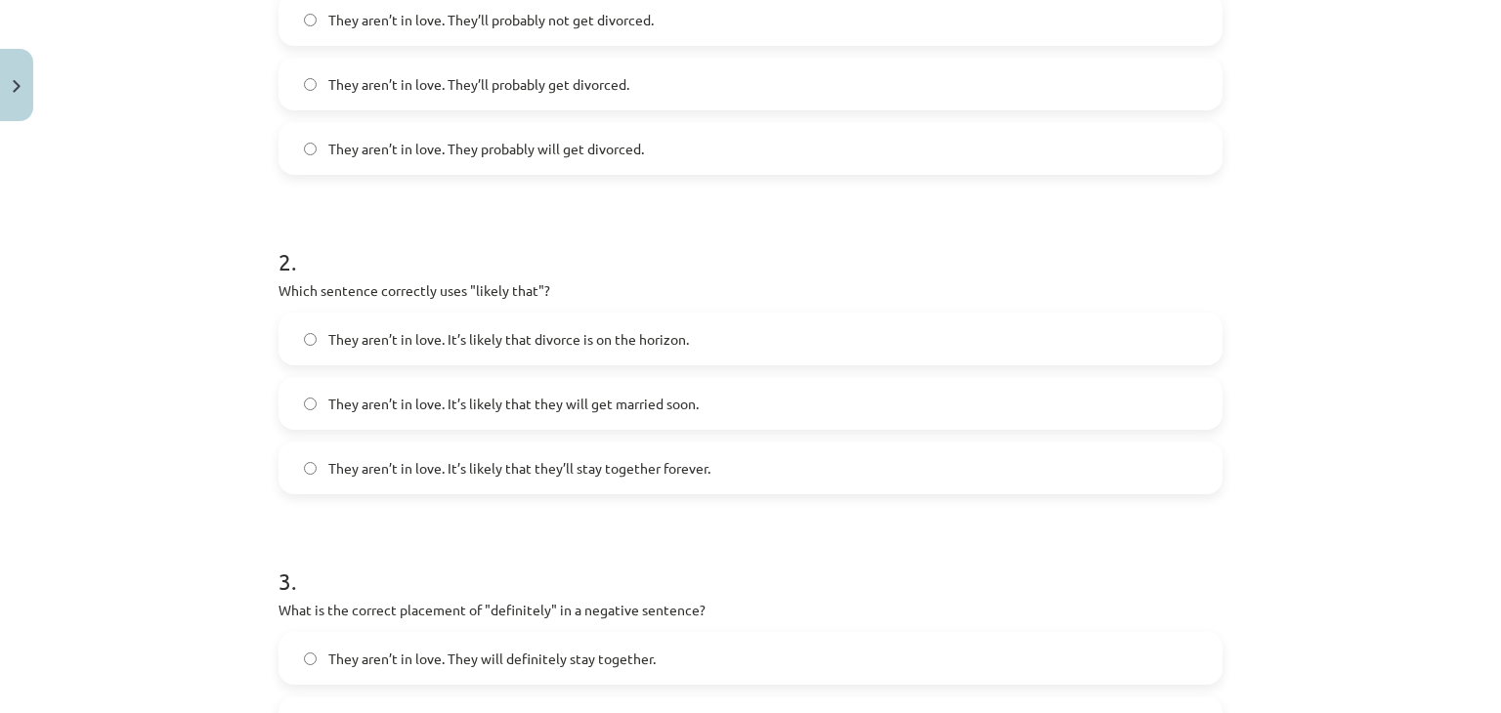
scroll to position [531, 0]
click at [637, 331] on span "They aren’t in love. It’s likely that divorce is on the horizon." at bounding box center [508, 335] width 361 height 21
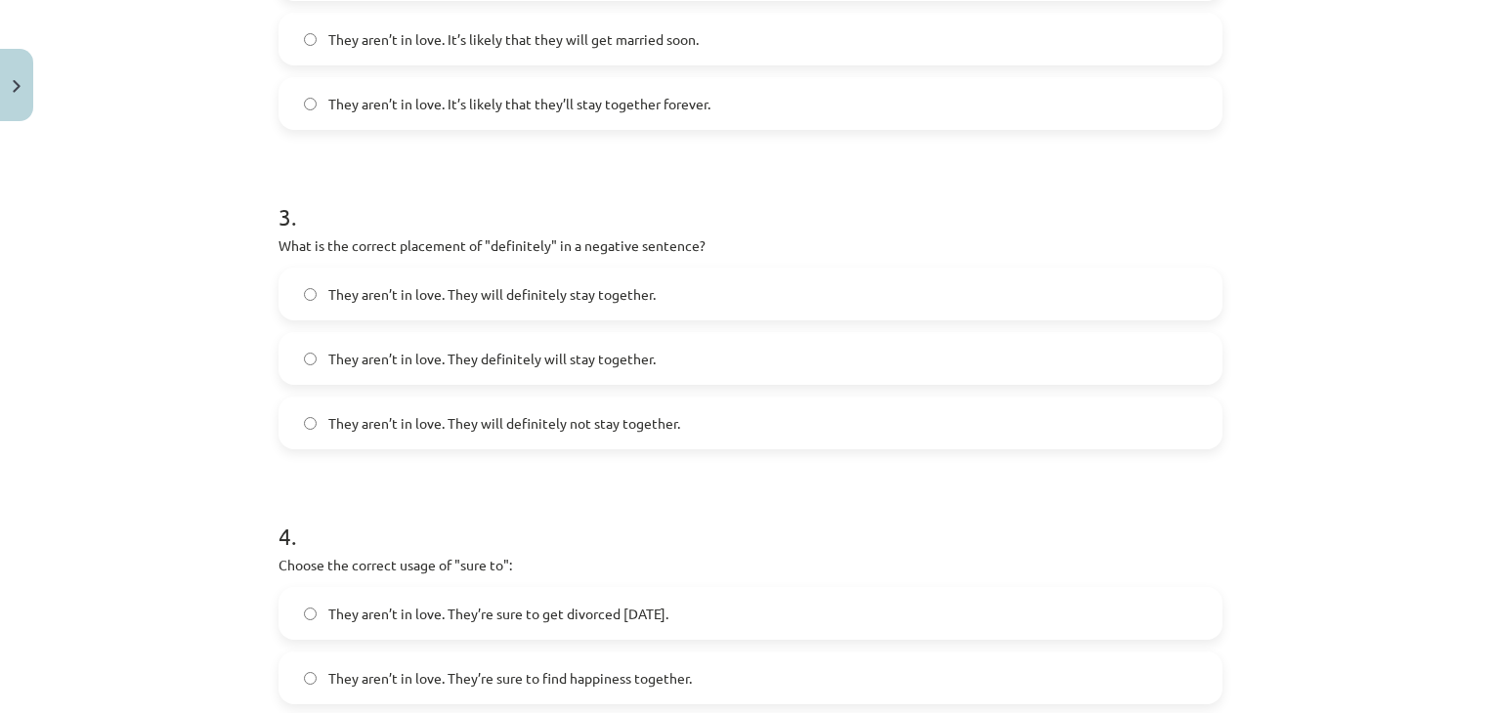
scroll to position [894, 0]
click at [624, 364] on span "They aren’t in love. They definitely will stay together." at bounding box center [491, 356] width 327 height 21
click at [586, 431] on label "They aren’t in love. They will definitely not stay together." at bounding box center [750, 420] width 940 height 49
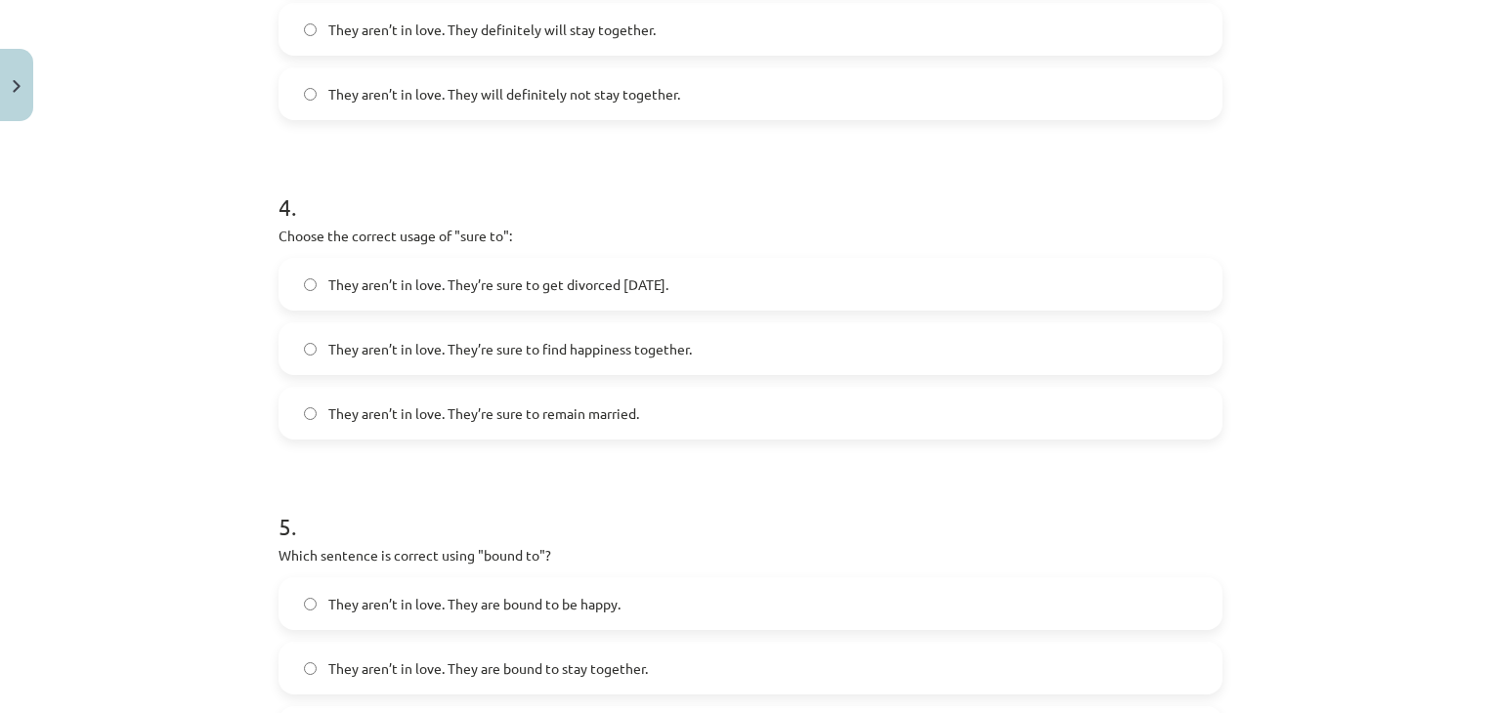
scroll to position [1222, 0]
click at [653, 286] on span "They aren’t in love. They’re sure to get divorced [DATE]." at bounding box center [498, 283] width 340 height 21
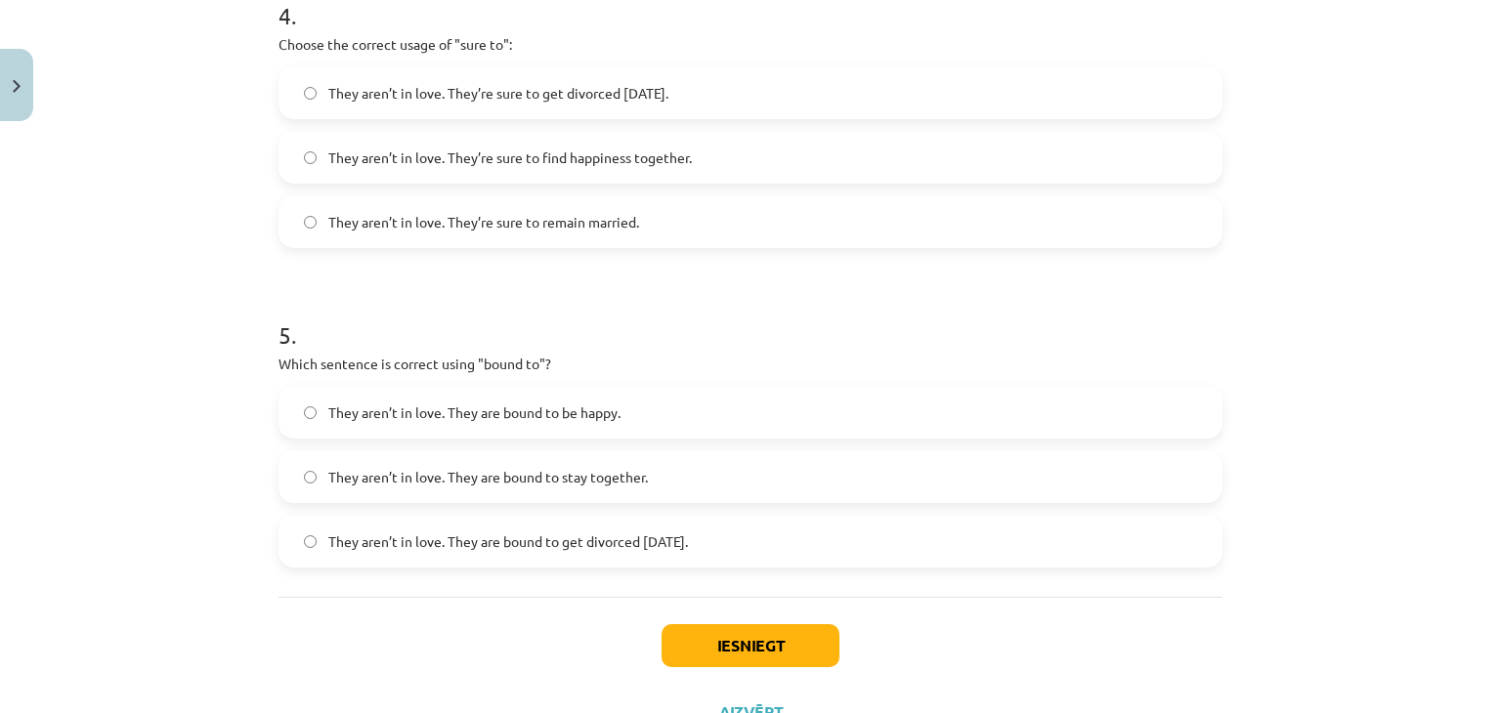
scroll to position [1476, 0]
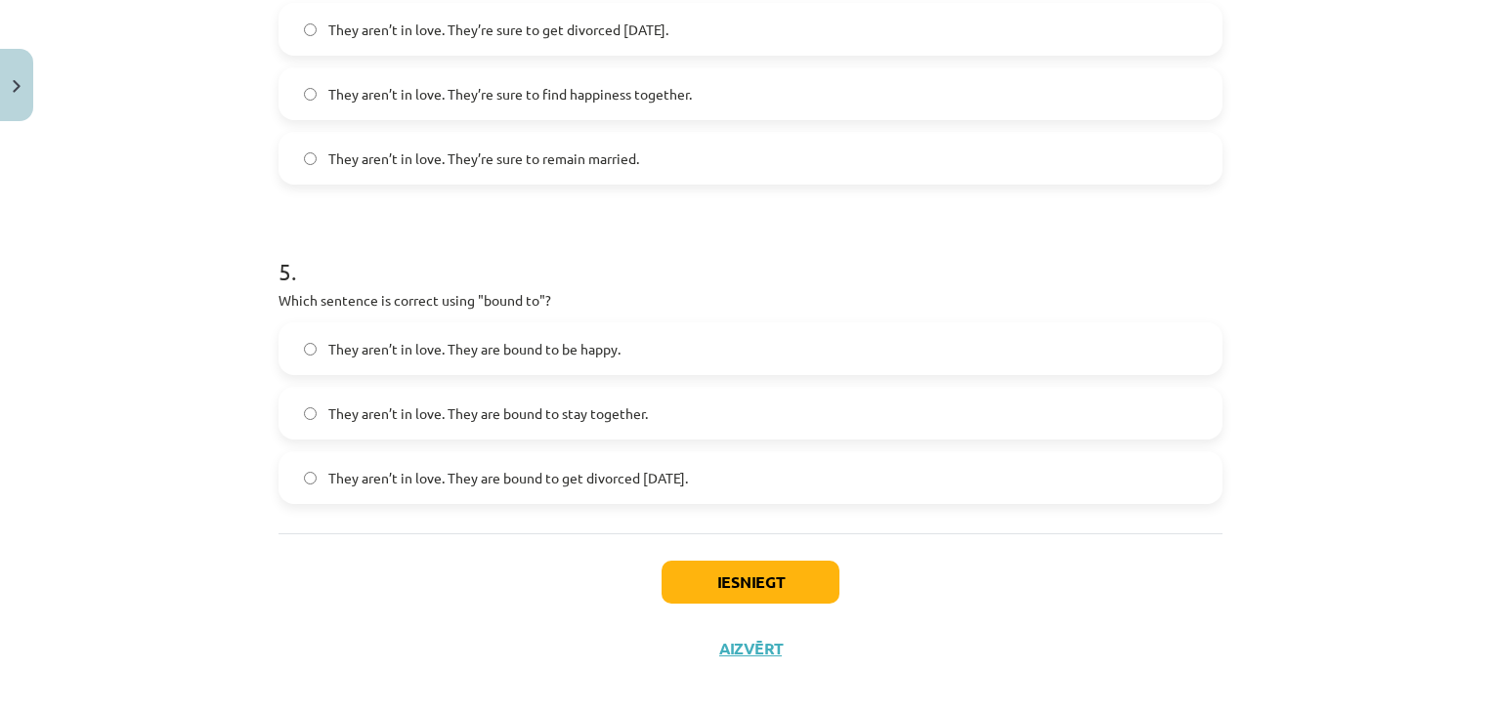
click at [602, 475] on span "They aren’t in love. They are bound to get divorced [DATE]." at bounding box center [508, 478] width 360 height 21
click at [752, 592] on button "Iesniegt" at bounding box center [751, 582] width 178 height 43
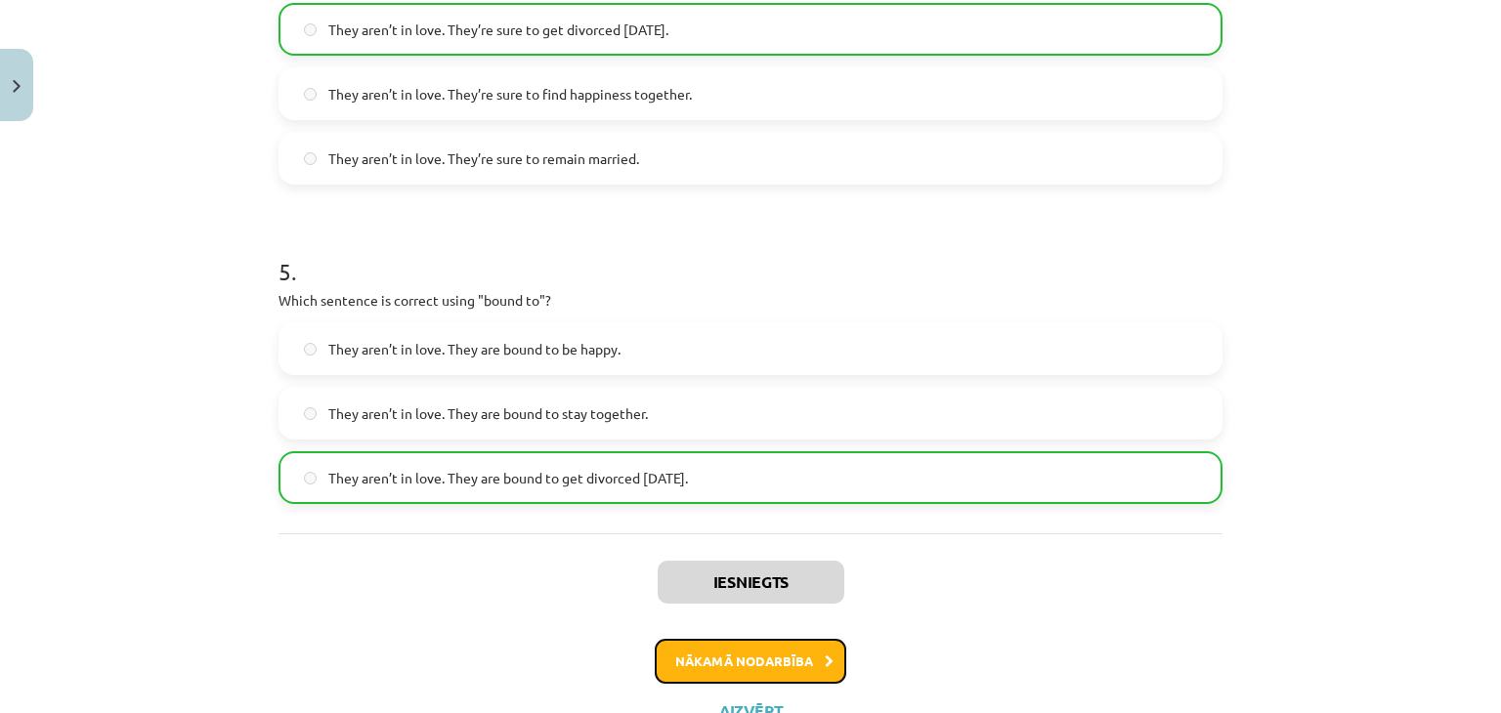
click at [766, 654] on button "Nākamā nodarbība" at bounding box center [751, 661] width 192 height 45
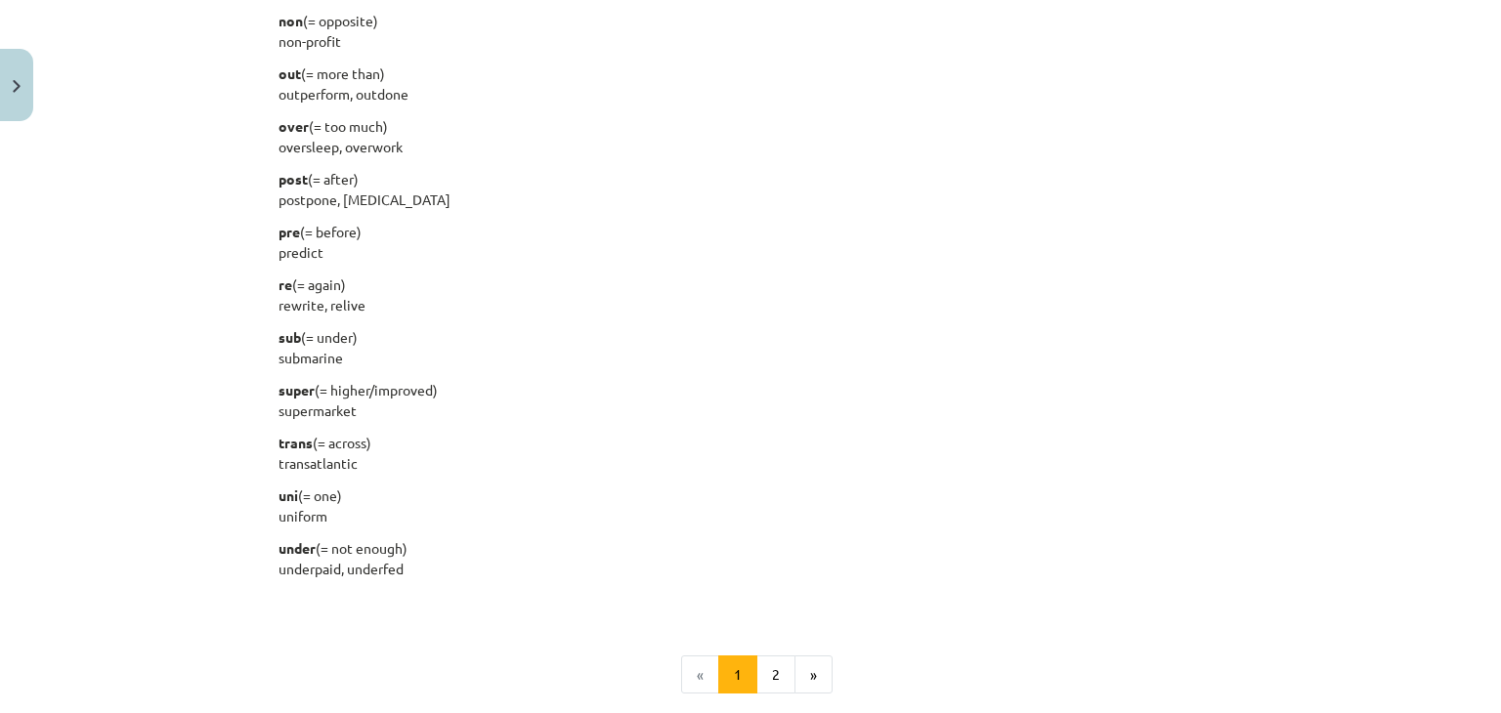
scroll to position [2477, 0]
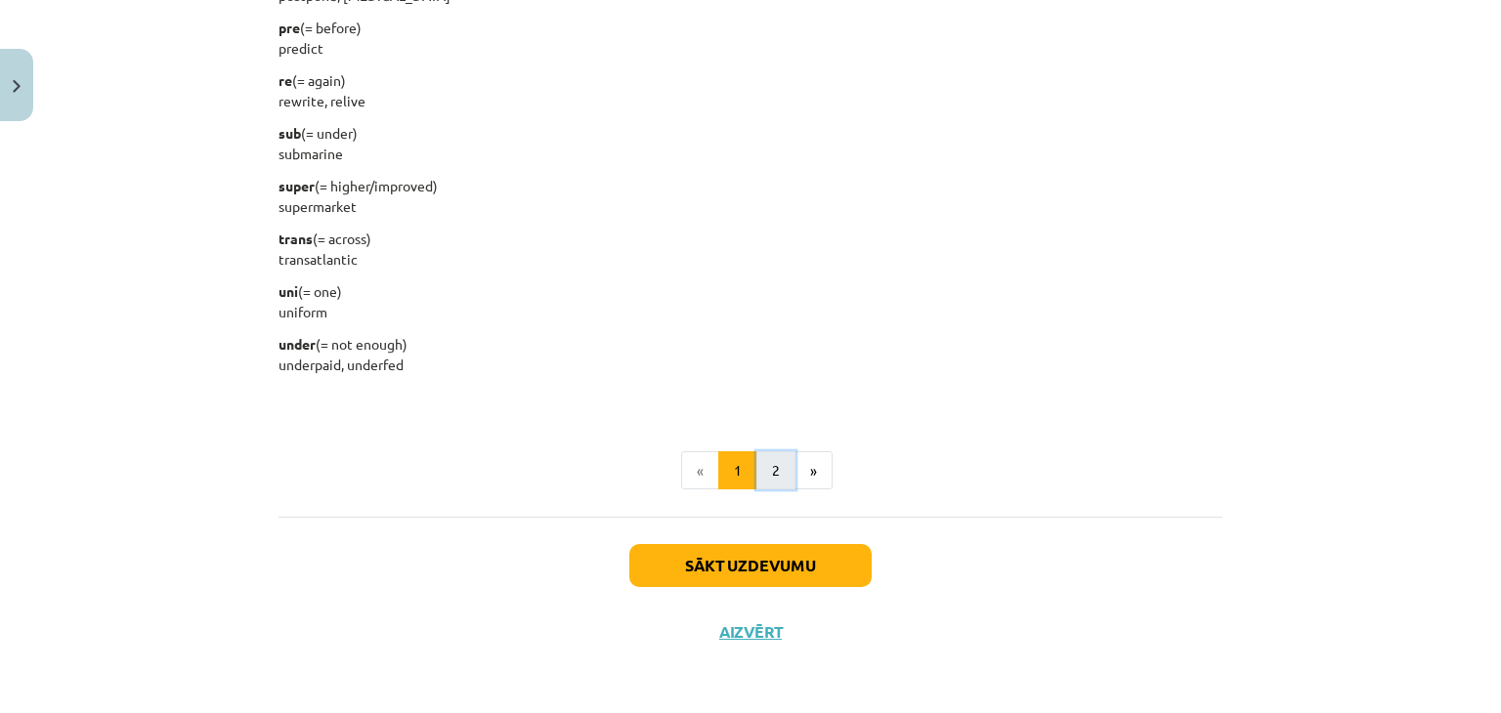
click at [777, 470] on button "2" at bounding box center [775, 470] width 39 height 39
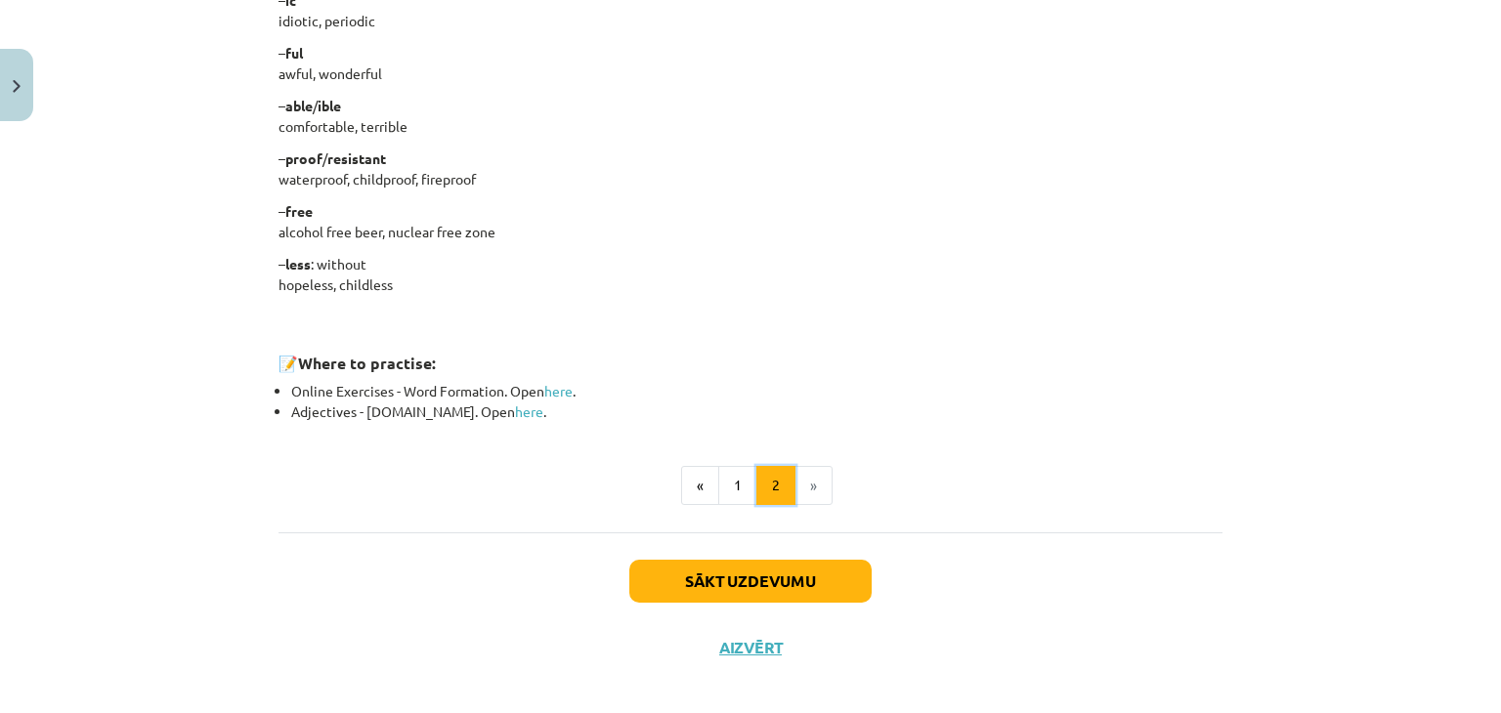
scroll to position [1678, 0]
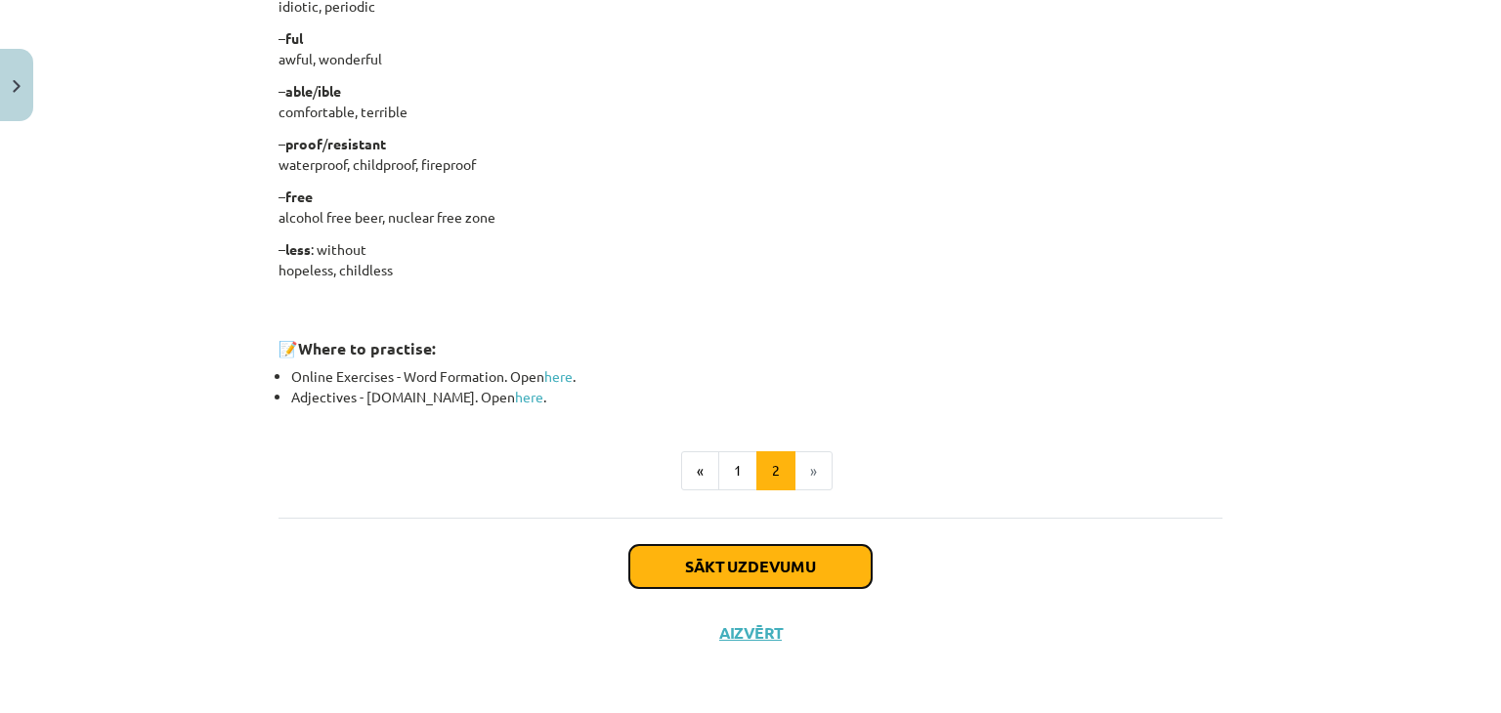
click at [764, 564] on button "Sākt uzdevumu" at bounding box center [750, 566] width 242 height 43
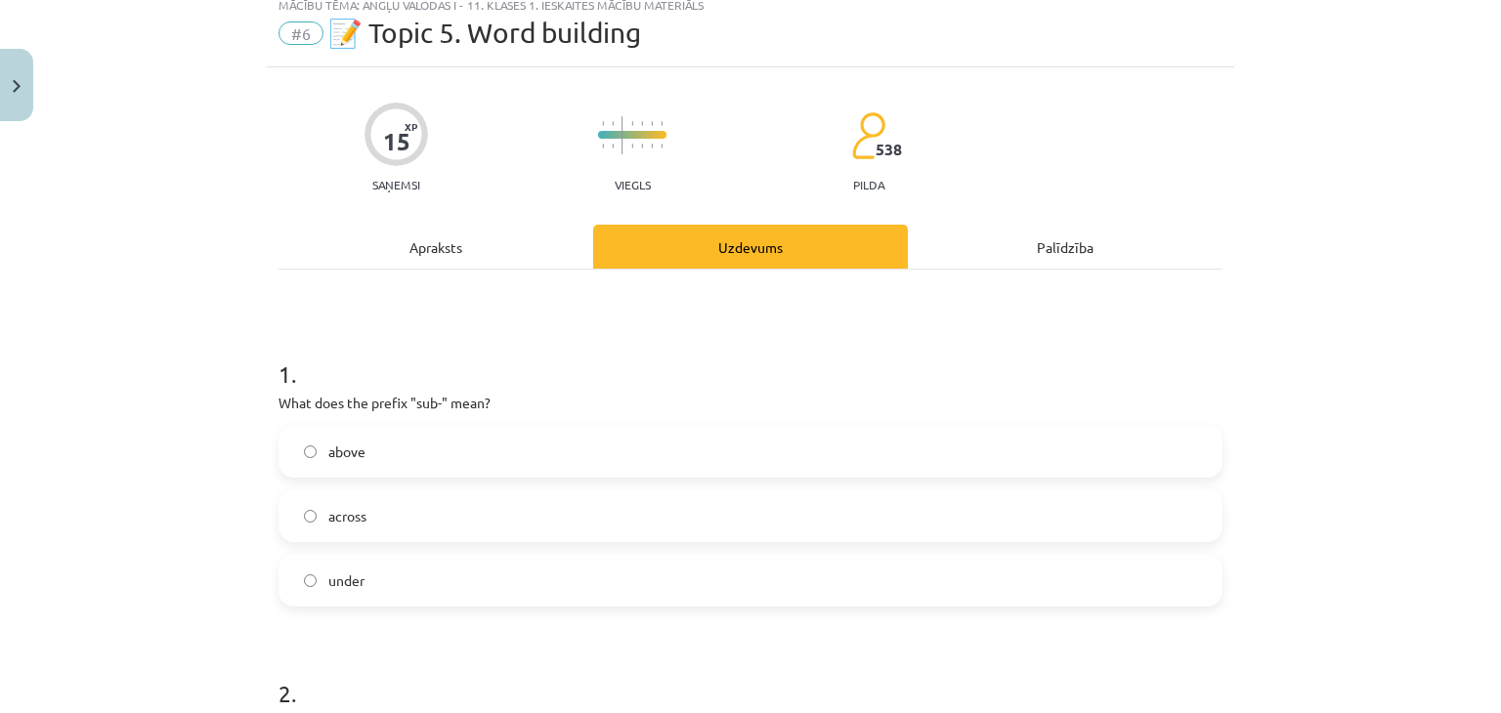
scroll to position [49, 0]
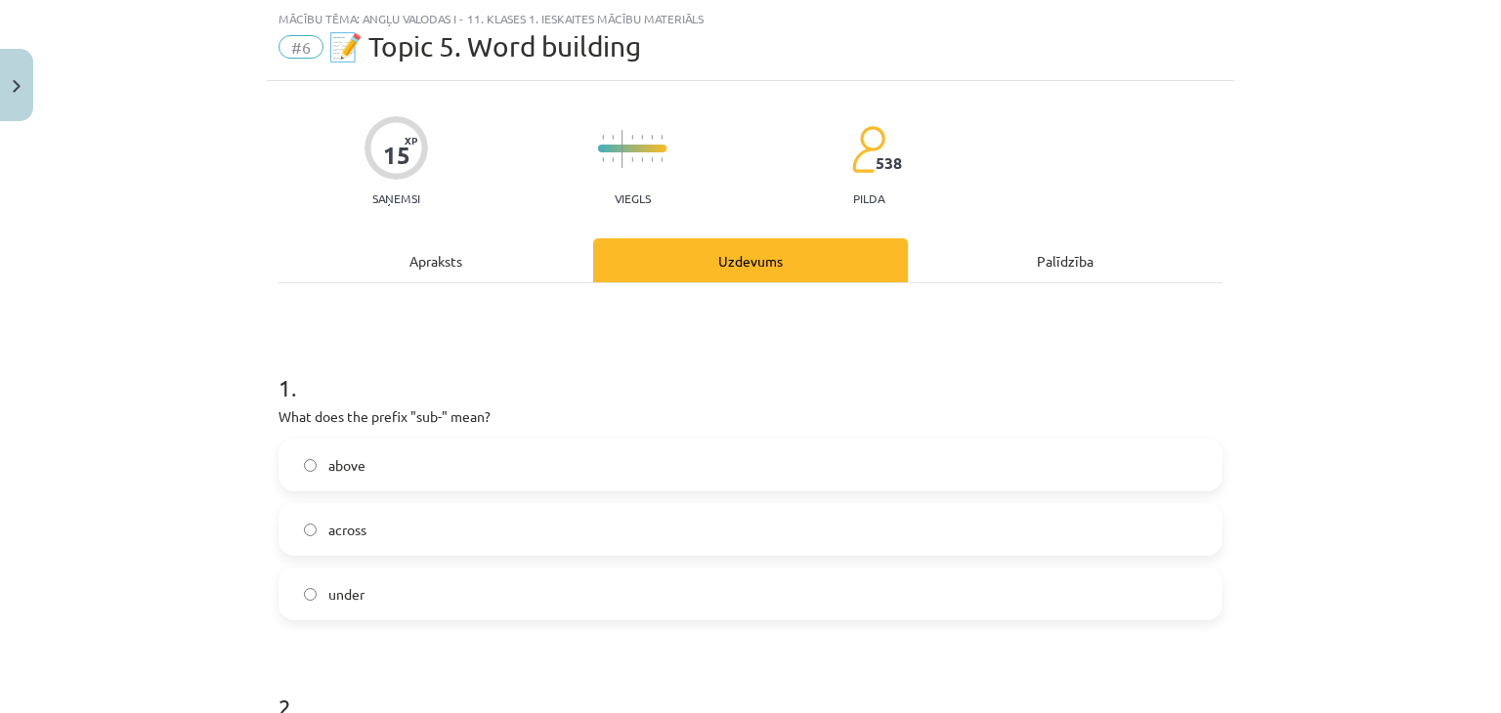
click at [435, 248] on div "Apraksts" at bounding box center [435, 260] width 315 height 44
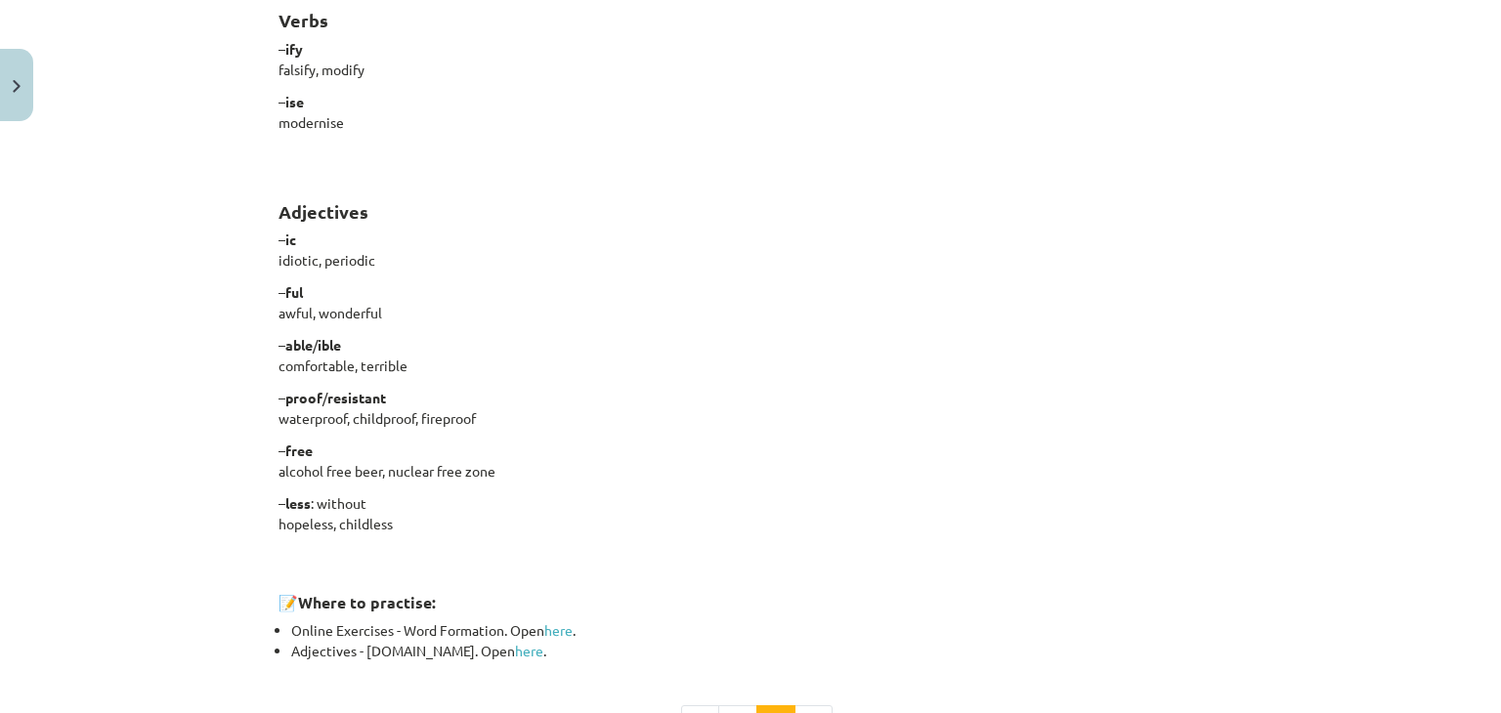
scroll to position [1627, 0]
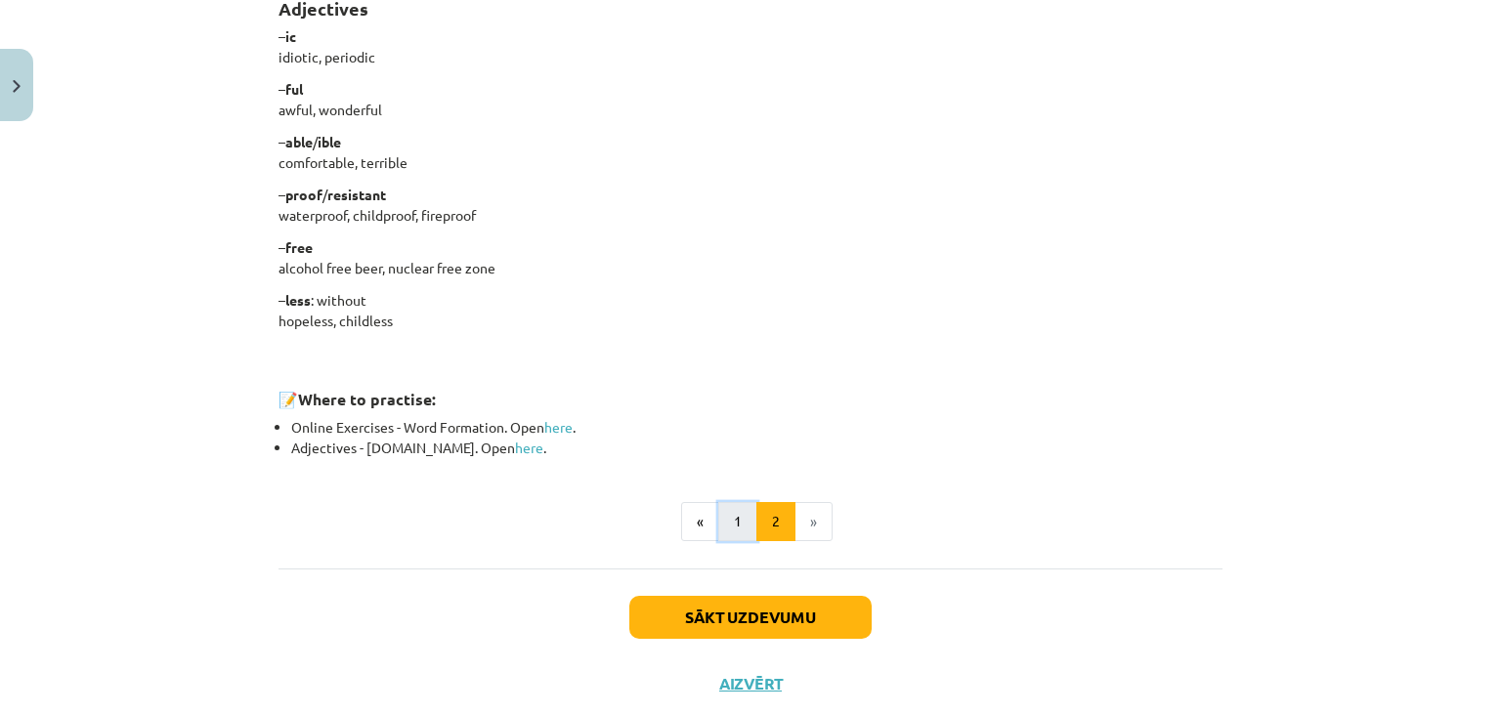
click at [737, 509] on button "1" at bounding box center [737, 521] width 39 height 39
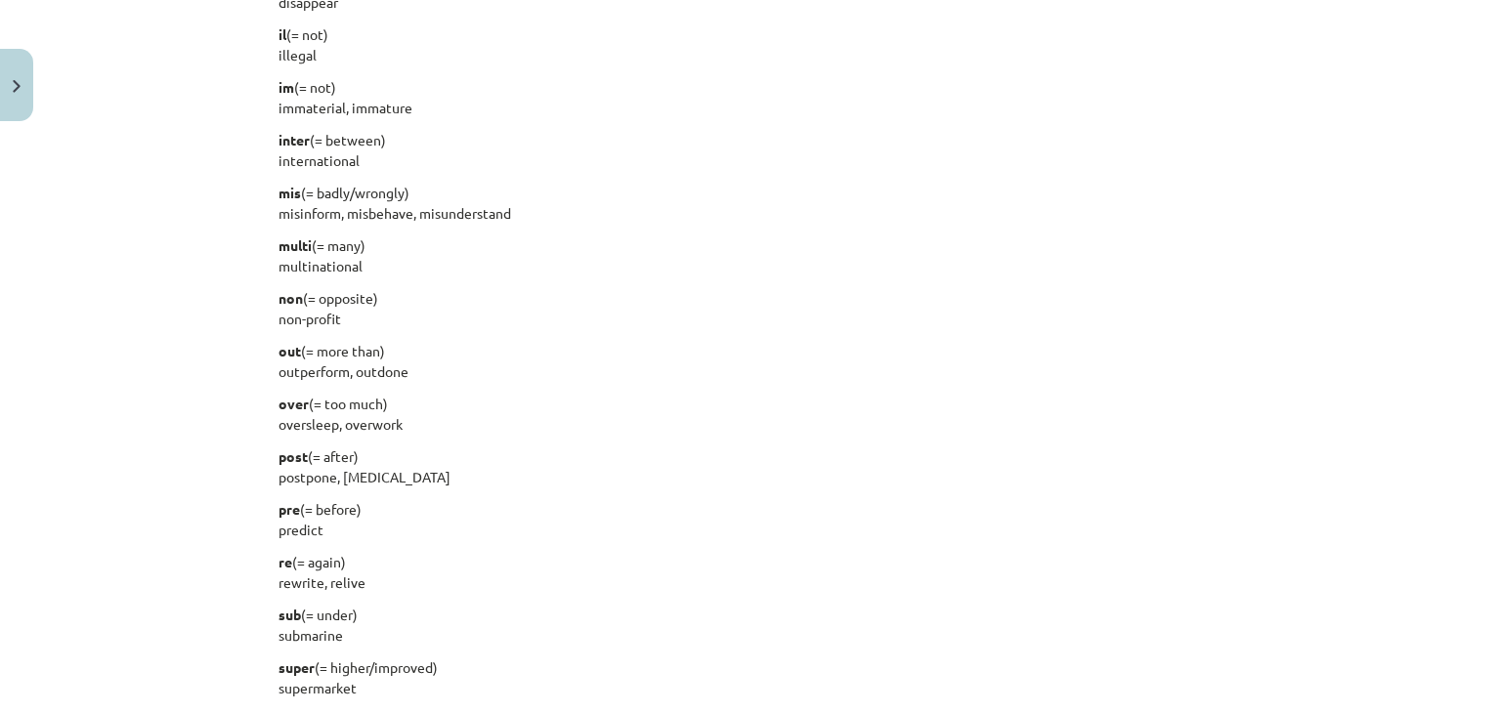
scroll to position [2475, 0]
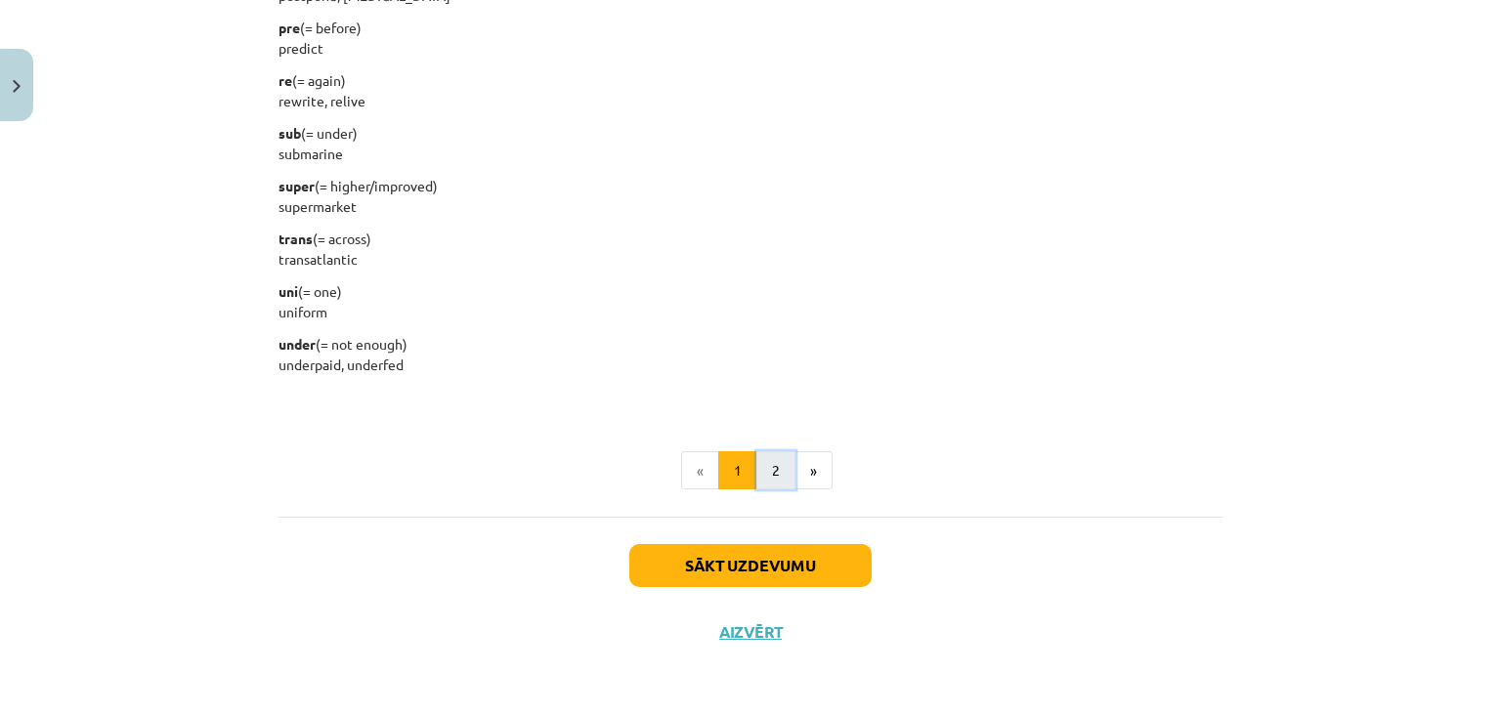
click at [777, 467] on button "2" at bounding box center [775, 470] width 39 height 39
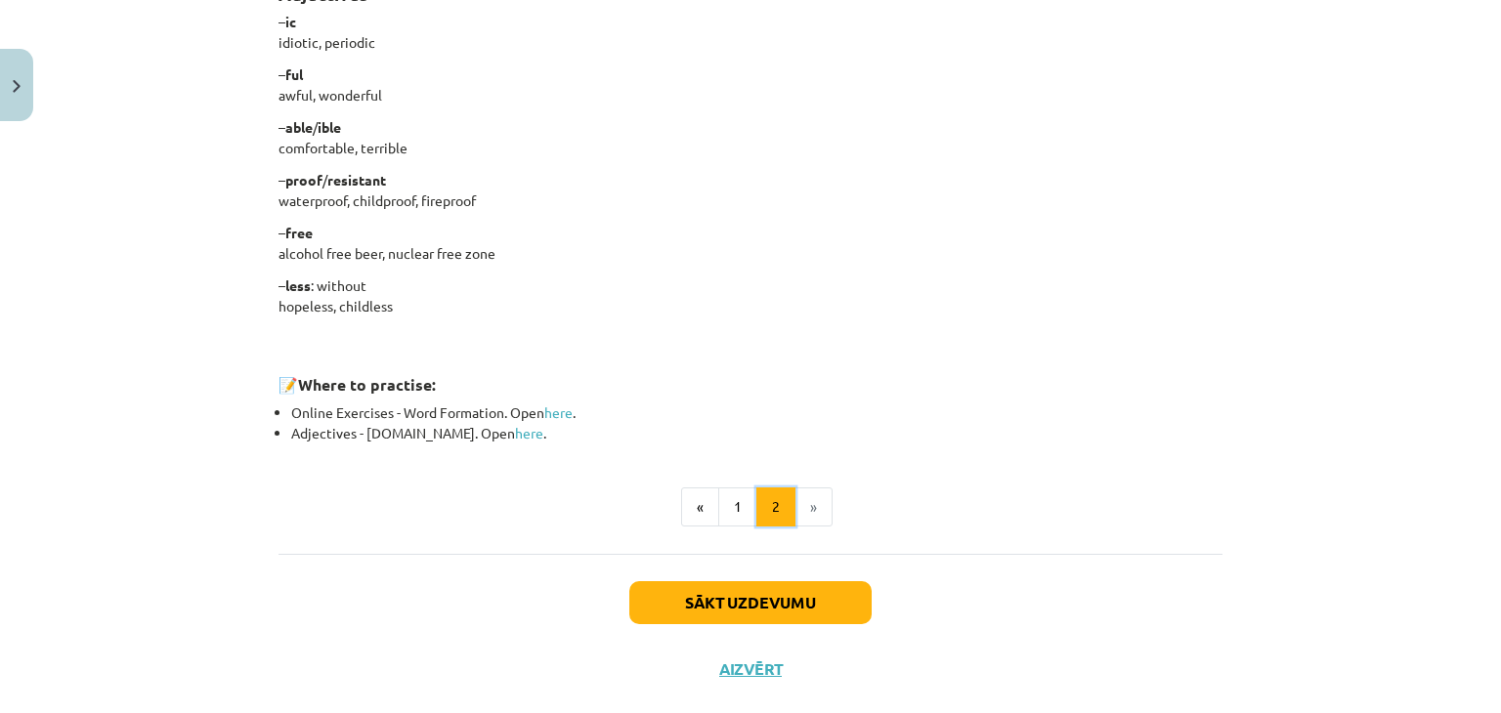
scroll to position [1643, 0]
click at [745, 598] on button "Sākt uzdevumu" at bounding box center [750, 601] width 242 height 43
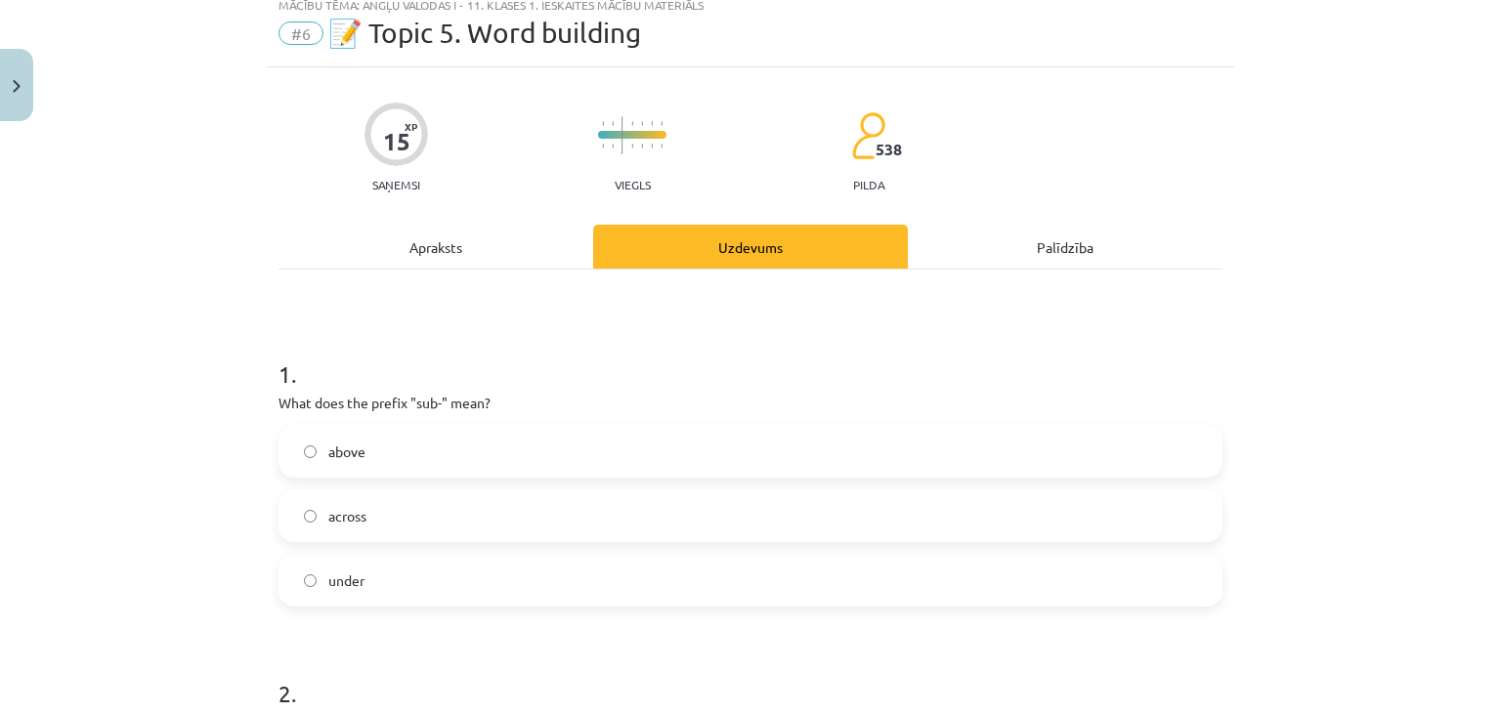
scroll to position [49, 0]
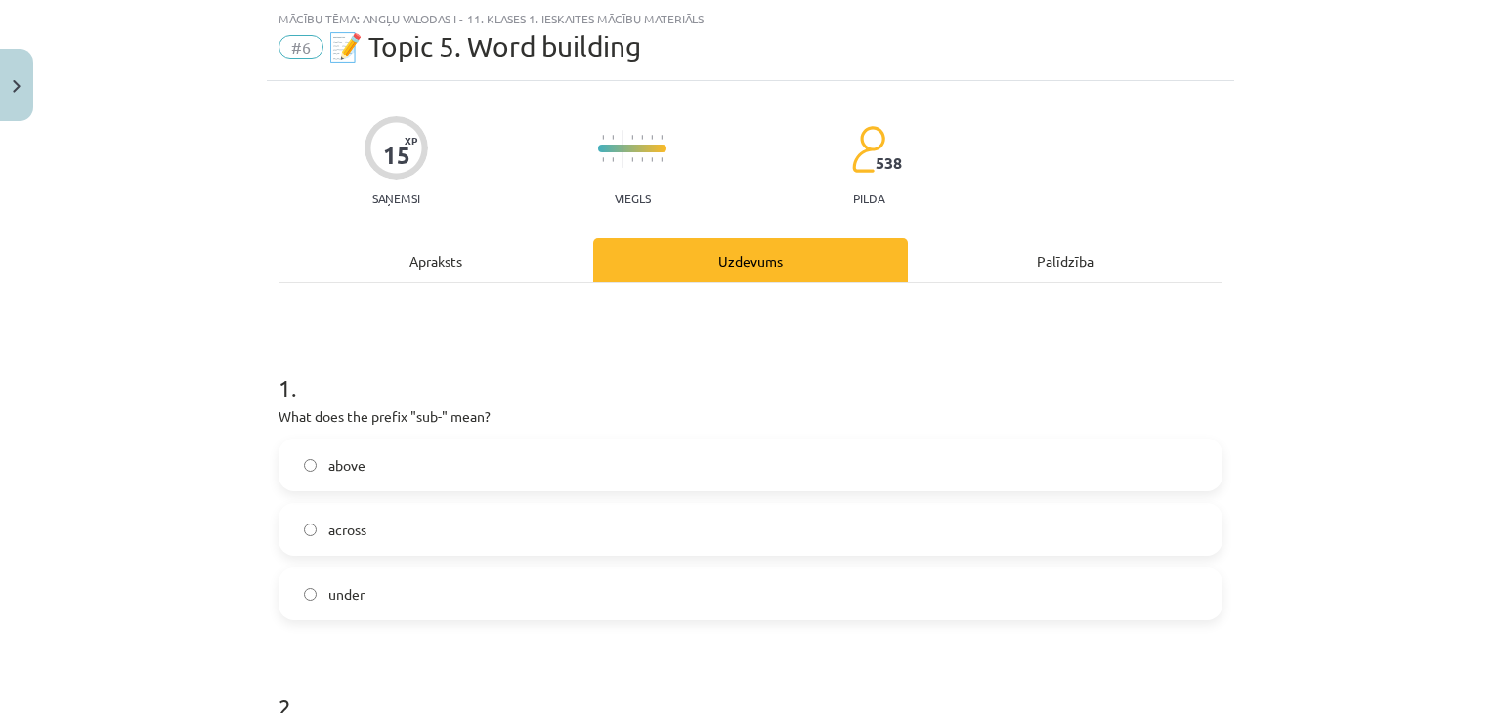
click at [715, 462] on label "above" at bounding box center [750, 465] width 940 height 49
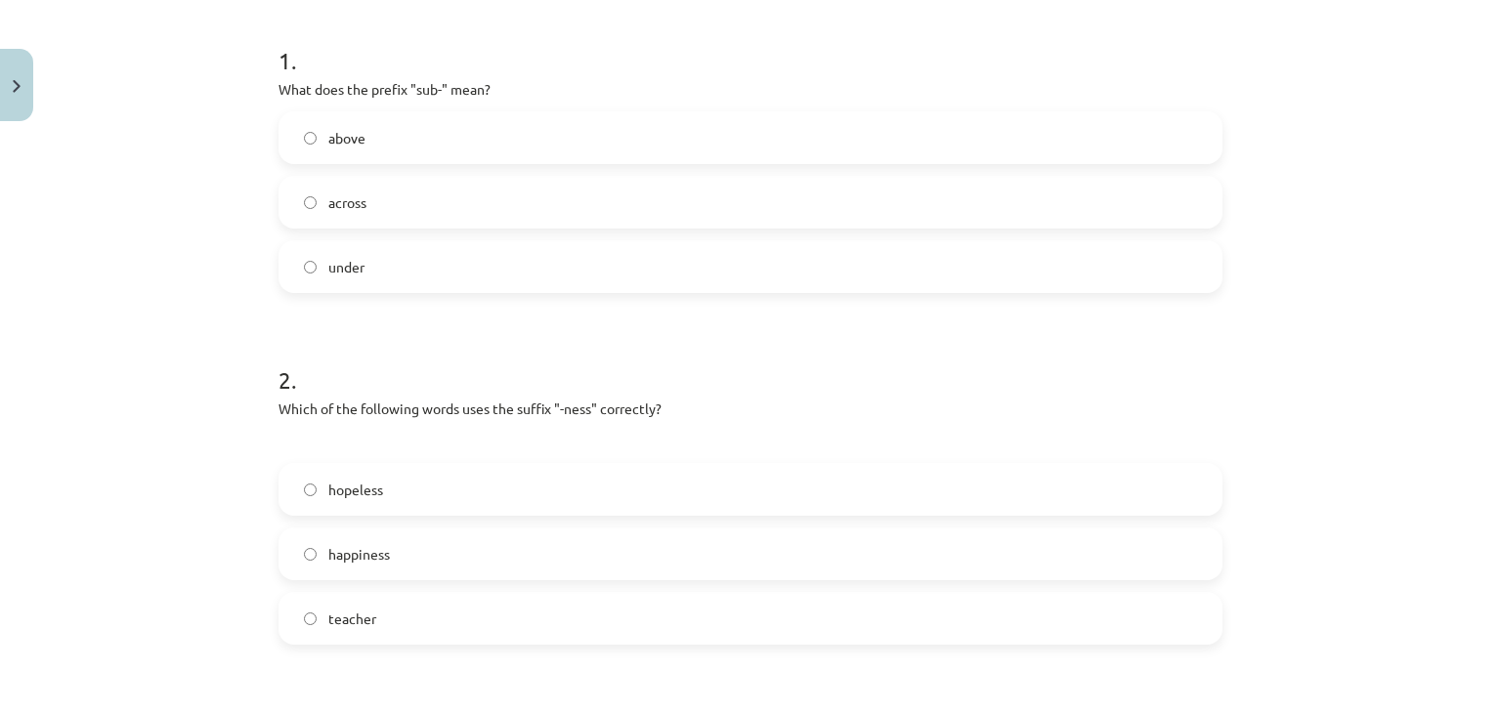
scroll to position [377, 0]
click at [615, 557] on label "happiness" at bounding box center [750, 553] width 940 height 49
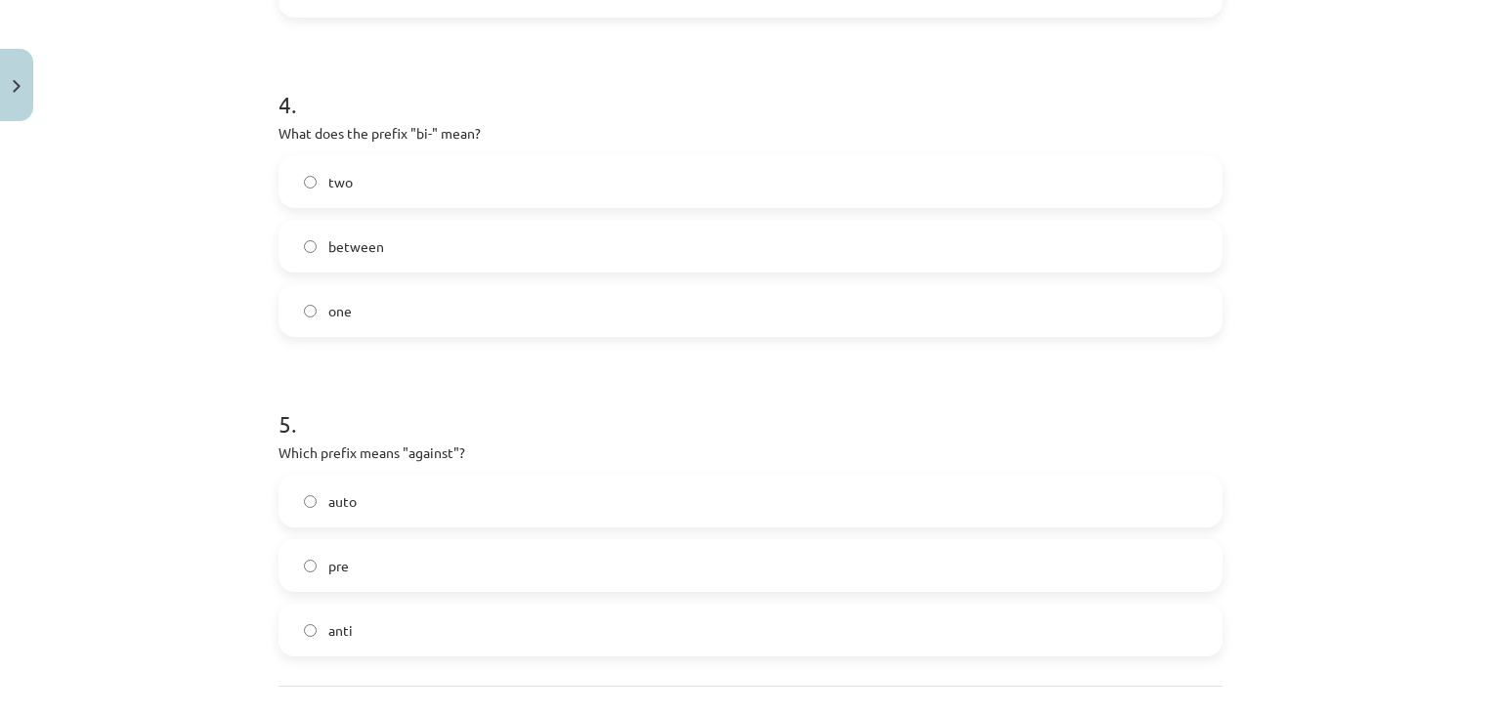
scroll to position [1337, 0]
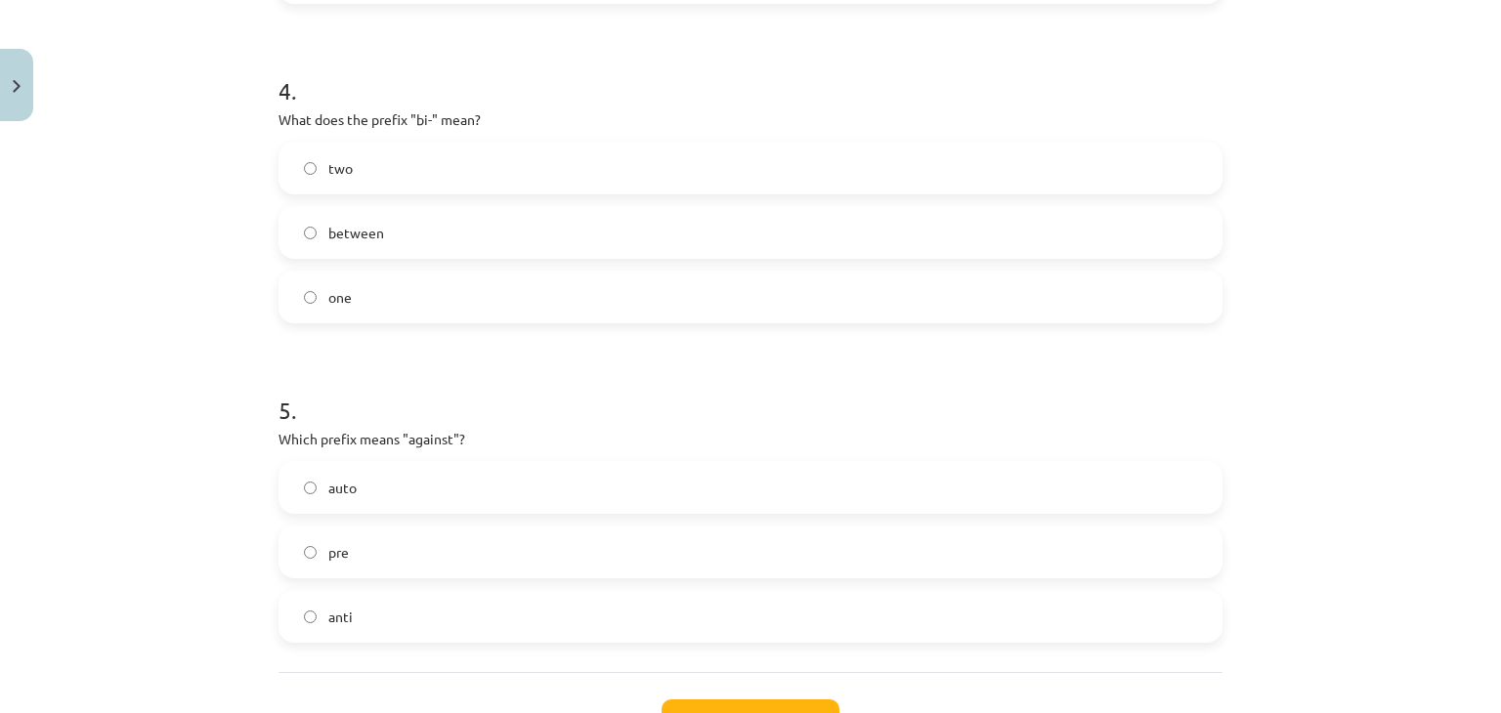
click at [585, 214] on label "between" at bounding box center [750, 232] width 940 height 49
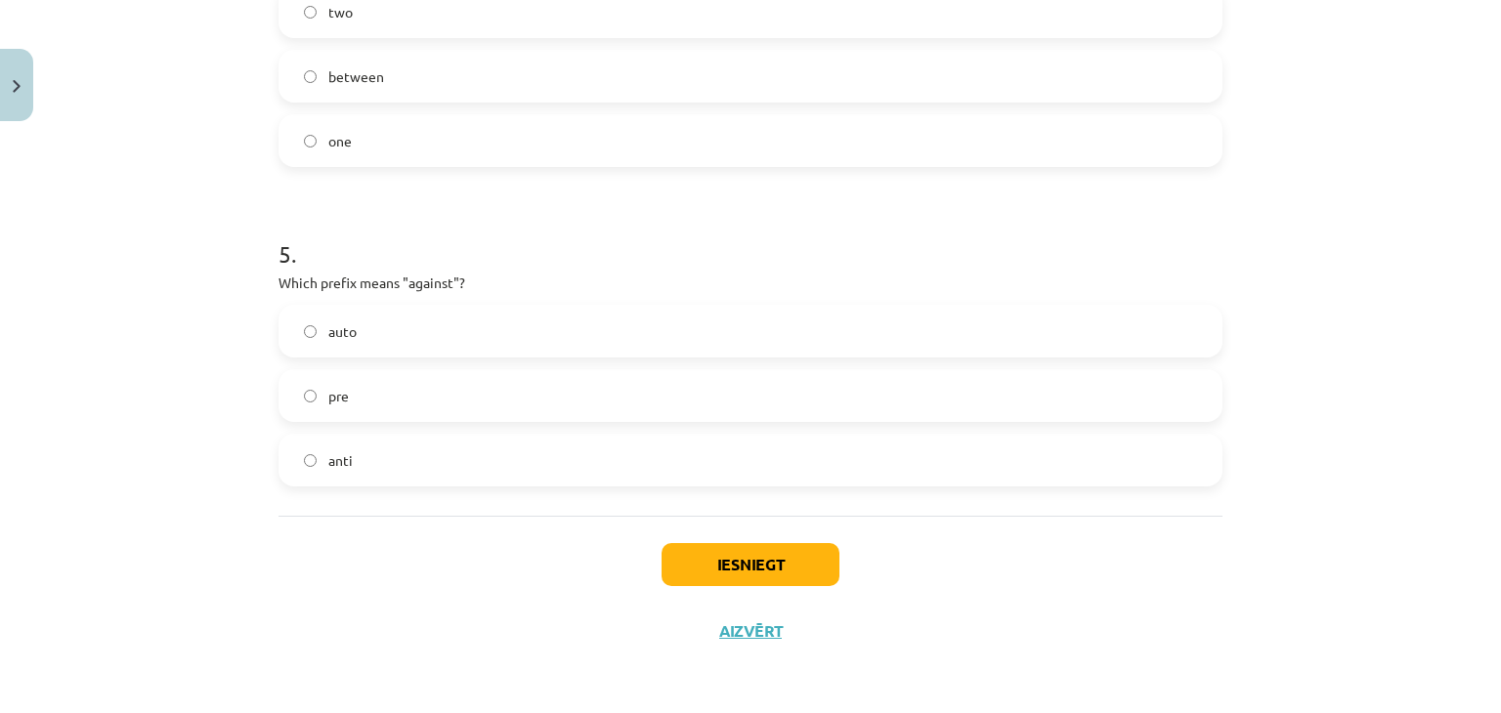
click at [418, 464] on label "anti" at bounding box center [750, 460] width 940 height 49
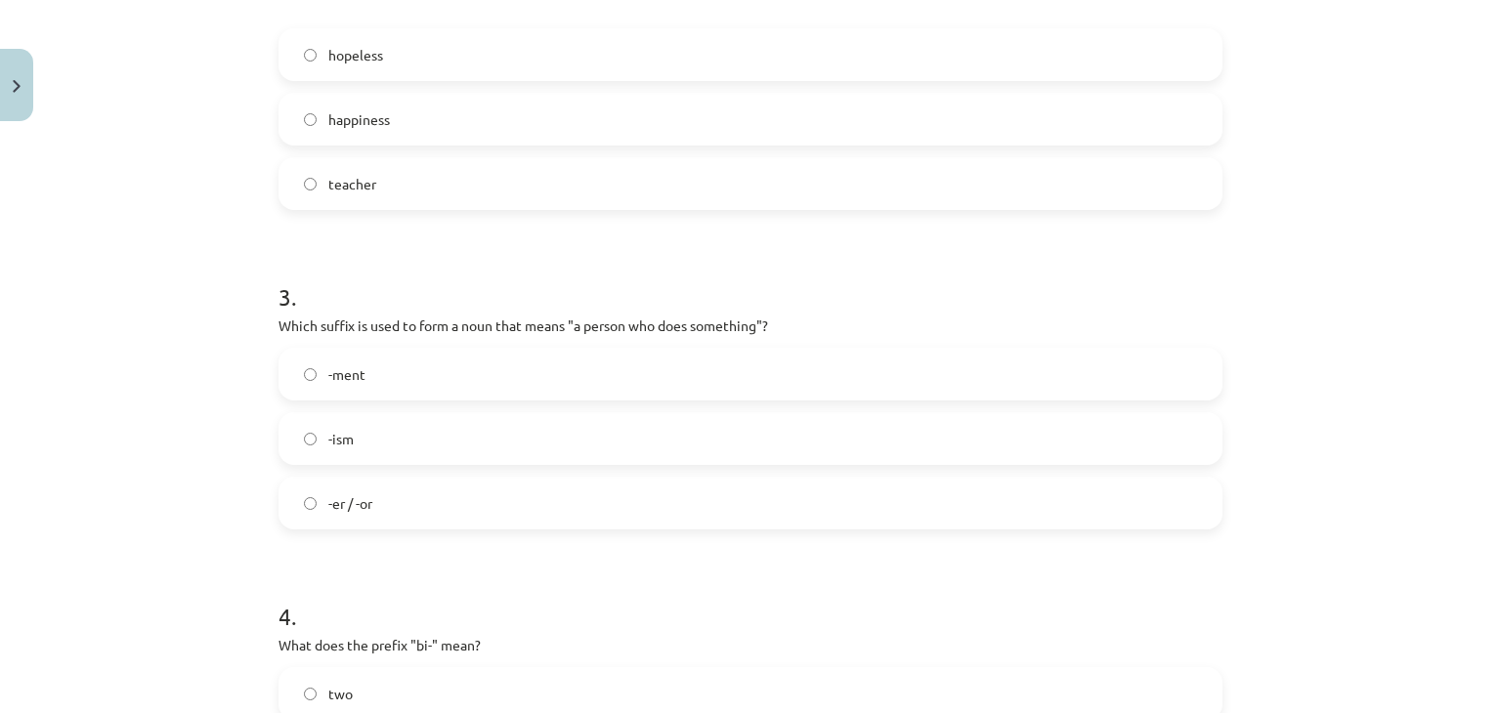
scroll to position [1482, 0]
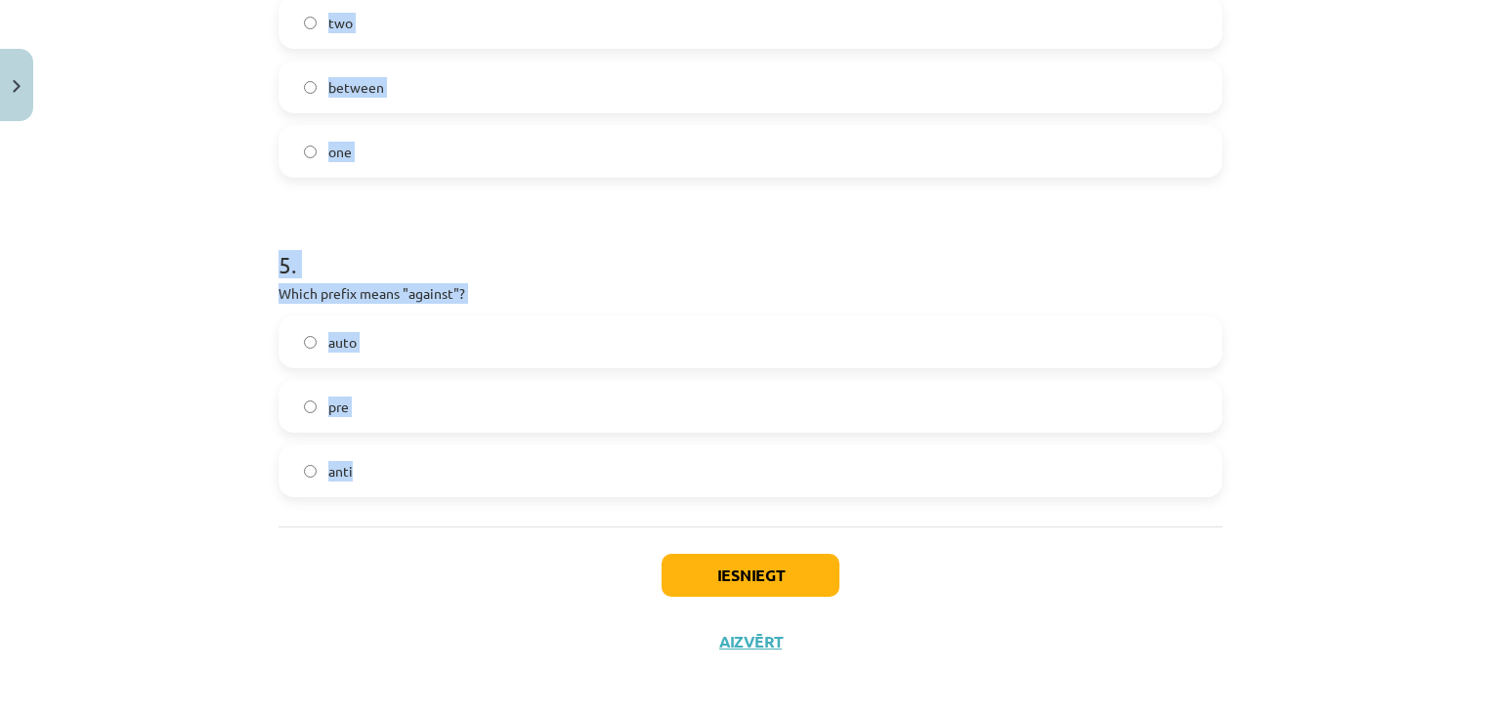
drag, startPoint x: 274, startPoint y: 438, endPoint x: 449, endPoint y: 479, distance: 180.6
copy form "1 . What does the prefix "sub-" mean? above across under 2 . Which of the follo…"
click at [376, 599] on div "Iesniegt Aizvērt" at bounding box center [750, 595] width 944 height 137
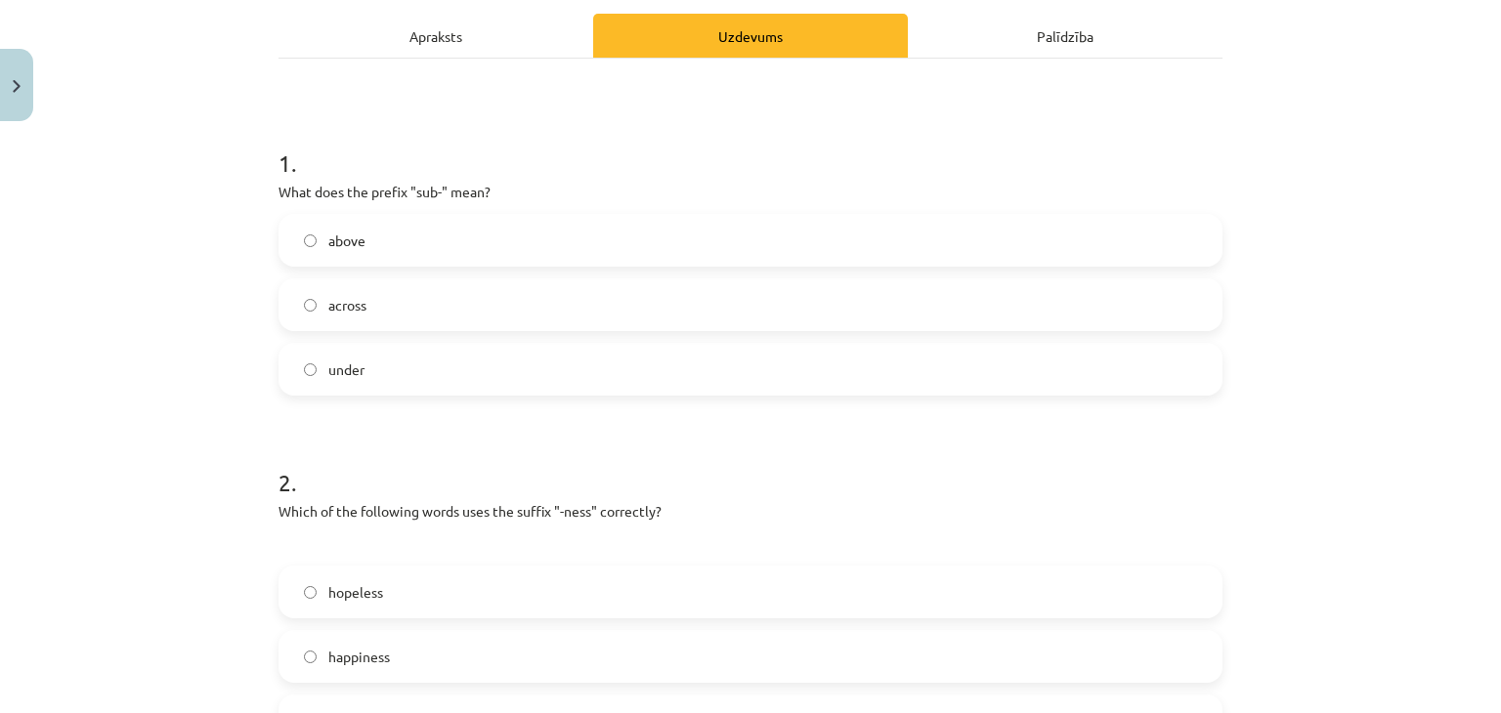
scroll to position [272, 0]
click at [449, 371] on label "under" at bounding box center [750, 371] width 940 height 49
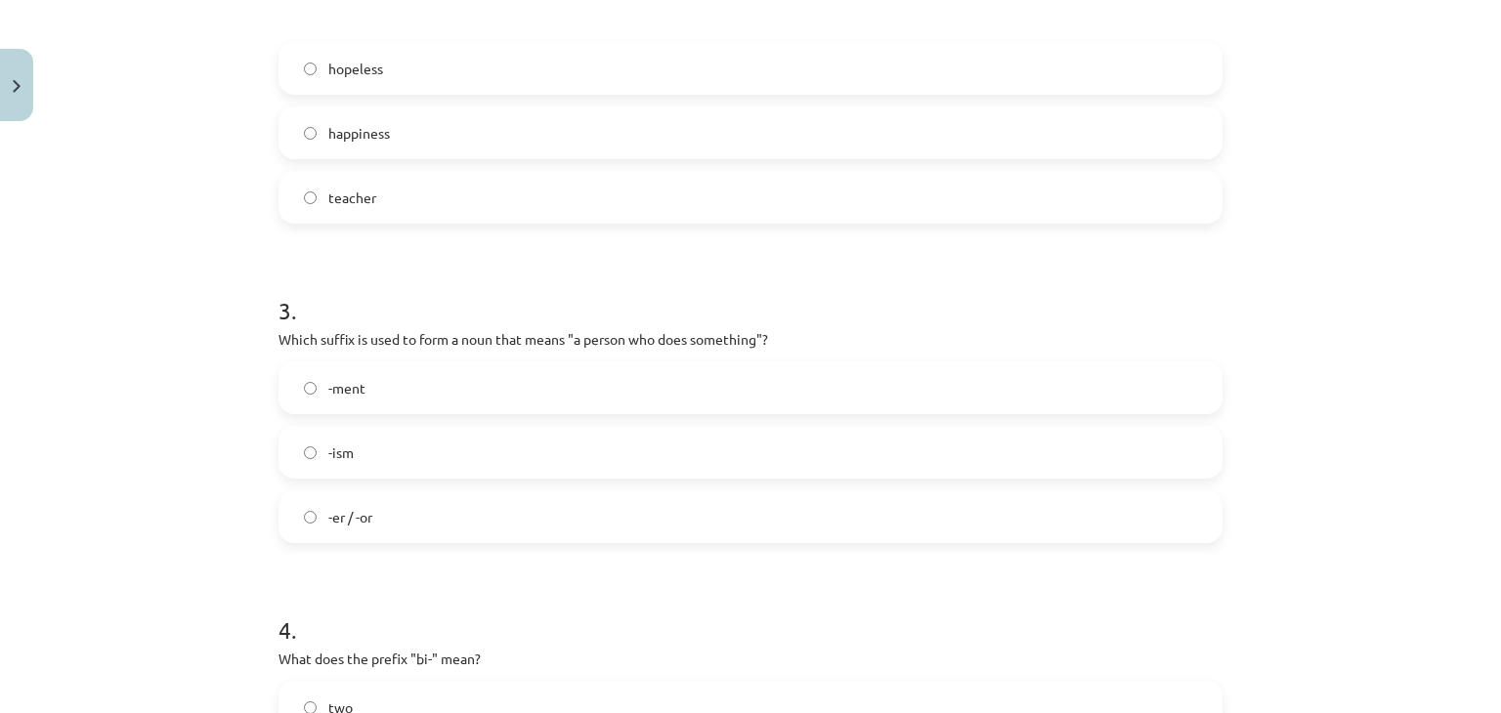
scroll to position [915, 0]
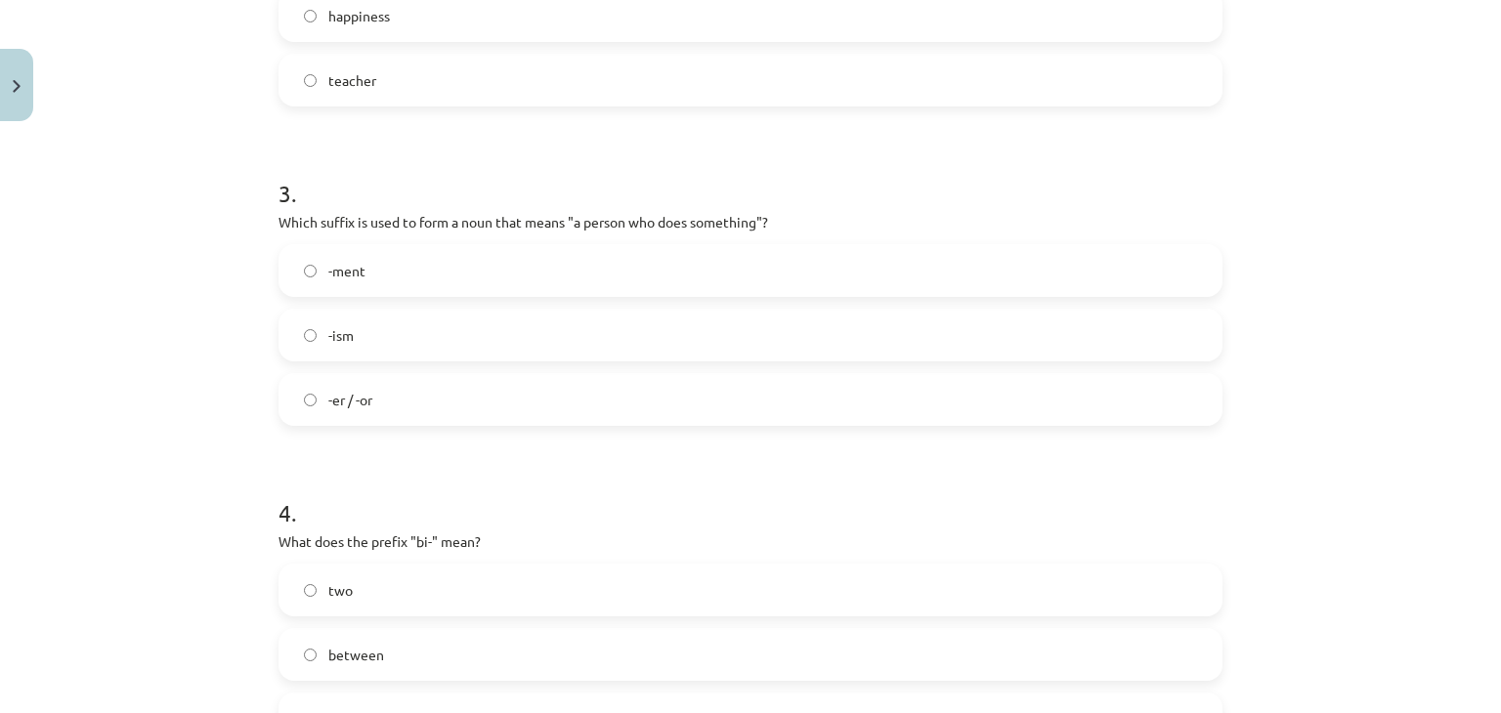
click at [414, 415] on label "-er / -or" at bounding box center [750, 399] width 940 height 49
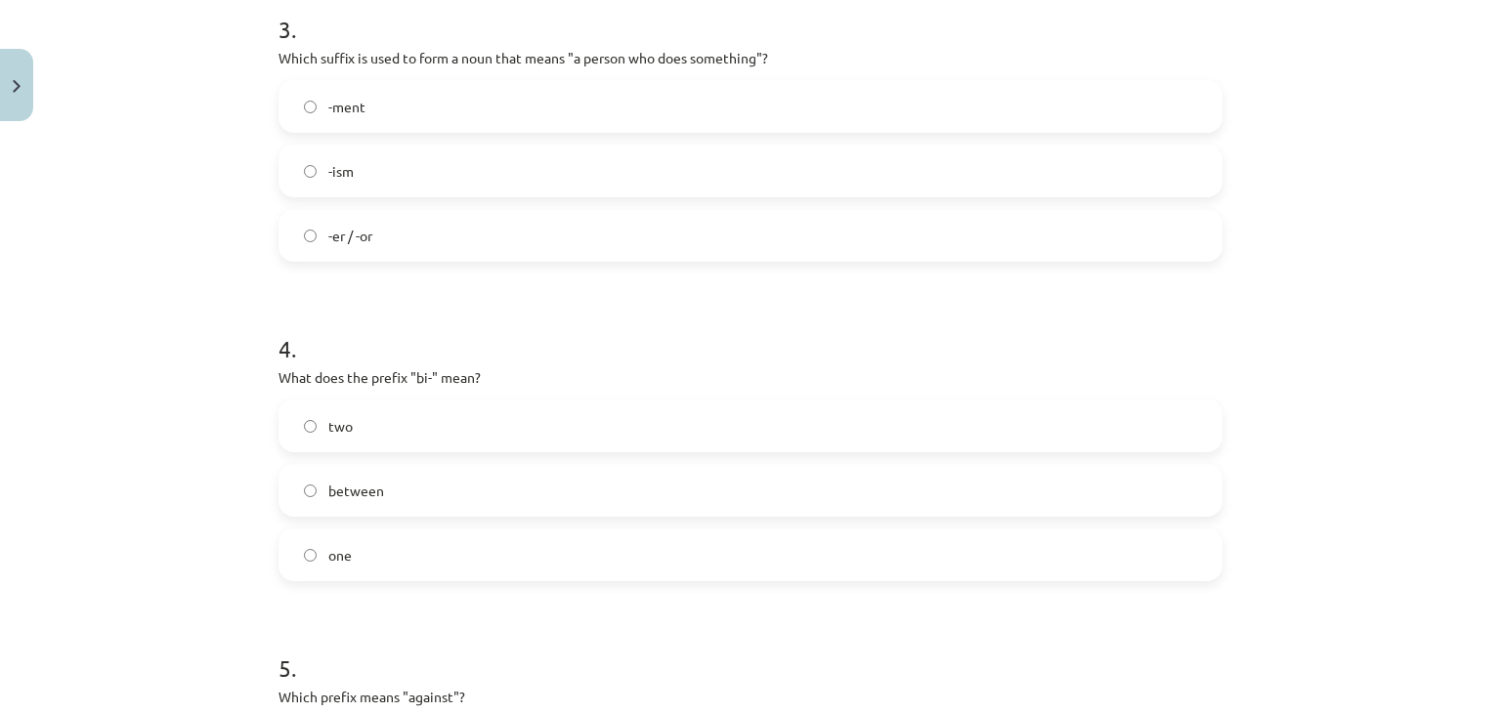
scroll to position [1084, 0]
click at [414, 415] on label "two" at bounding box center [750, 421] width 940 height 49
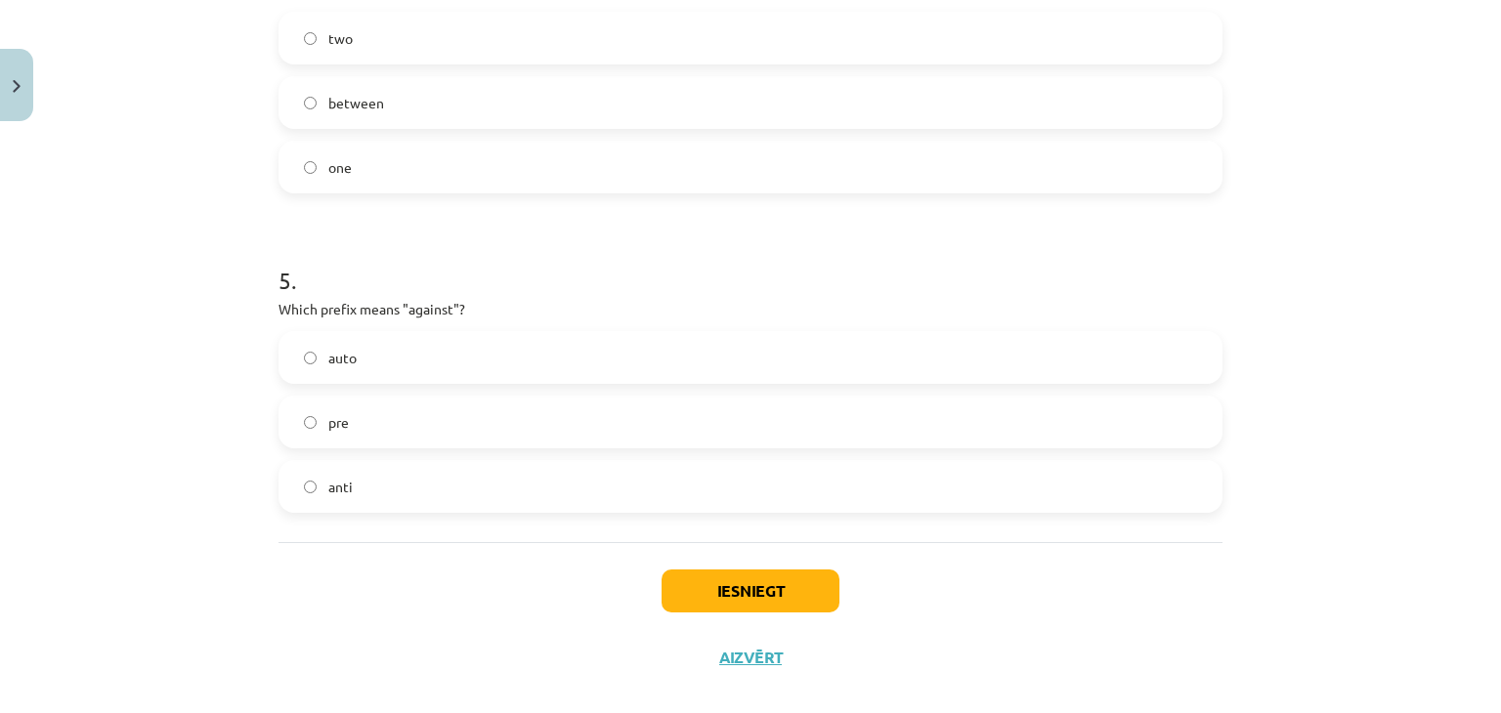
scroll to position [1468, 0]
click at [715, 593] on button "Iesniegt" at bounding box center [751, 590] width 178 height 43
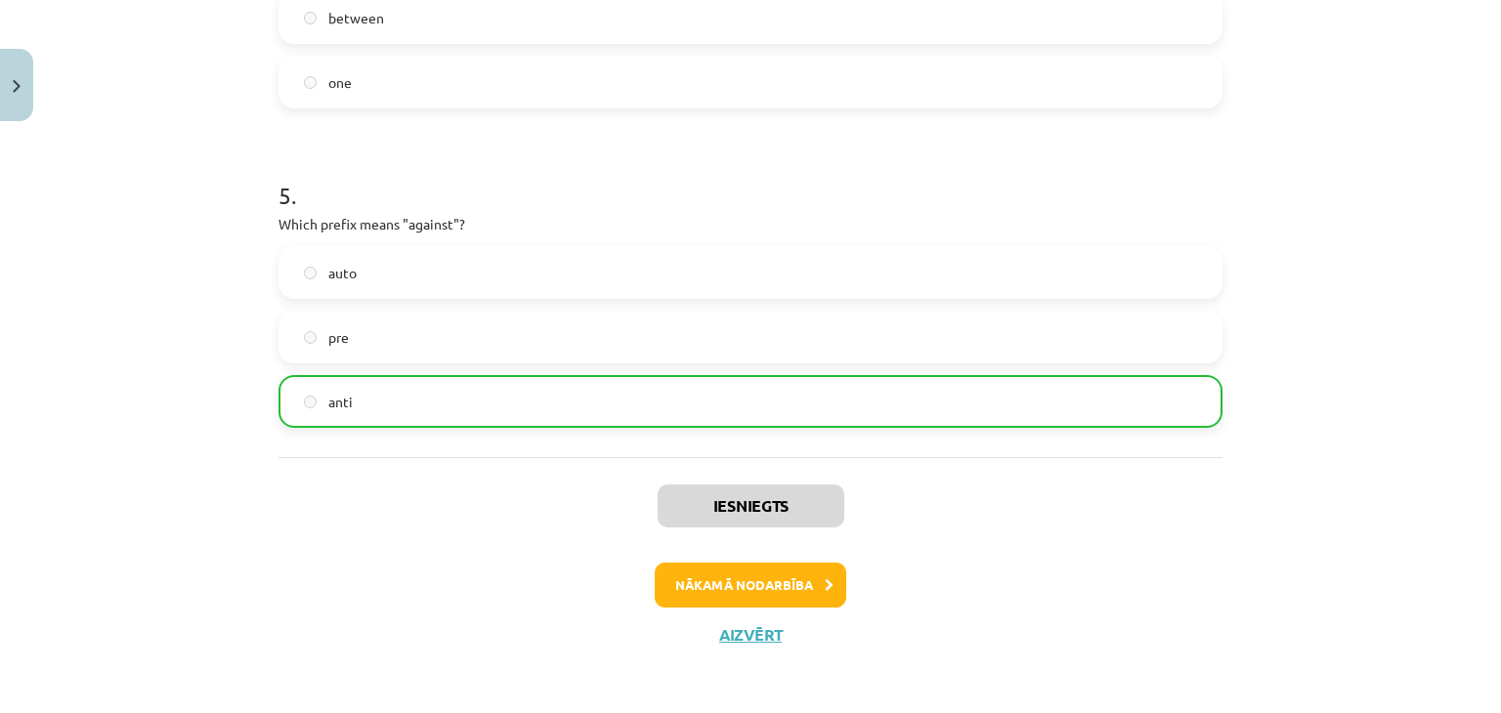
scroll to position [1552, 0]
click at [739, 568] on button "Nākamā nodarbība" at bounding box center [751, 585] width 192 height 45
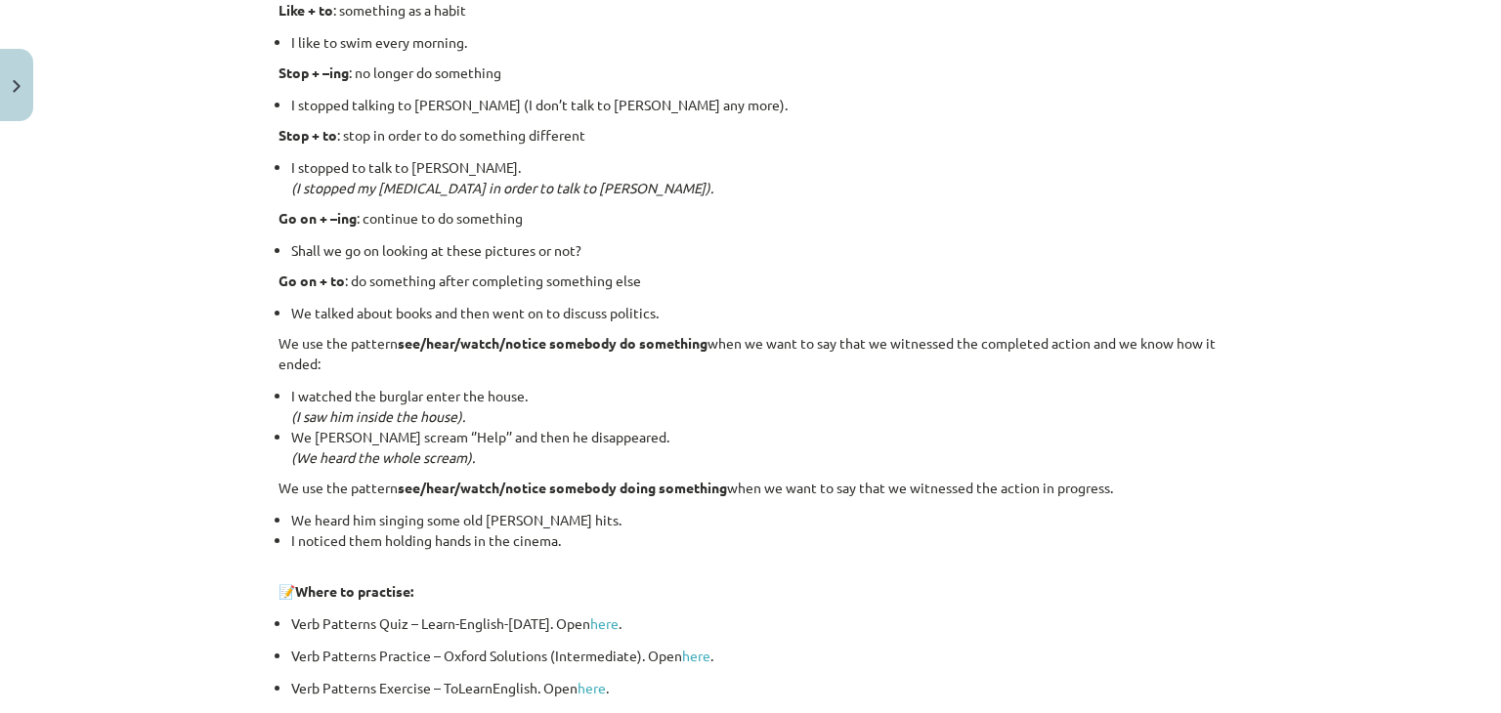
scroll to position [2622, 0]
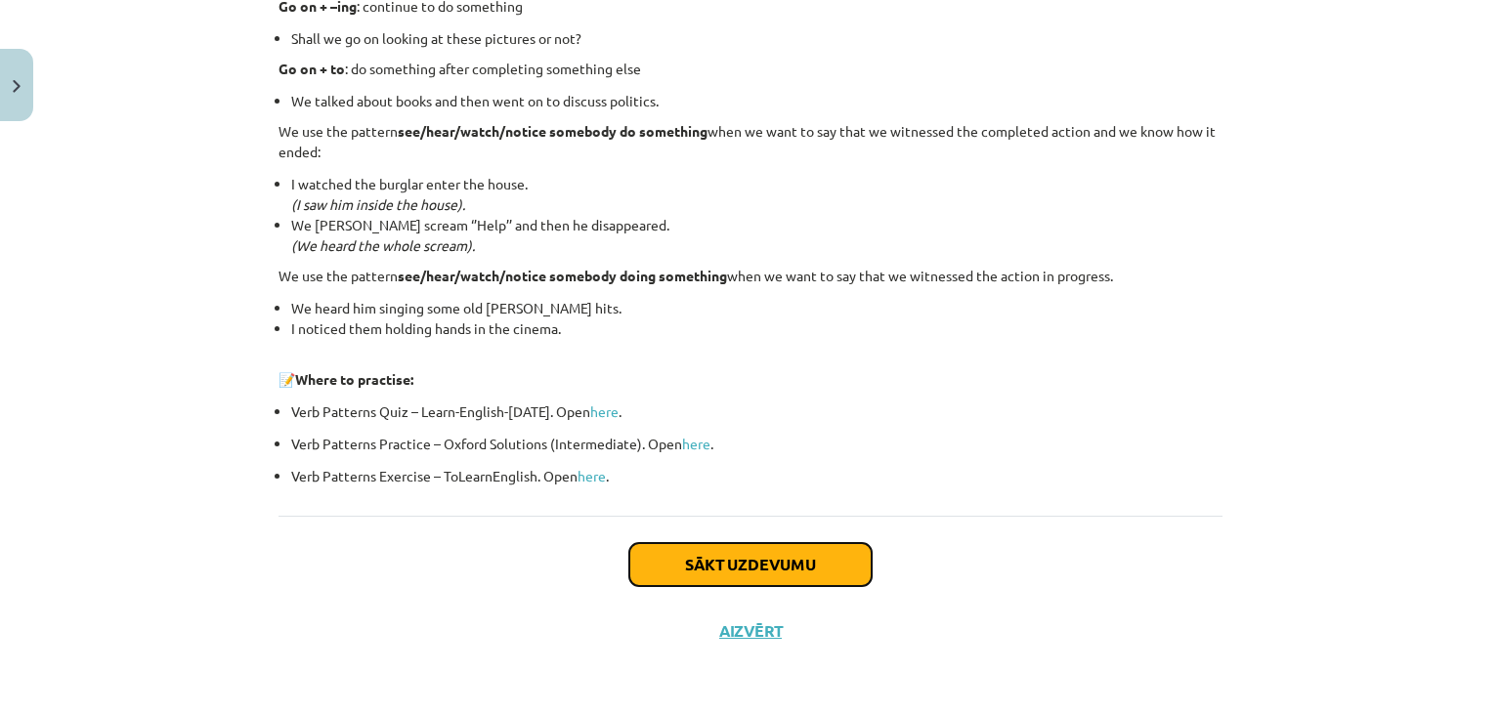
click at [722, 555] on button "Sākt uzdevumu" at bounding box center [750, 564] width 242 height 43
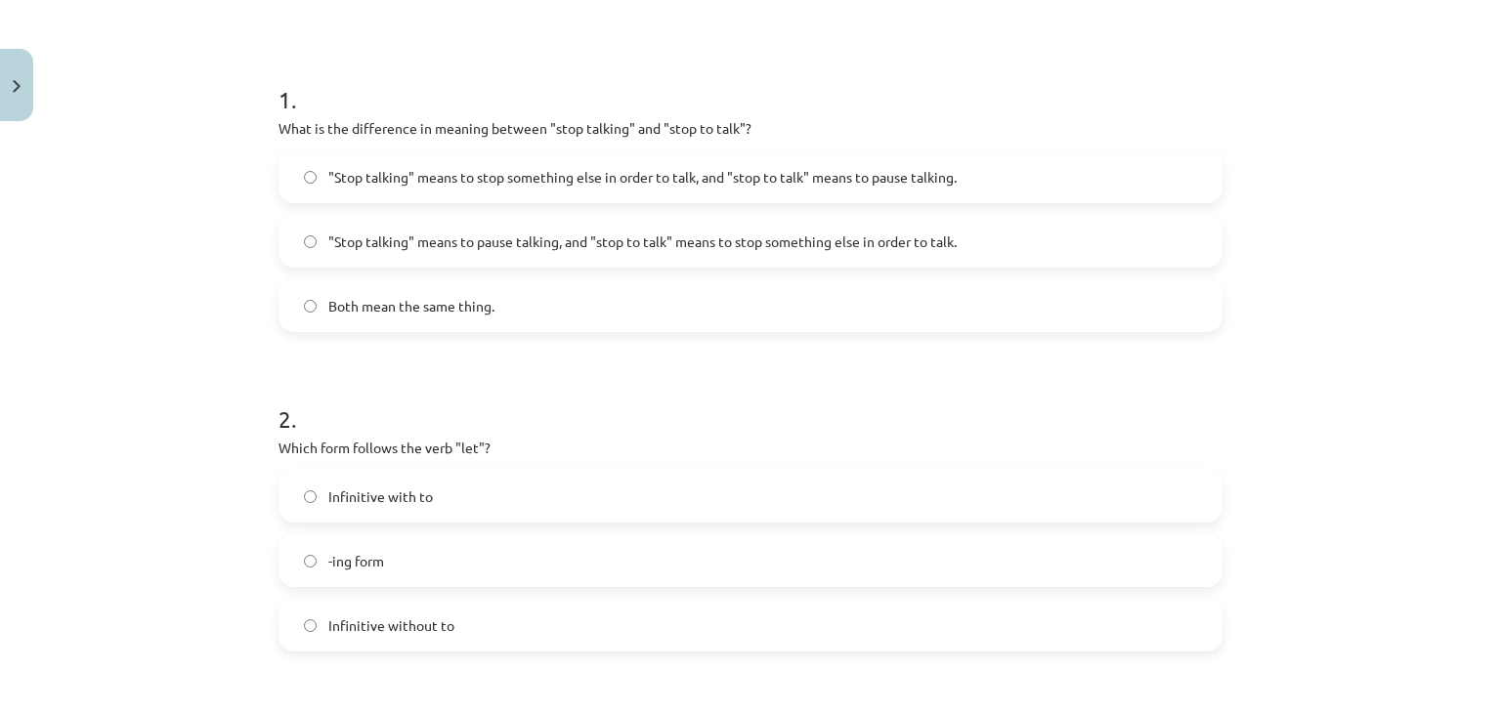
scroll to position [339, 0]
click at [532, 544] on label "-ing form" at bounding box center [750, 559] width 940 height 49
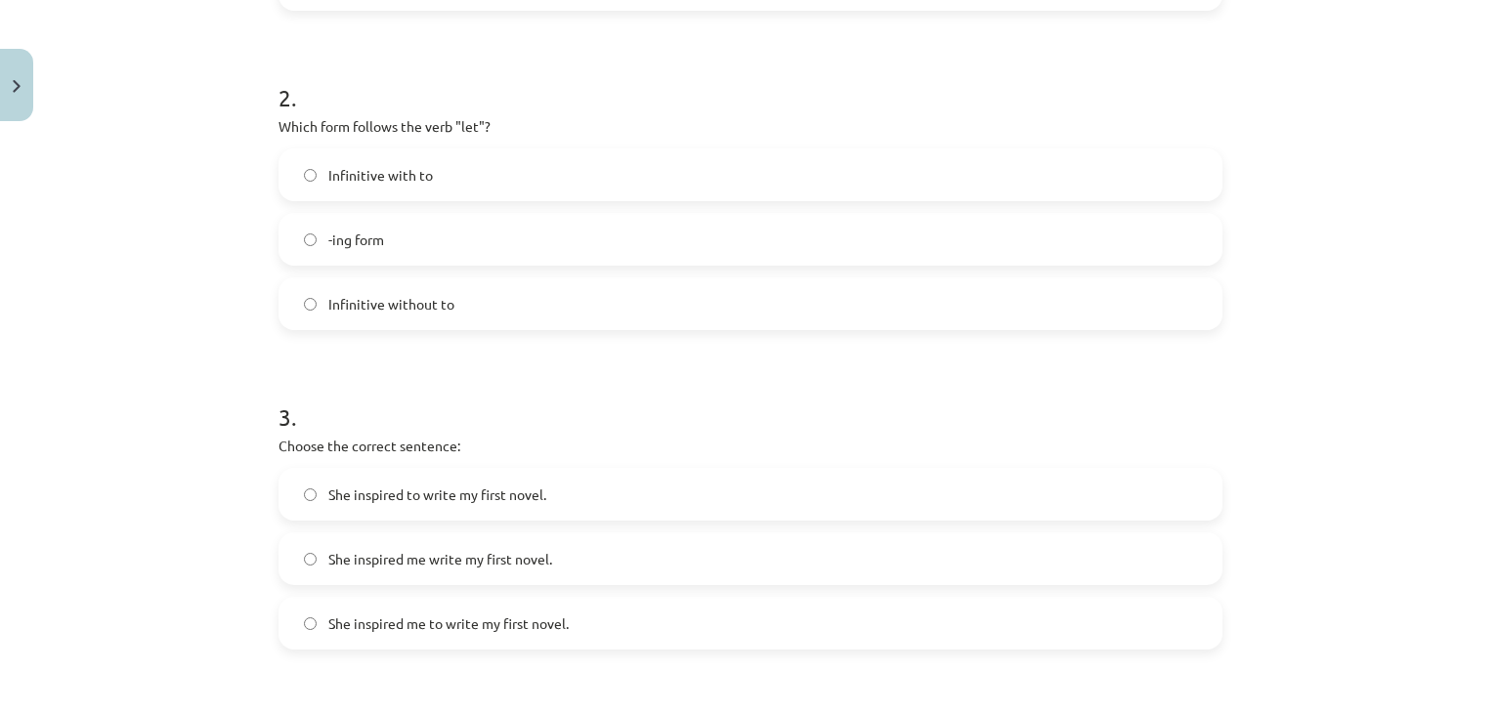
scroll to position [660, 0]
click at [500, 616] on span "She inspired me to write my first novel." at bounding box center [448, 623] width 240 height 21
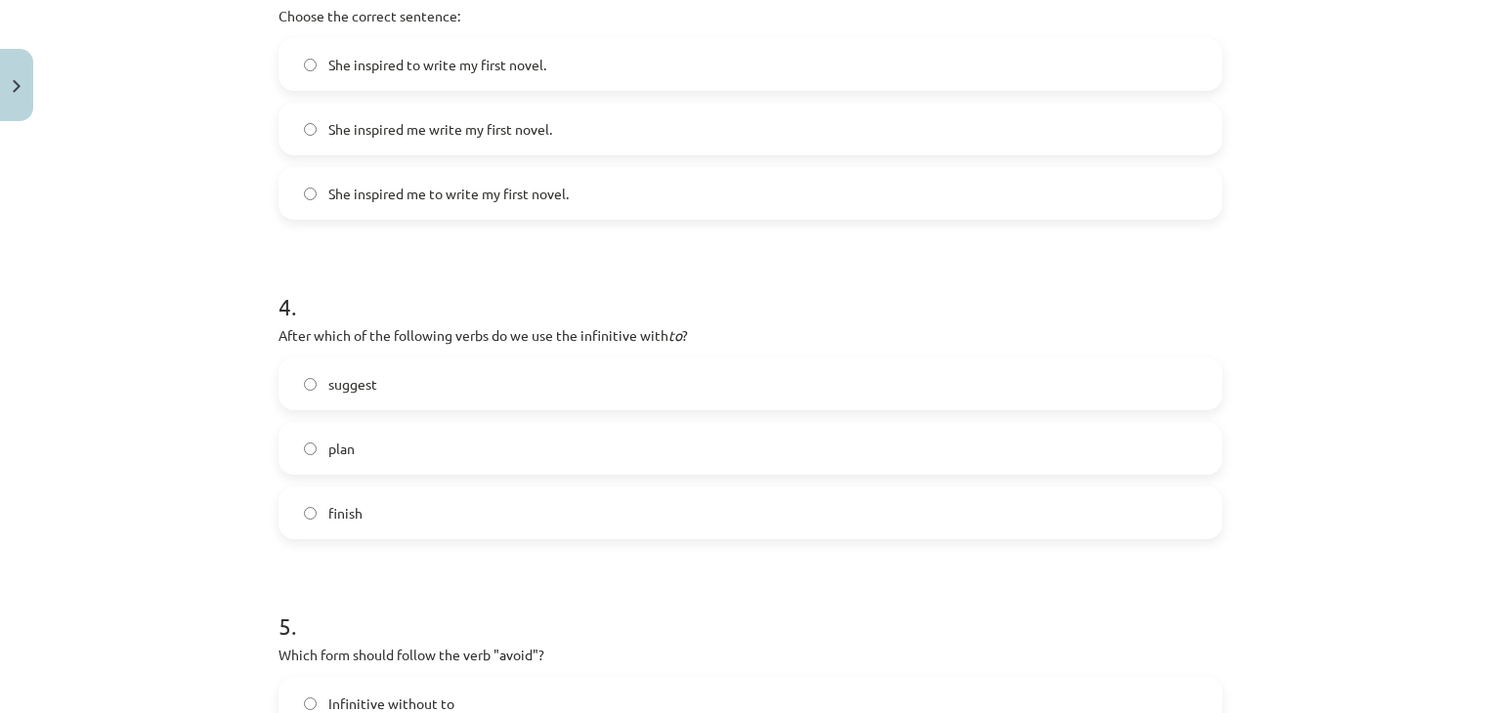
scroll to position [1090, 0]
click at [524, 384] on label "suggest" at bounding box center [750, 383] width 940 height 49
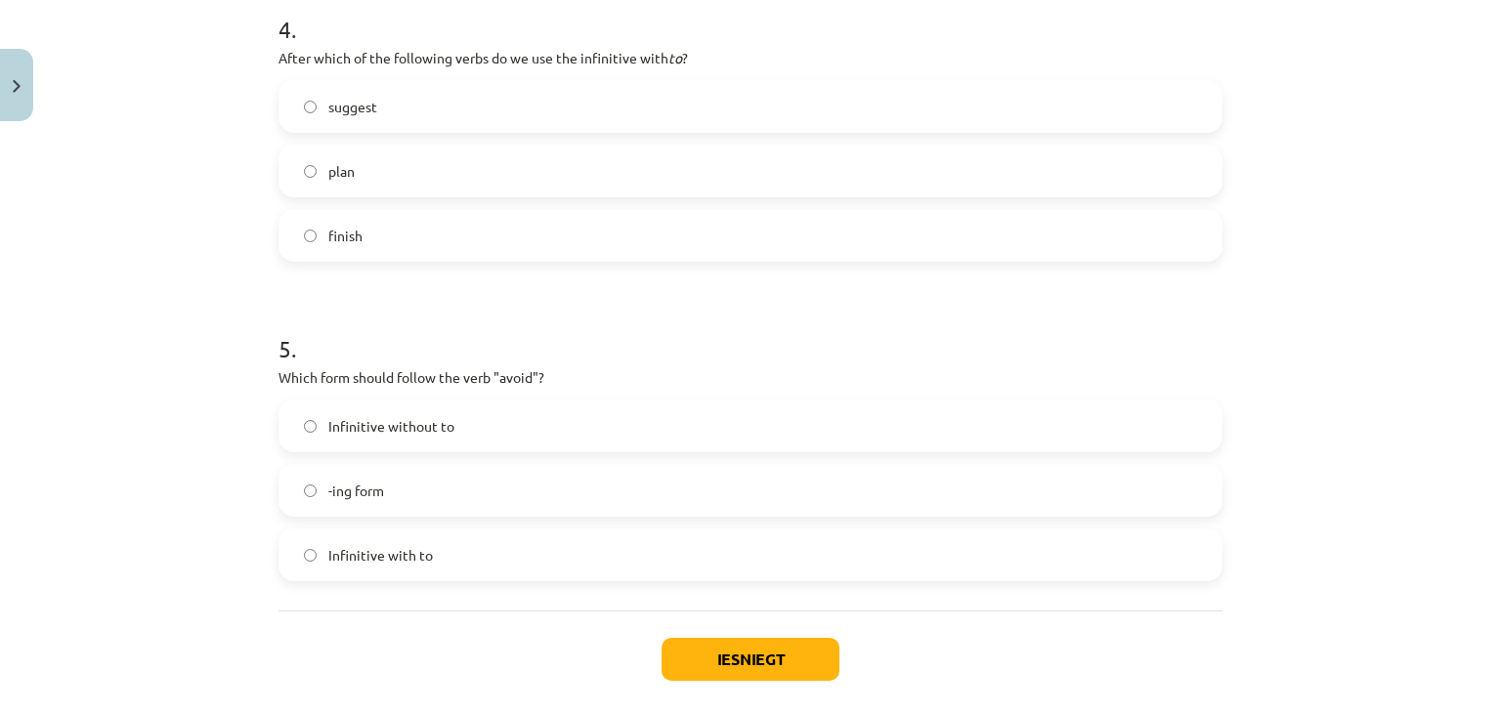
scroll to position [1369, 0]
click at [485, 472] on label "-ing form" at bounding box center [750, 487] width 940 height 49
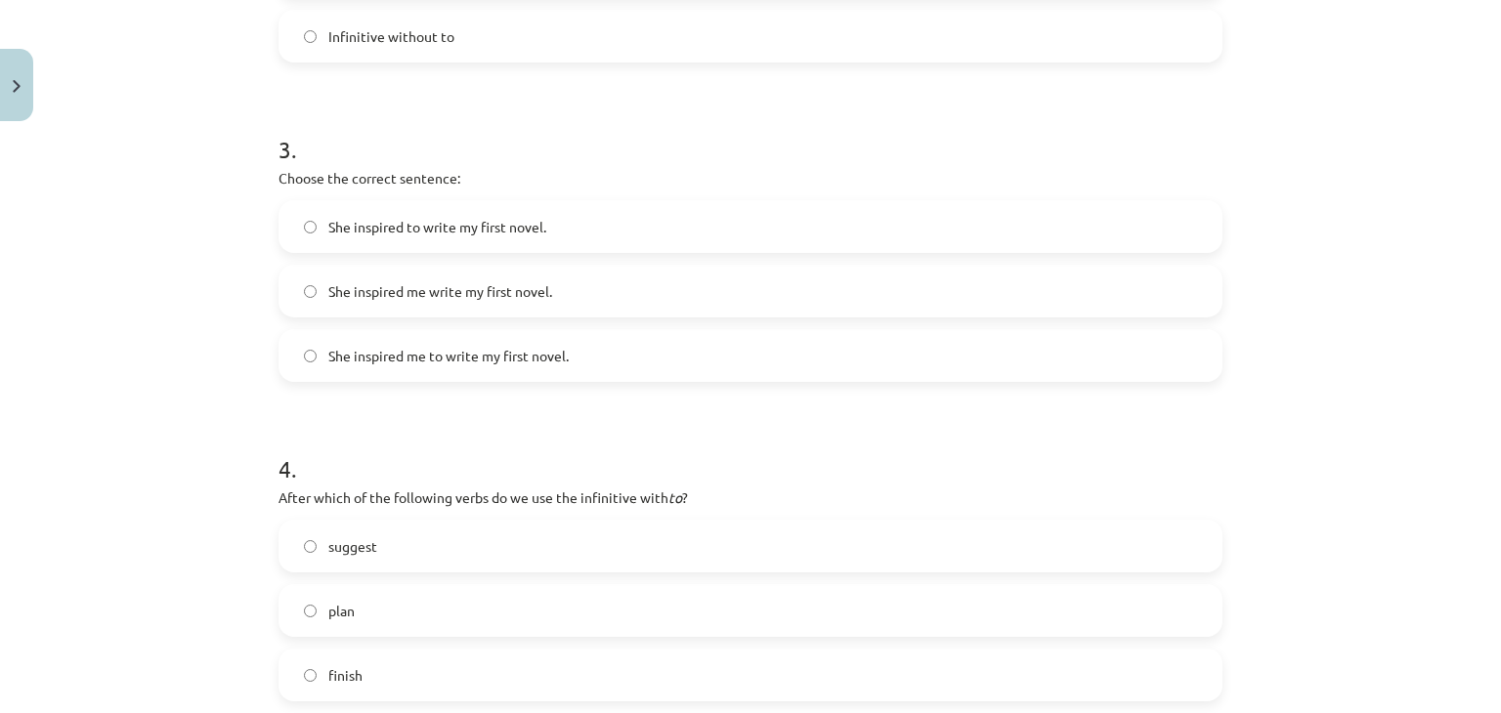
scroll to position [1347, 0]
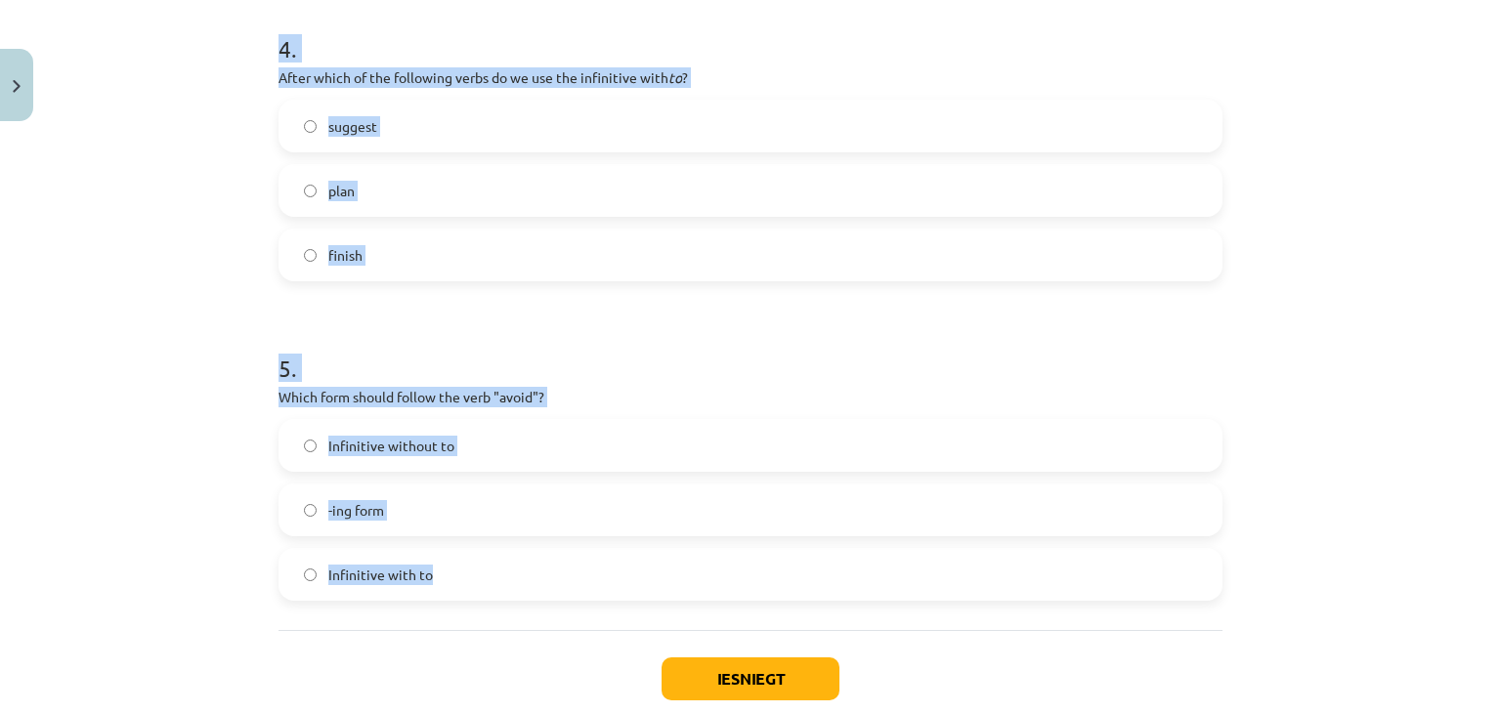
drag, startPoint x: 274, startPoint y: 435, endPoint x: 433, endPoint y: 561, distance: 203.1
copy form "1 . What is the difference in meaning between "stop talking" and "stop to talk"…"
click at [176, 365] on div "Mācību tēma: Angļu valodas i - 11. klases 1. ieskaites mācību materiāls #7 📝 To…" at bounding box center [750, 356] width 1501 height 713
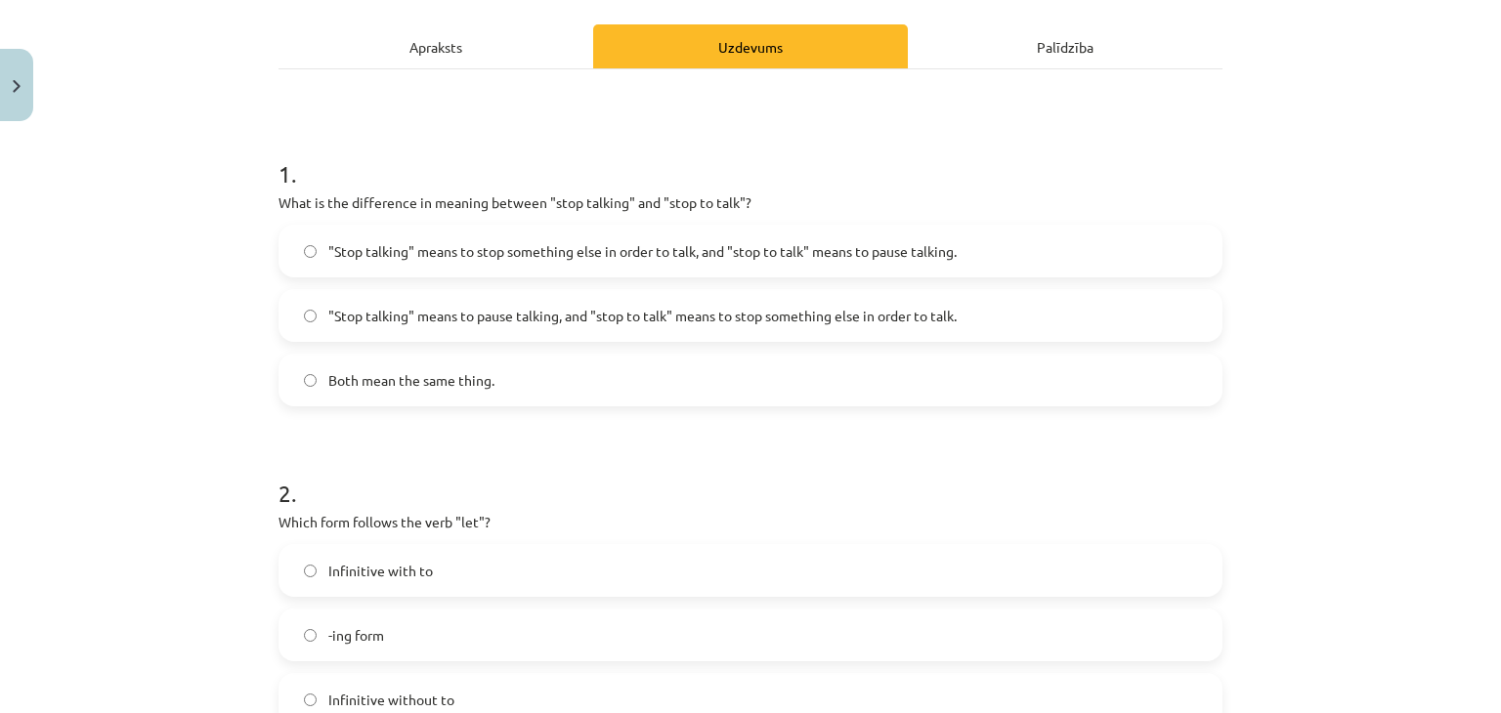
scroll to position [212, 0]
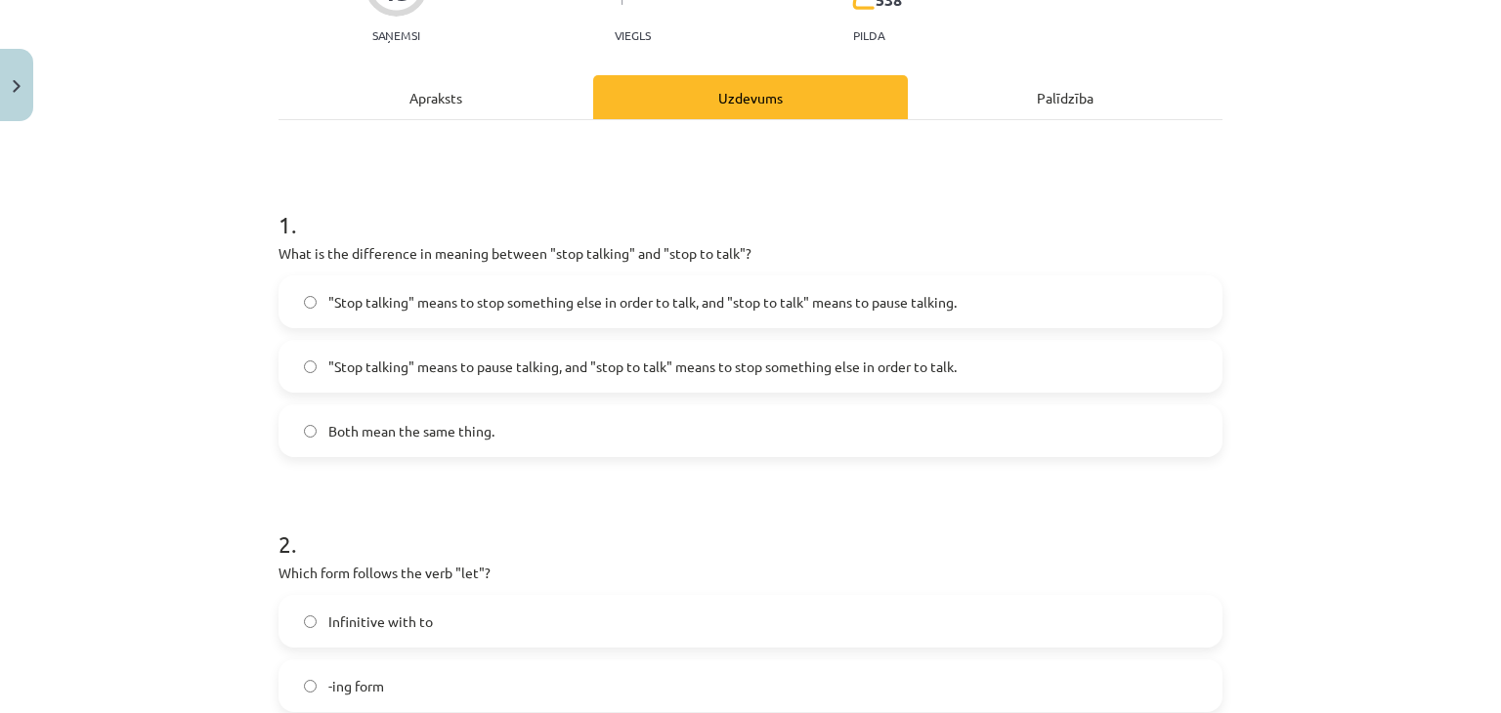
click at [563, 362] on span ""Stop talking" means to pause talking, and "stop to talk" means to stop somethi…" at bounding box center [642, 367] width 628 height 21
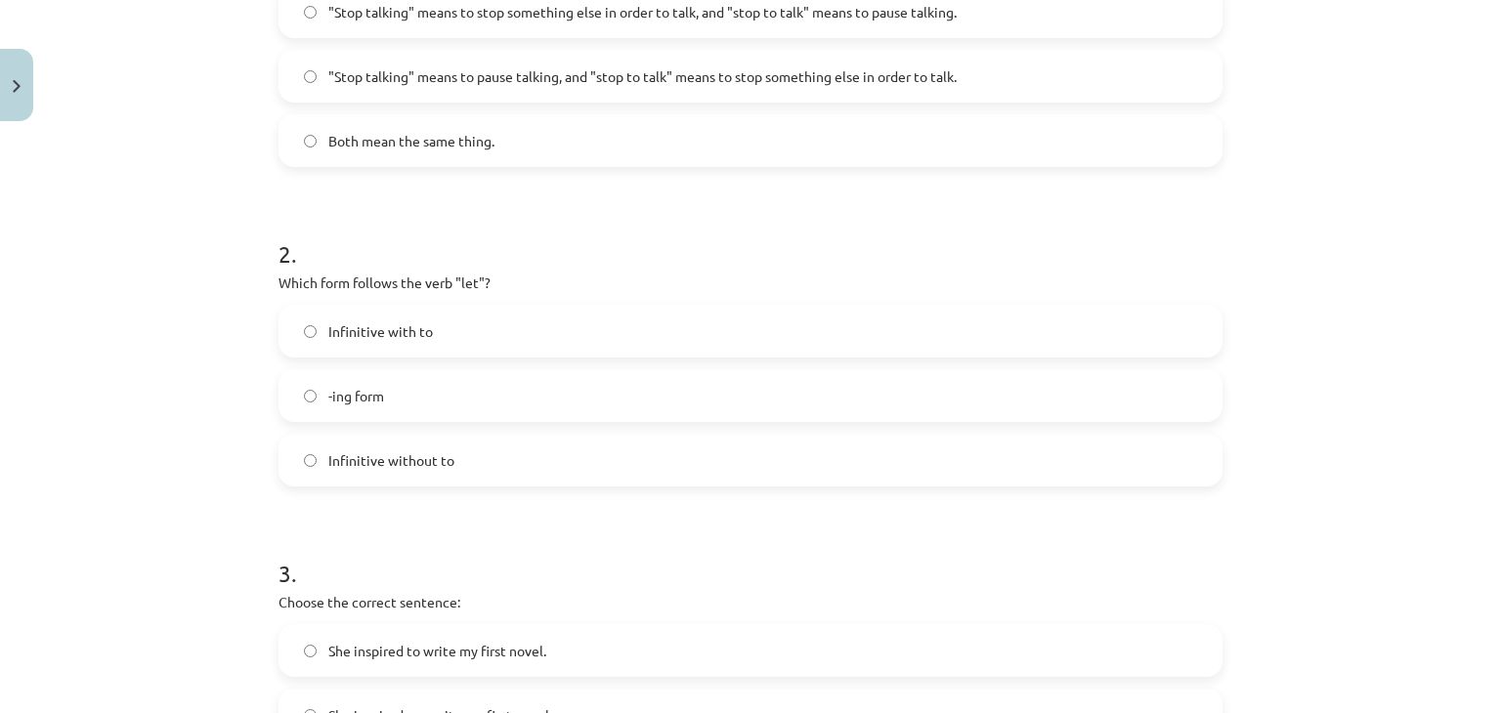
click at [405, 466] on span "Infinitive without to" at bounding box center [391, 460] width 126 height 21
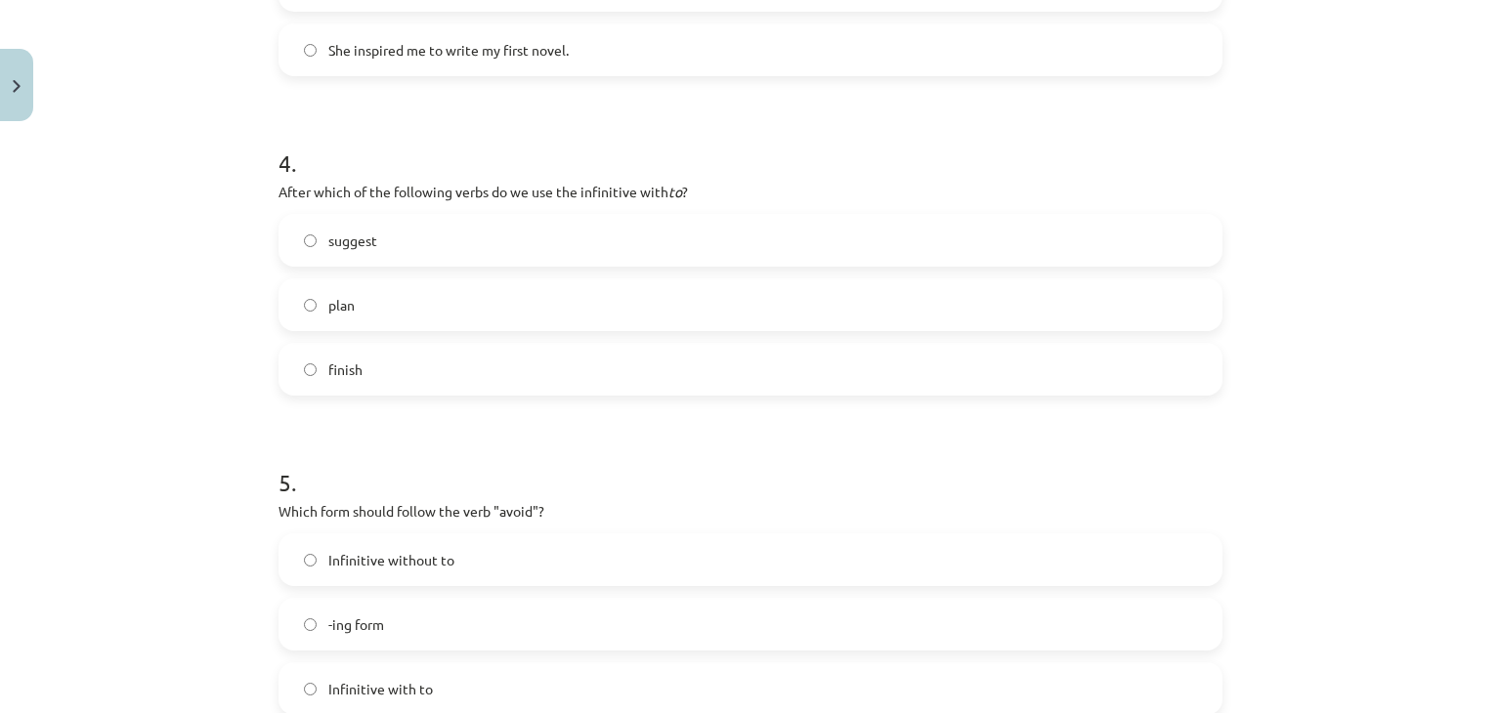
scroll to position [1243, 0]
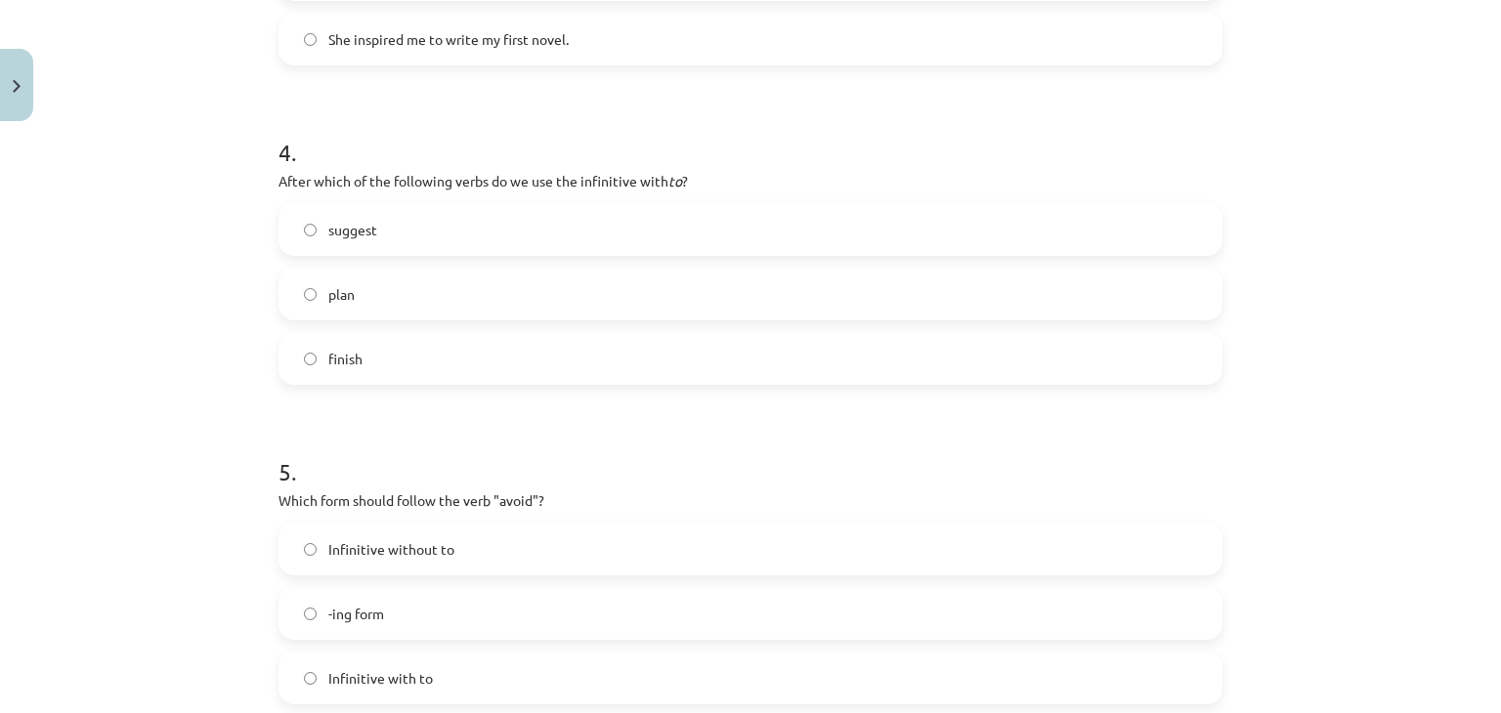
click at [481, 303] on label "plan" at bounding box center [750, 294] width 940 height 49
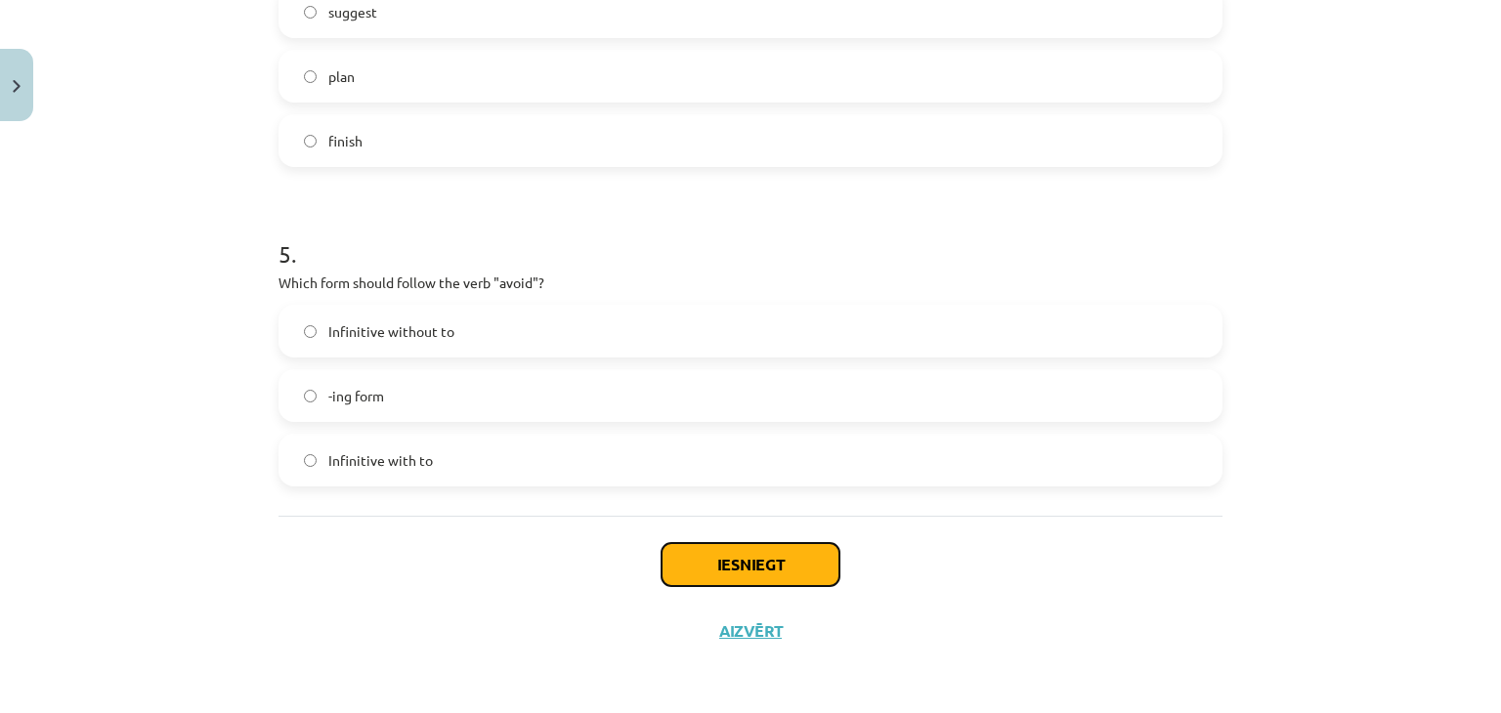
click at [787, 555] on button "Iesniegt" at bounding box center [751, 564] width 178 height 43
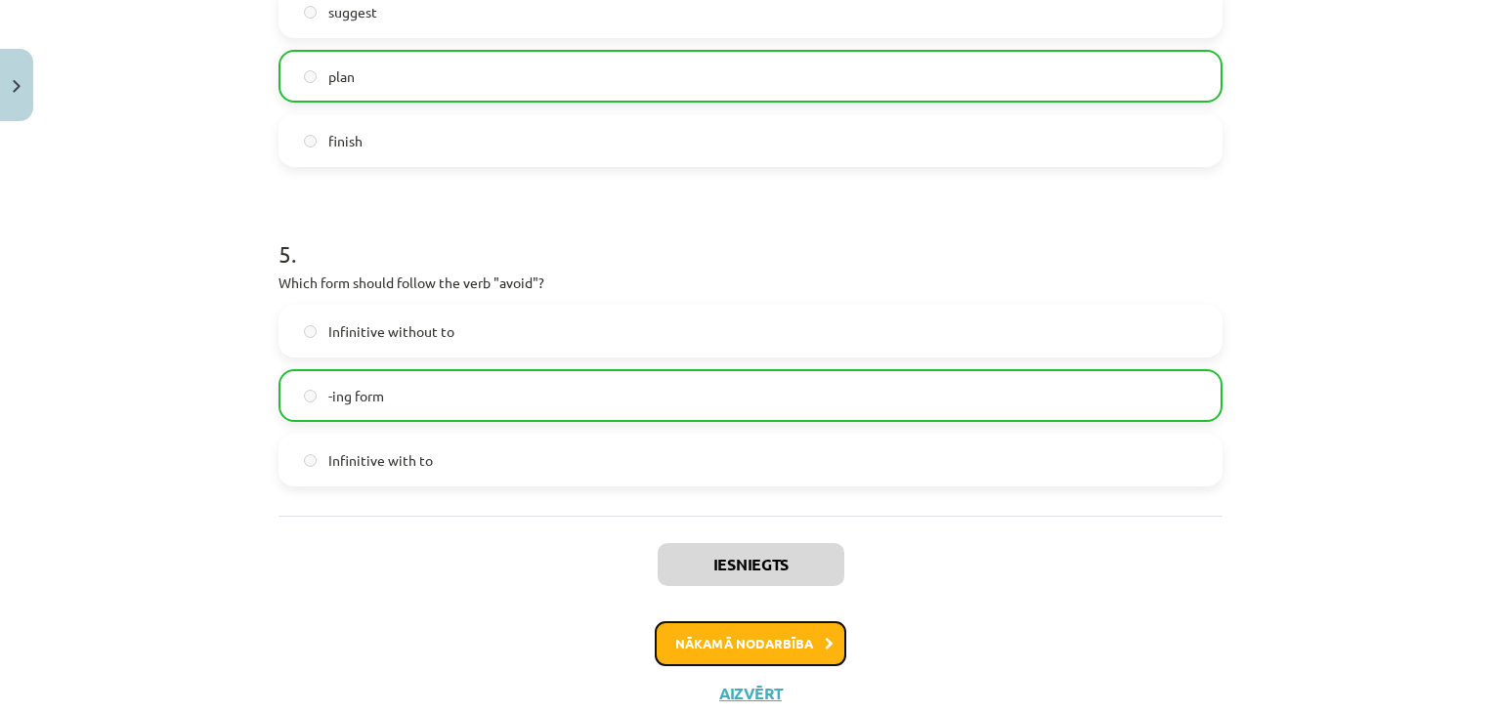
click at [792, 646] on button "Nākamā nodarbība" at bounding box center [751, 643] width 192 height 45
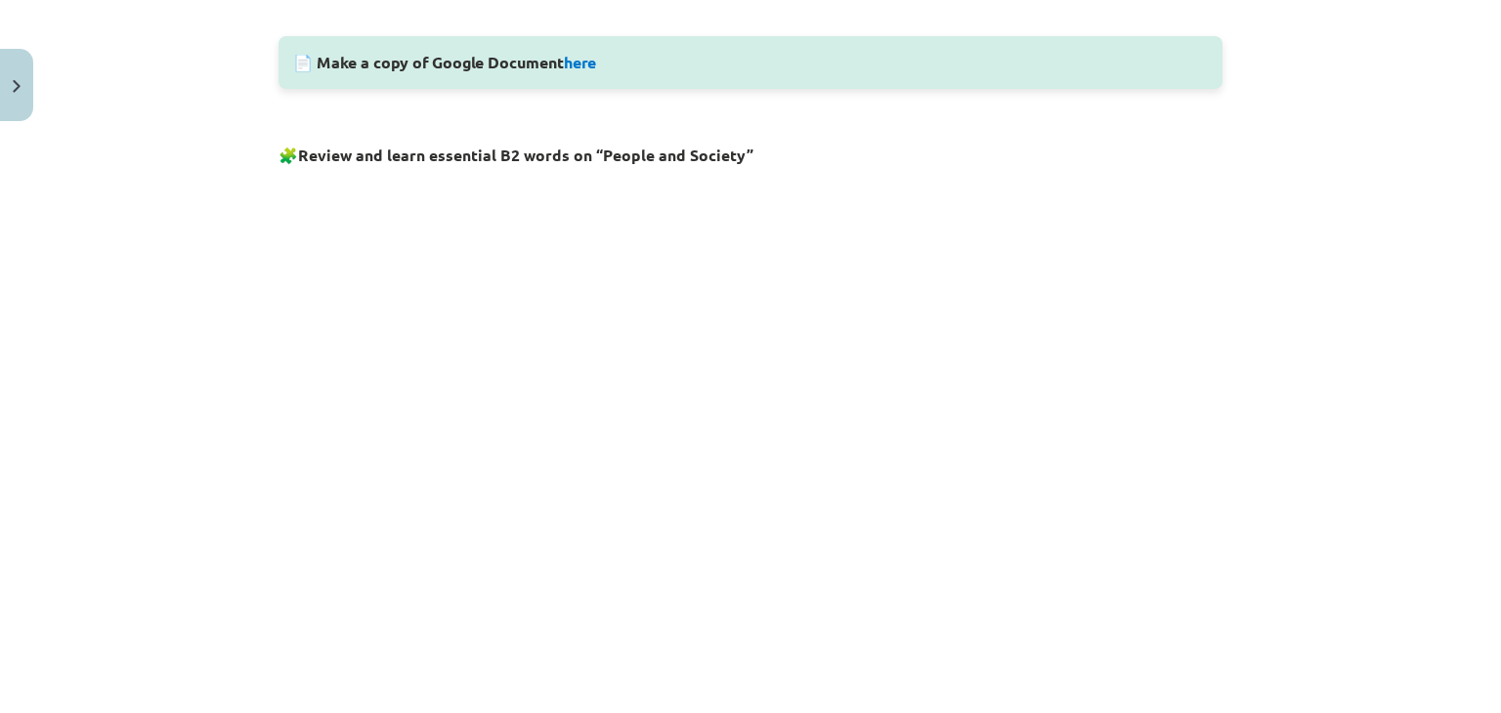
scroll to position [784, 0]
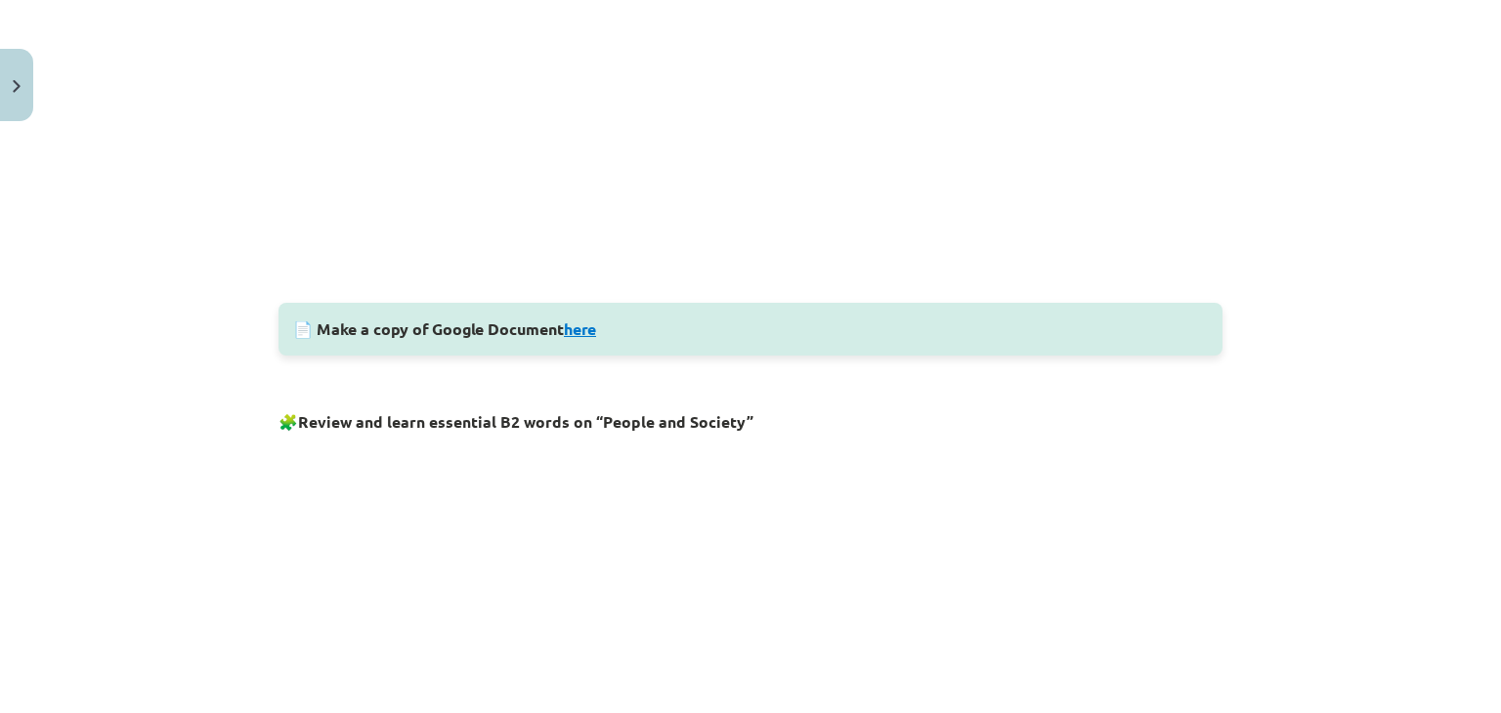
click at [585, 322] on link "here" at bounding box center [580, 329] width 32 height 21
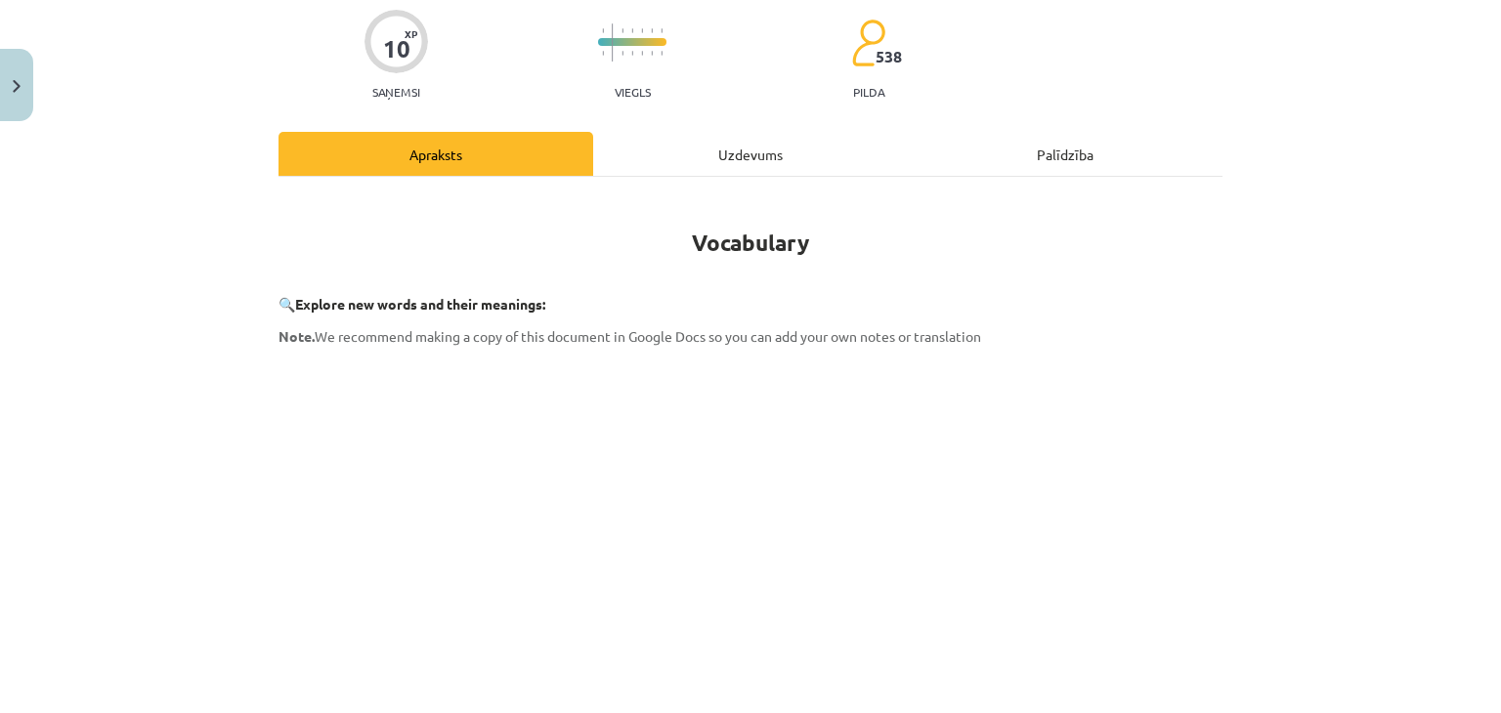
click at [1288, 392] on div "Mācību tēma: Angļu valodas i - 11. klases 1. ieskaites mācību materiāls #8 🔤 To…" at bounding box center [750, 356] width 1501 height 713
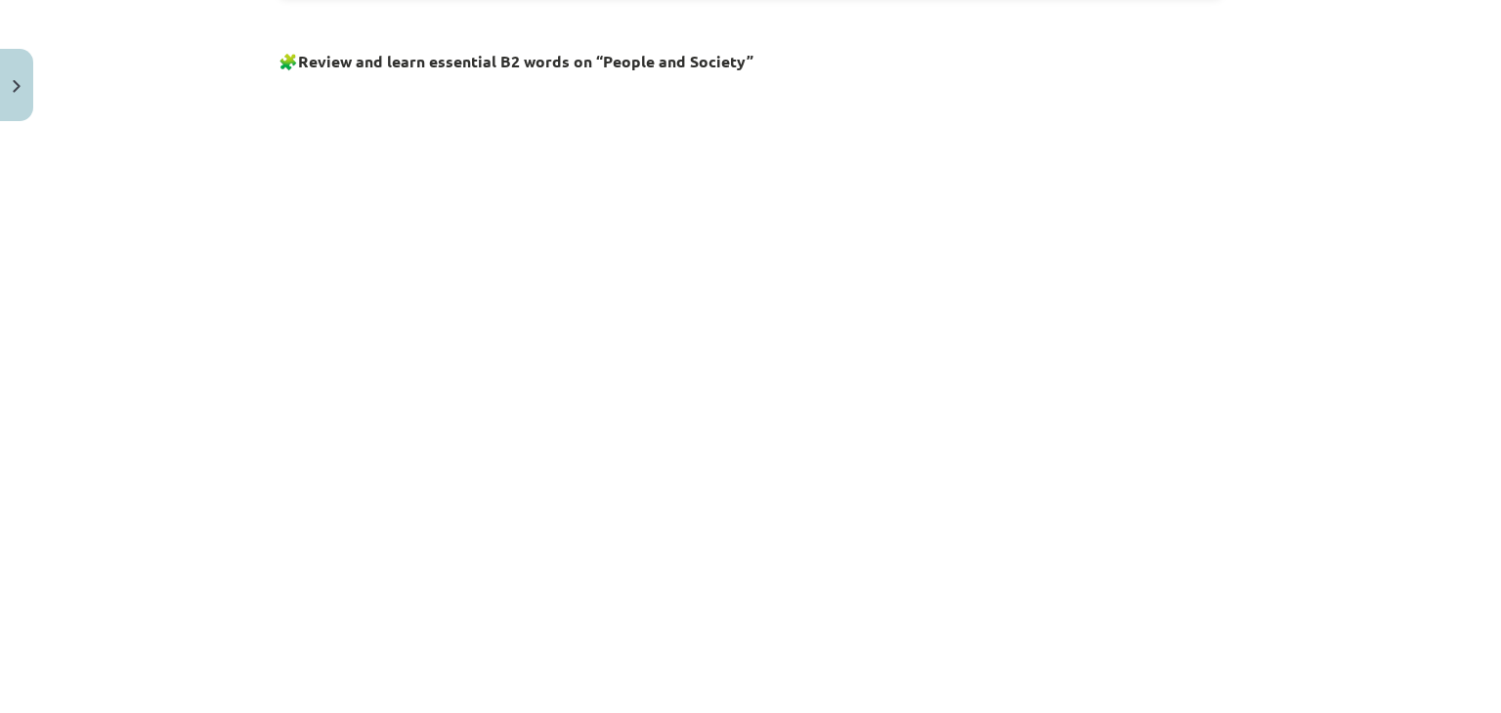
scroll to position [1145, 0]
click at [1316, 335] on div "Mācību tēma: Angļu valodas i - 11. klases 1. ieskaites mācību materiāls #8 🔤 To…" at bounding box center [750, 356] width 1501 height 713
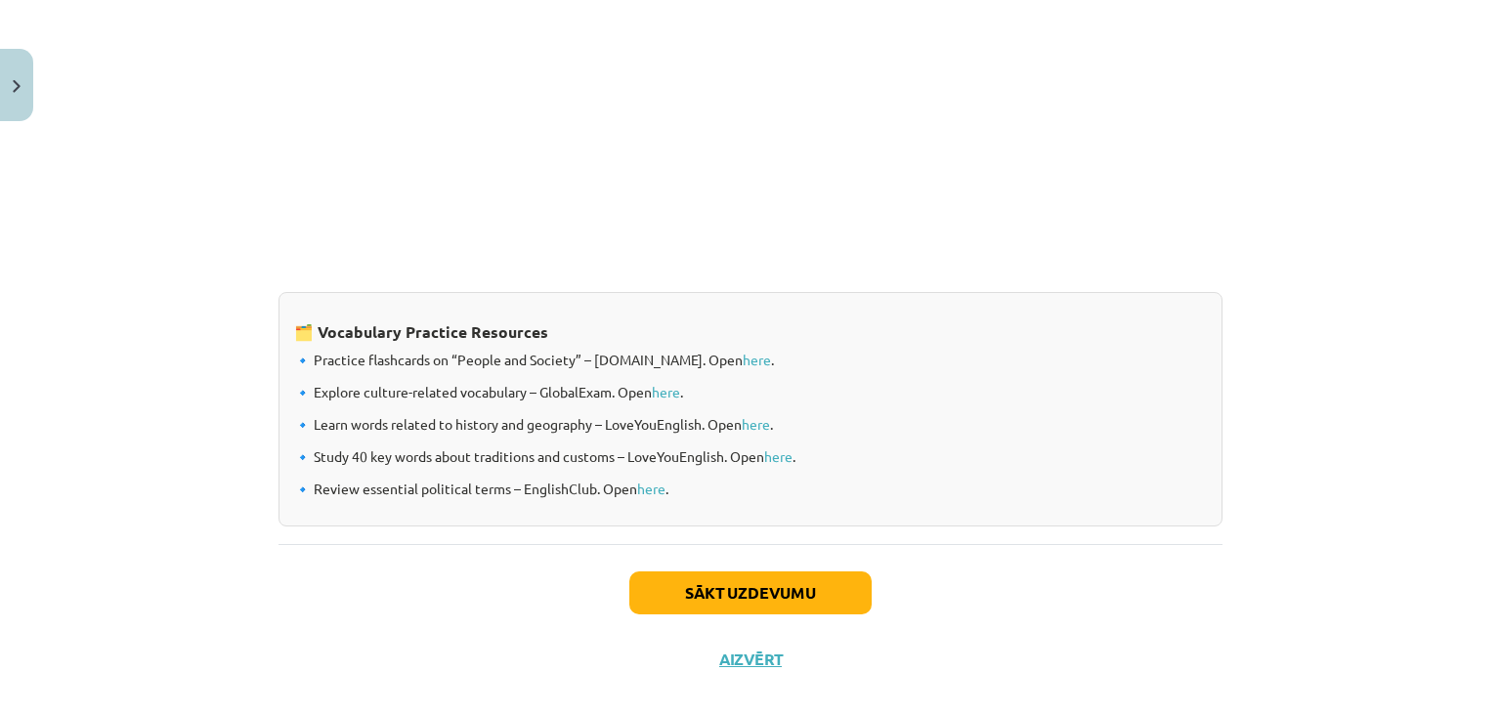
scroll to position [1567, 0]
click at [806, 590] on button "Sākt uzdevumu" at bounding box center [750, 592] width 242 height 43
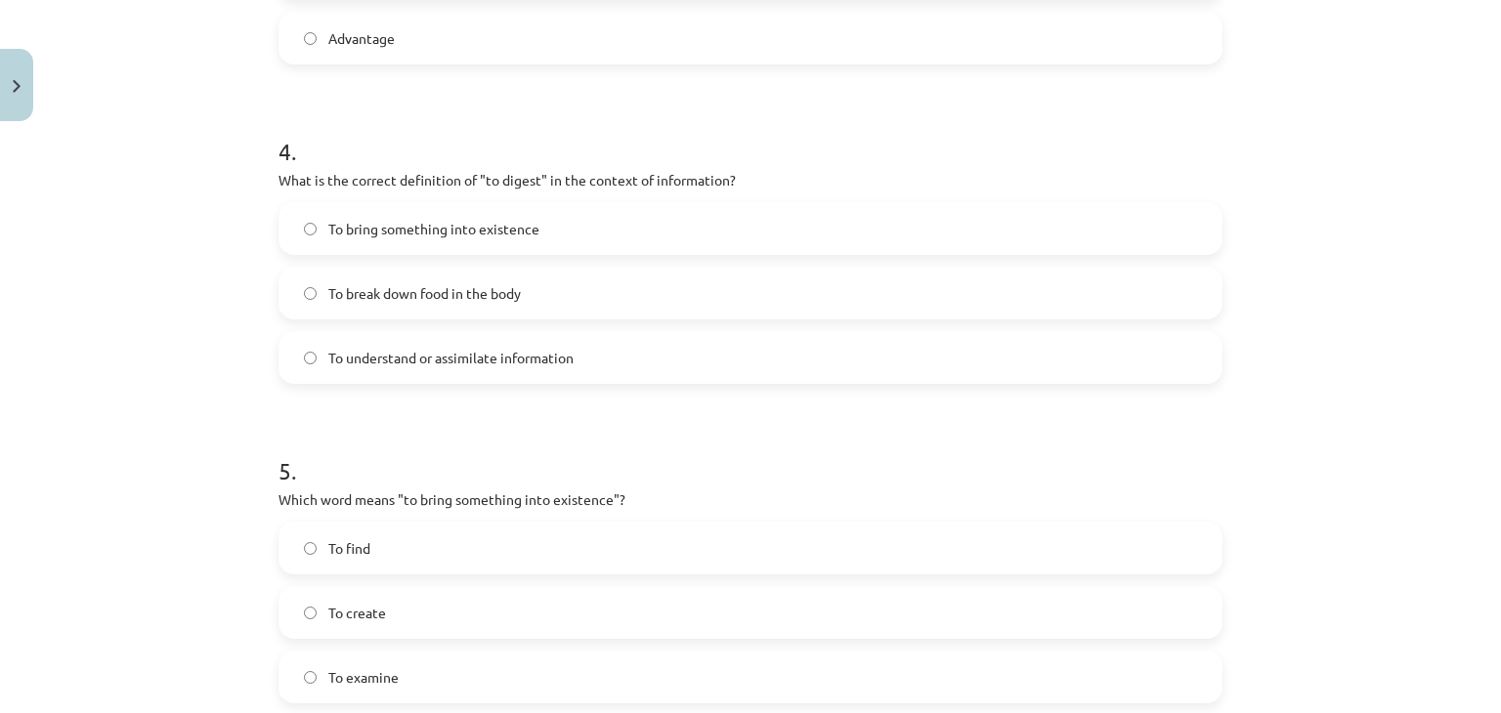
scroll to position [1524, 0]
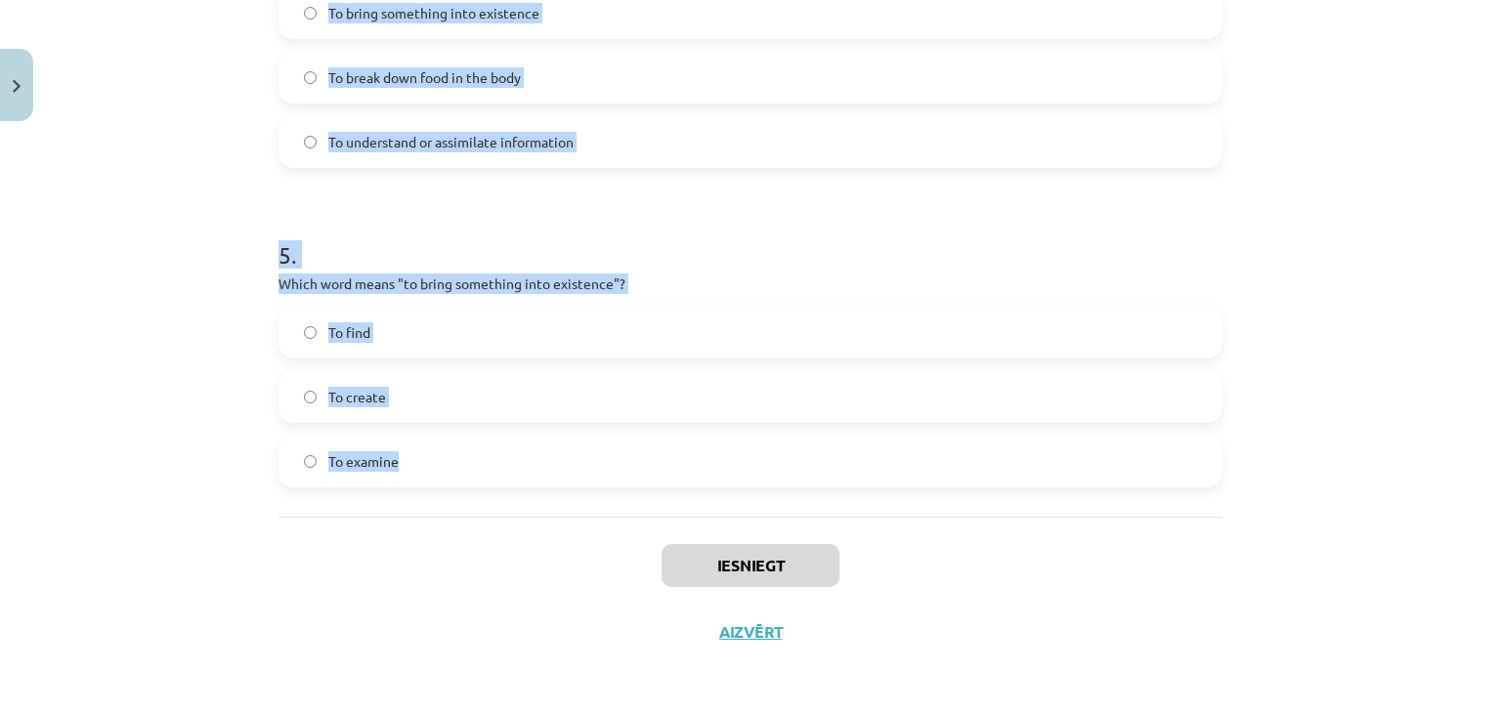
drag, startPoint x: 268, startPoint y: 387, endPoint x: 494, endPoint y: 492, distance: 250.1
copy form "1 . Which of the following means "the surroundings or conditions in which a per…"
click at [179, 299] on div "Mācību tēma: Angļu valodas i - 11. klases 1. ieskaites mācību materiāls #8 🔤 To…" at bounding box center [750, 356] width 1501 height 713
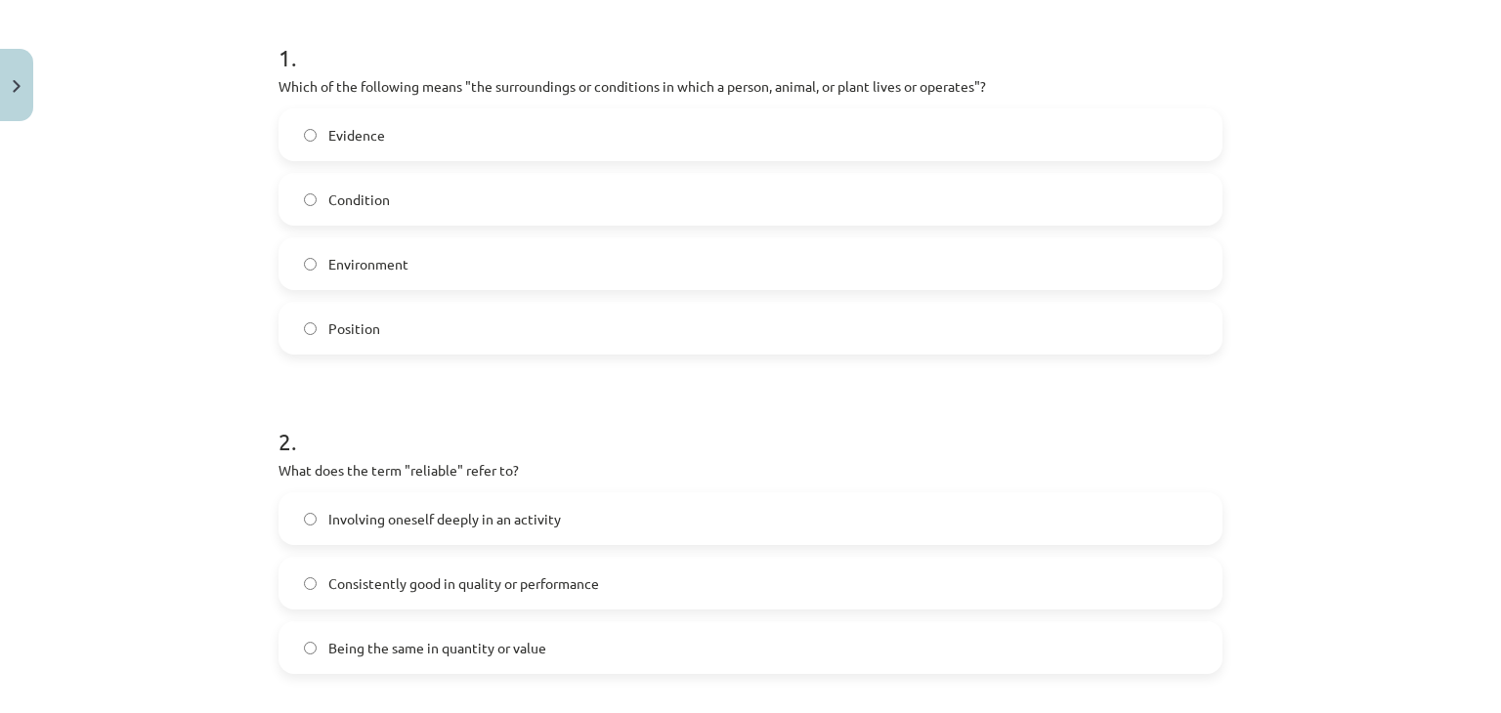
scroll to position [376, 0]
click at [429, 190] on label "Condition" at bounding box center [750, 202] width 940 height 49
click at [407, 270] on label "Environment" at bounding box center [750, 266] width 940 height 49
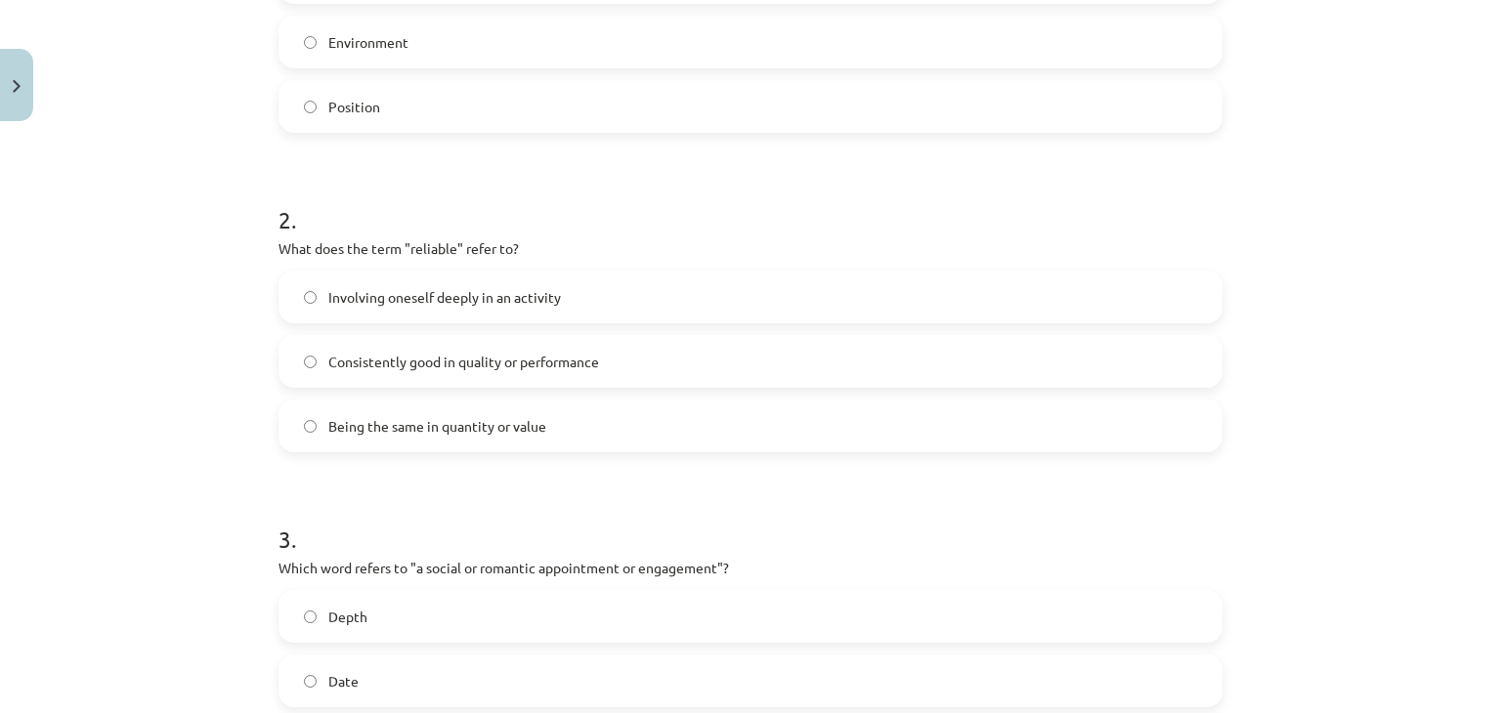
scroll to position [602, 0]
click at [394, 425] on span "Being the same in quantity or value" at bounding box center [437, 425] width 218 height 21
click at [399, 353] on span "Consistently good in quality or performance" at bounding box center [463, 361] width 271 height 21
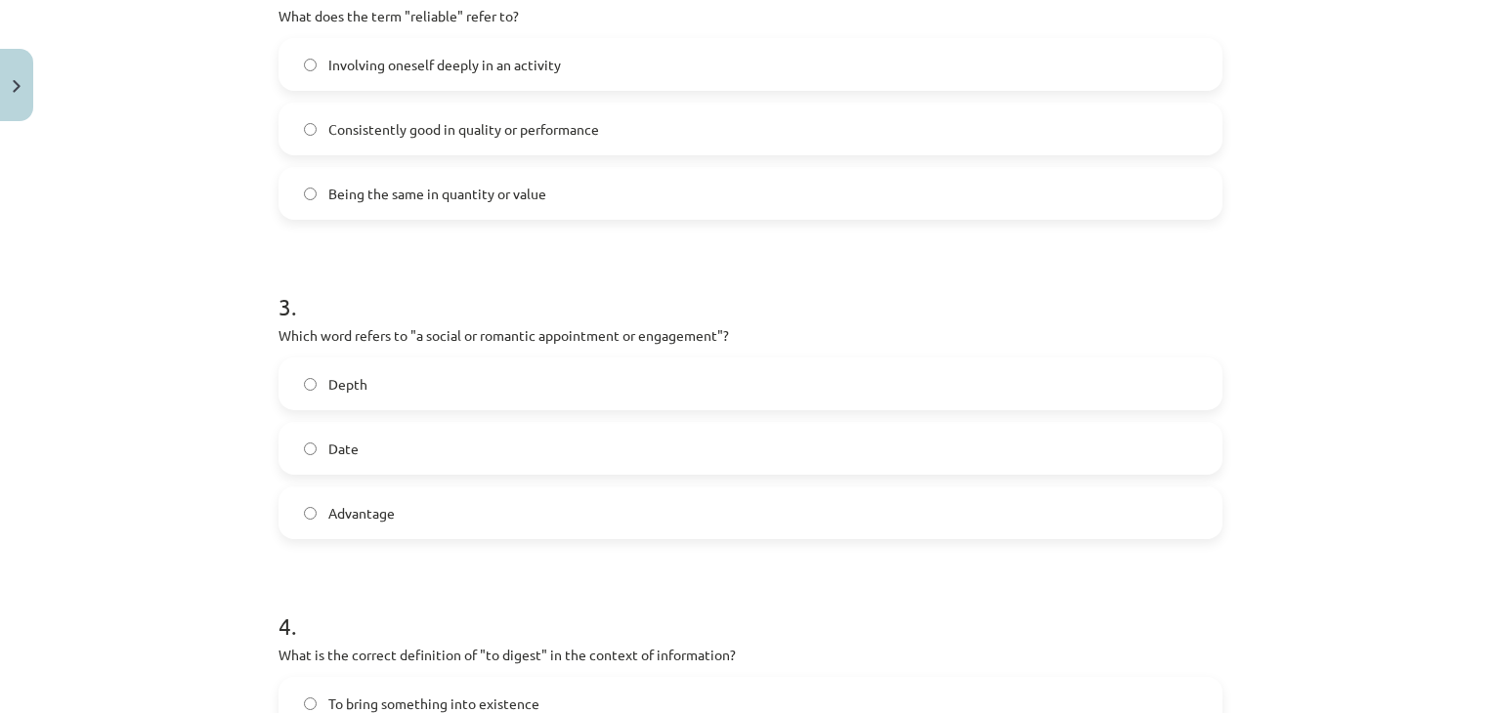
scroll to position [840, 0]
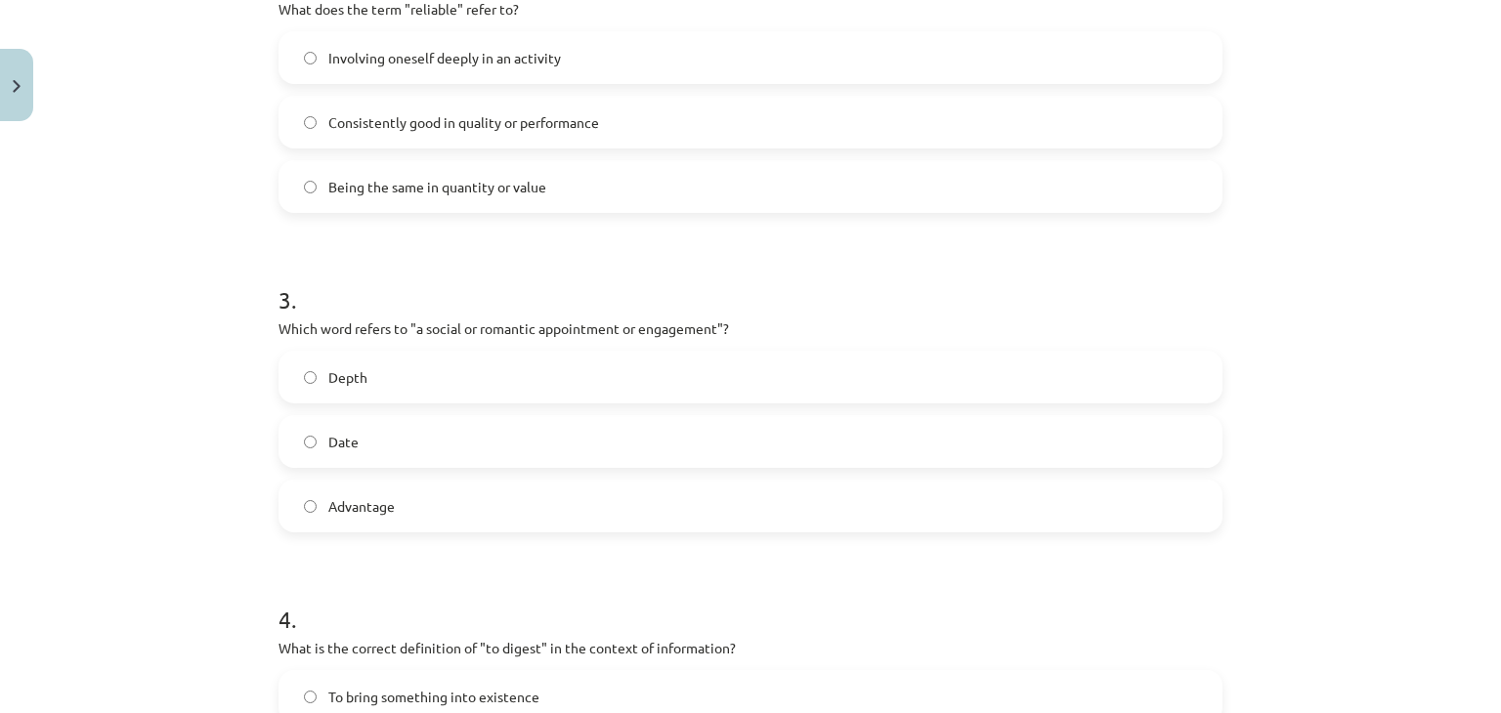
click at [437, 437] on label "Date" at bounding box center [750, 441] width 940 height 49
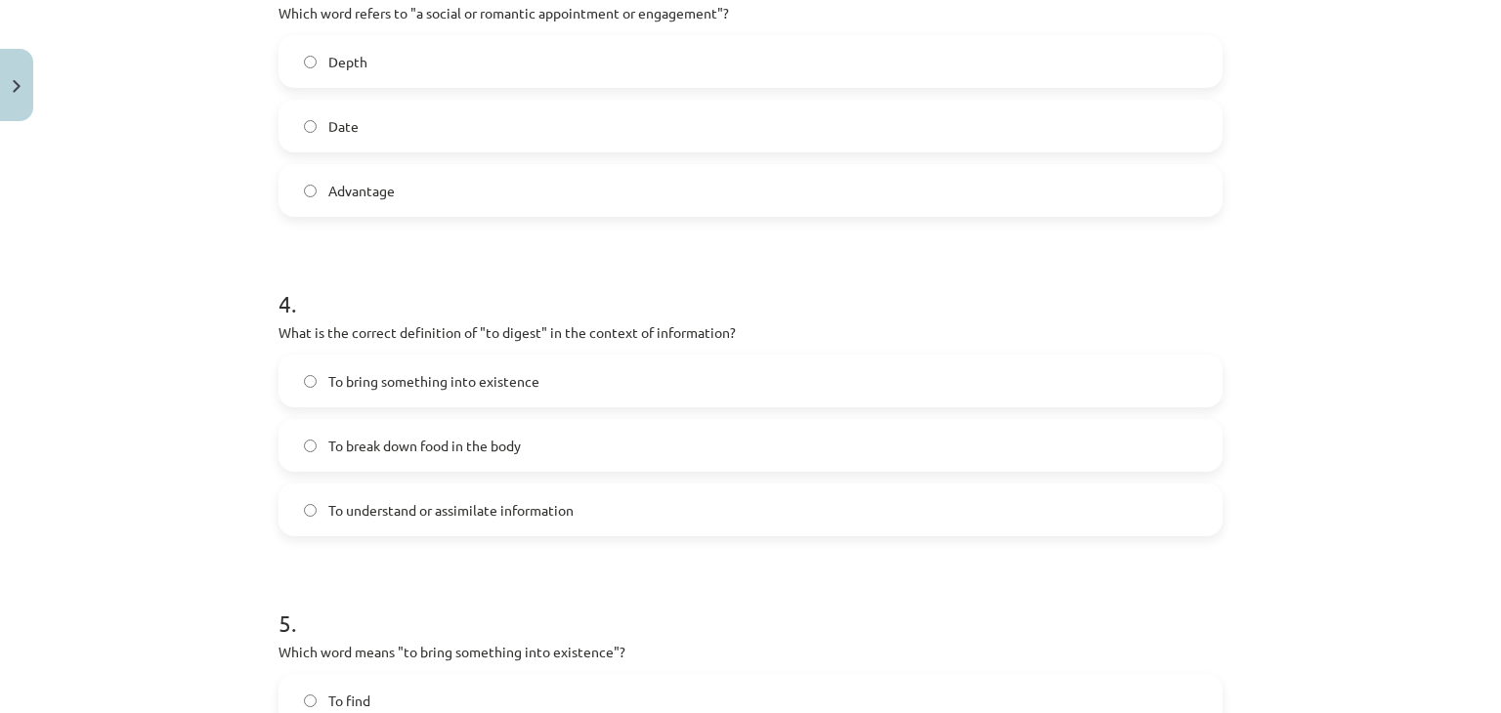
scroll to position [1158, 0]
click at [512, 435] on span "To break down food in the body" at bounding box center [424, 444] width 193 height 21
click at [461, 493] on label "To understand or assimilate information" at bounding box center [750, 508] width 940 height 49
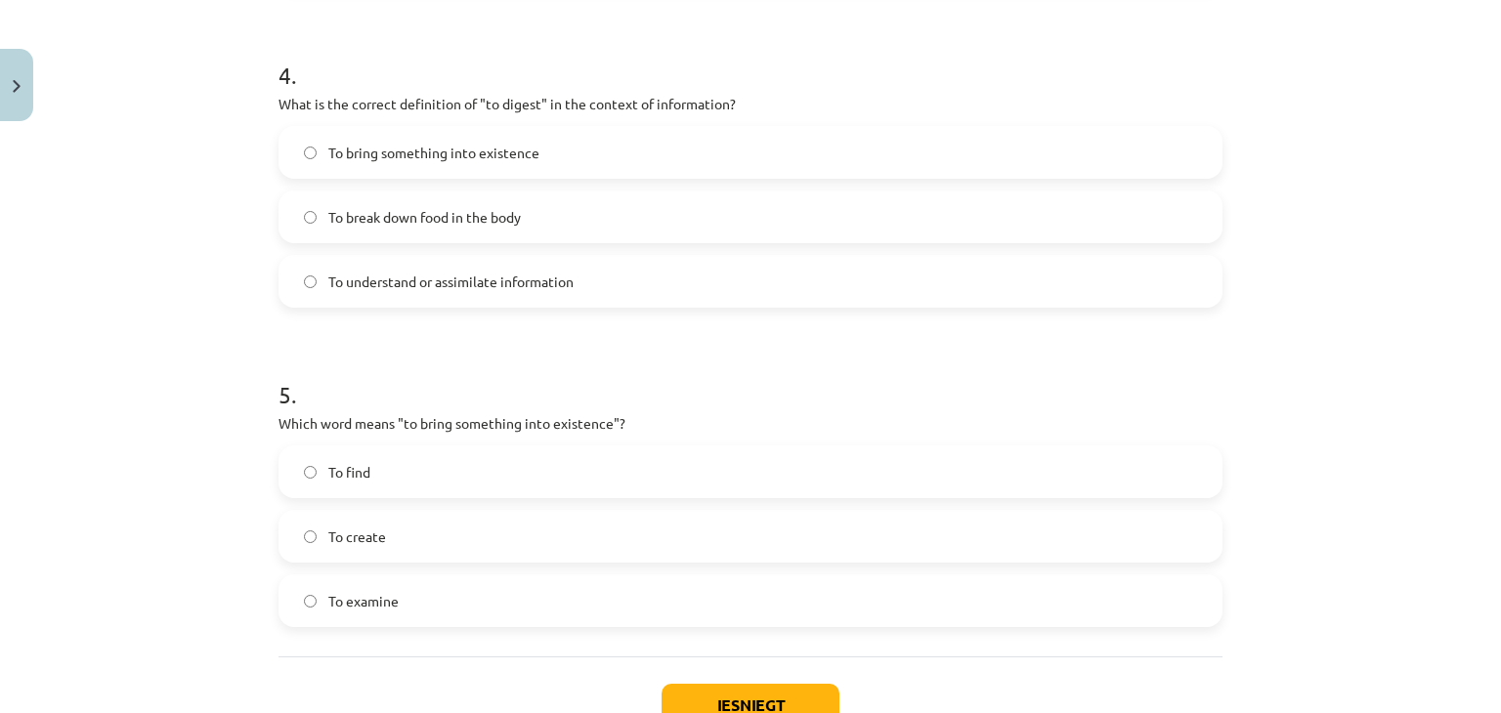
scroll to position [1442, 0]
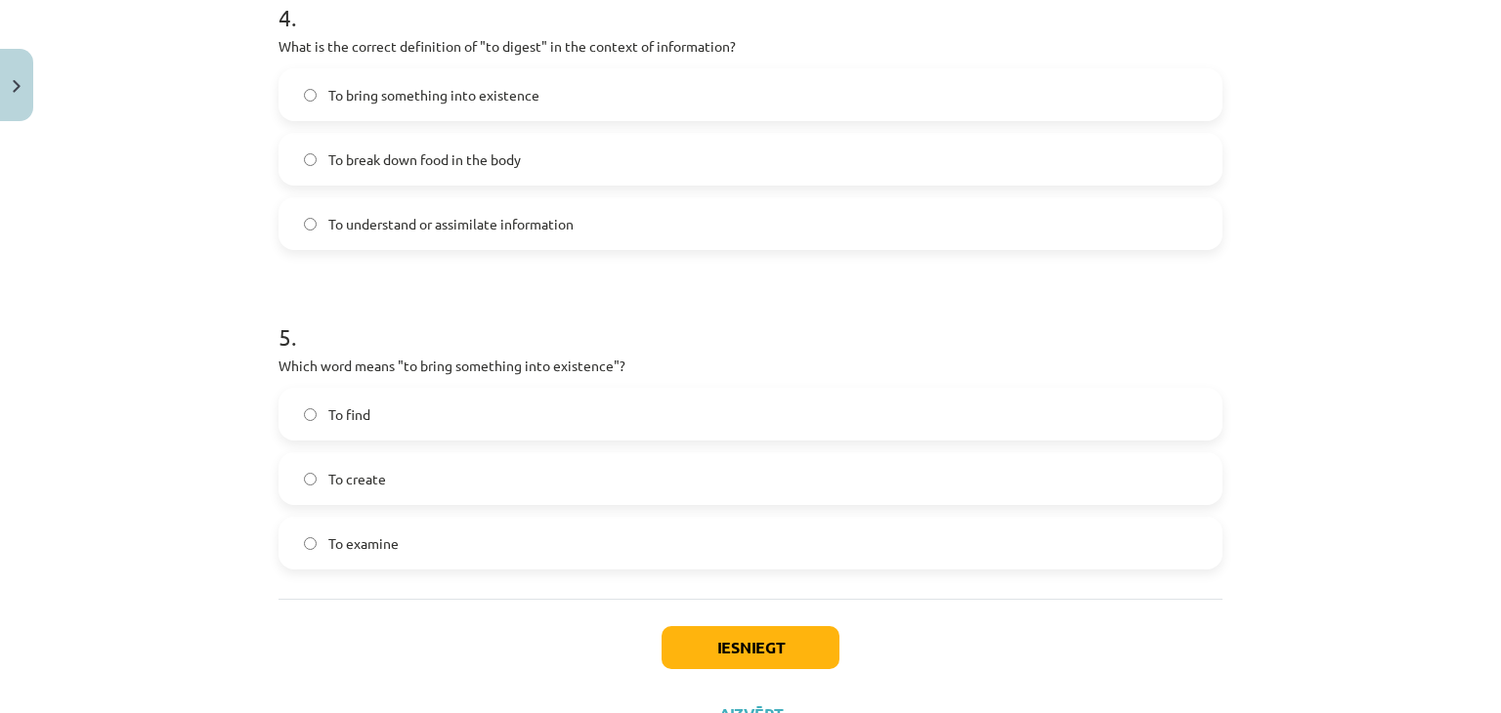
click at [480, 467] on label "To create" at bounding box center [750, 478] width 940 height 49
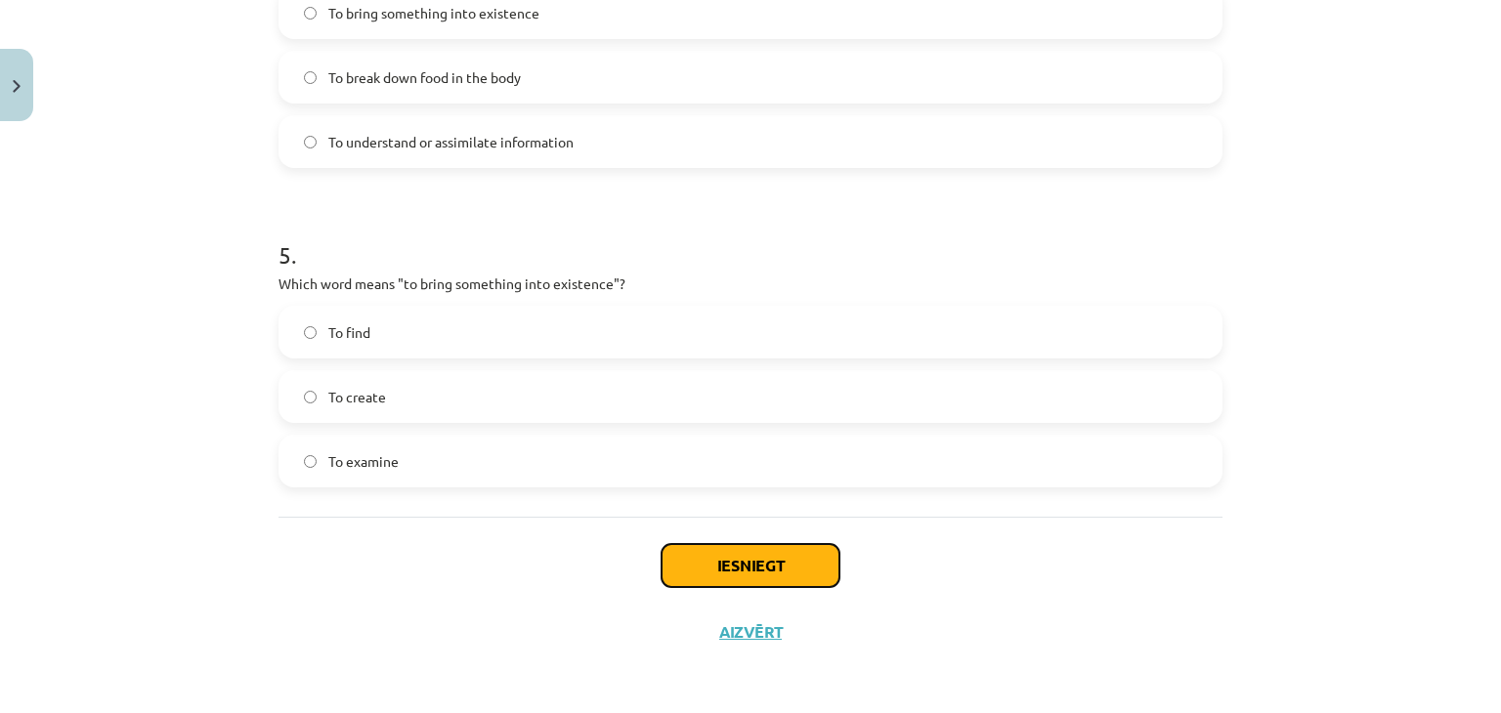
click at [750, 560] on button "Iesniegt" at bounding box center [751, 565] width 178 height 43
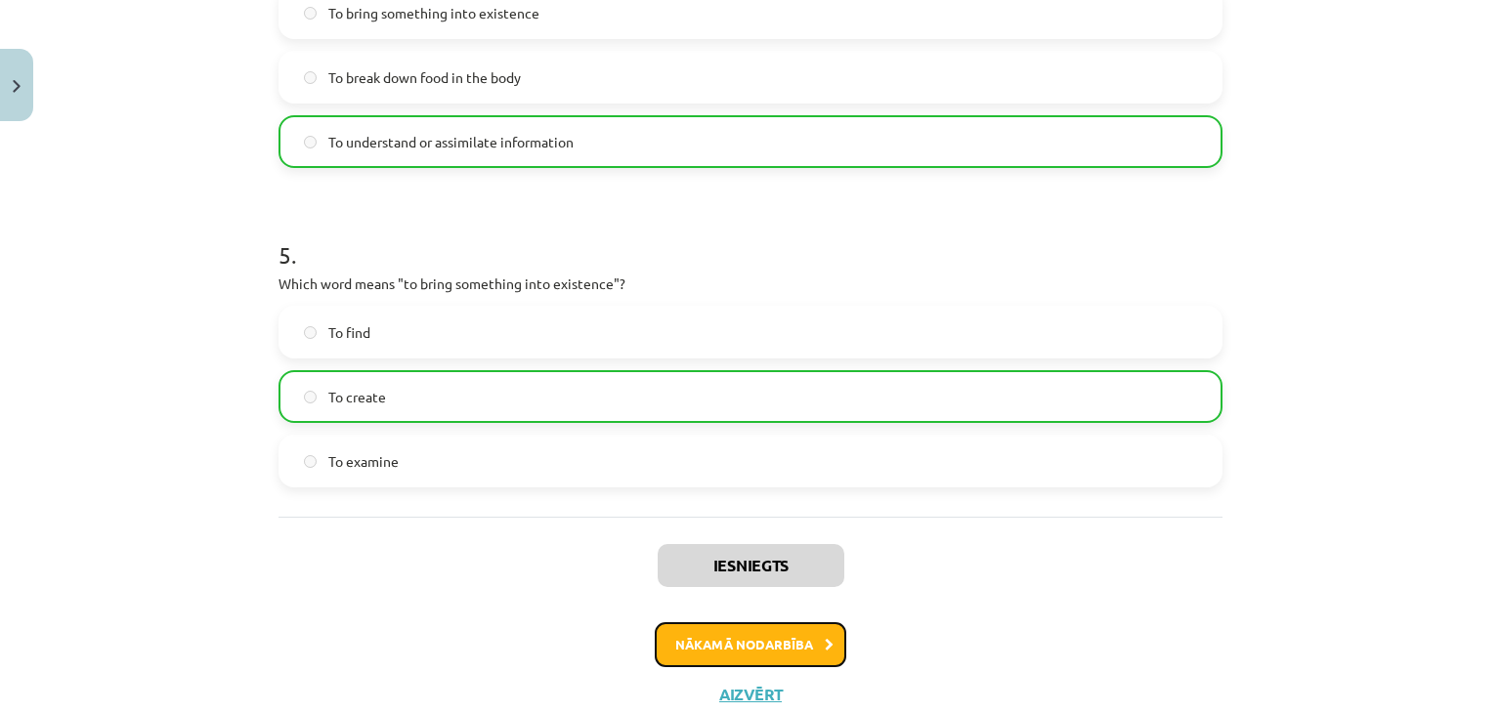
click at [770, 634] on button "Nākamā nodarbība" at bounding box center [751, 644] width 192 height 45
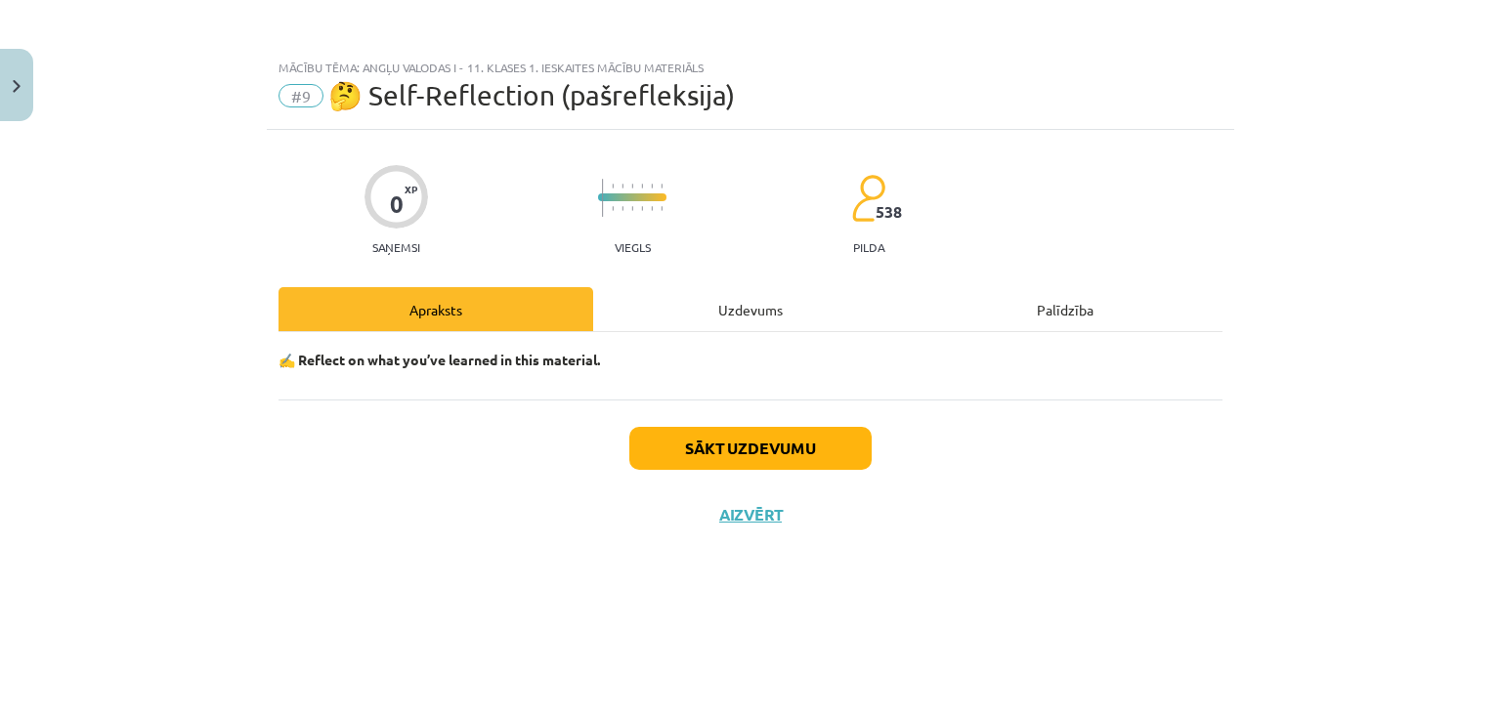
scroll to position [0, 0]
click at [741, 447] on button "Sākt uzdevumu" at bounding box center [750, 448] width 242 height 43
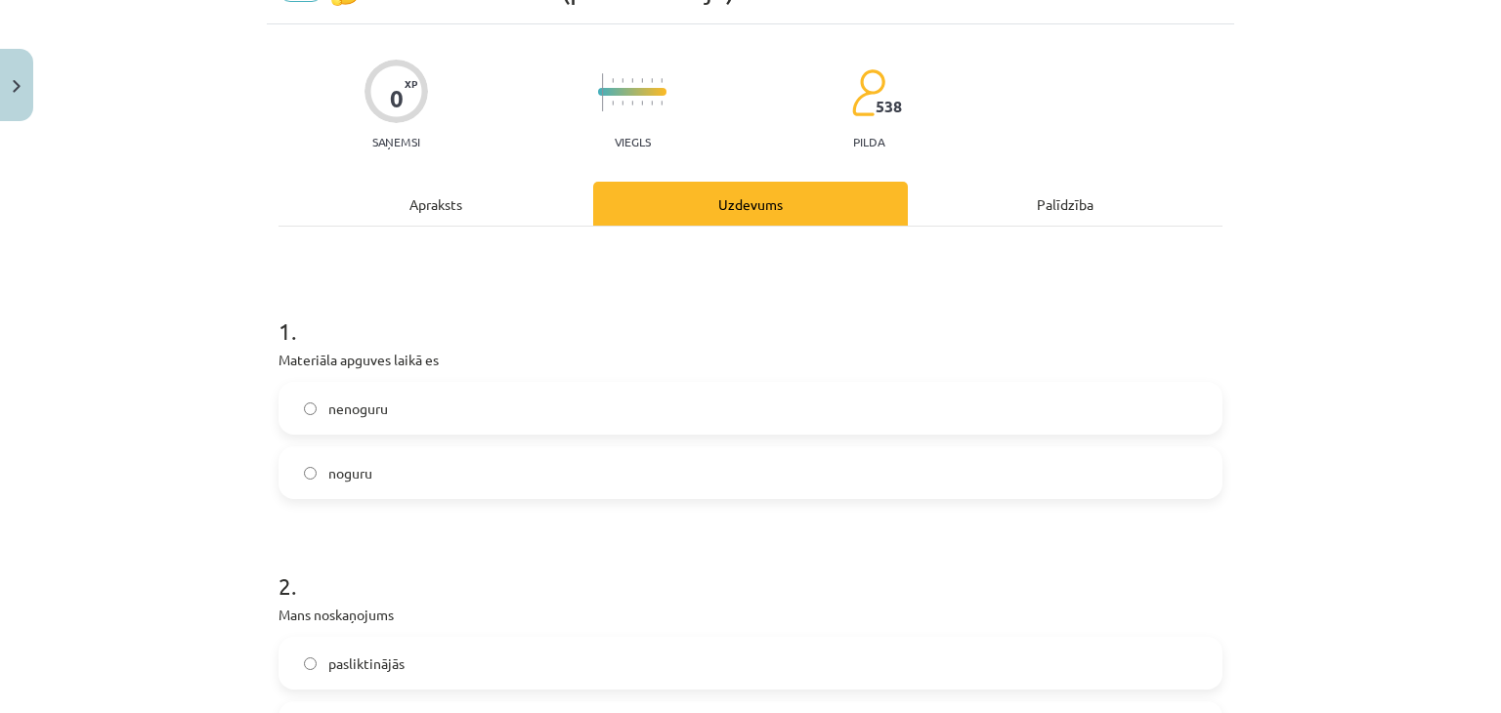
scroll to position [112, 0]
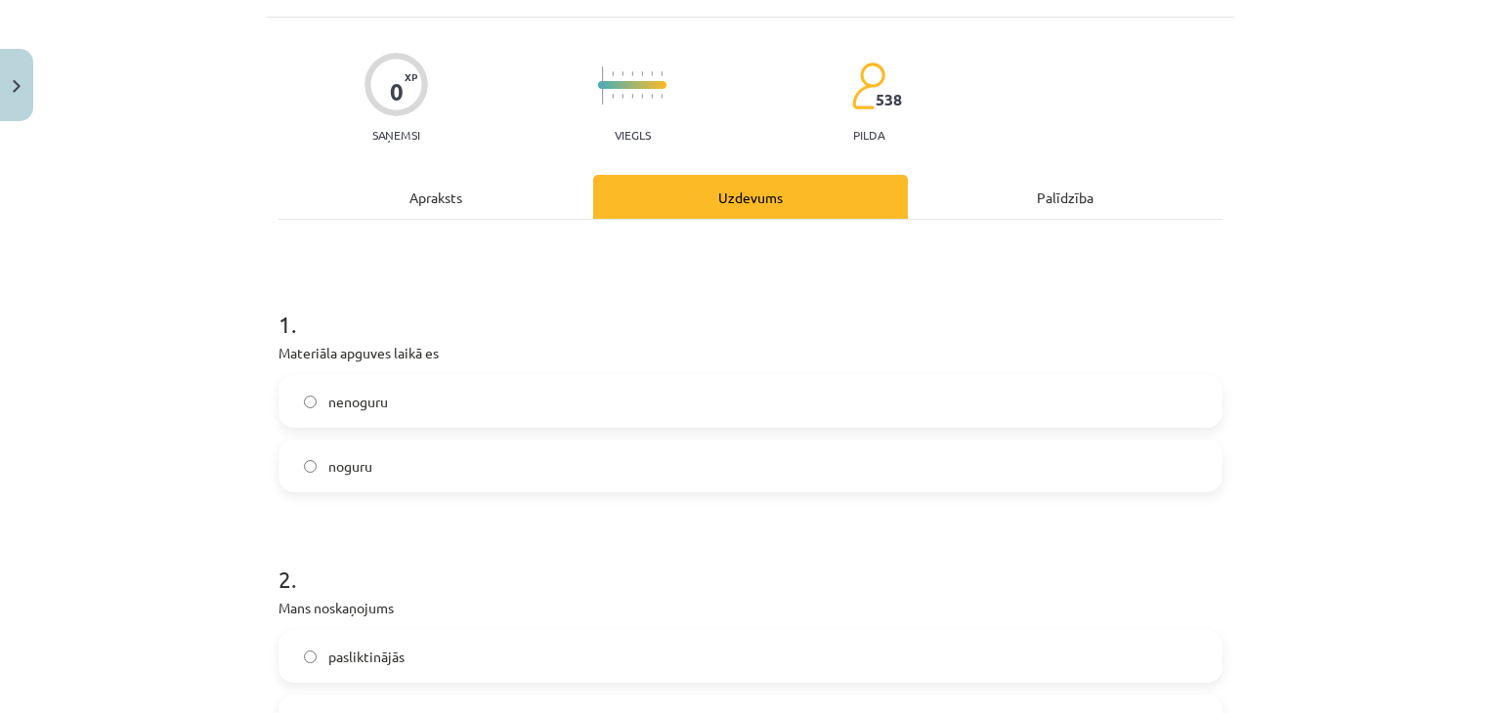
click at [684, 403] on label "nenoguru" at bounding box center [750, 401] width 940 height 49
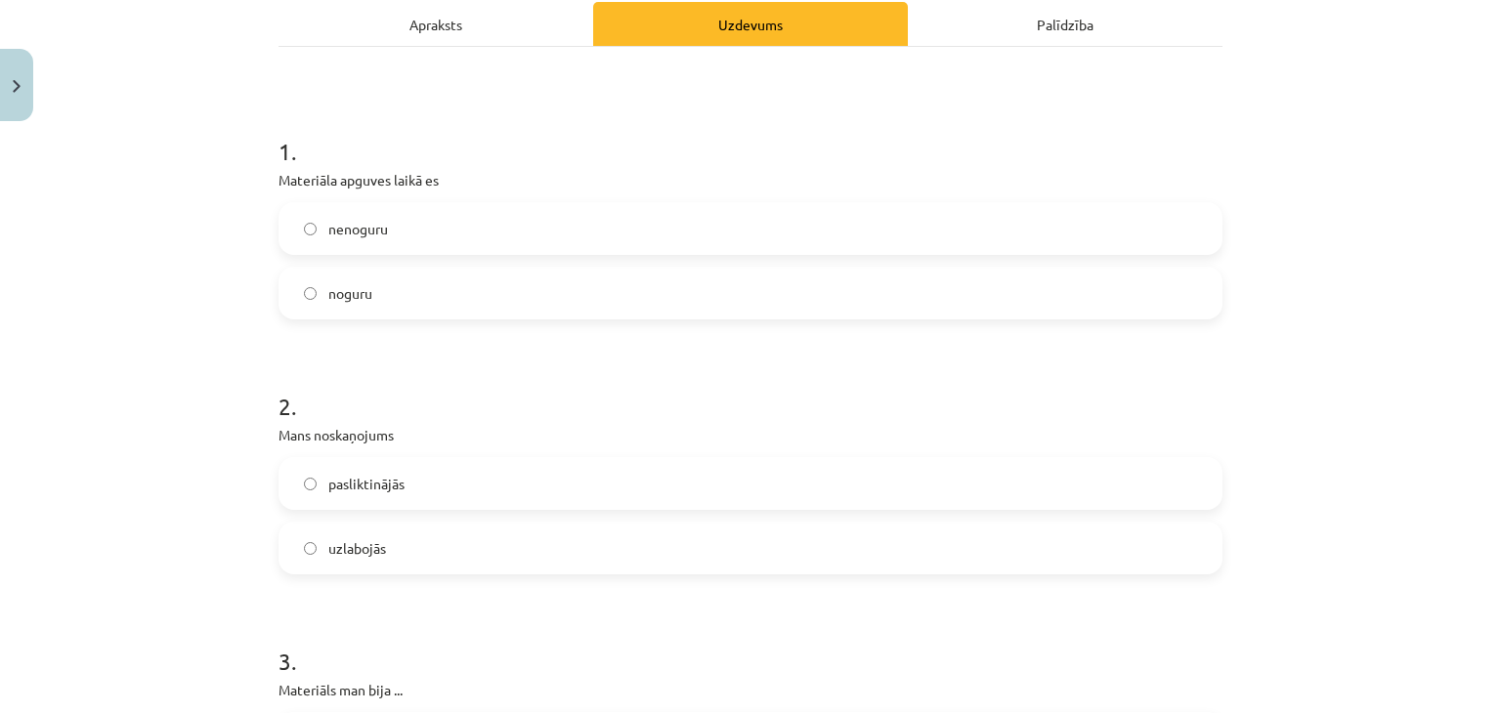
click at [539, 548] on label "uzlabojās" at bounding box center [750, 548] width 940 height 49
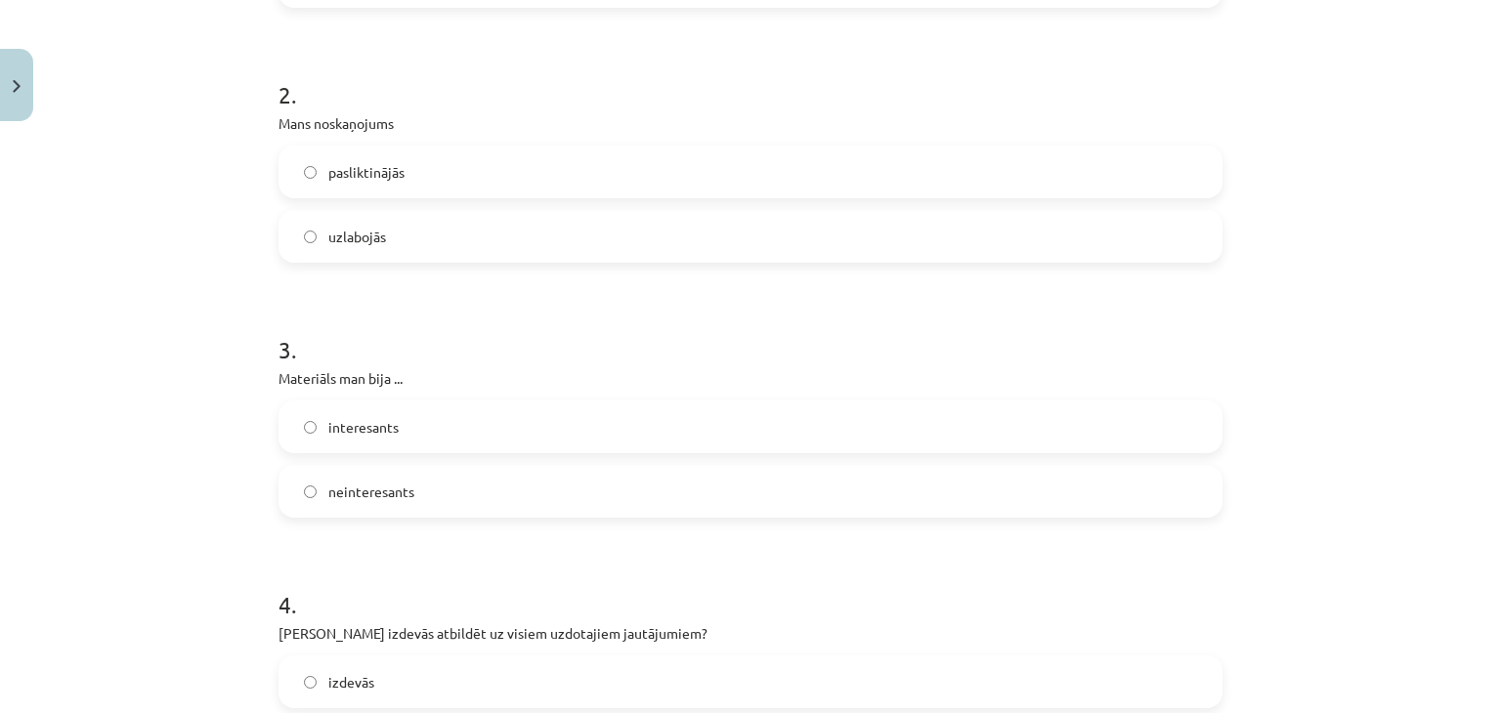
click at [597, 436] on label "interesants" at bounding box center [750, 427] width 940 height 49
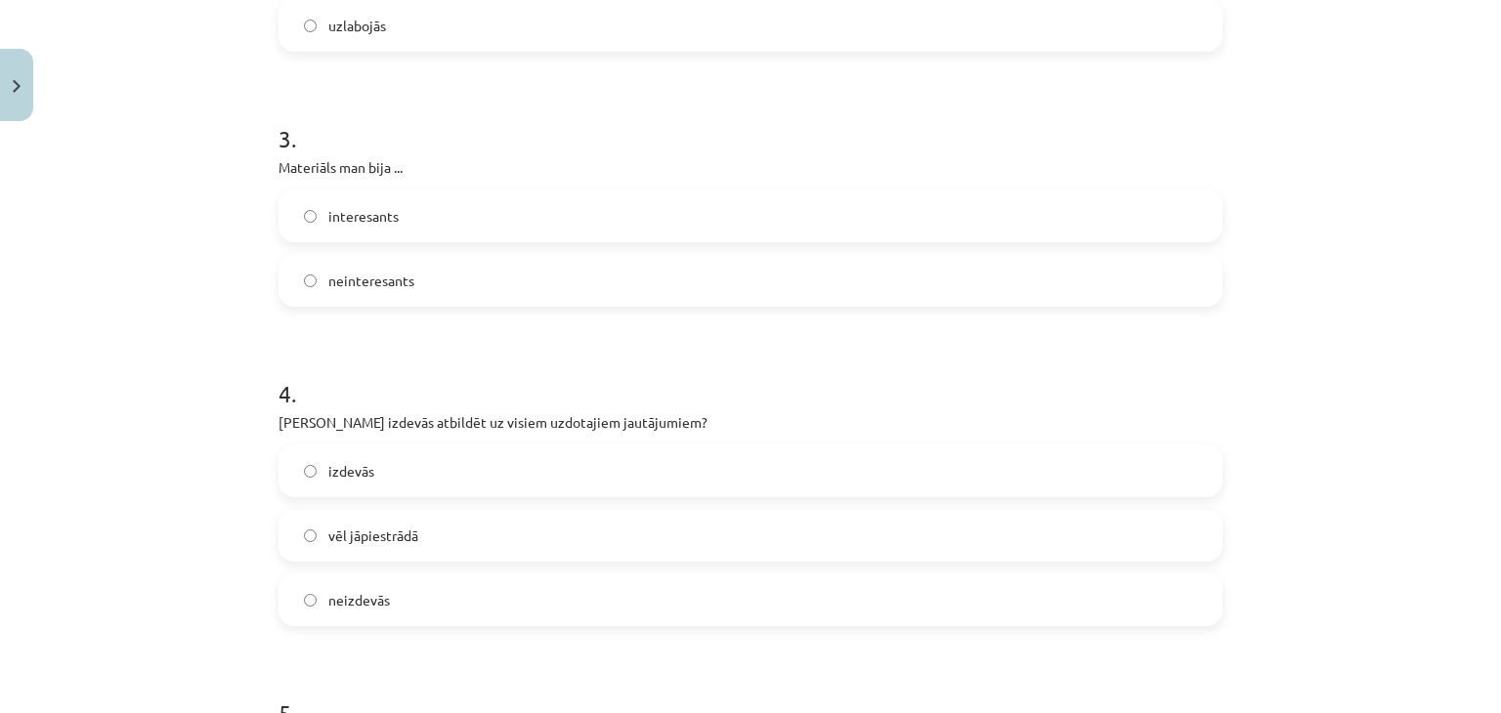
scroll to position [813, 0]
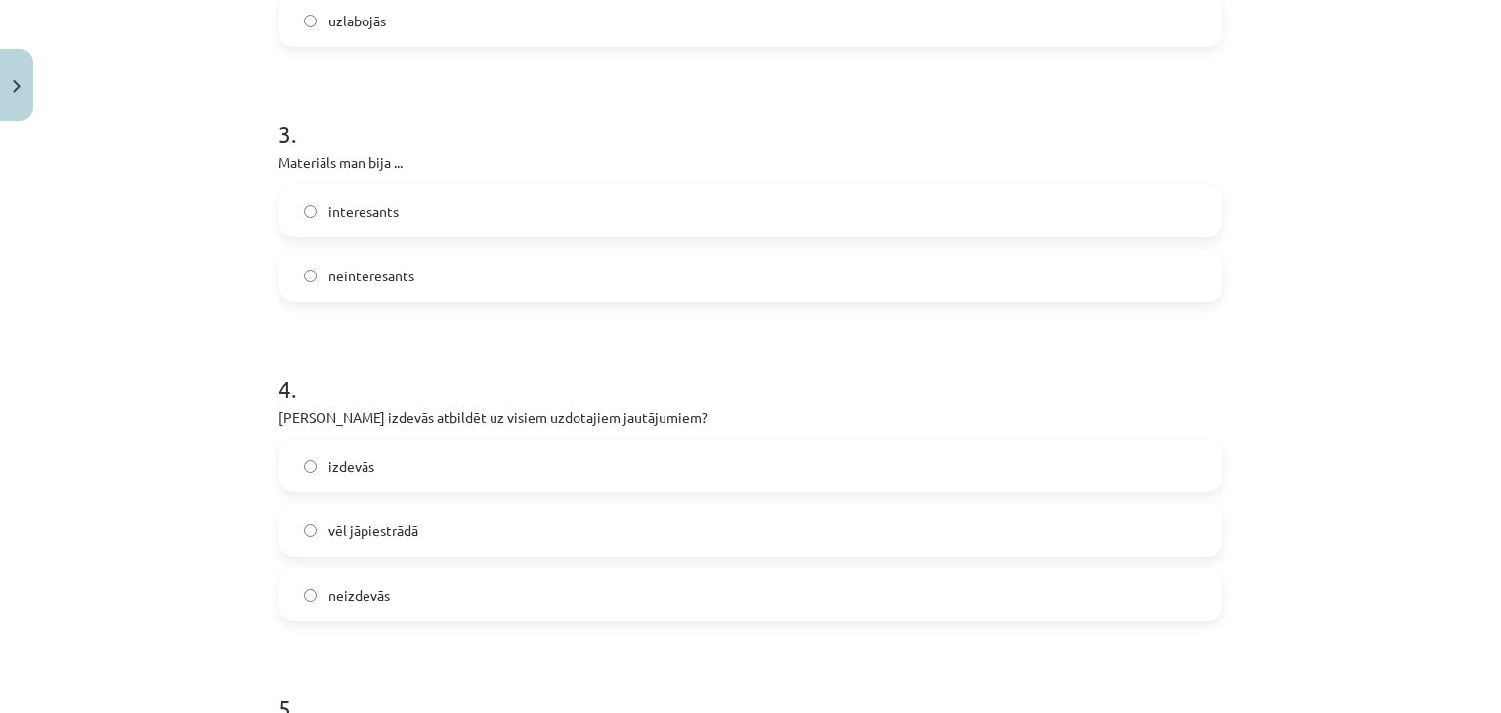
click at [597, 436] on div "4 . Vai [PERSON_NAME] izdevās atbildēt uz visiem uzdotajiem jautājumiem? izdevā…" at bounding box center [750, 481] width 944 height 280
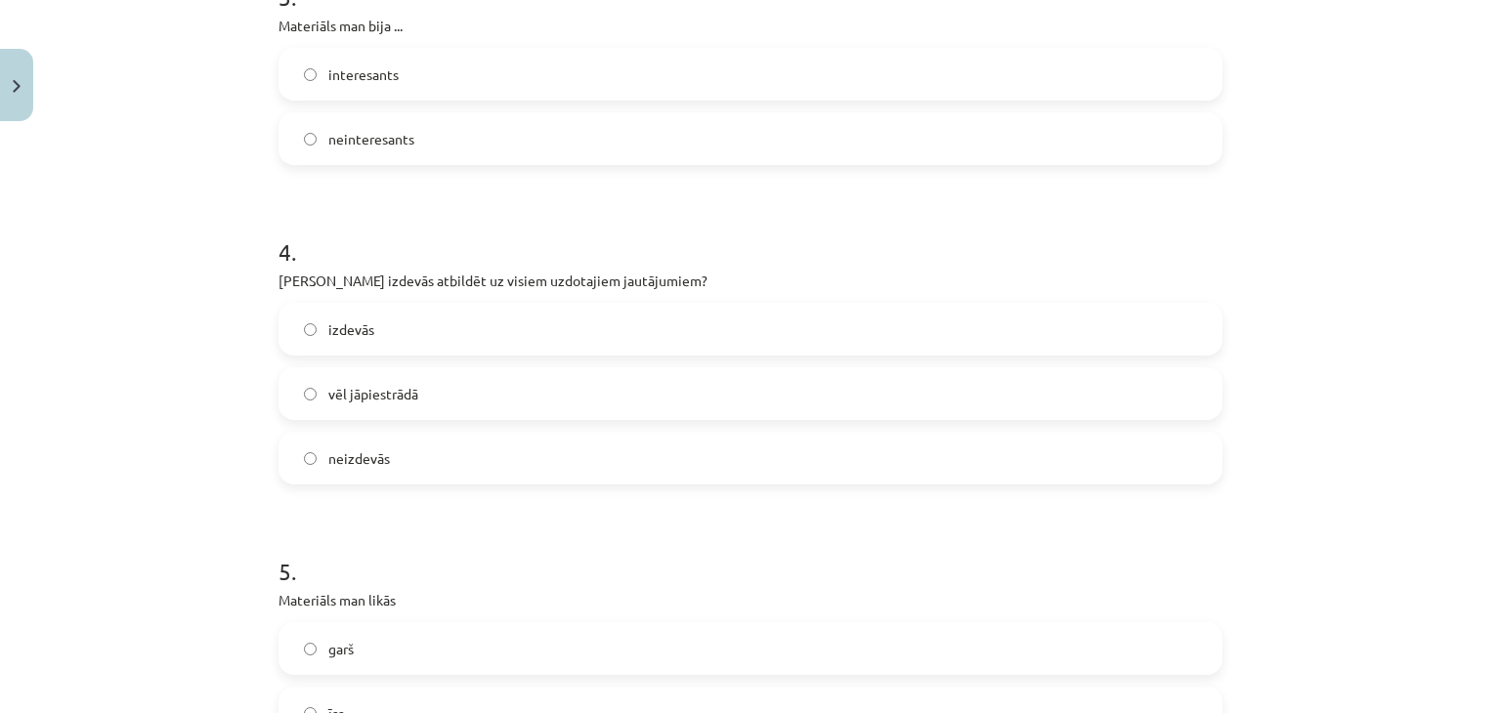
scroll to position [981, 0]
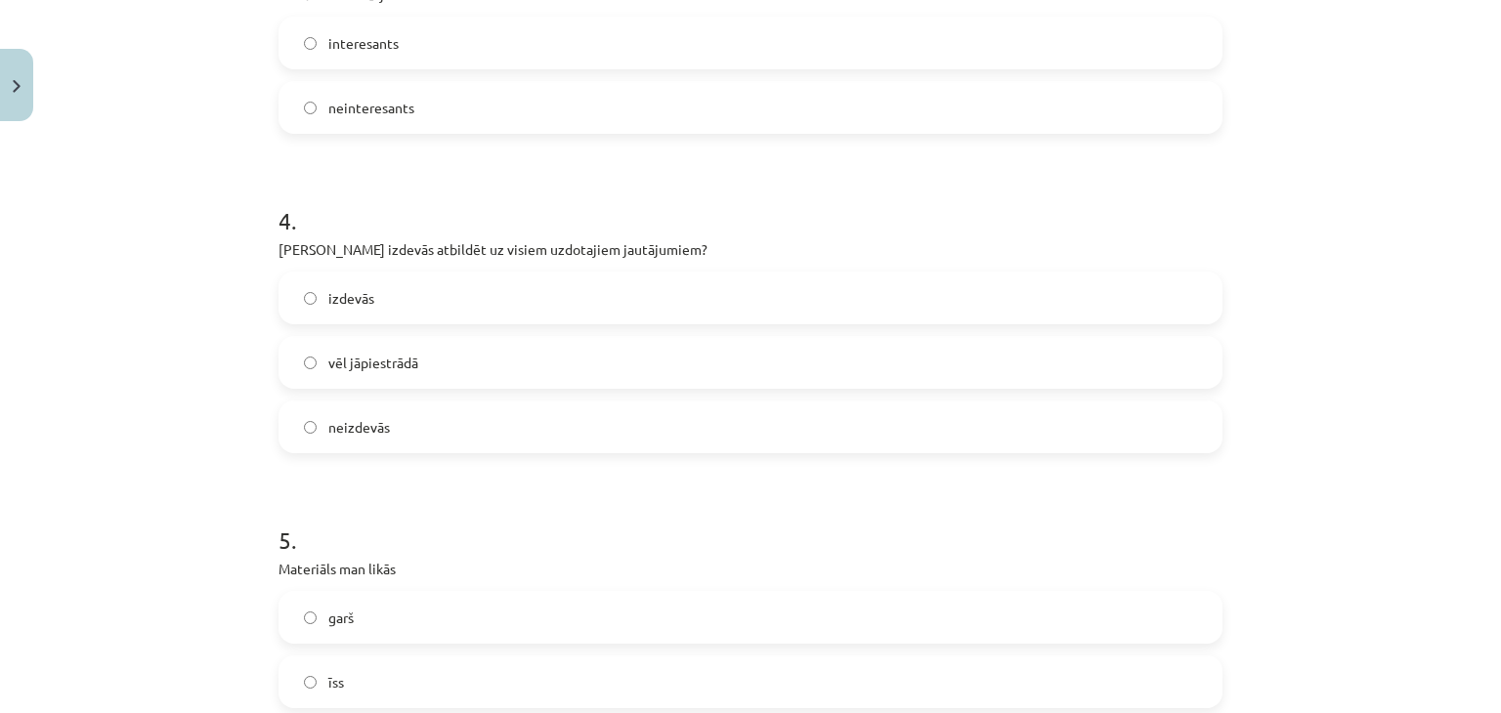
click at [603, 299] on label "izdevās" at bounding box center [750, 298] width 940 height 49
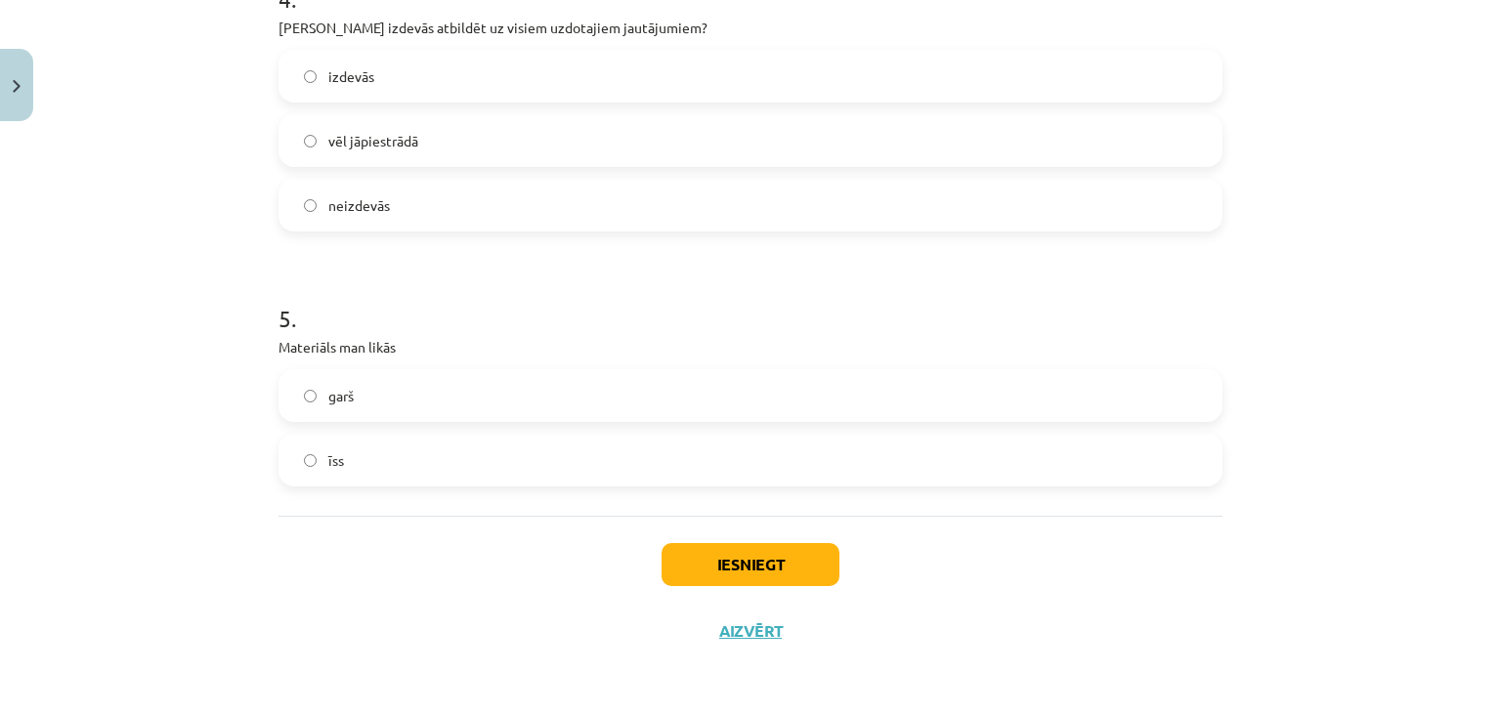
click at [467, 404] on label "garš" at bounding box center [750, 395] width 940 height 49
click at [498, 463] on label "īss" at bounding box center [750, 460] width 940 height 49
click at [683, 576] on button "Iesniegt" at bounding box center [751, 564] width 178 height 43
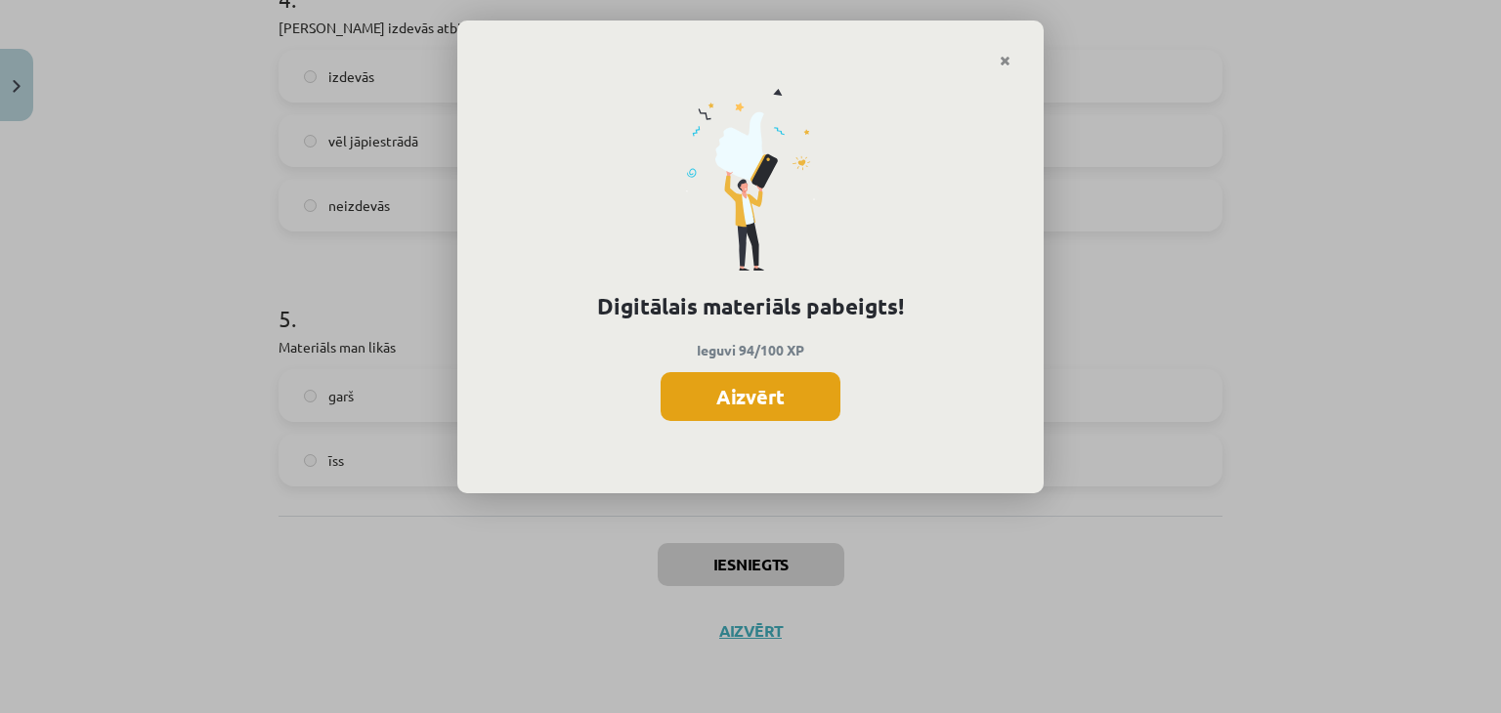
click at [761, 404] on button "Aizvērt" at bounding box center [751, 396] width 180 height 49
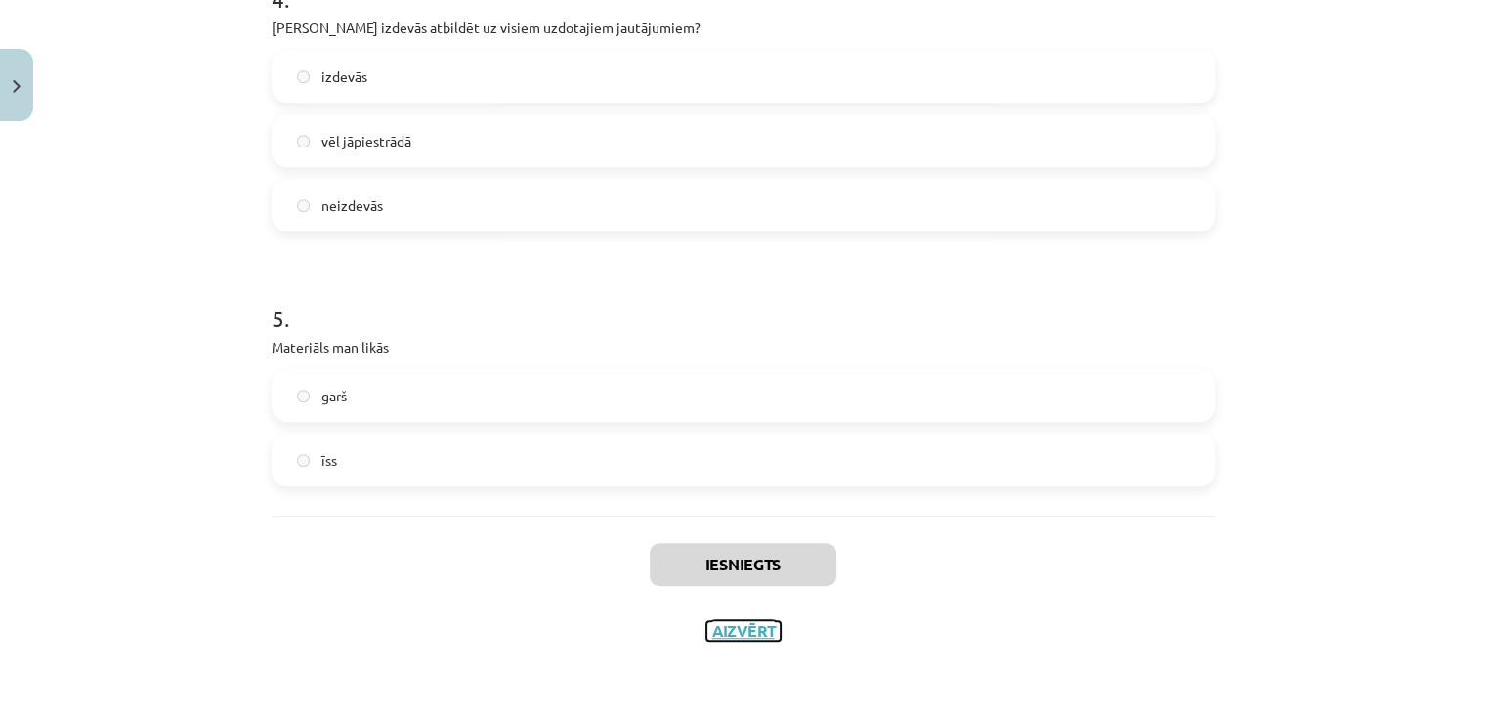
click at [729, 630] on button "Aizvērt" at bounding box center [743, 631] width 74 height 20
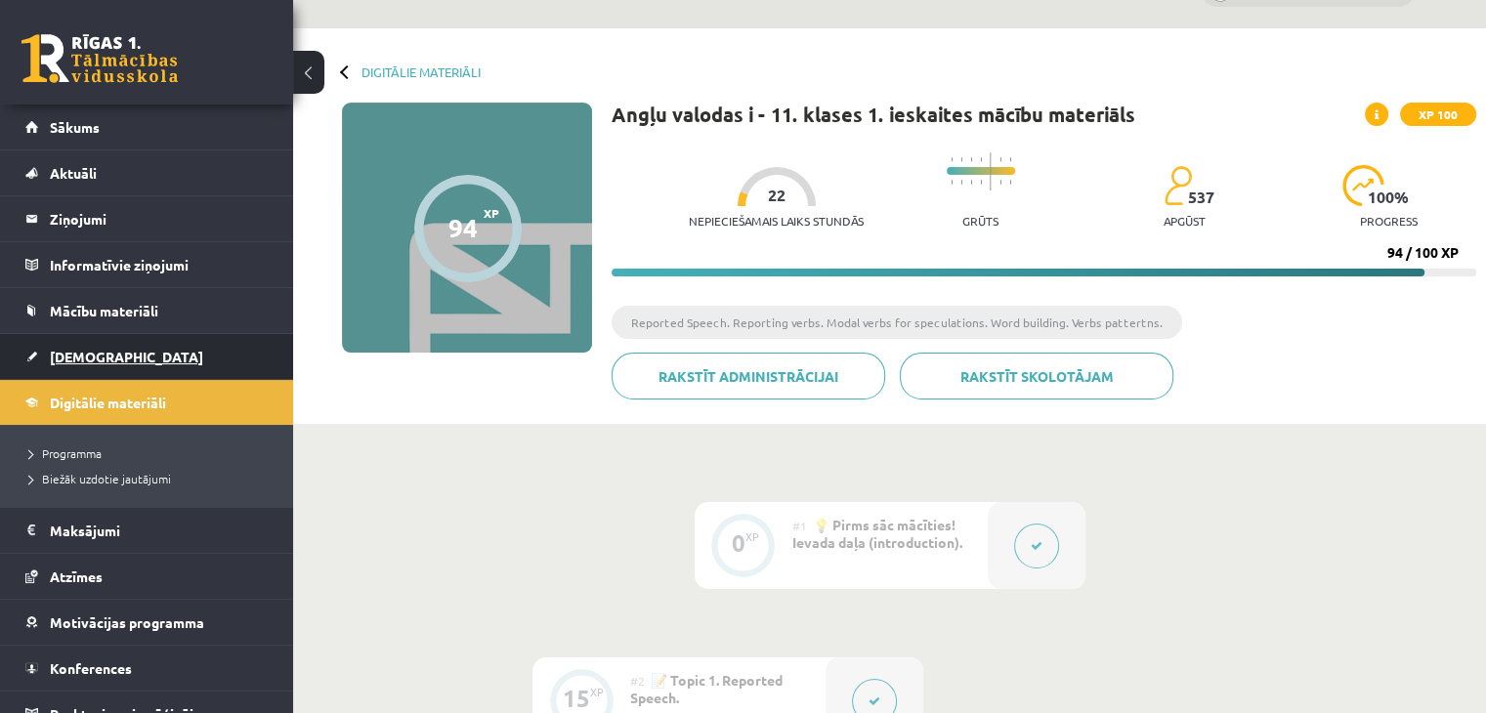
click at [110, 348] on link "[DEMOGRAPHIC_DATA]" at bounding box center [146, 356] width 243 height 45
